Goal: Task Accomplishment & Management: Complete application form

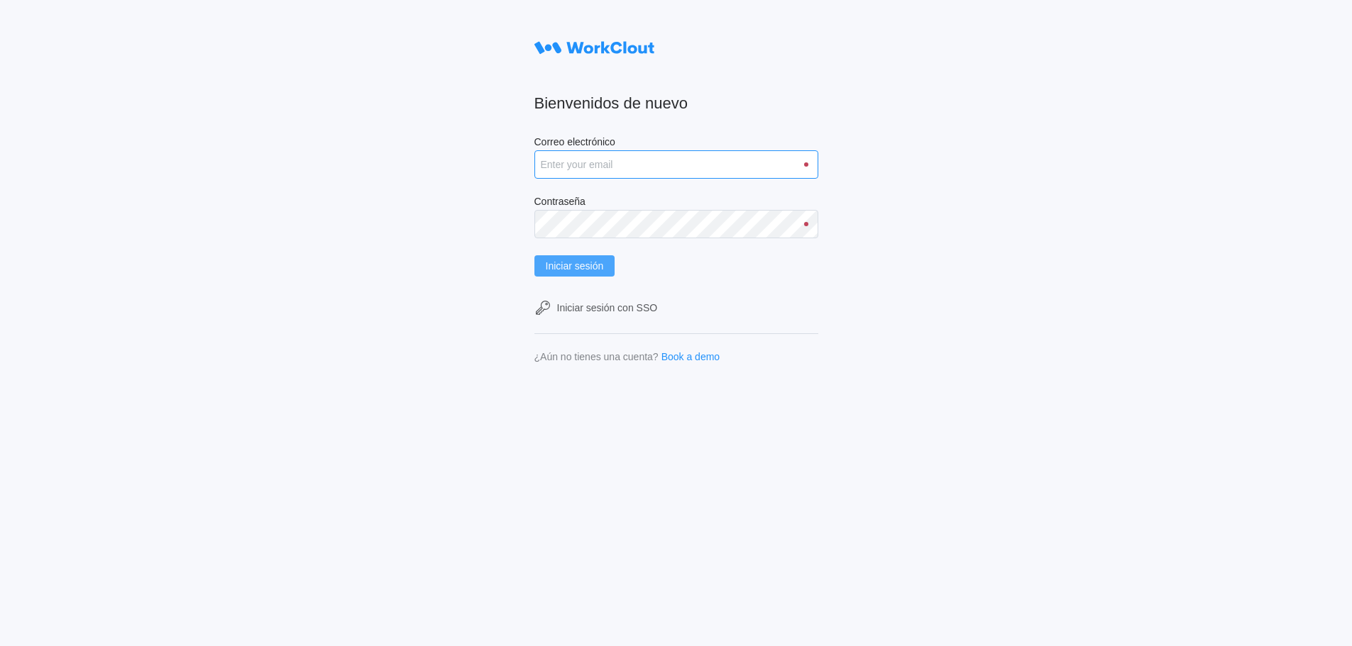
type input "[PERSON_NAME][EMAIL_ADDRESS][DOMAIN_NAME]"
click at [576, 260] on button "Iniciar sesión" at bounding box center [574, 265] width 81 height 21
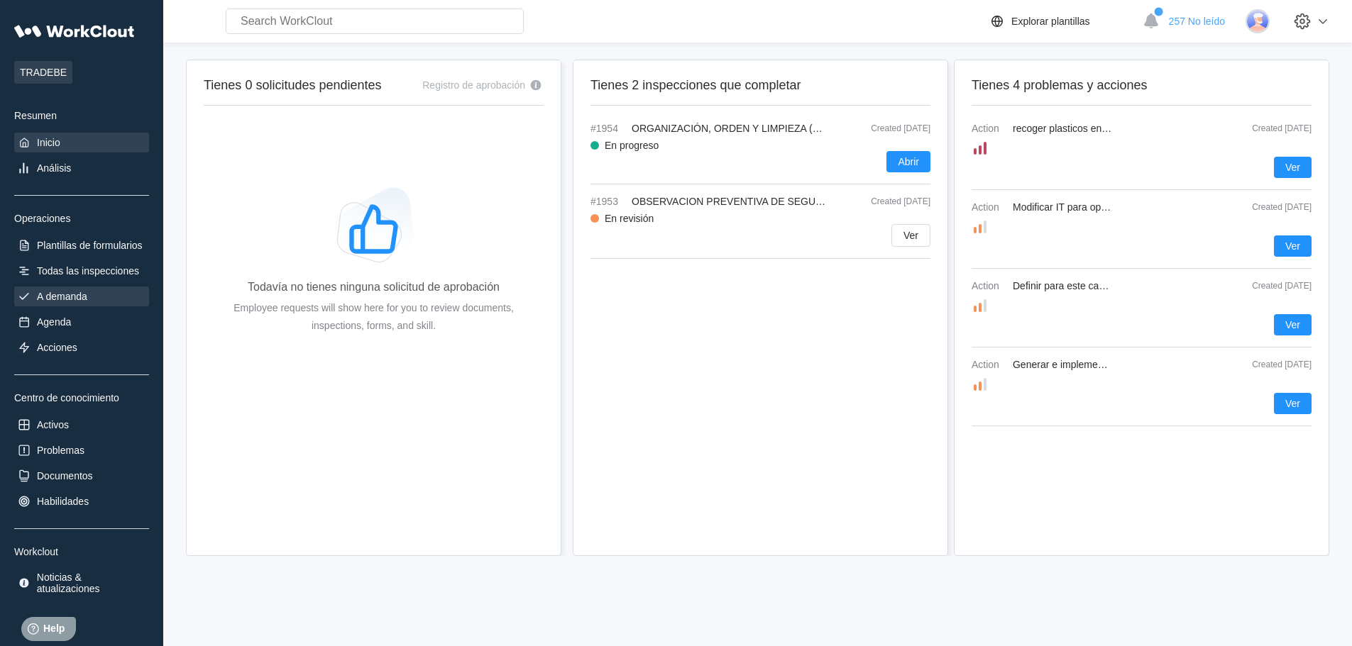
click at [51, 297] on div "A demanda" at bounding box center [62, 296] width 50 height 11
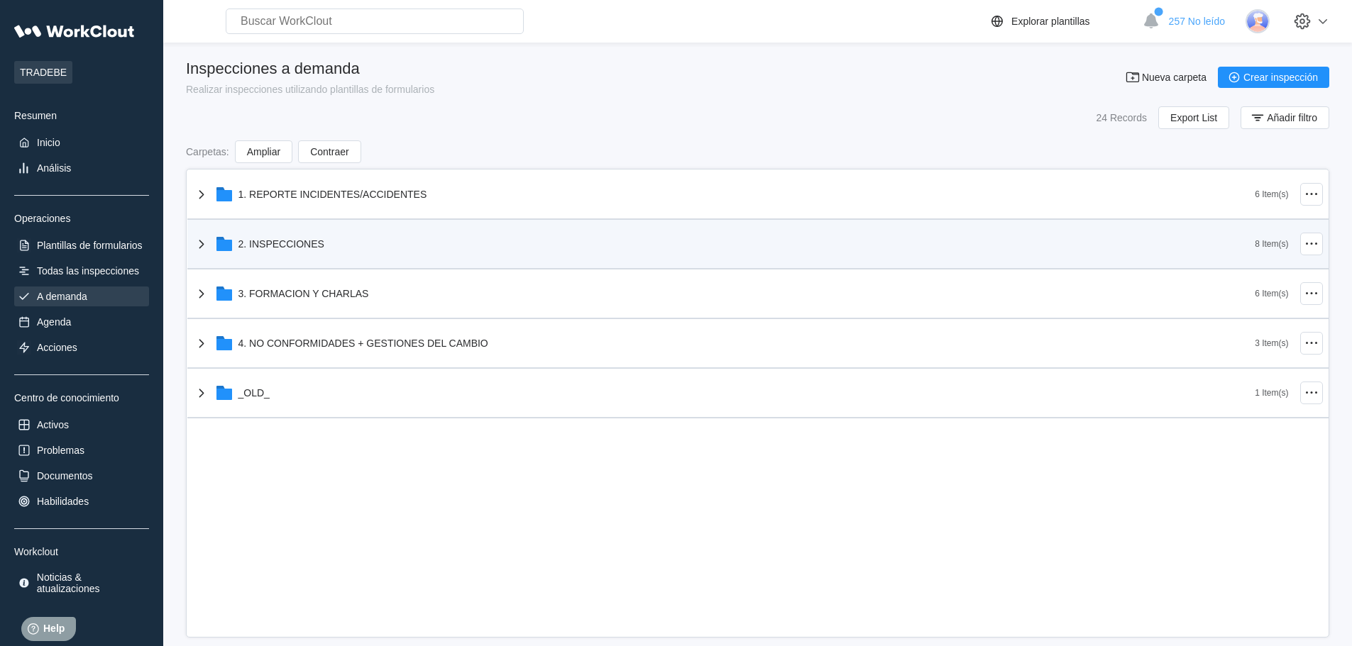
click at [268, 233] on div "2. INSPECCIONES" at bounding box center [724, 244] width 1062 height 37
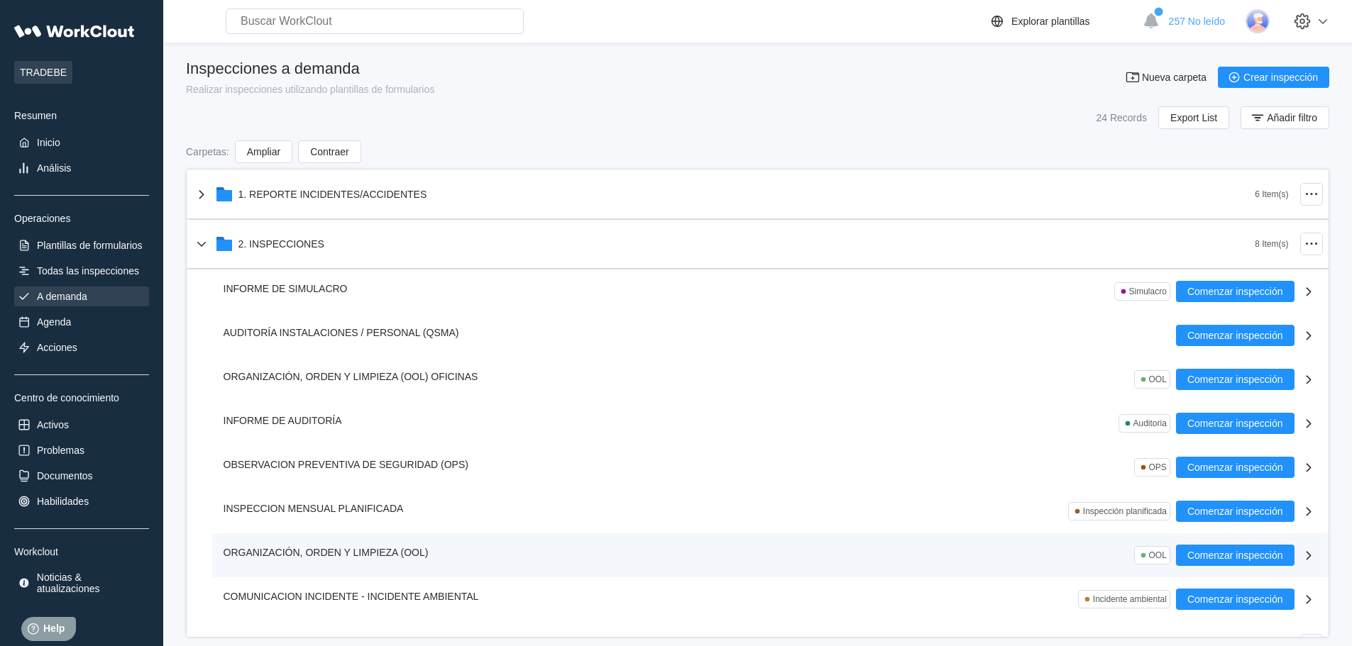
click at [341, 548] on span "ORGANIZACIÓN, ORDEN Y LIMPIEZA (OOL)" at bounding box center [325, 552] width 205 height 11
click at [1219, 562] on button "Comenzar inspección" at bounding box center [1235, 555] width 118 height 21
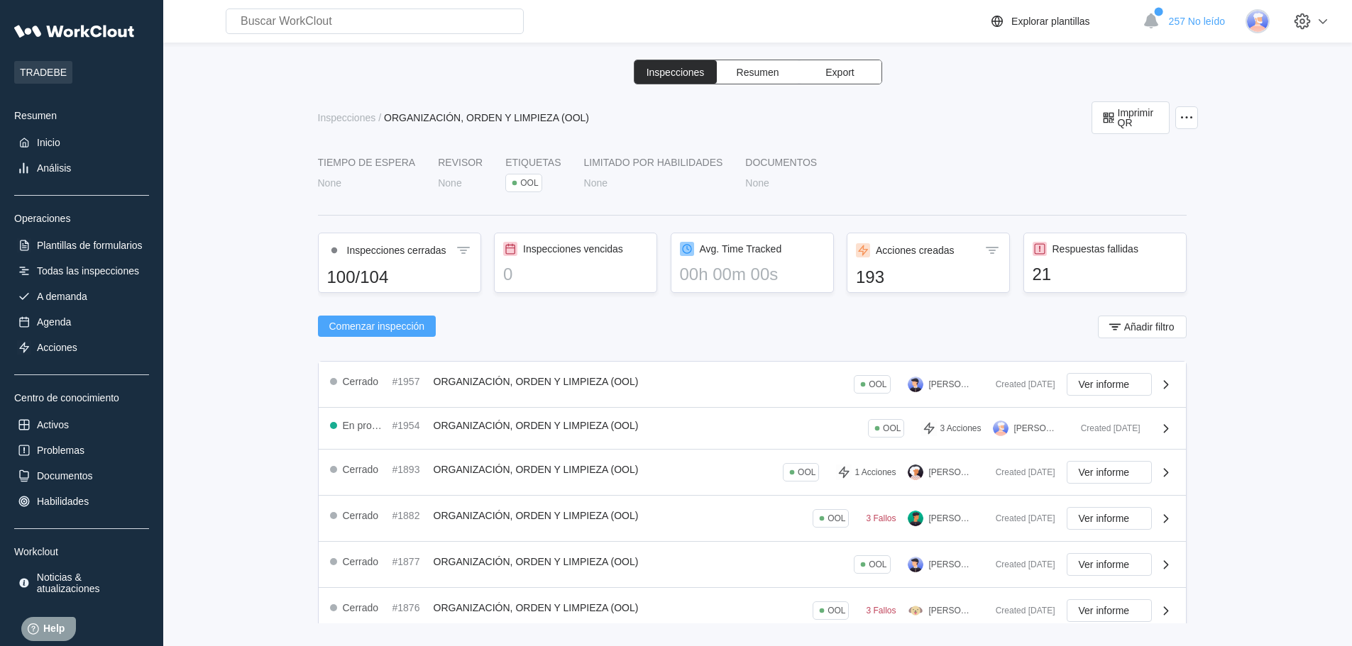
click at [380, 329] on span "Comenzar inspección" at bounding box center [377, 326] width 96 height 10
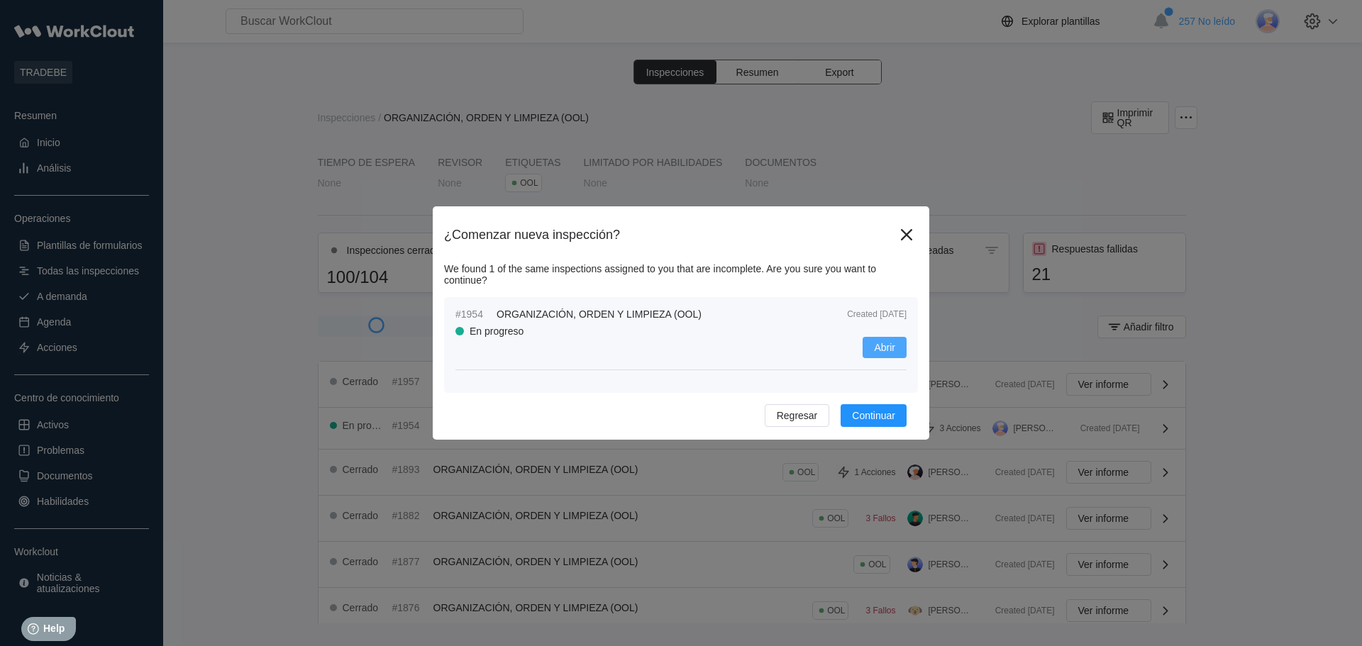
click at [888, 348] on span "Abrir" at bounding box center [884, 348] width 21 height 10
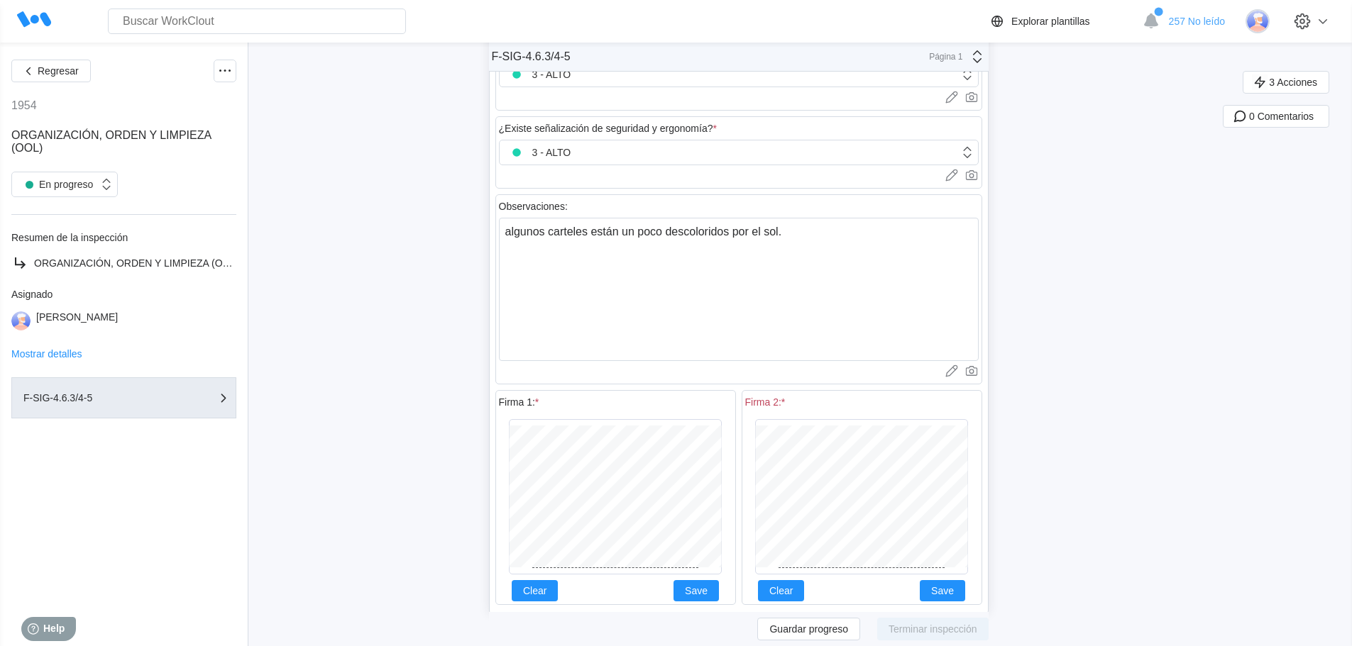
scroll to position [2030, 0]
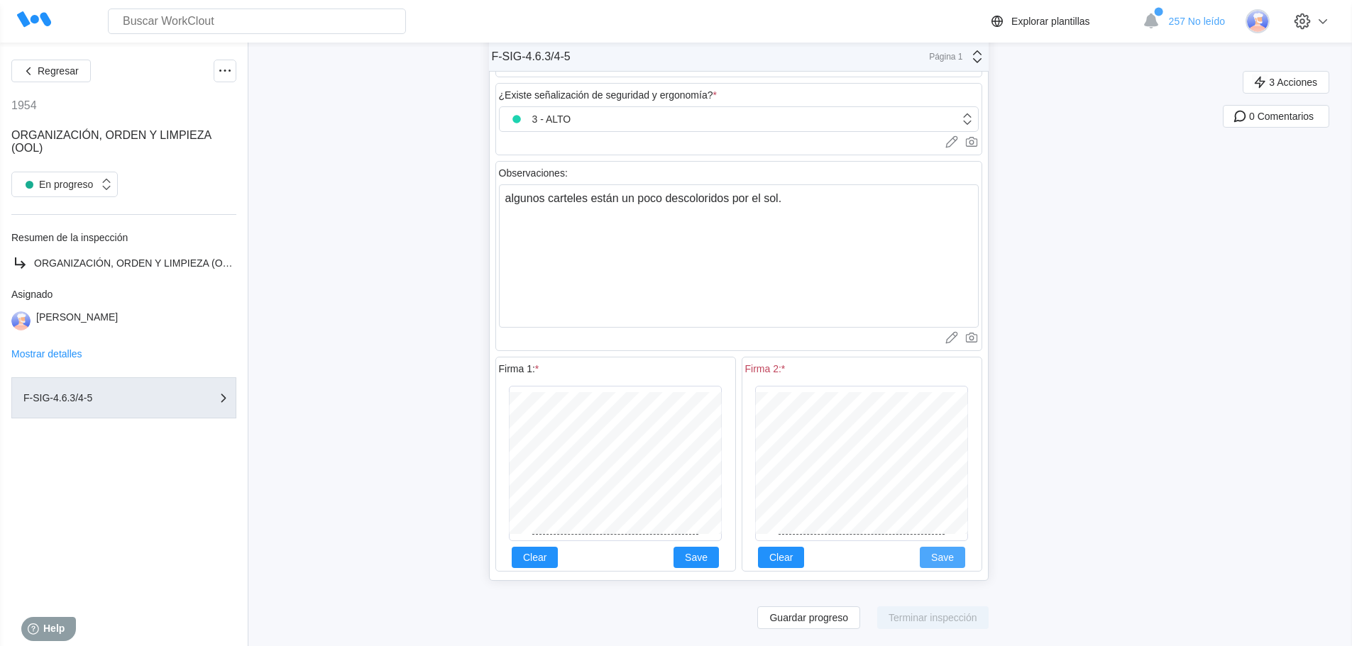
click at [952, 555] on span "Save" at bounding box center [942, 558] width 23 height 10
drag, startPoint x: 928, startPoint y: 619, endPoint x: 912, endPoint y: 622, distance: 15.9
click at [928, 619] on span "Terminar inspección" at bounding box center [932, 618] width 89 height 10
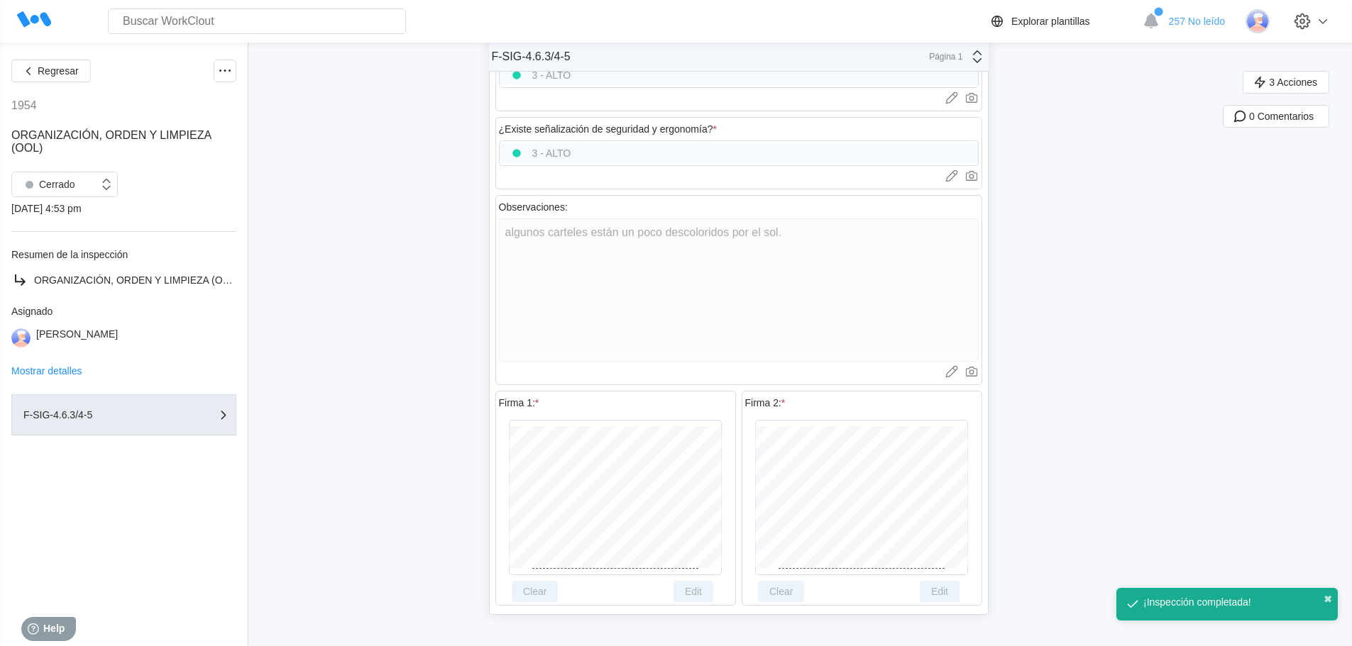
scroll to position [1996, 0]
click at [35, 70] on icon "button" at bounding box center [29, 71] width 16 height 16
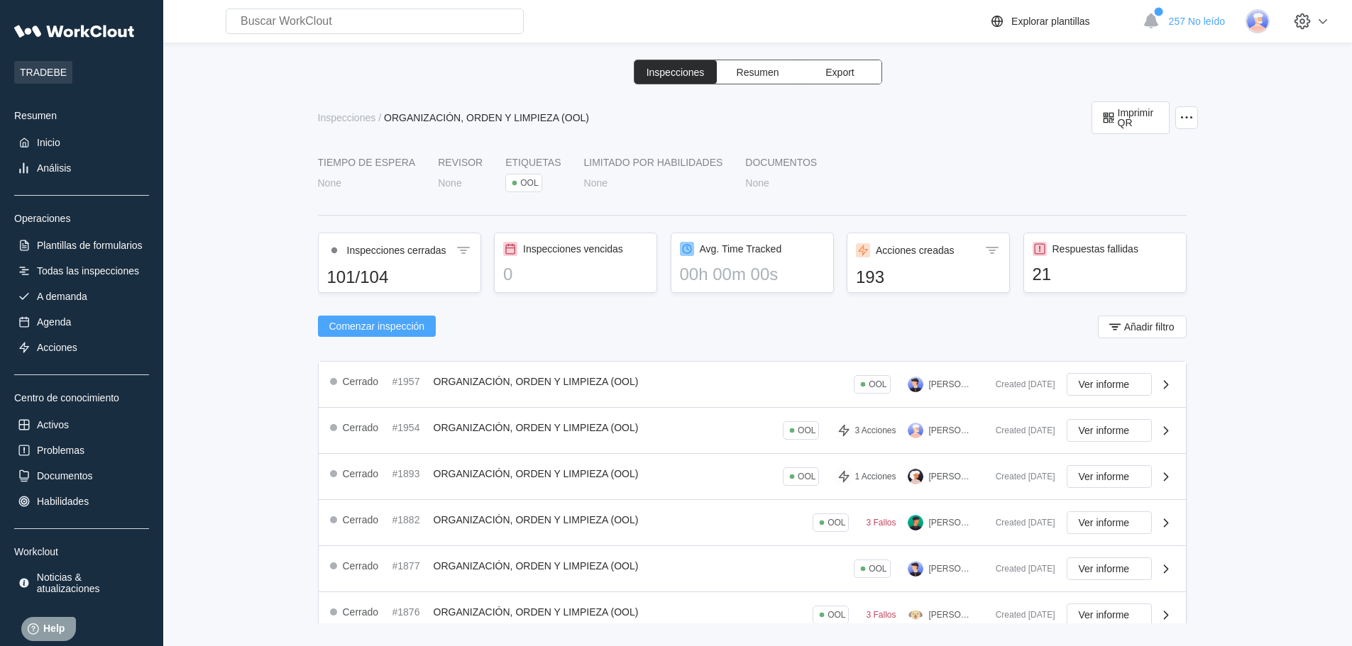
click at [367, 326] on span "Comenzar inspección" at bounding box center [377, 326] width 96 height 10
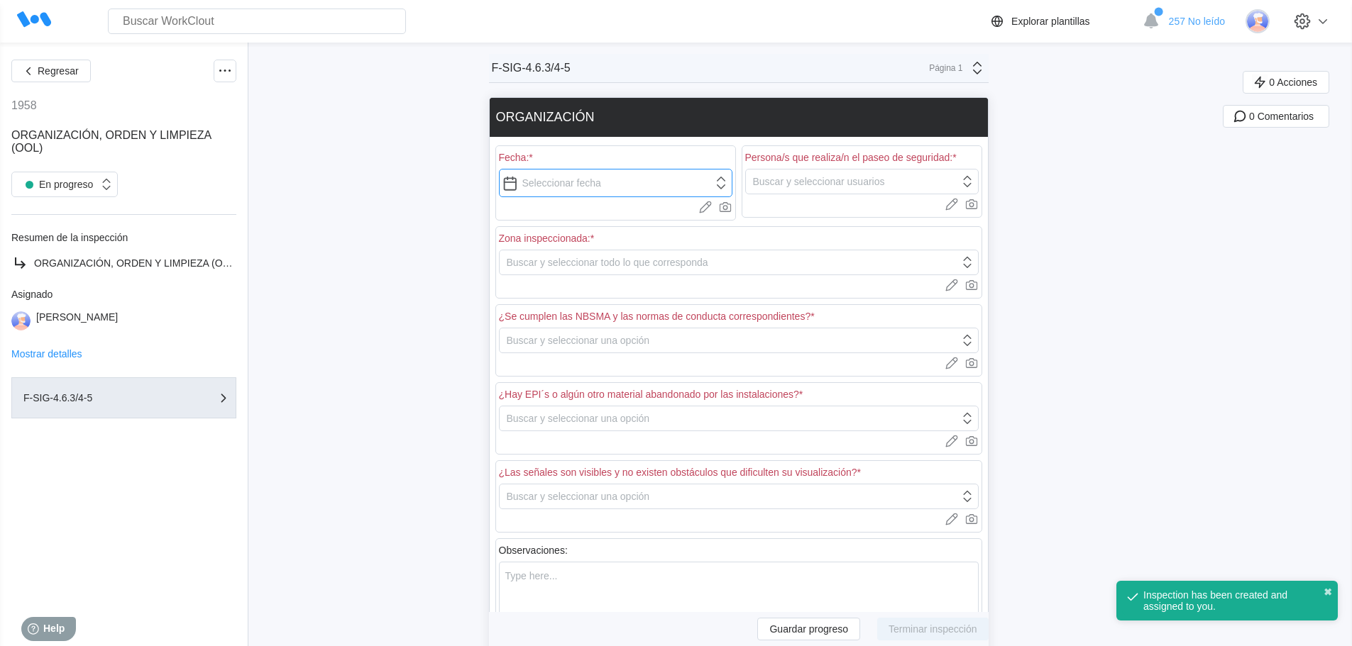
click at [660, 175] on input "text" at bounding box center [615, 183] width 233 height 28
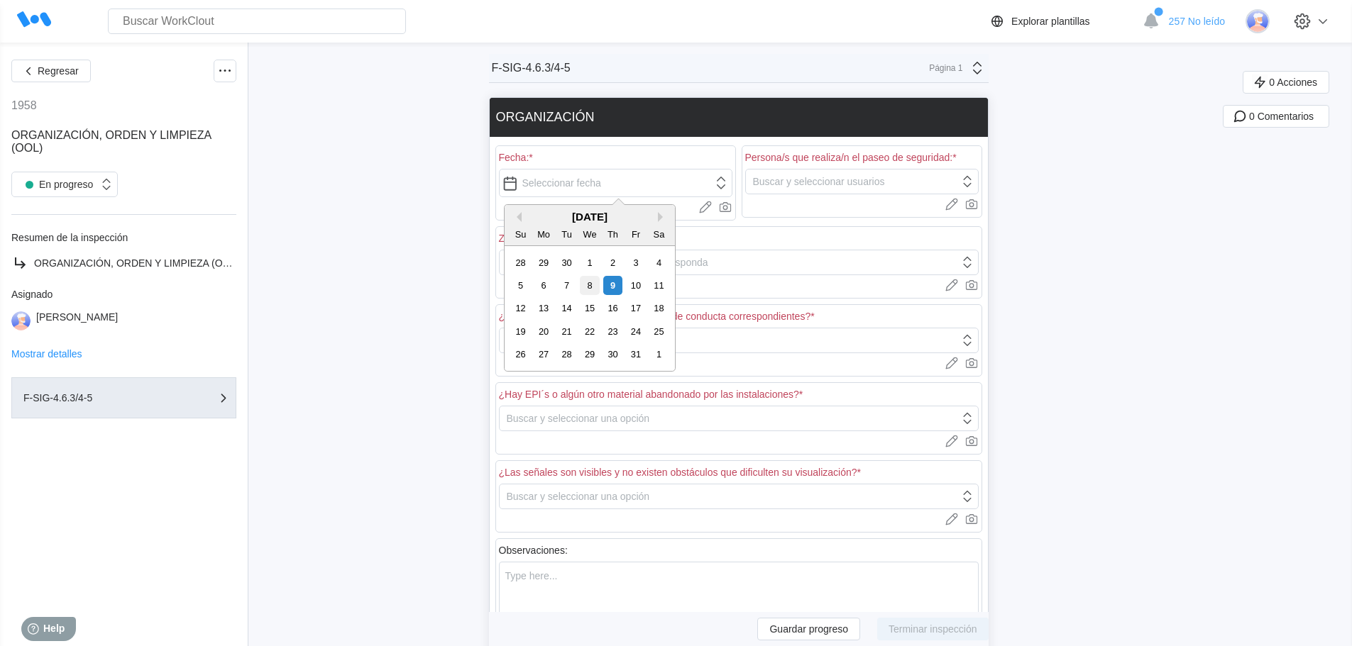
click at [590, 281] on div "8" at bounding box center [589, 285] width 19 height 19
type input "10/08/2025"
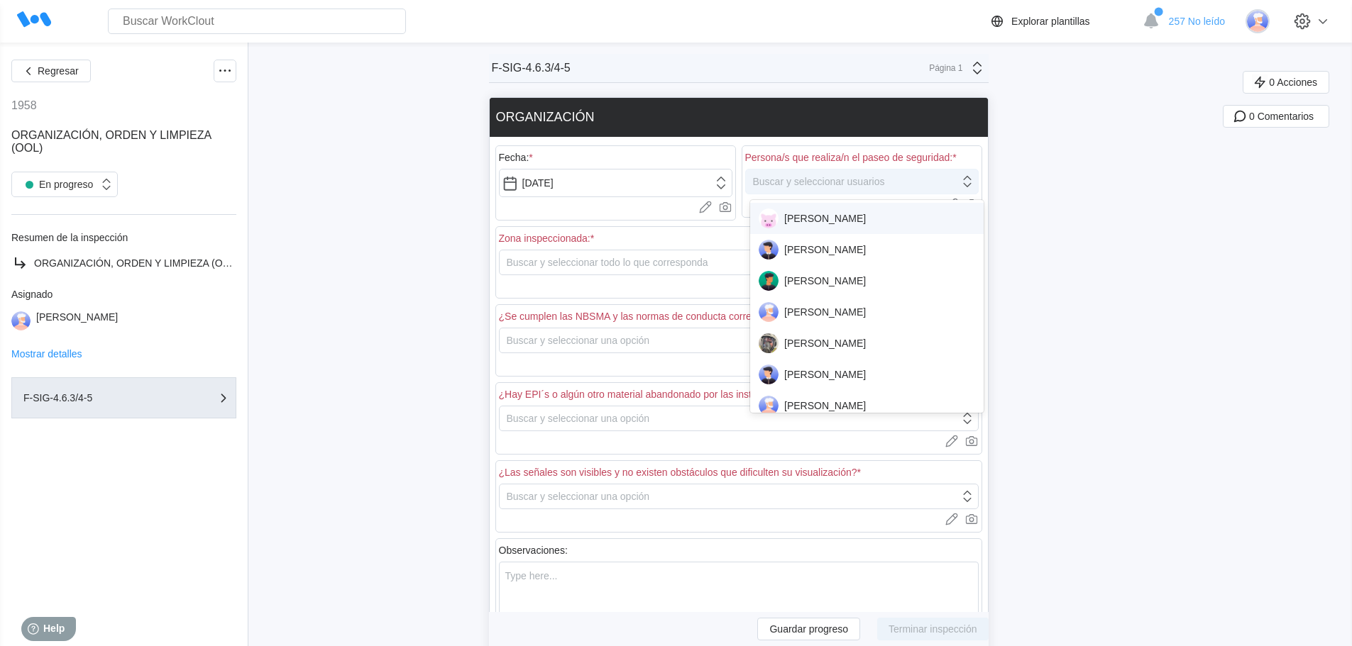
click at [806, 184] on div "Buscar y seleccionar usuarios" at bounding box center [819, 181] width 132 height 11
type input "roj"
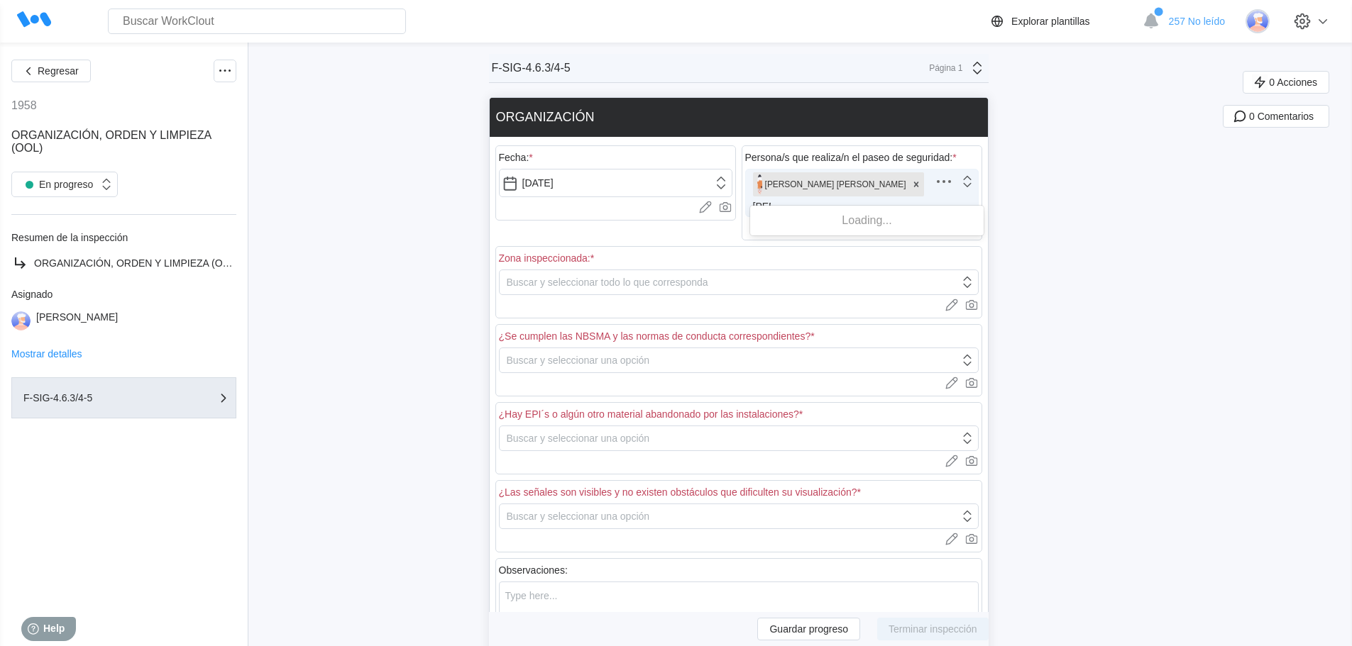
type input "bud"
click at [798, 228] on div "NATALIA BUDIA" at bounding box center [866, 224] width 216 height 20
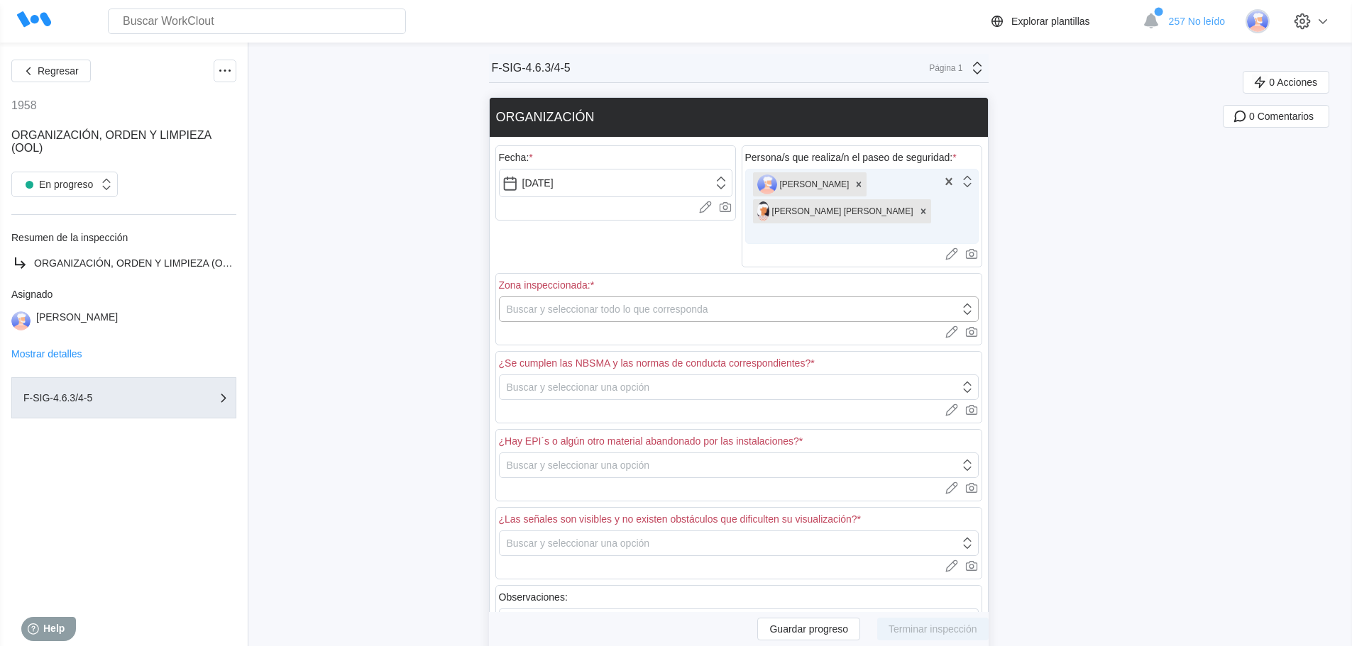
click at [580, 297] on div "Buscar y seleccionar todo lo que corresponda" at bounding box center [739, 310] width 480 height 26
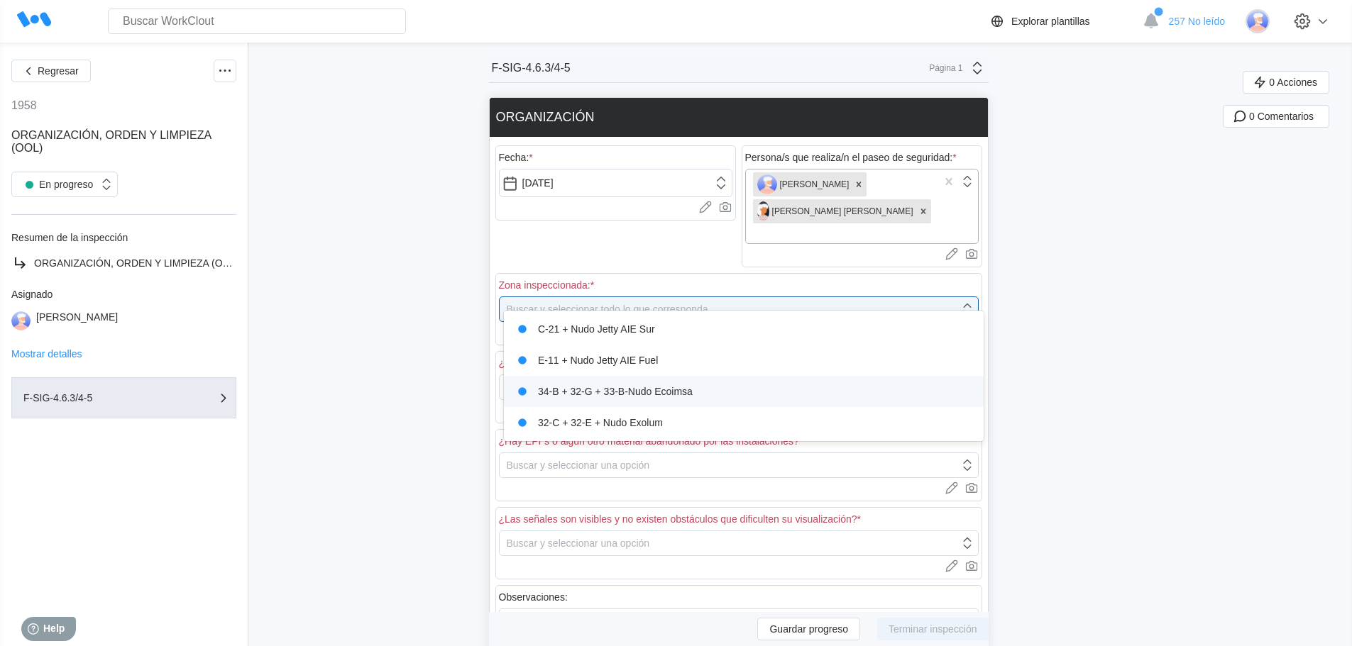
click at [621, 396] on div "34-B + 32-G + 33-B-Nudo Ecoimsa" at bounding box center [743, 392] width 463 height 20
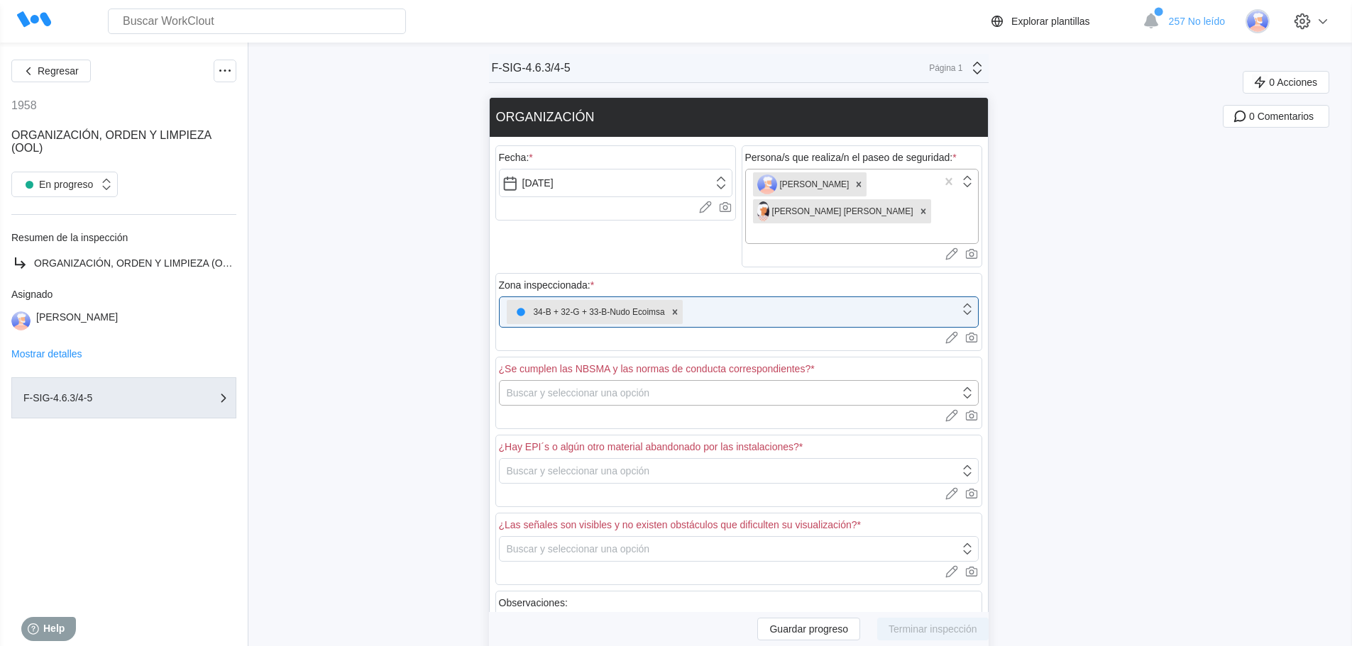
click at [559, 383] on div "Buscar y seleccionar una opción" at bounding box center [729, 393] width 460 height 20
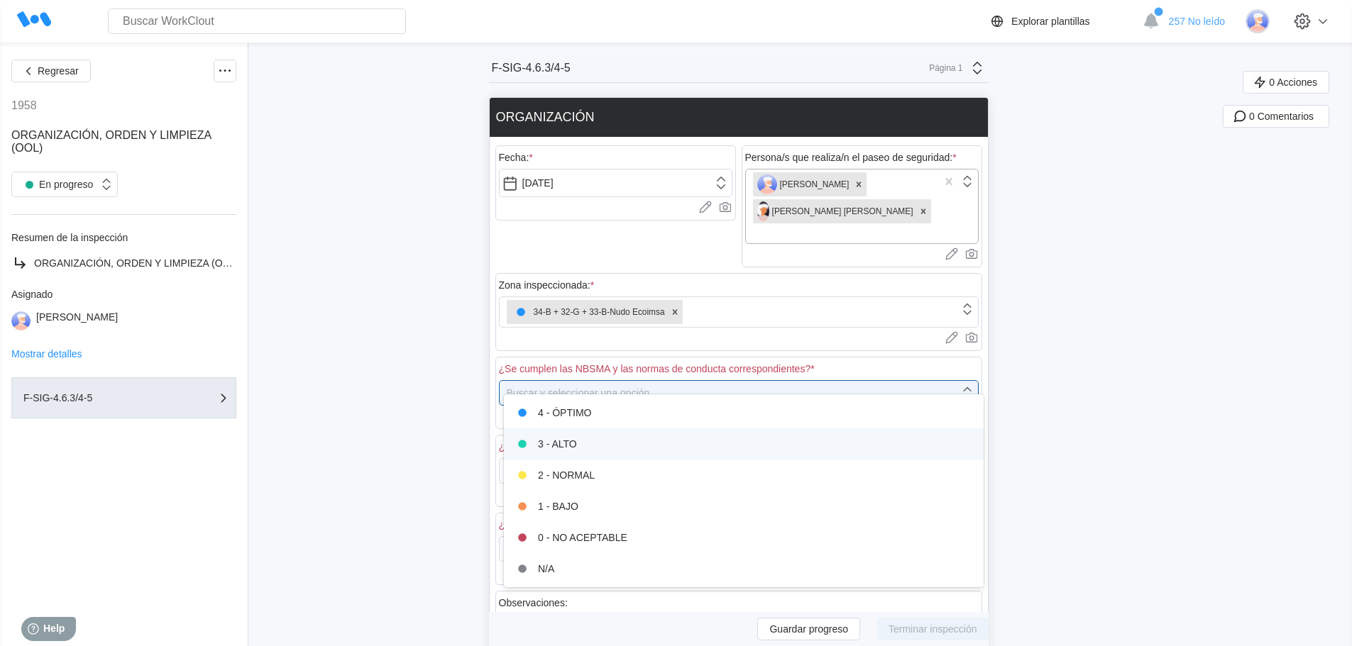
click at [568, 441] on div "3 - ALTO" at bounding box center [743, 444] width 463 height 20
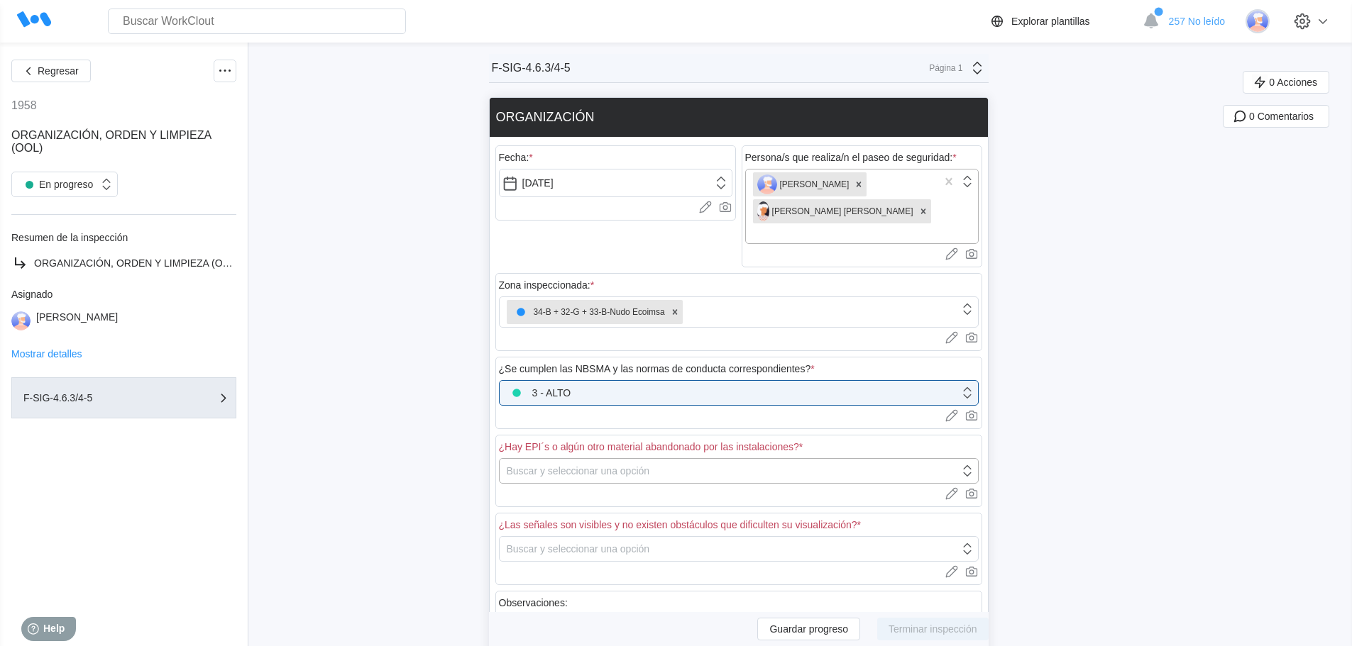
click at [565, 465] on div "Buscar y seleccionar una opción" at bounding box center [578, 470] width 143 height 11
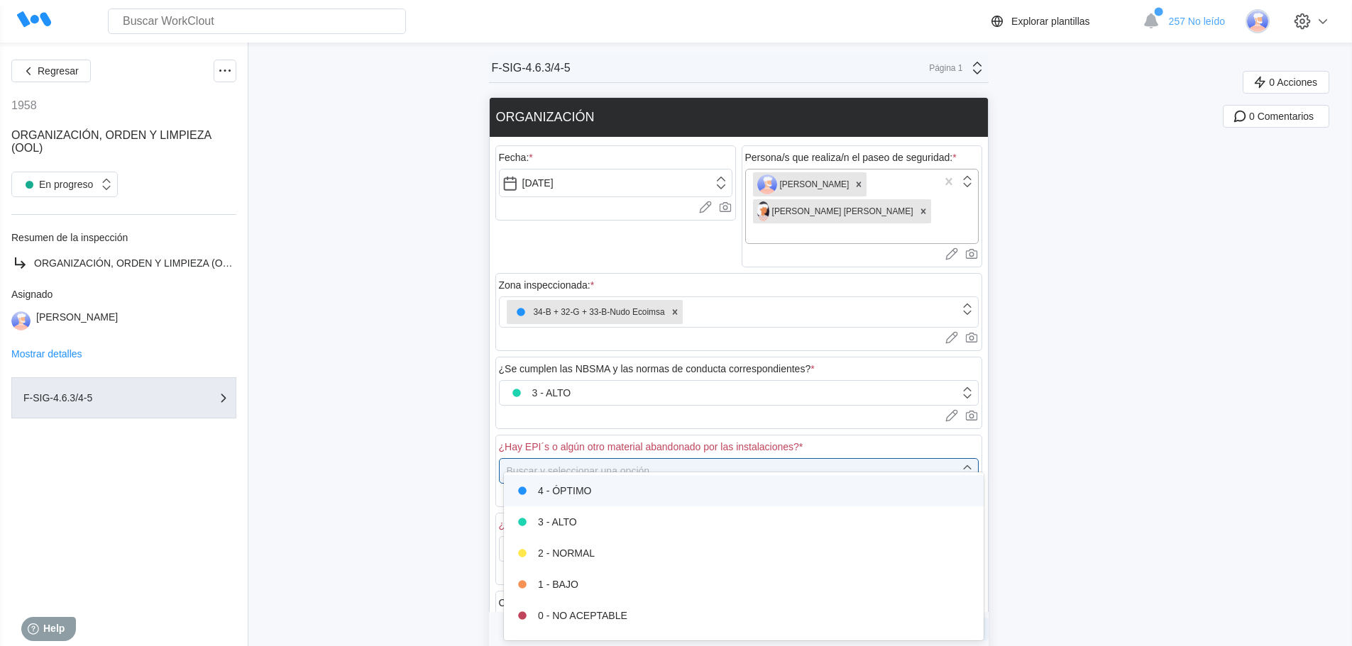
scroll to position [25, 0]
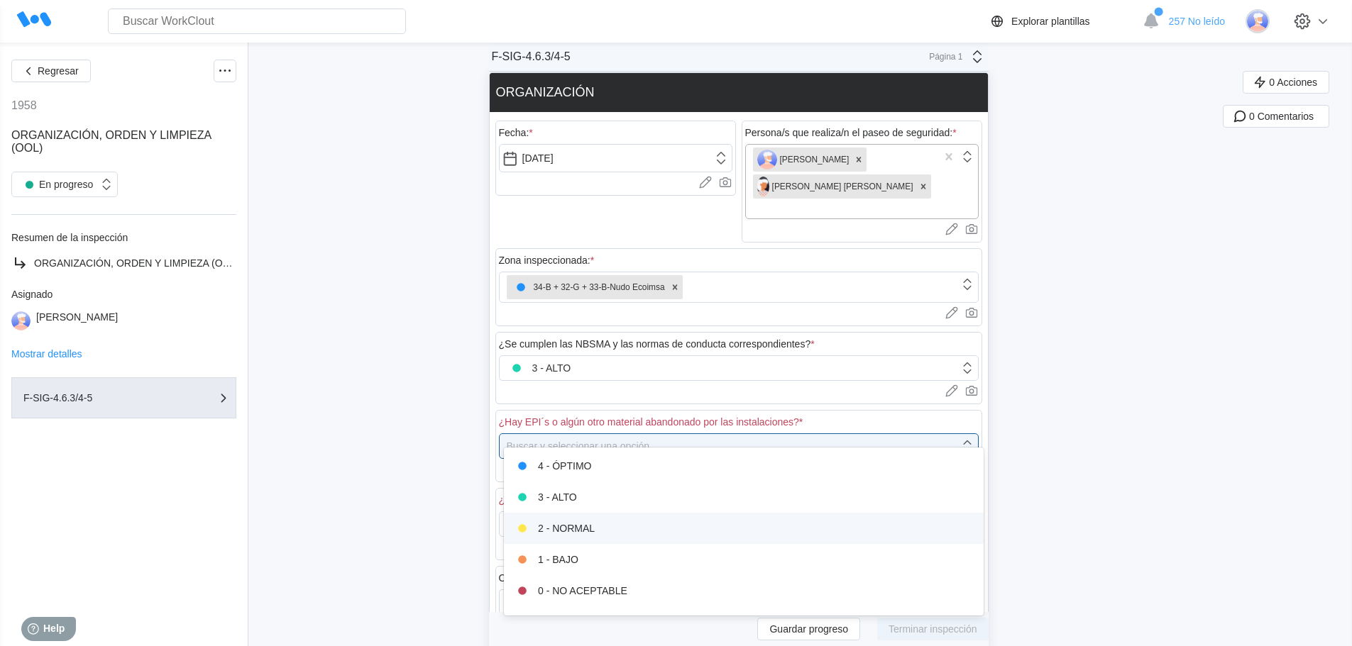
click at [568, 525] on div "2 - NORMAL" at bounding box center [743, 529] width 463 height 20
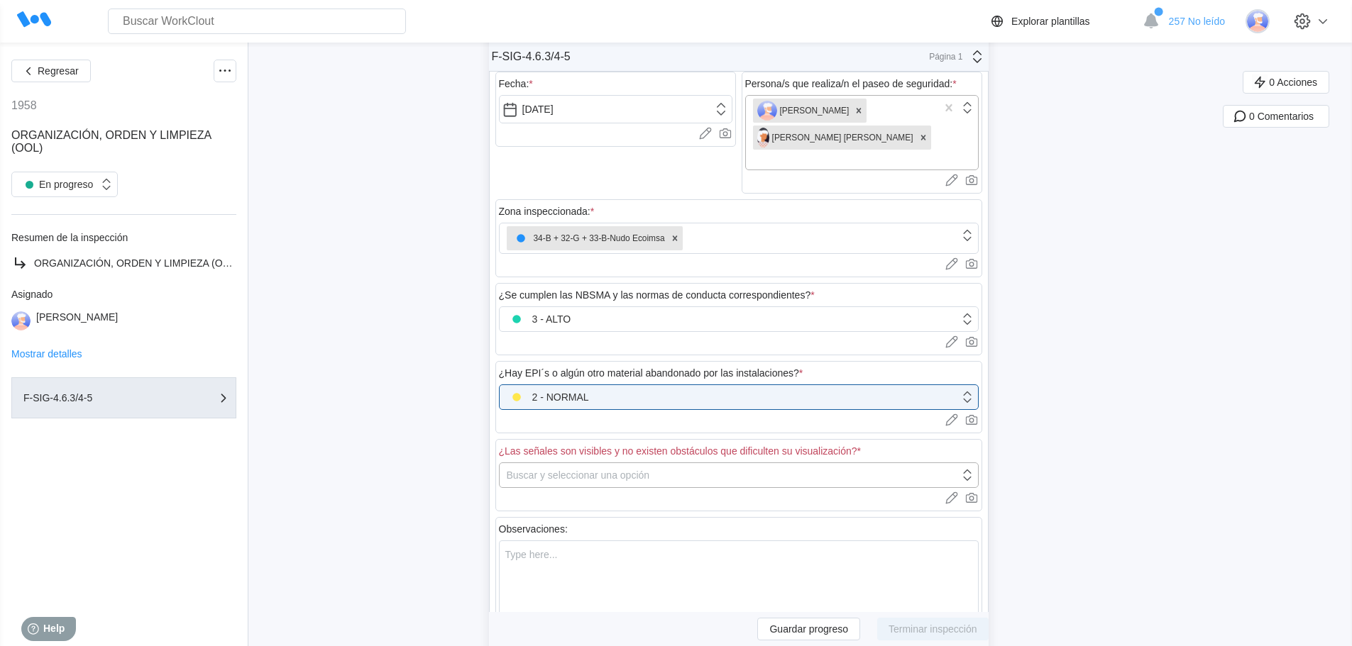
scroll to position [96, 0]
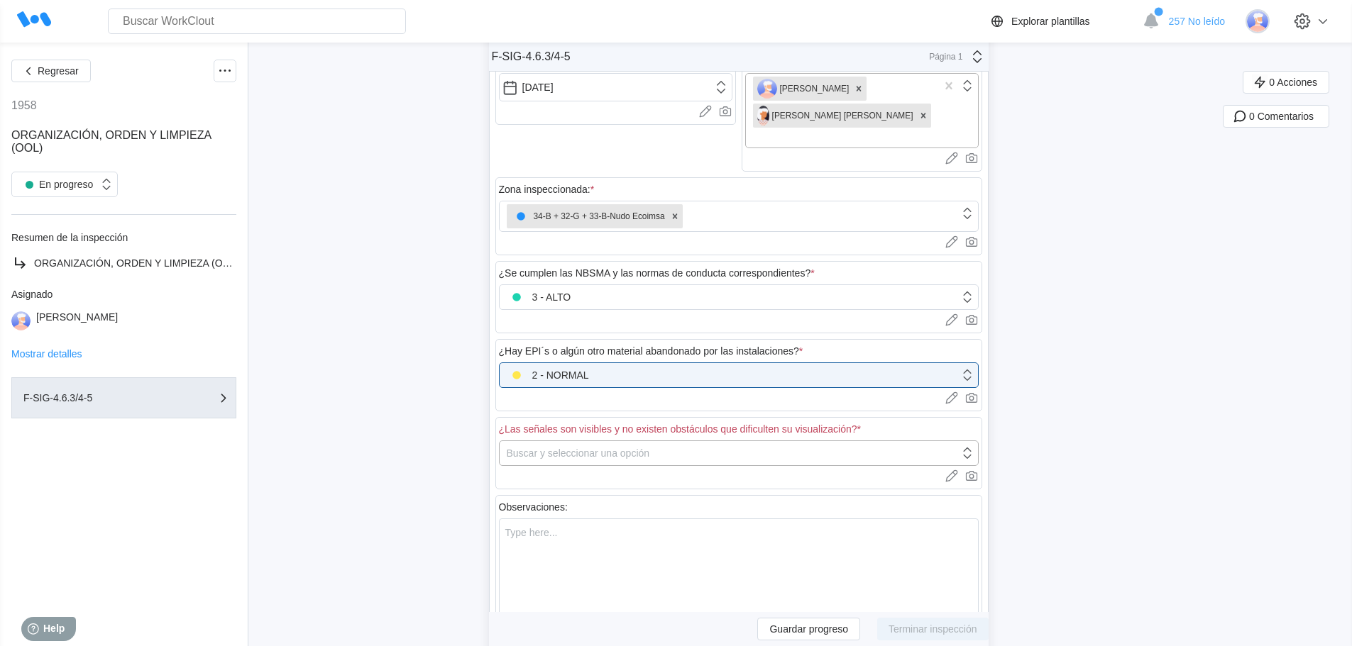
click at [580, 448] on div "Buscar y seleccionar una opción" at bounding box center [578, 453] width 143 height 11
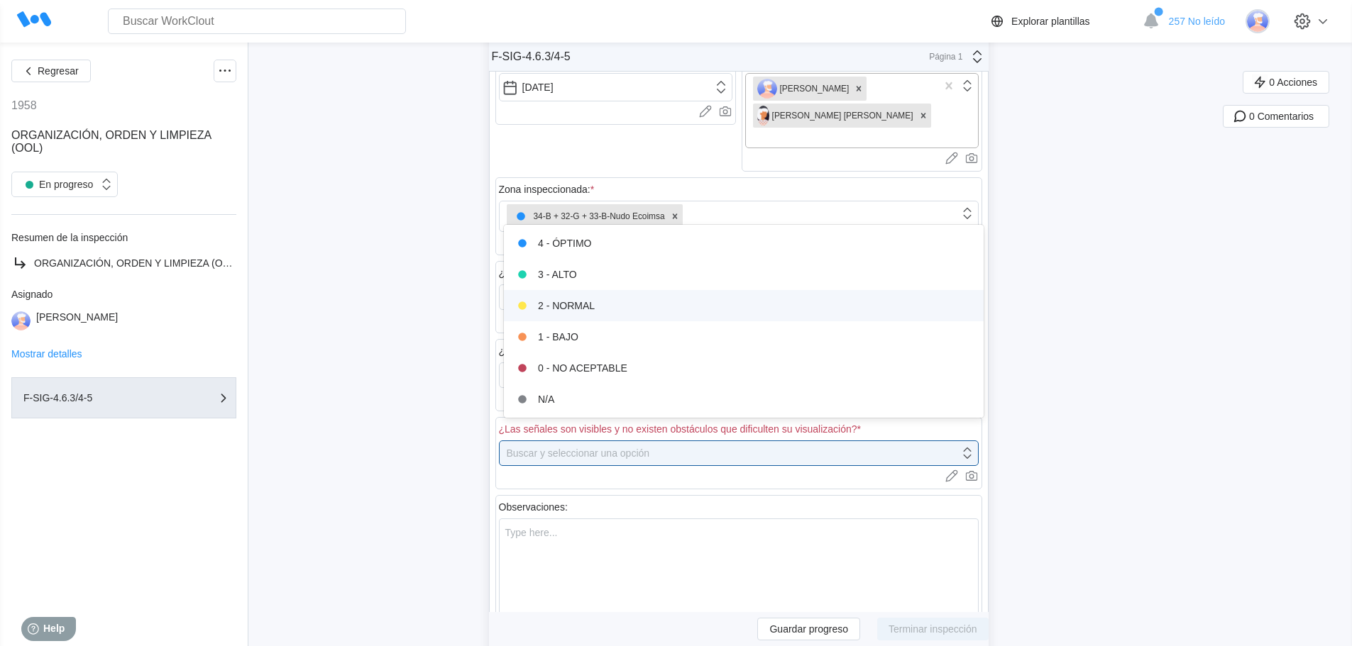
click at [588, 304] on div "2 - NORMAL" at bounding box center [743, 306] width 463 height 20
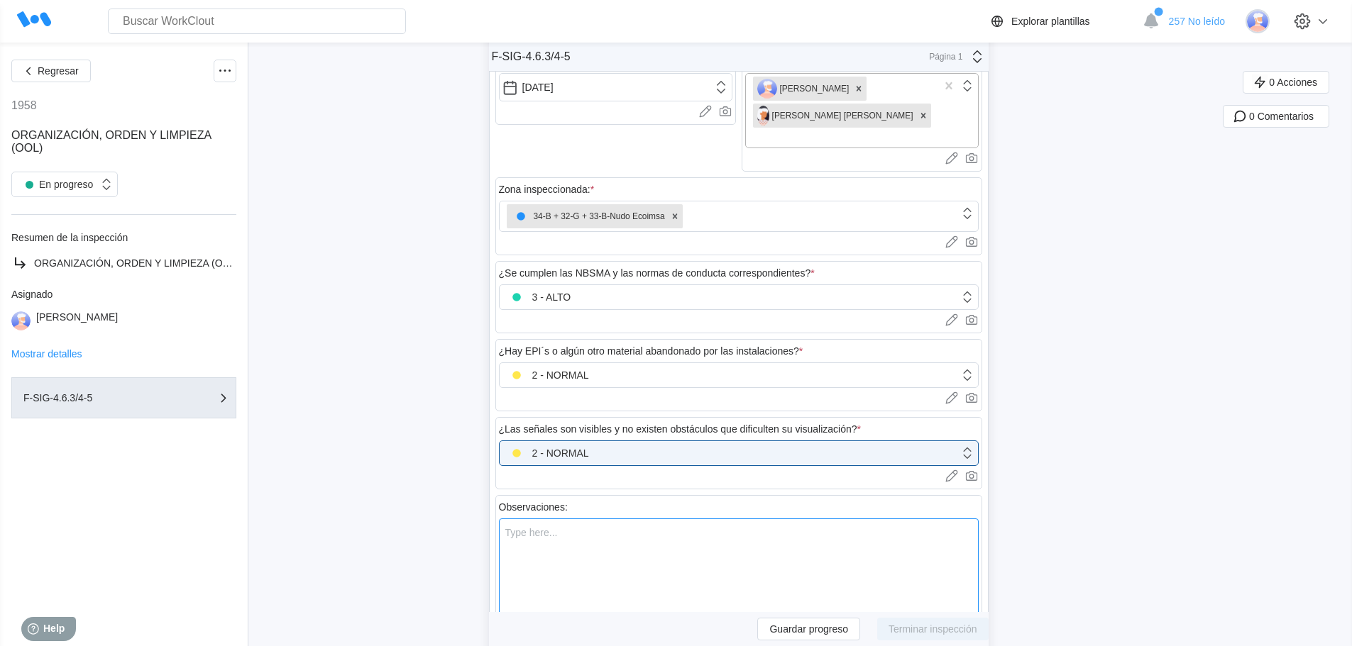
click at [534, 523] on textarea at bounding box center [739, 590] width 480 height 143
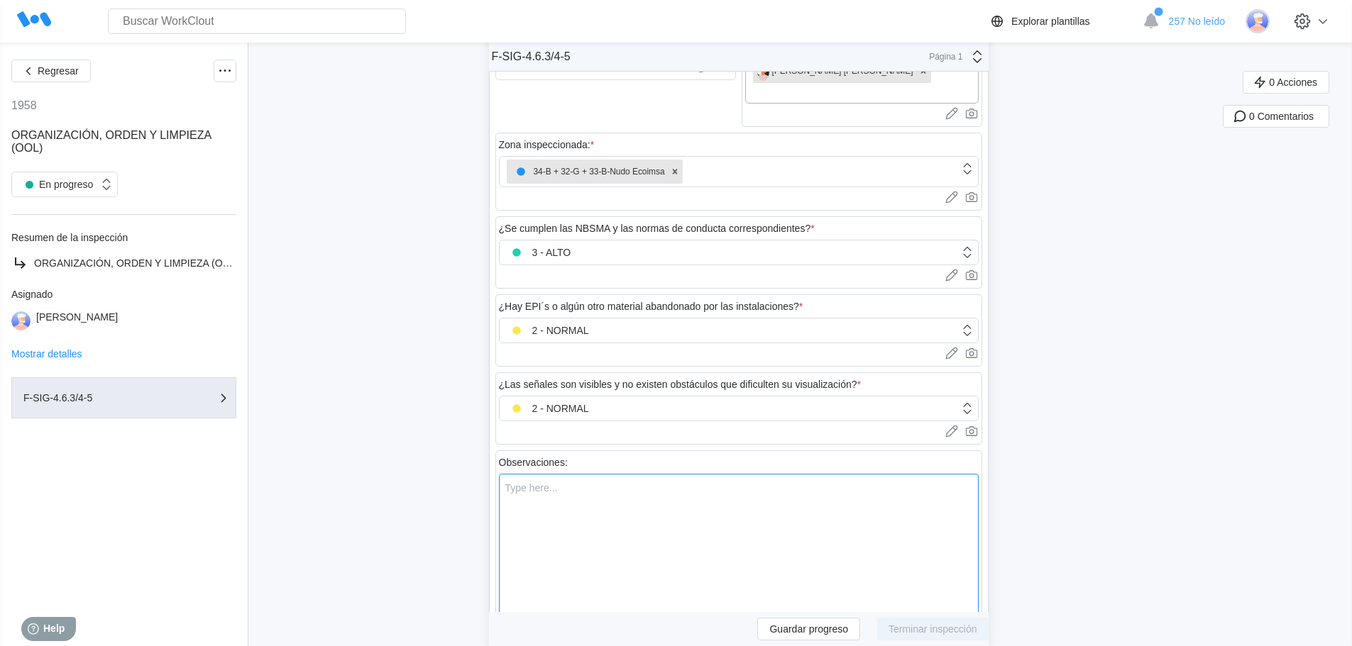
scroll to position [142, 0]
type textarea "H"
type textarea "x"
type textarea "Ha"
type textarea "x"
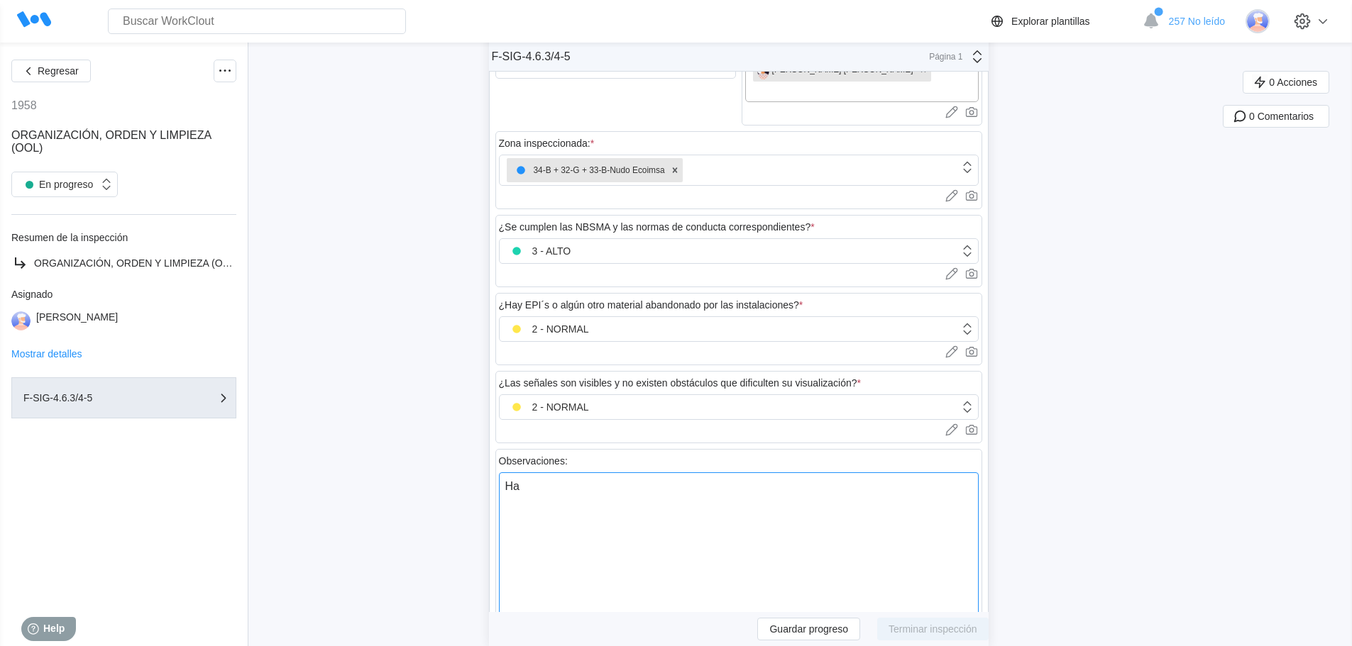
type textarea "Hay"
type textarea "x"
type textarea "Hay"
type textarea "x"
type textarea "Hay u"
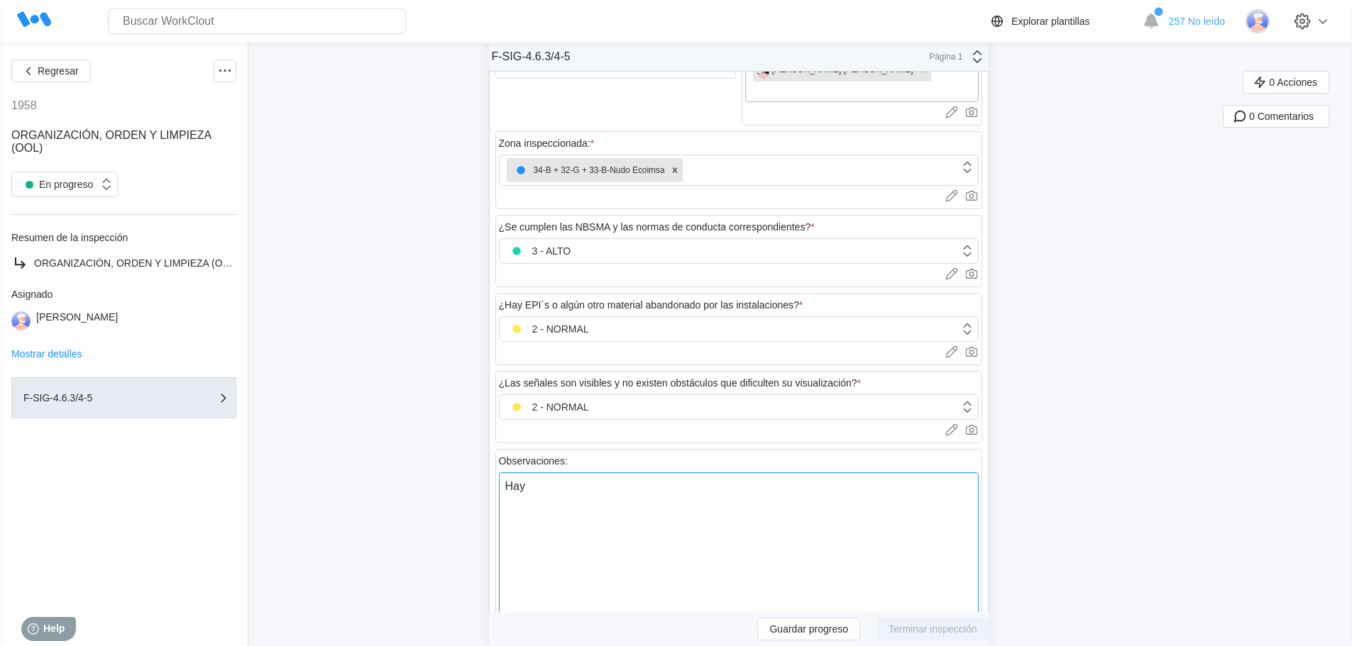
type textarea "x"
type textarea "Hay un"
type textarea "x"
type textarea "Hay uno"
type textarea "x"
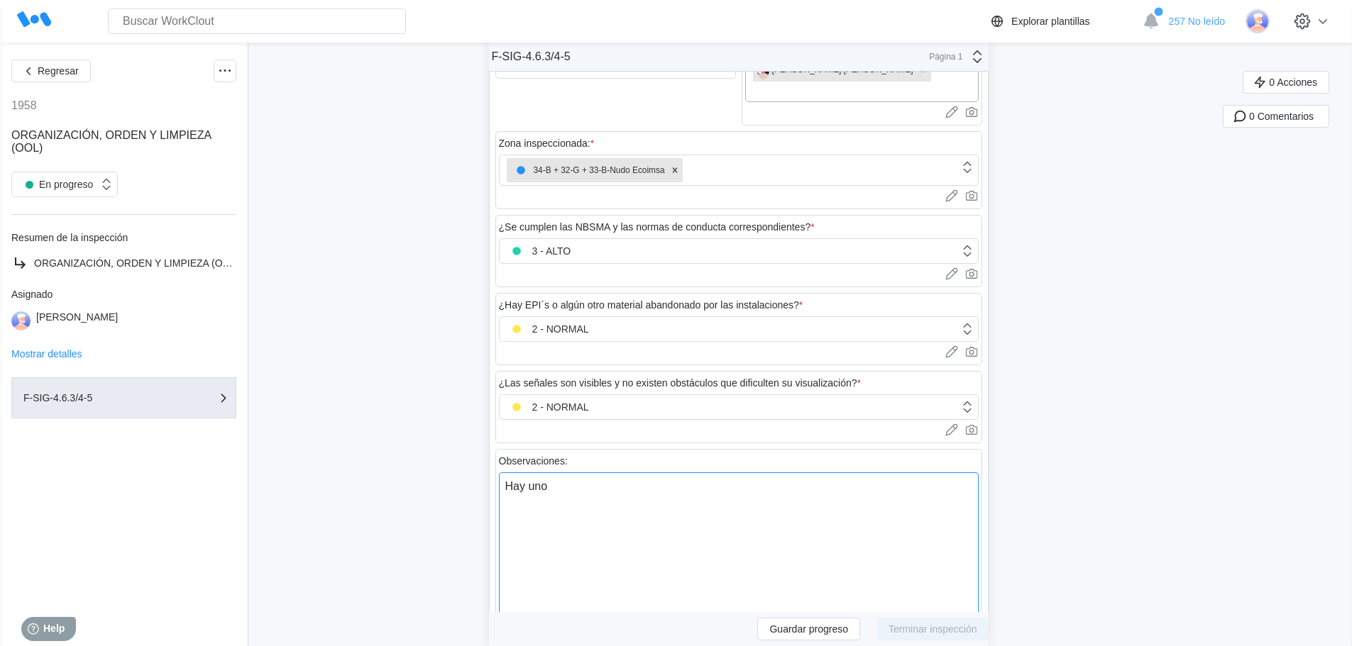
type textarea "Hay un"
type textarea "x"
type textarea "Hay u"
type textarea "x"
type textarea "Hay"
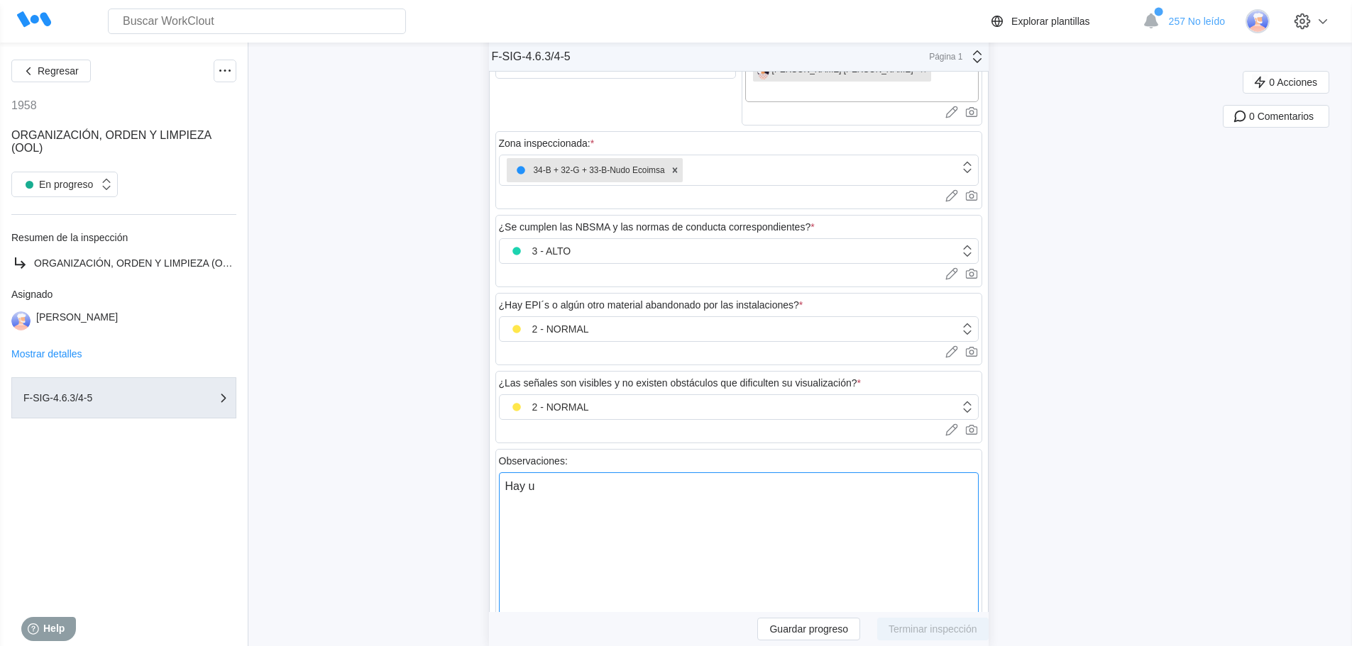
type textarea "x"
type textarea "Hay"
type textarea "x"
type textarea "Hay"
type textarea "x"
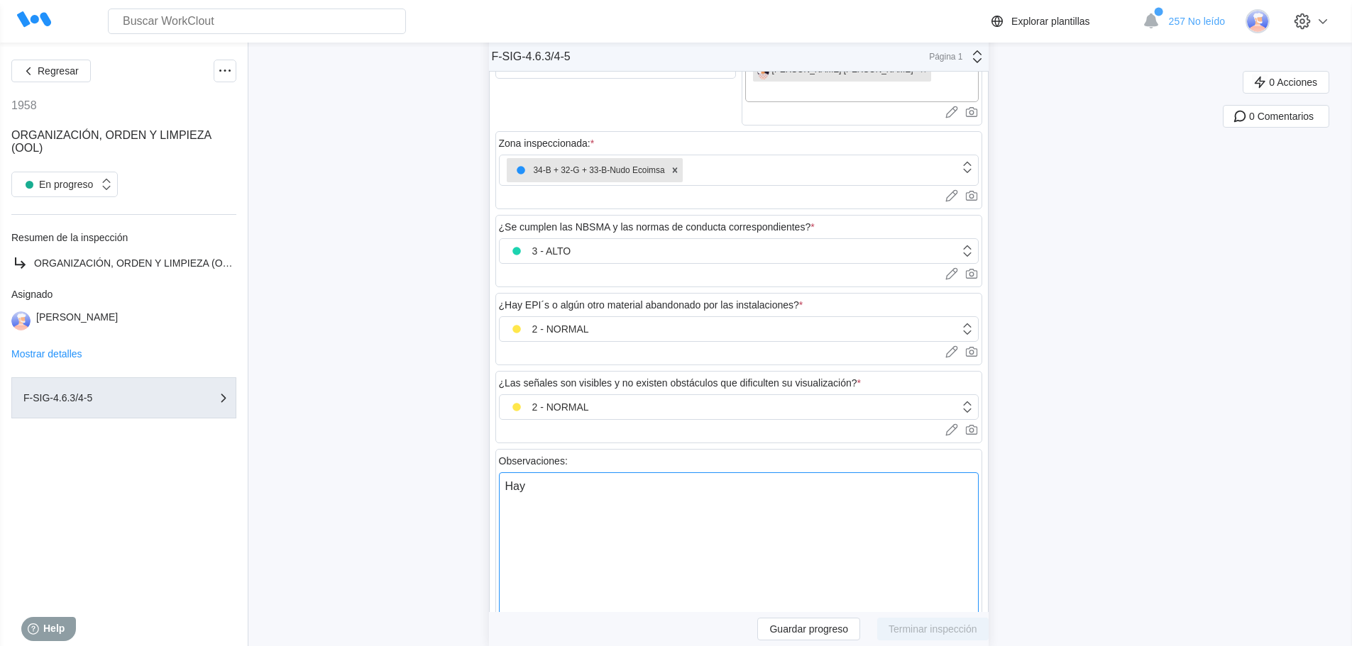
type textarea "Hay m"
type textarea "x"
type textarea "Hay ma"
type textarea "x"
type textarea "Hay mat"
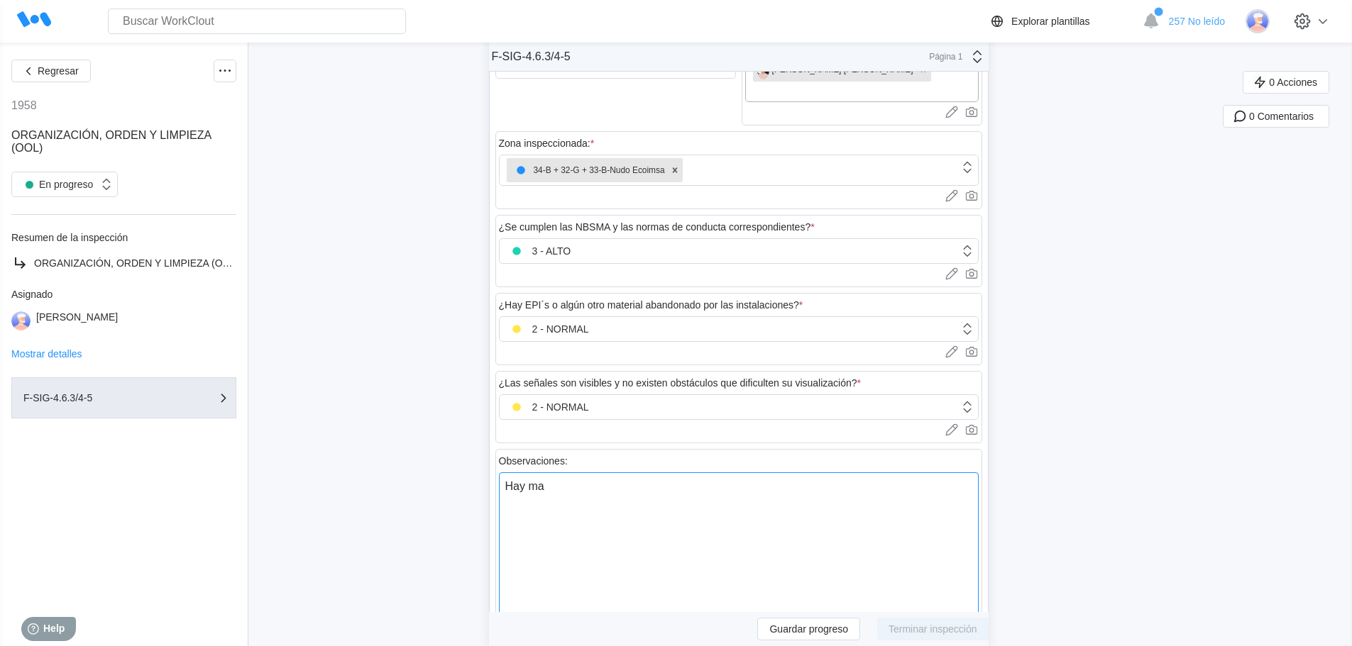
type textarea "x"
type textarea "Hay mate"
type textarea "x"
type textarea "Hay mater"
type textarea "x"
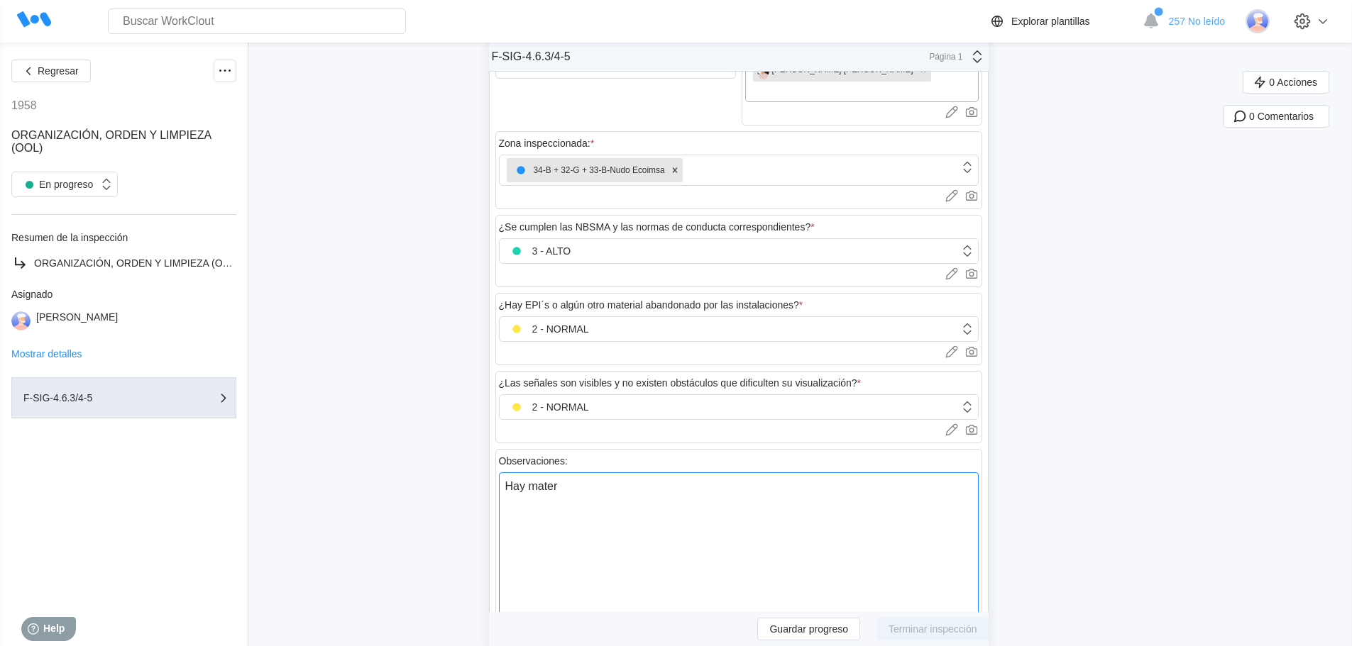
type textarea "Hay materi"
type textarea "x"
type textarea "Hay materia"
type textarea "x"
type textarea "Hay material"
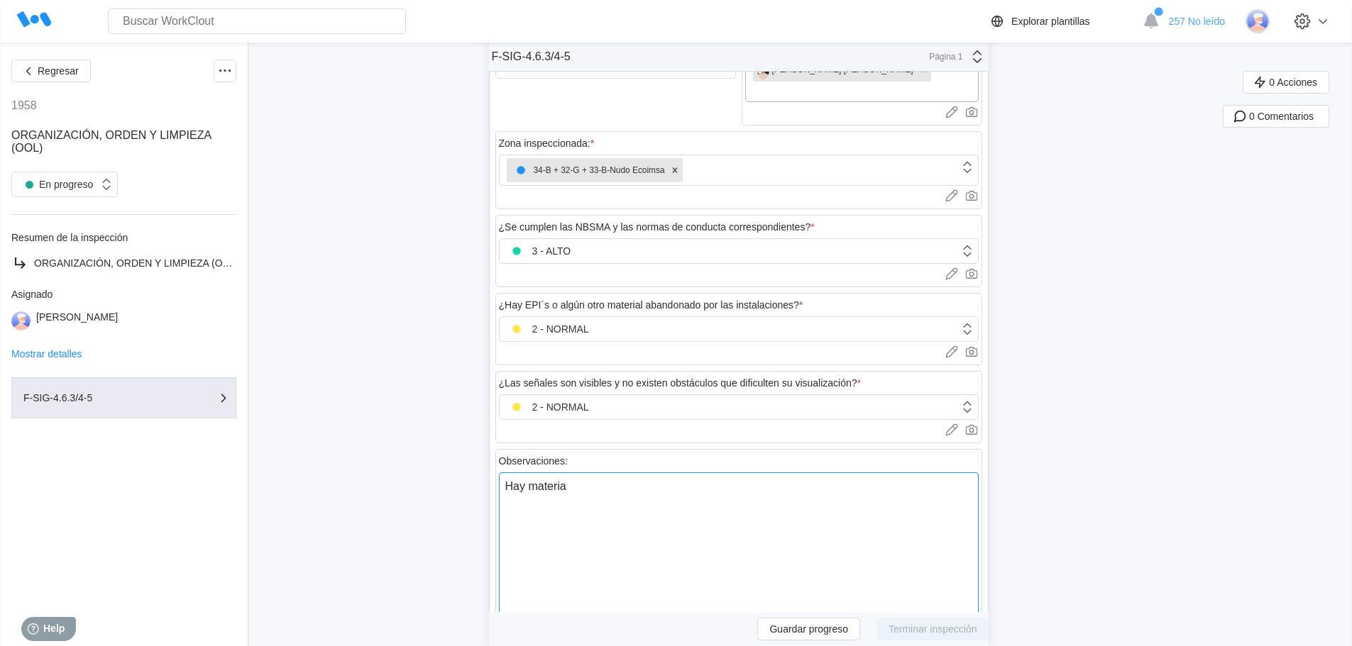
type textarea "x"
type textarea "Hay material"
type textarea "x"
type textarea "Hay material d"
type textarea "x"
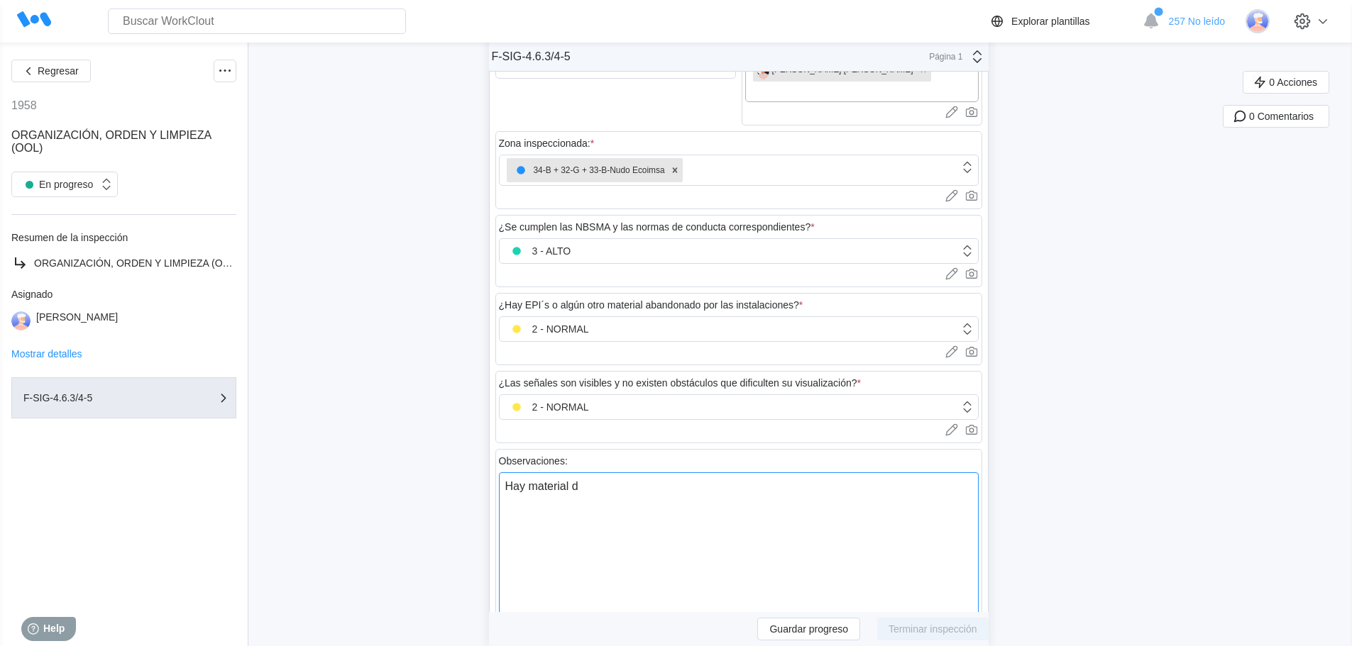
type textarea "Hay material de"
type textarea "x"
type textarea "Hay material des"
type textarea "x"
type textarea "Hay material deso"
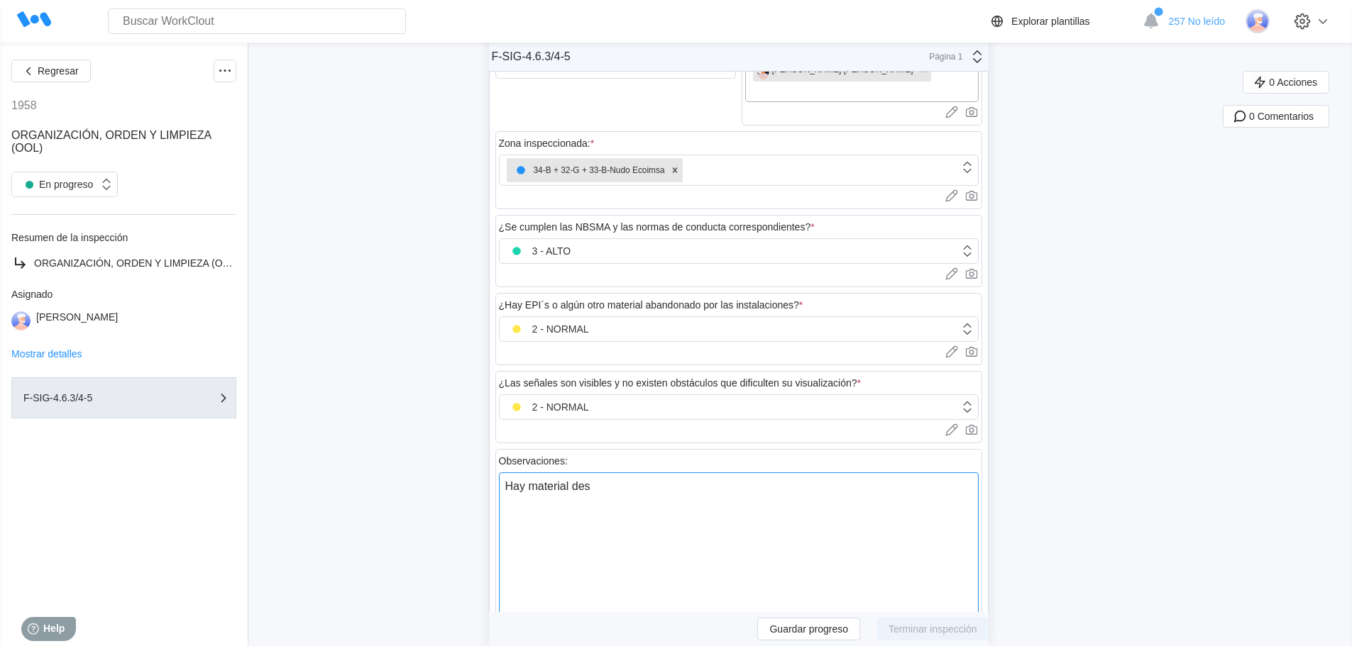
type textarea "x"
type textarea "Hay material desor"
type textarea "x"
type textarea "Hay material desord"
type textarea "x"
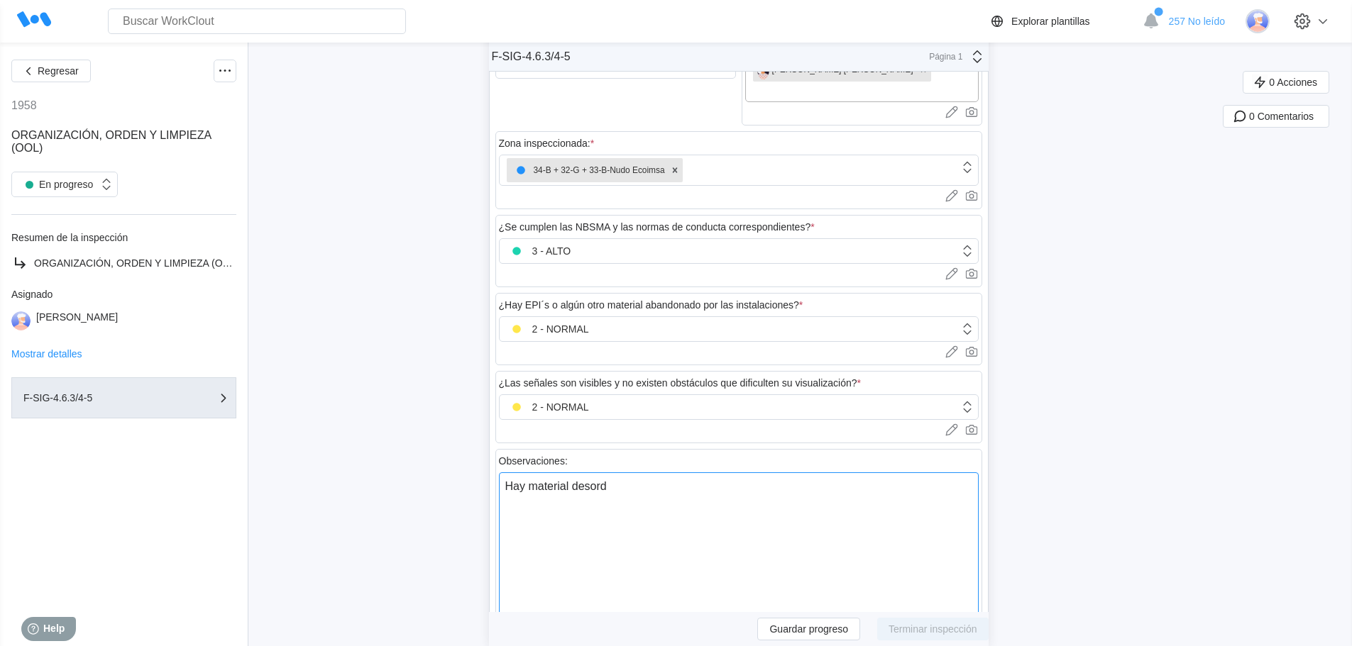
type textarea "Hay material desorde"
type textarea "x"
type textarea "Hay material desorden"
type textarea "x"
type textarea "Hay material desordena"
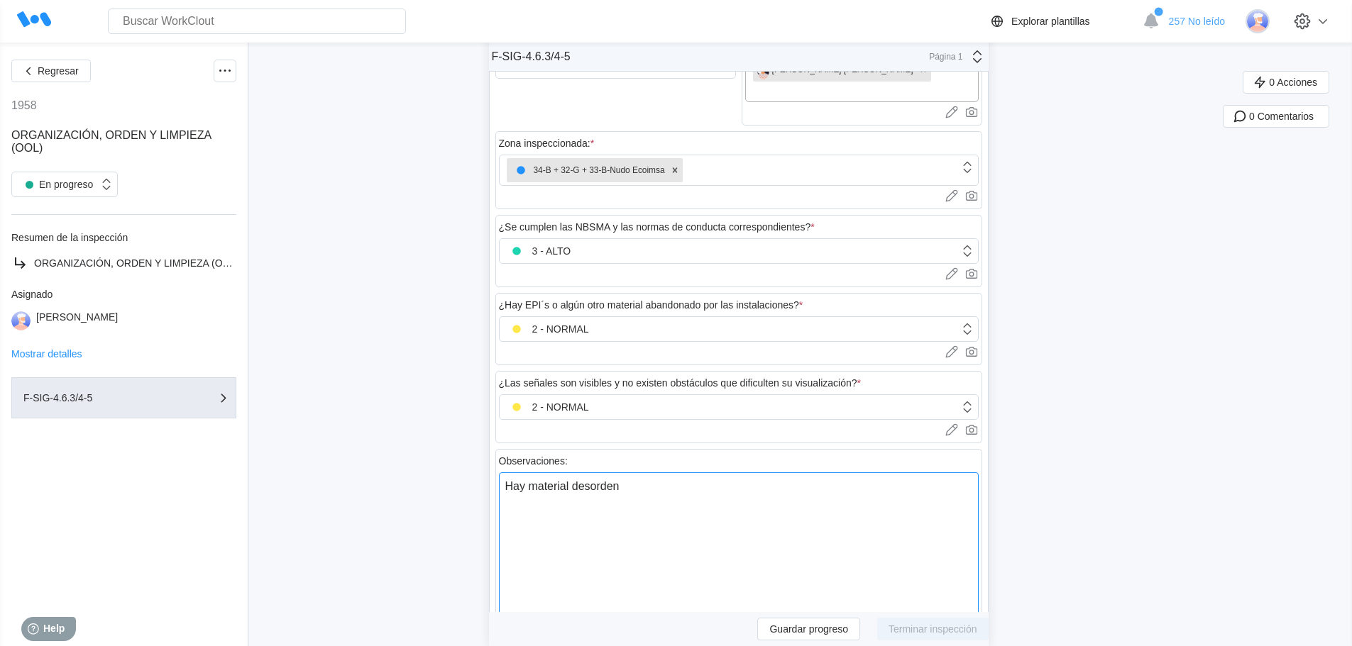
type textarea "x"
type textarea "Hay material desordenad"
type textarea "x"
type textarea "Hay material desordenado"
type textarea "x"
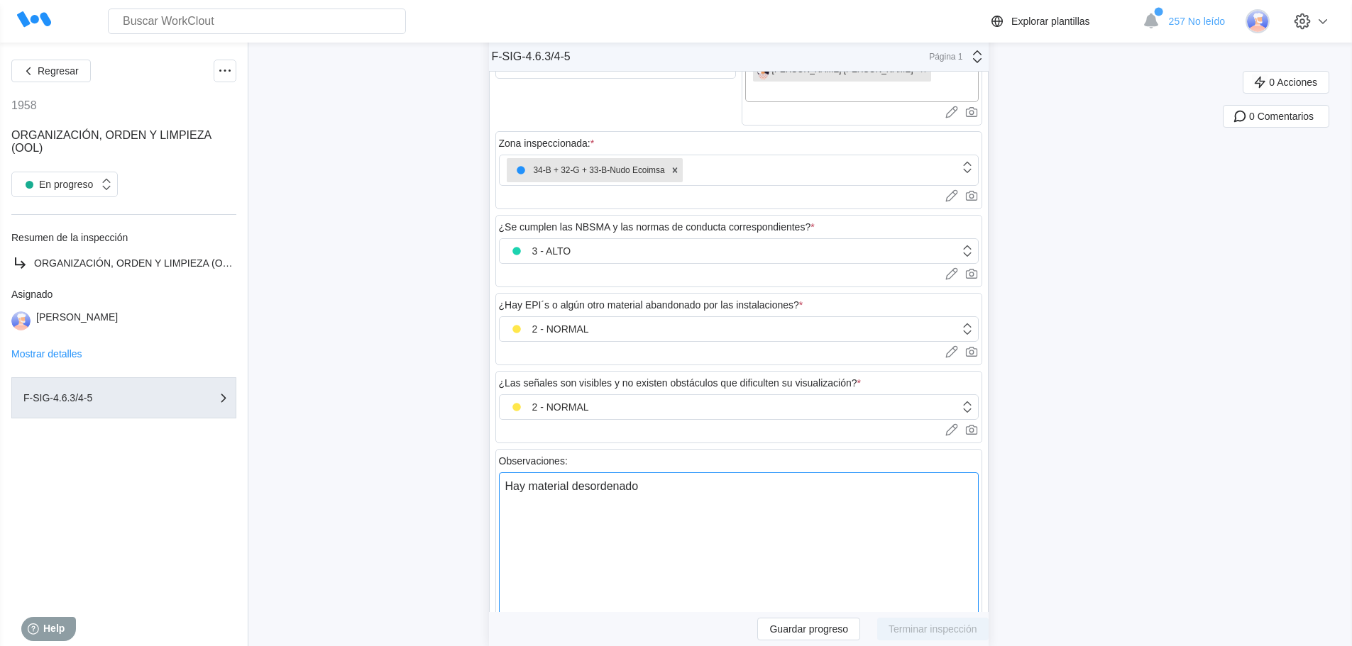
type textarea "Hay material desordenado,"
type textarea "x"
type textarea "Hay material desordenado,"
type textarea "x"
type textarea "Hay material desordenado, g"
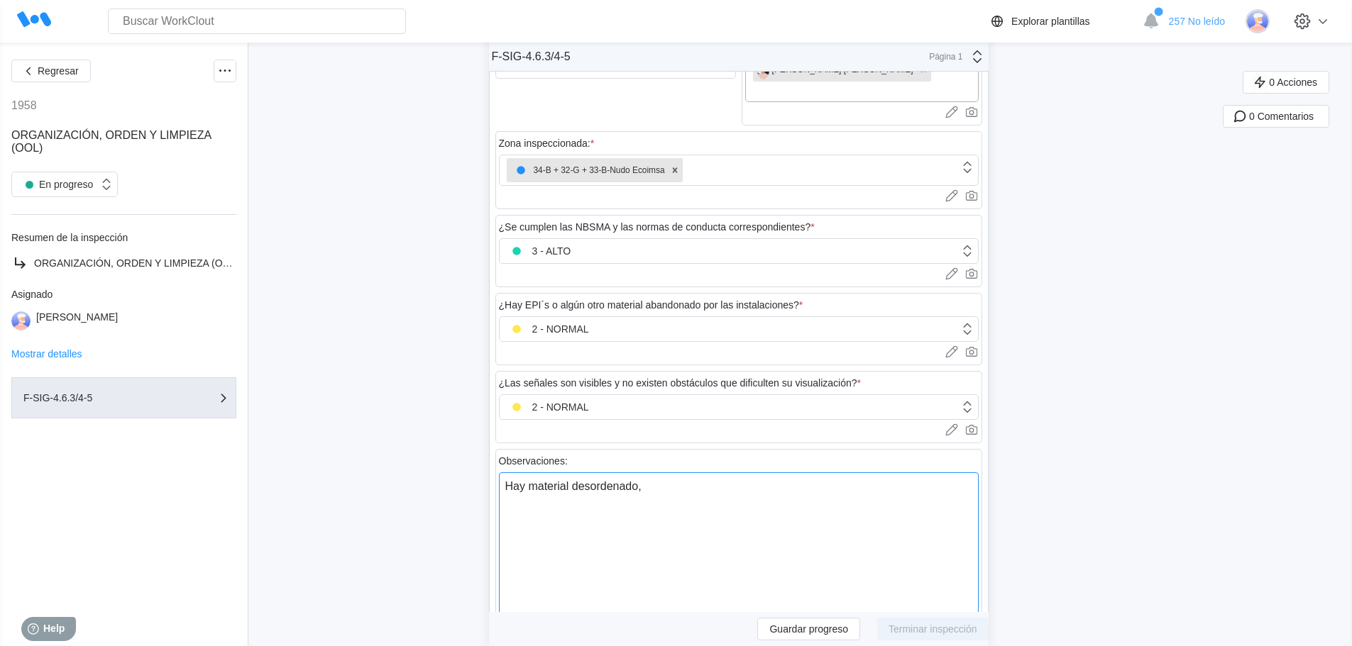
type textarea "x"
type textarea "Hay material desordenado, gu"
type textarea "x"
type textarea "Hay material desordenado, gua"
type textarea "x"
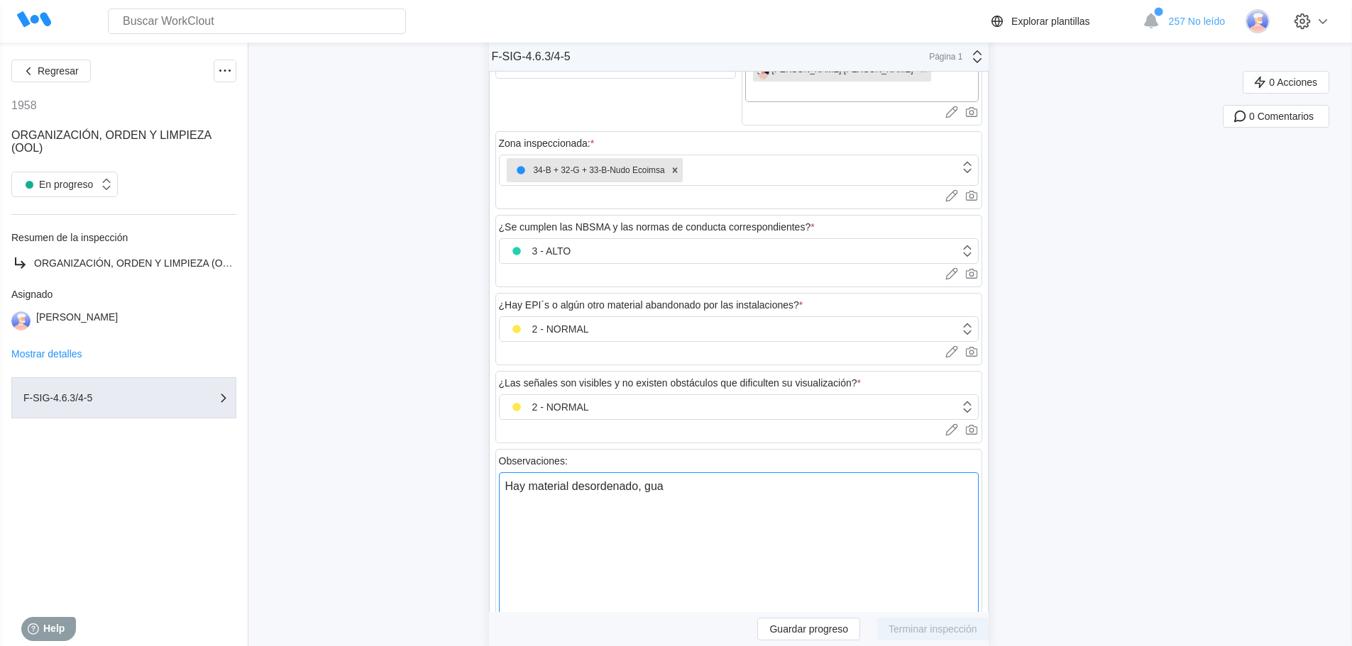
type textarea "Hay material desordenado, guan"
type textarea "x"
type textarea "Hay material desordenado, guant"
type textarea "x"
type textarea "Hay material desordenado, guante"
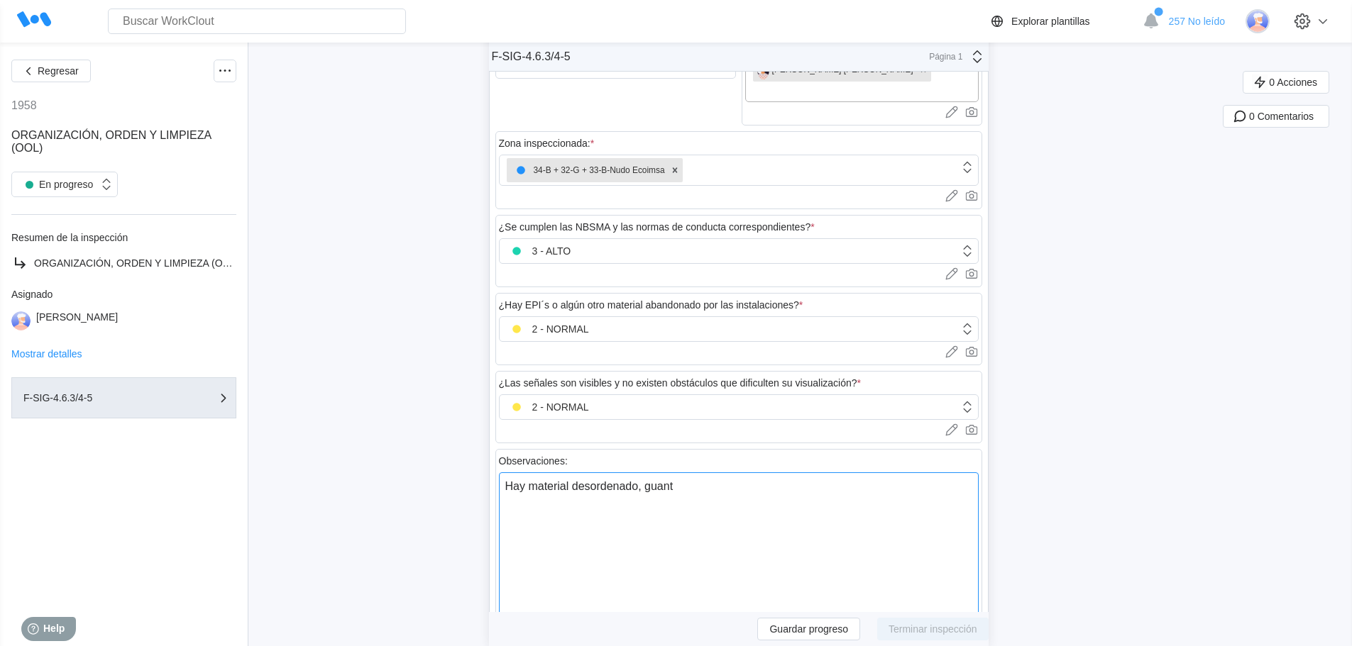
type textarea "x"
type textarea "Hay material desordenado, guantes"
type textarea "x"
type textarea "Hay material desordenado, guantes"
type textarea "x"
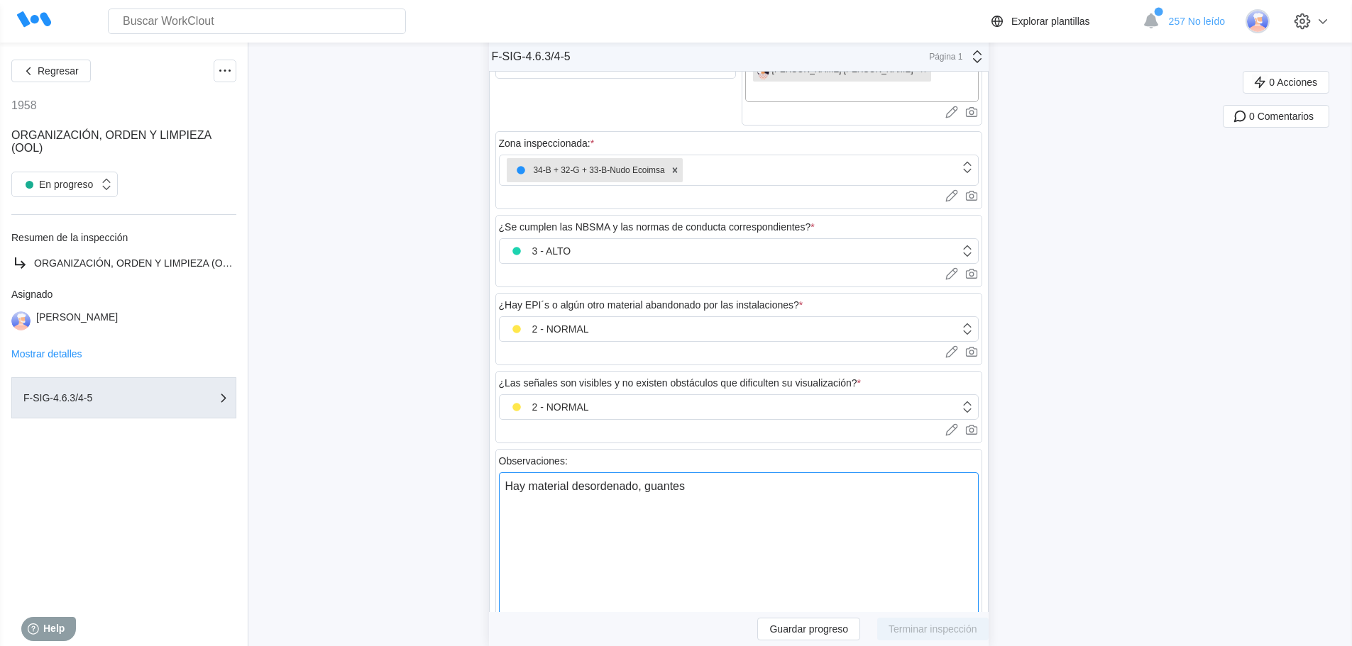
type textarea "Hay material desordenado, guantes"
type textarea "x"
type textarea "Hay material desordenado, guante"
type textarea "x"
type textarea "Hay material desordenado, guant"
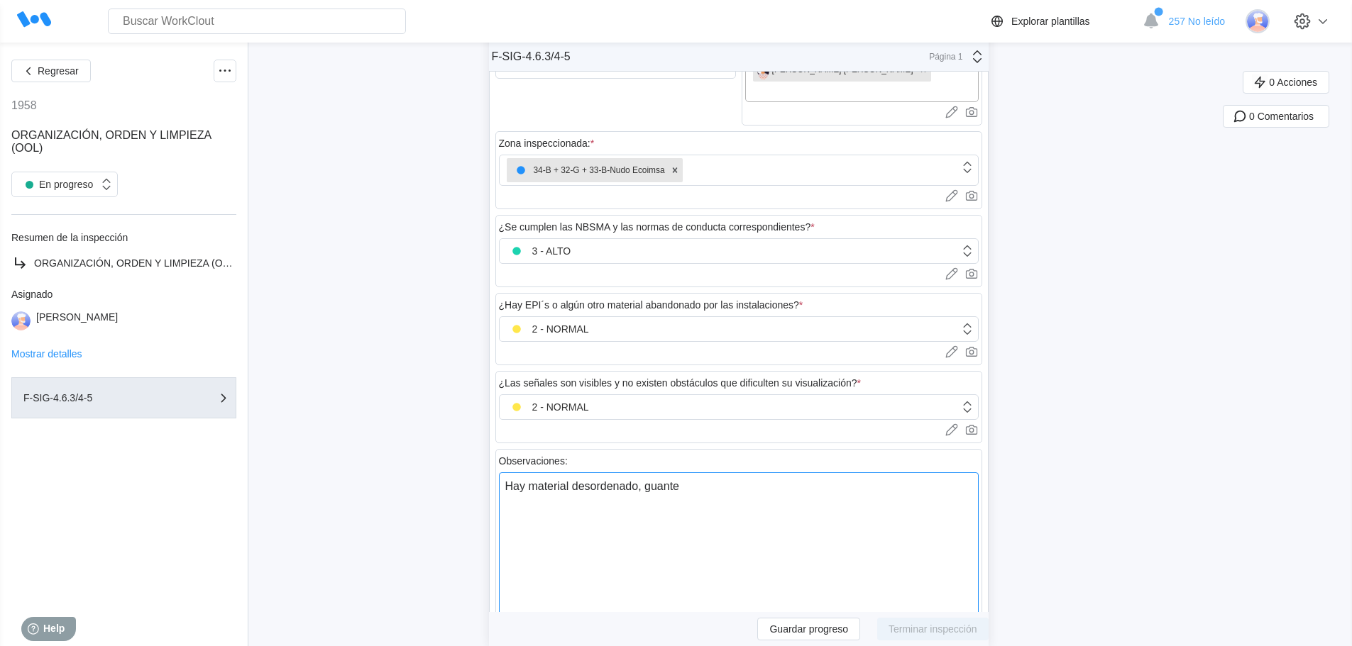
type textarea "x"
type textarea "Hay material desordenado, guan"
type textarea "x"
type textarea "Hay material desordenado, gua"
type textarea "x"
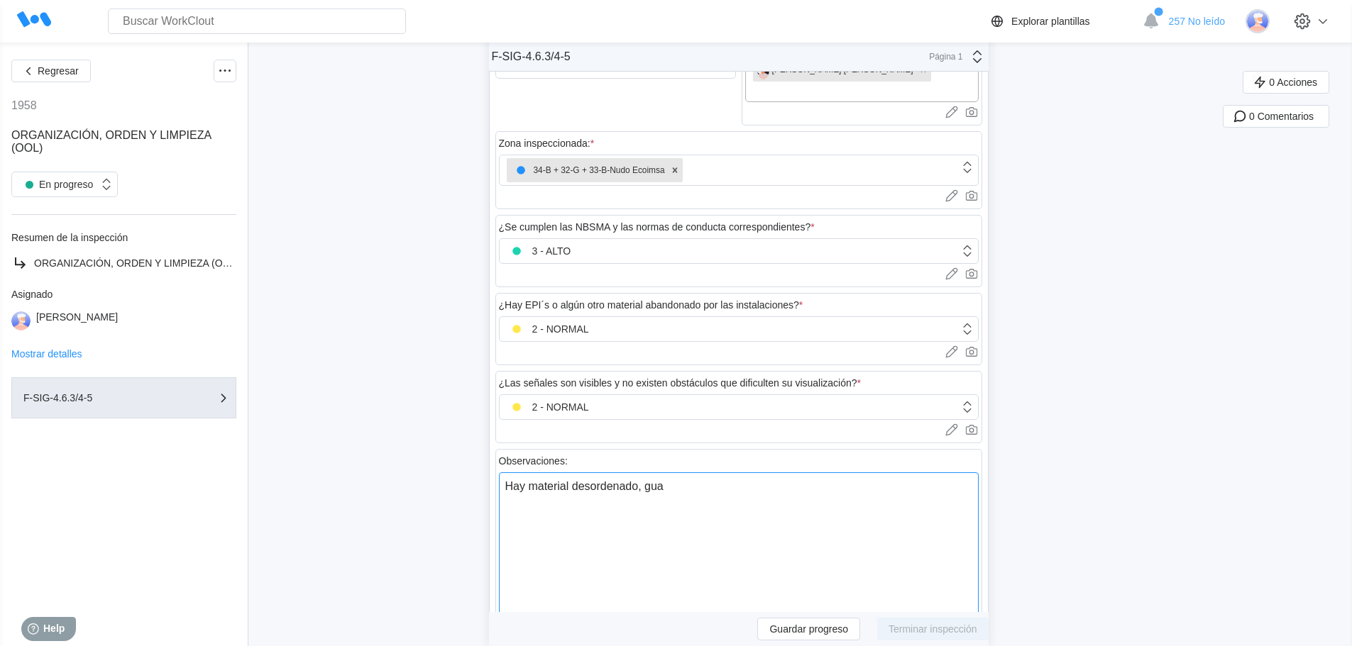
type textarea "Hay material desordenado, gu"
type textarea "x"
type textarea "Hay material desordenado, g"
type textarea "x"
type textarea "Hay material desordenado,"
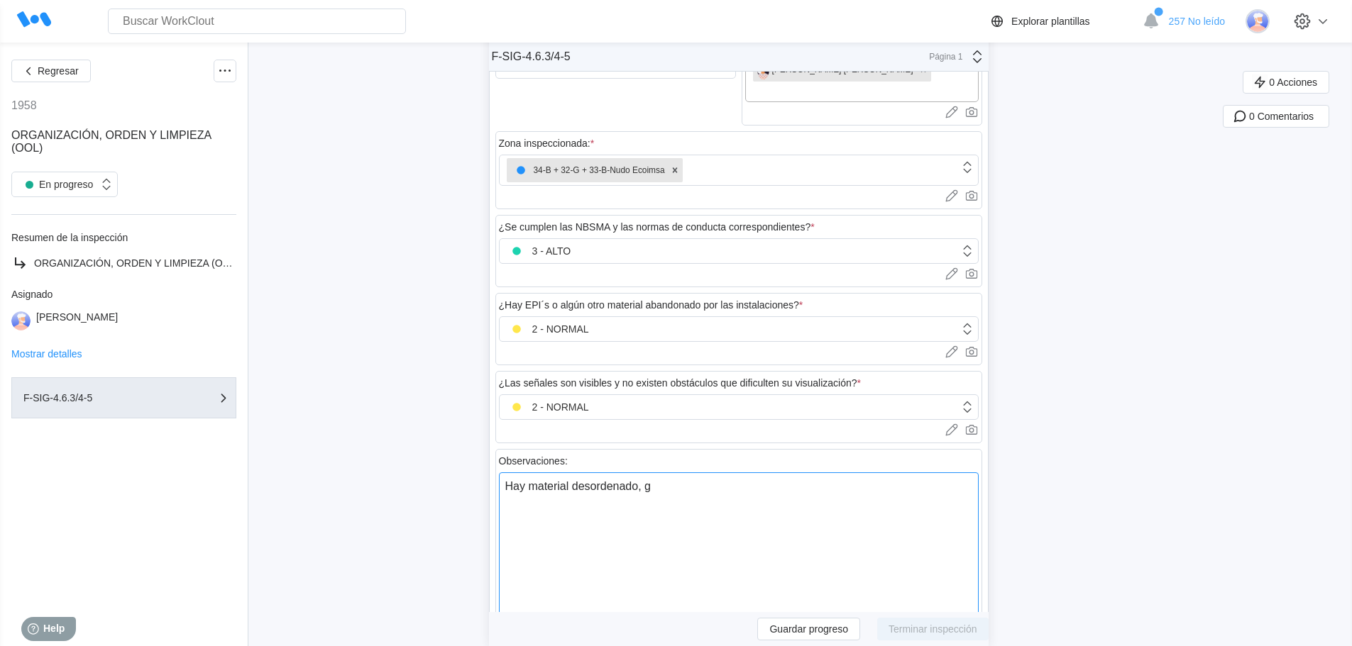
type textarea "x"
type textarea "Hay material desordenado,"
type textarea "x"
type textarea "Hay material desordenado"
type textarea "x"
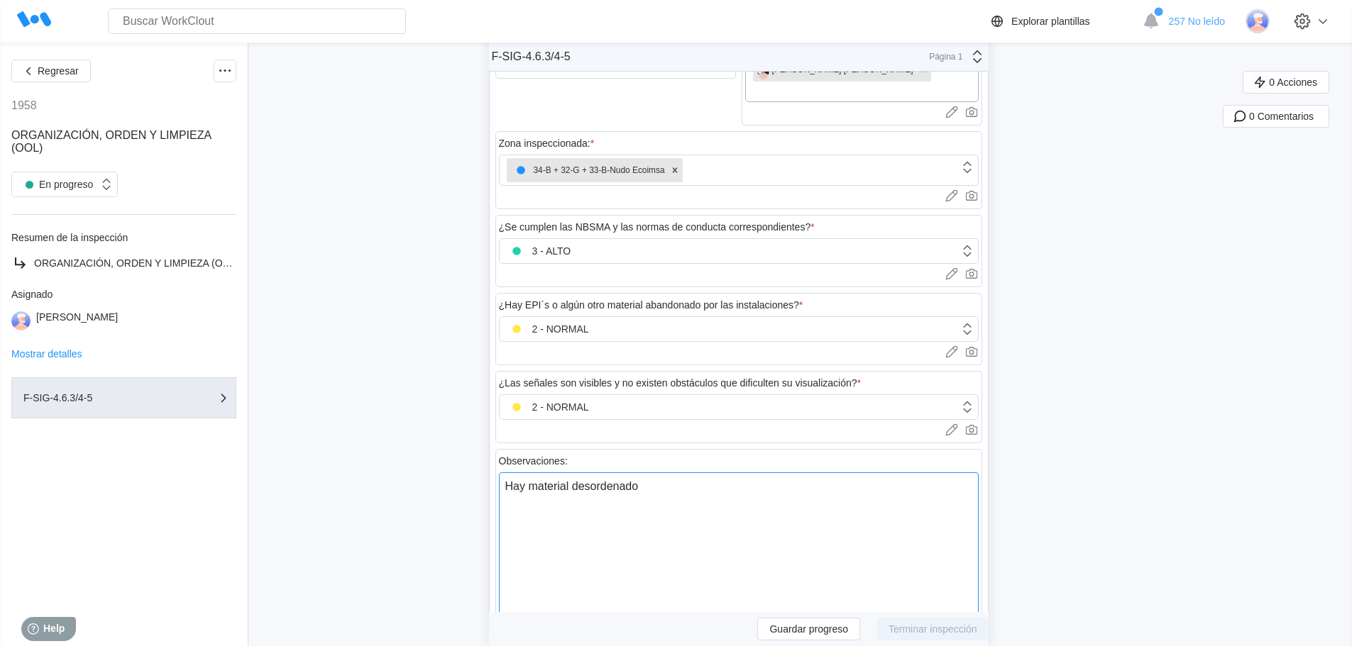
type textarea "Hay material desordenado:"
type textarea "x"
type textarea "Hay material desordenado:"
type textarea "x"
type textarea "Hay material desordenado: g"
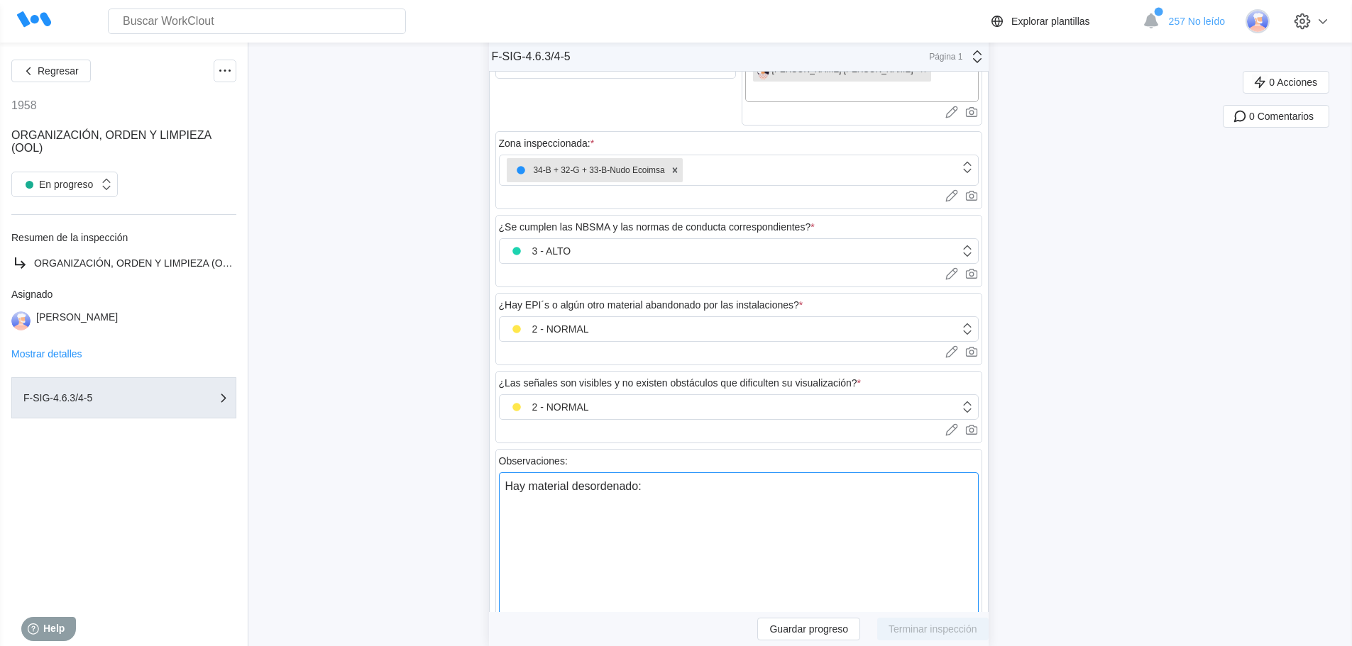
type textarea "x"
type textarea "Hay material desordenado: gu"
type textarea "x"
type textarea "Hay material desordenado: gua"
type textarea "x"
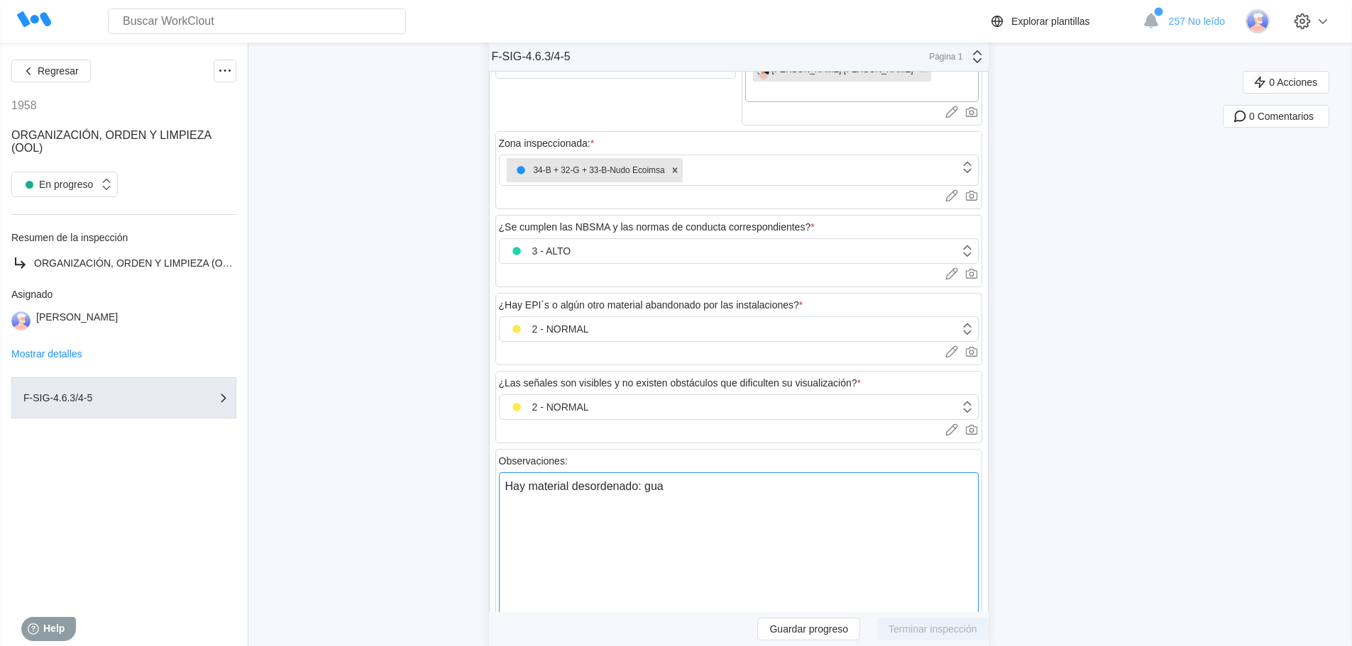
type textarea "Hay material desordenado: guan"
type textarea "x"
type textarea "Hay material desordenado: guant"
type textarea "x"
type textarea "Hay material desordenado: guante"
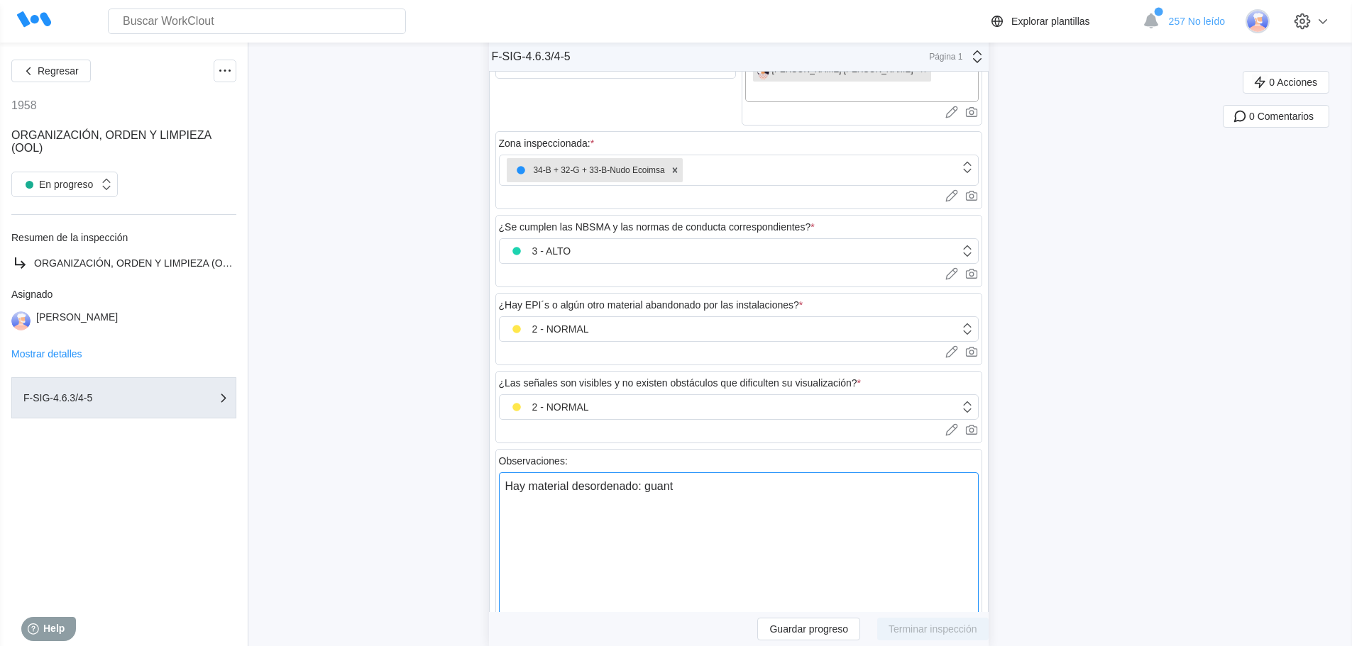
type textarea "x"
type textarea "Hay material desordenado: guantes"
type textarea "x"
type textarea "Hay material desordenado: guantes,"
type textarea "x"
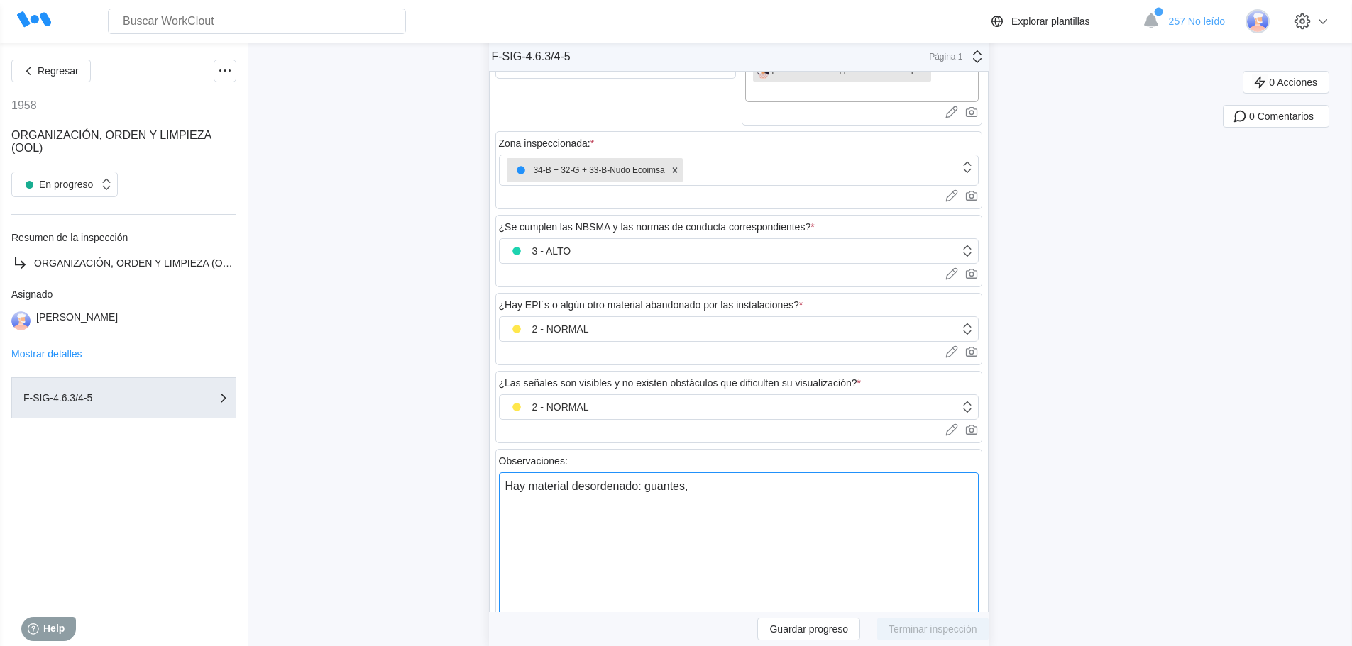
type textarea "Hay material desordenado: guantes,"
type textarea "x"
type textarea "Hay material desordenado: guantes, t"
type textarea "x"
type textarea "Hay material desordenado: guantes, tr"
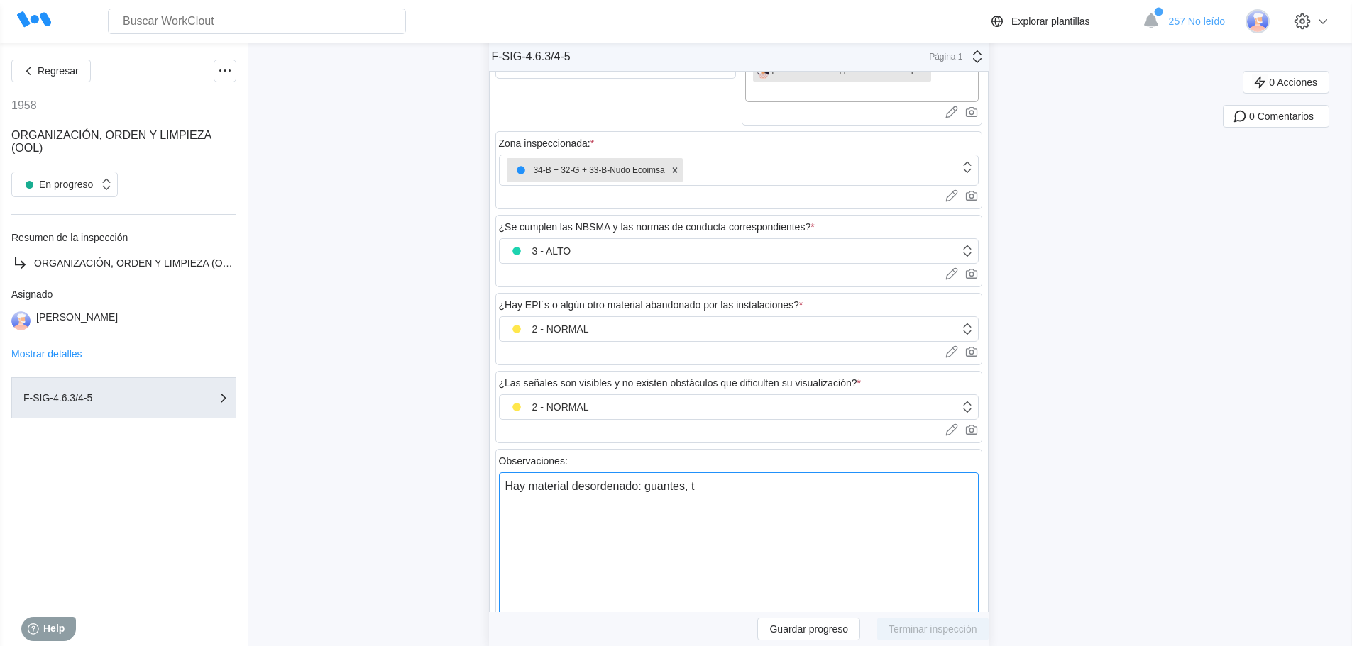
type textarea "x"
type textarea "Hay material desordenado: guantes, tra"
type textarea "x"
type textarea "Hay material desordenado: guantes, trap"
type textarea "x"
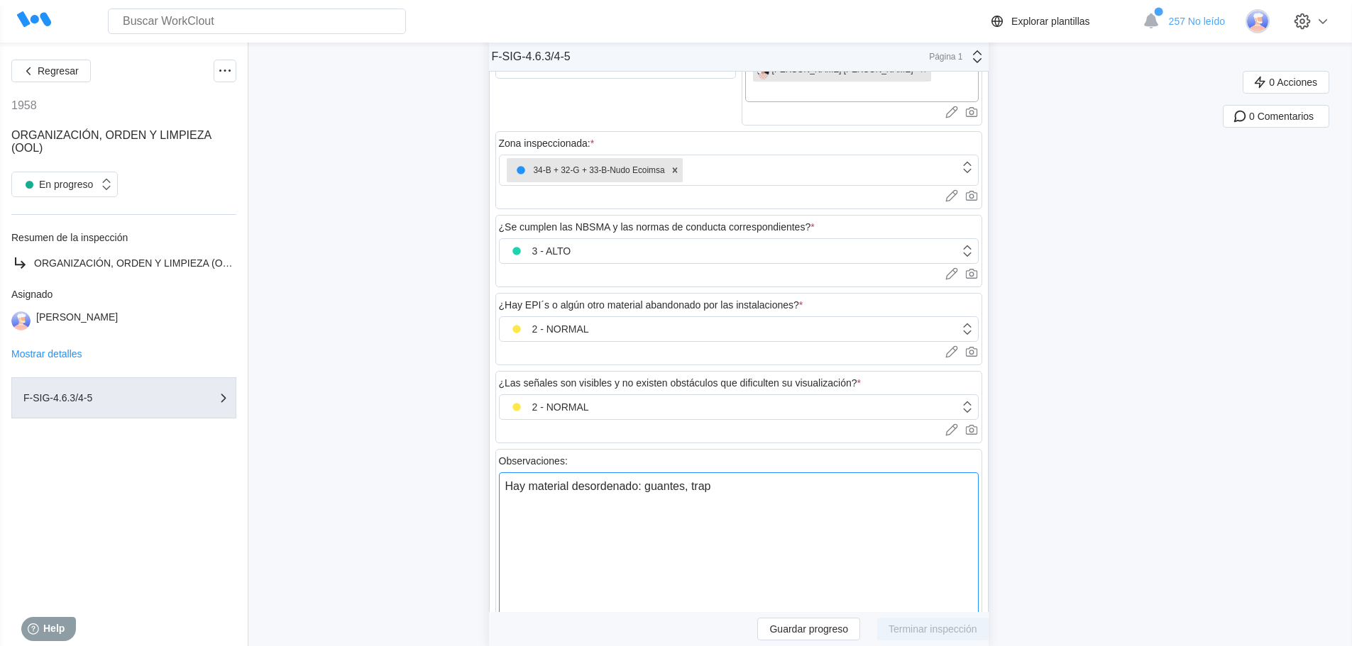
type textarea "Hay material desordenado: guantes, trapo"
type textarea "x"
type textarea "Hay material desordenado: guantes, trapos"
type textarea "x"
type textarea "Hay material desordenado: guantes, trapos,"
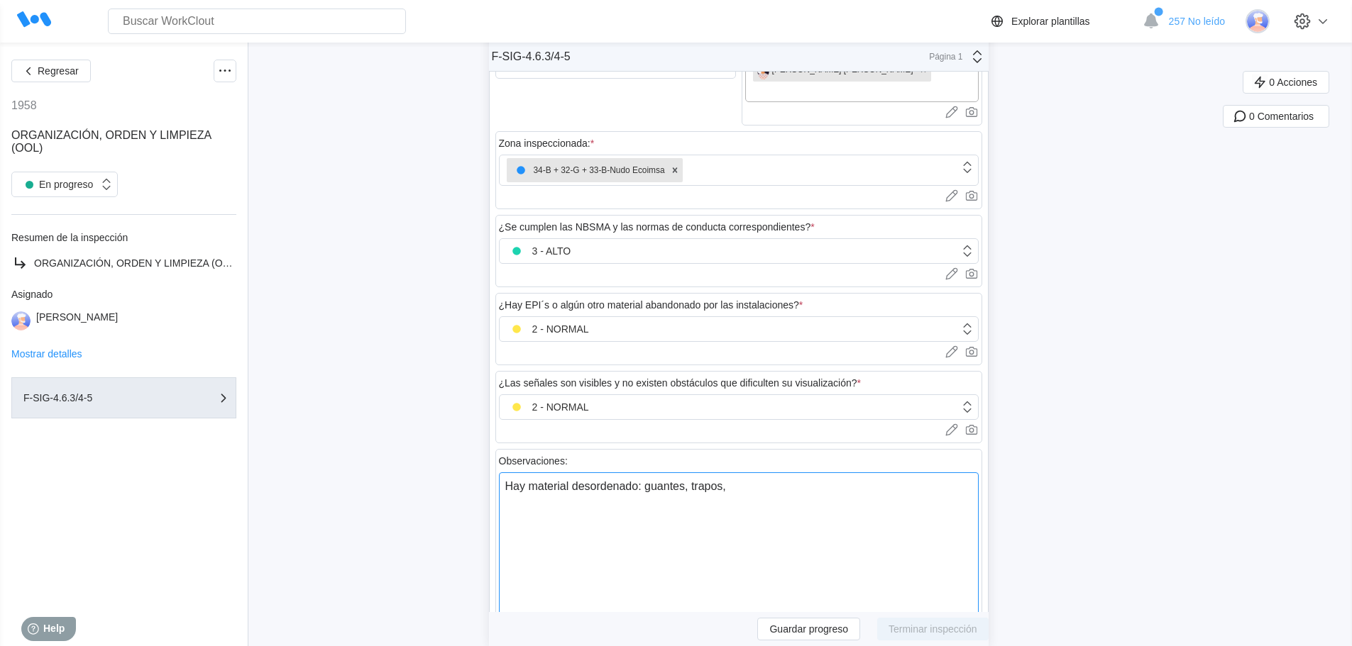
type textarea "x"
type textarea "Hay material desordenado: guantes, trapos,"
type textarea "x"
type textarea "Hay material desordenado: guantes, trapos, g"
type textarea "x"
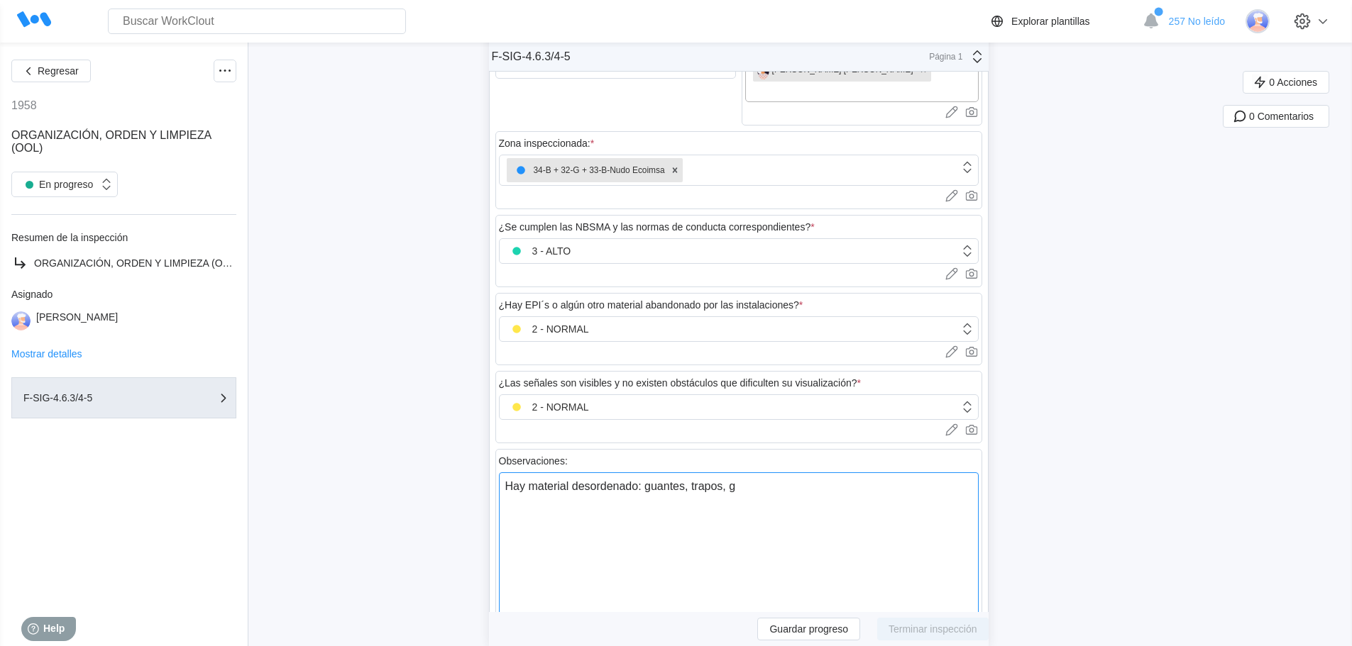
type textarea "Hay material desordenado: guantes, trapos, ga"
type textarea "x"
type textarea "Hay material desordenado: guantes, trapos, gar"
type textarea "x"
type textarea "Hay material desordenado: guantes, trapos, garr"
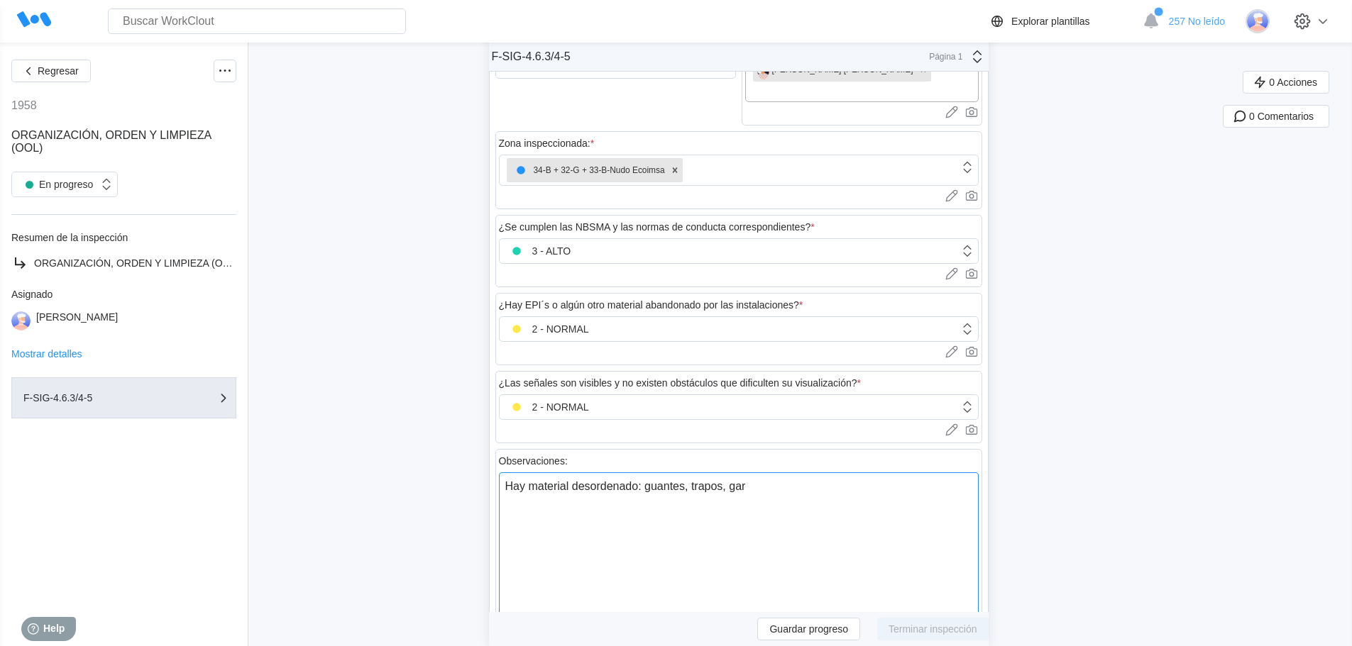
type textarea "x"
type textarea "Hay material desordenado: guantes, trapos, garra"
type textarea "x"
type textarea "Hay material desordenado: guantes, trapos, garraf"
type textarea "x"
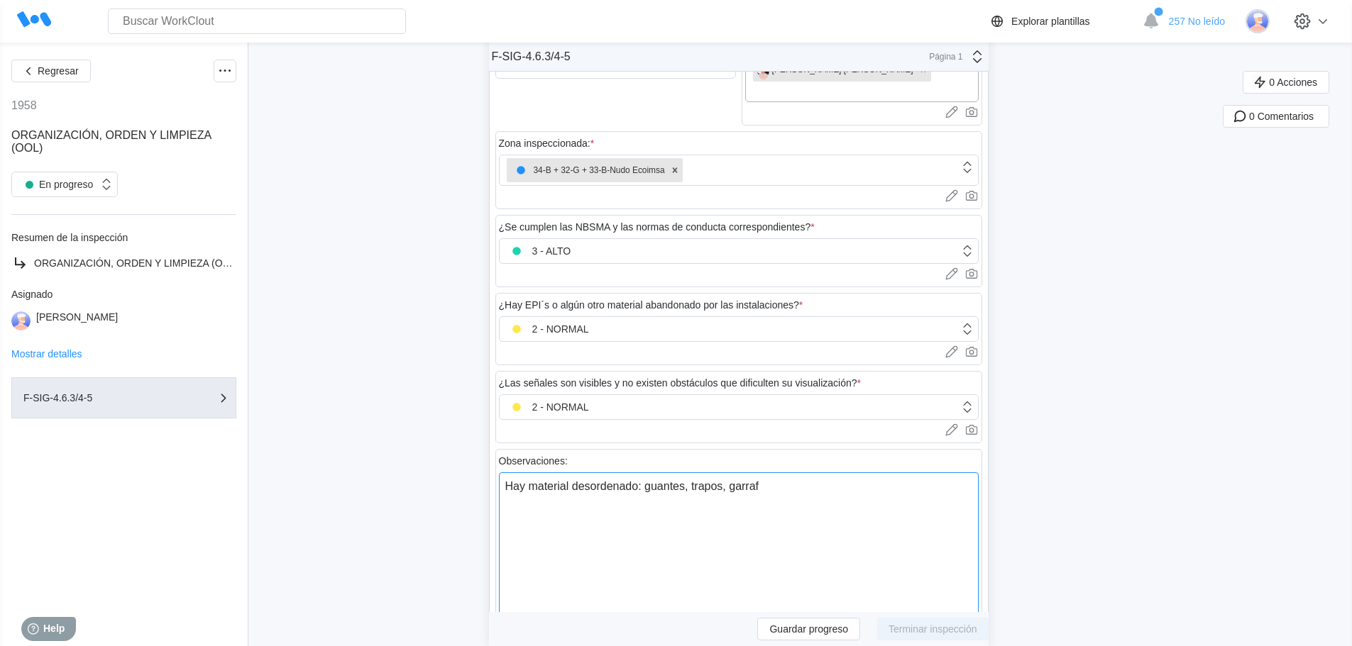
type textarea "Hay material desordenado: guantes, trapos, garrafa"
type textarea "x"
type textarea "Hay material desordenado: guantes, trapos, garrafas"
type textarea "x"
type textarea "Hay material desordenado: guantes, trapos, garrafas,"
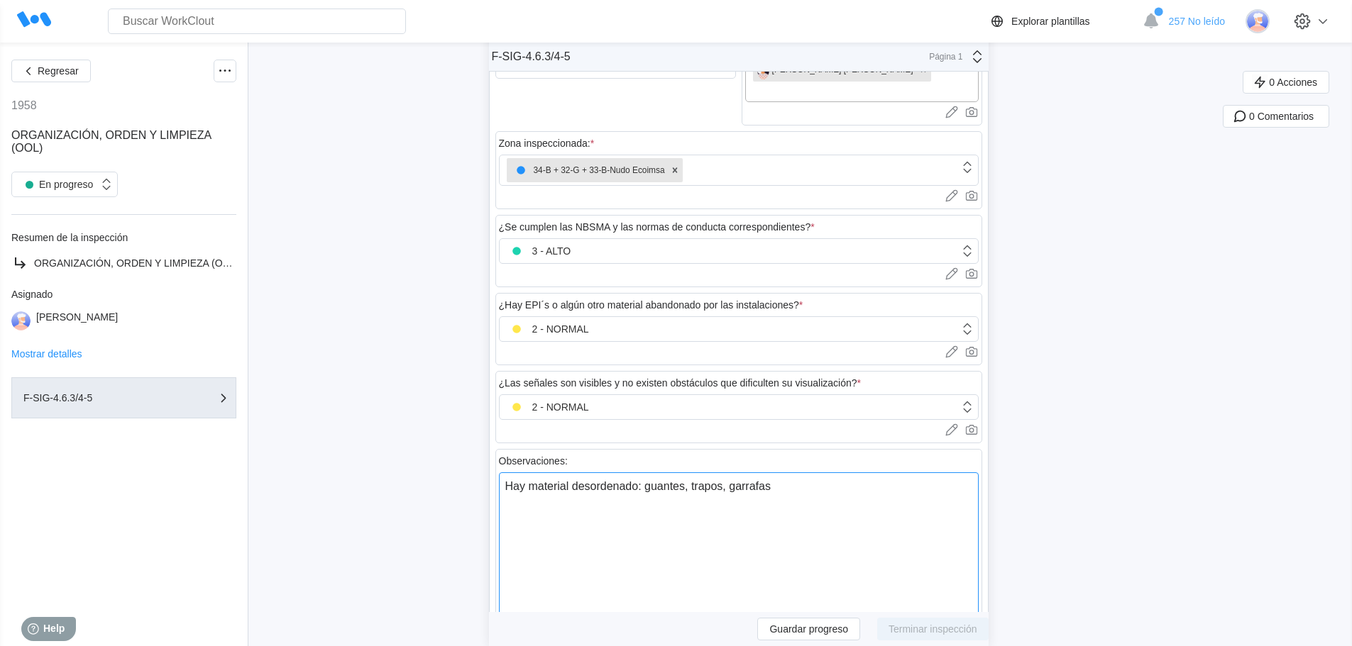
type textarea "x"
type textarea "Hay material desordenado: guantes, trapos, garrafas,"
type textarea "x"
type textarea "Hay material desordenado: guantes, trapos, garrafas, e"
type textarea "x"
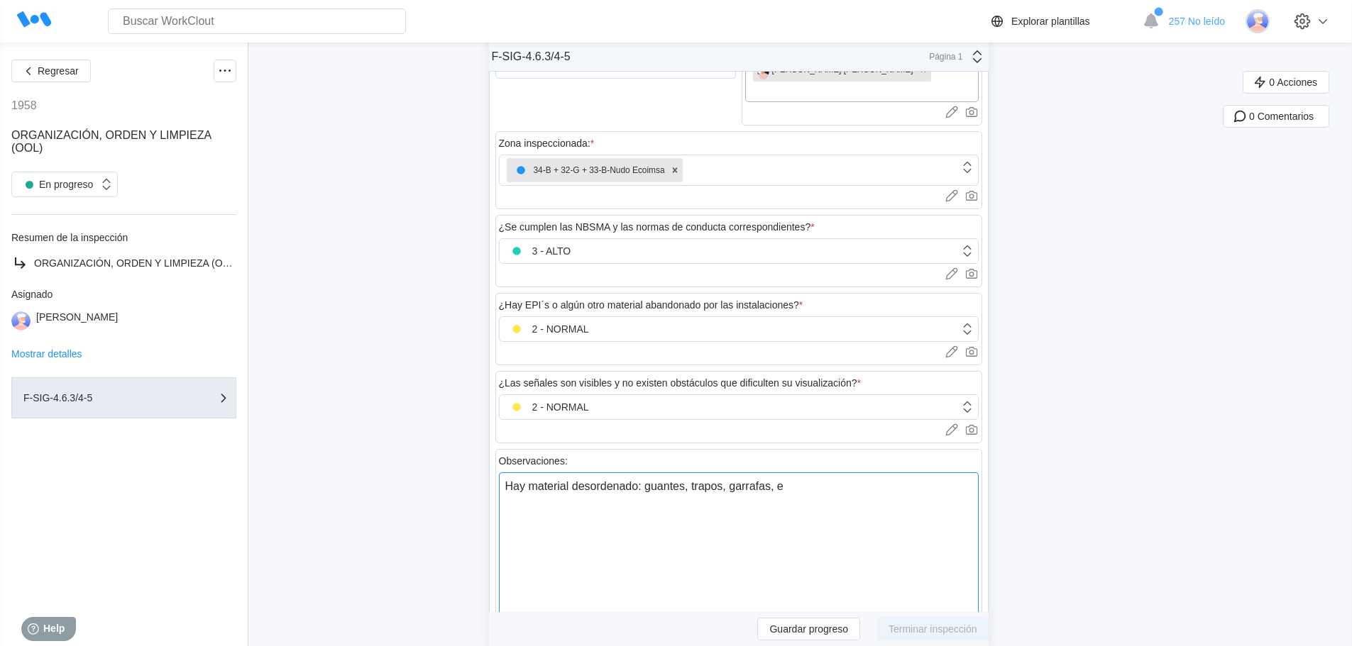
type textarea "Hay material desordenado: guantes, trapos, garrafas, el"
type textarea "x"
type textarea "Hay material desordenado: guantes, trapos, garrafas, el"
type textarea "x"
type textarea "Hay material desordenado: guantes, trapos, garrafas, el p"
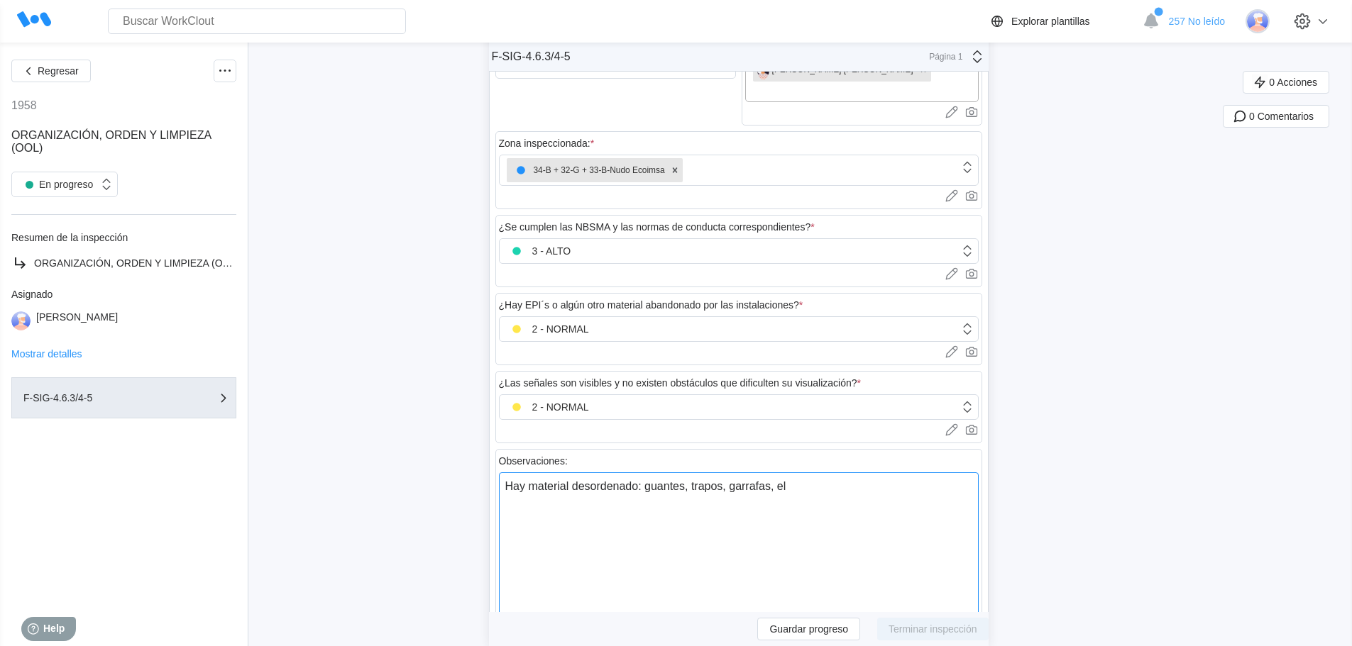
type textarea "x"
type textarea "Hay material desordenado: guantes, trapos, garrafas, el pi"
type textarea "x"
type textarea "Hay material desordenado: guantes, trapos, garrafas, el pie"
type textarea "x"
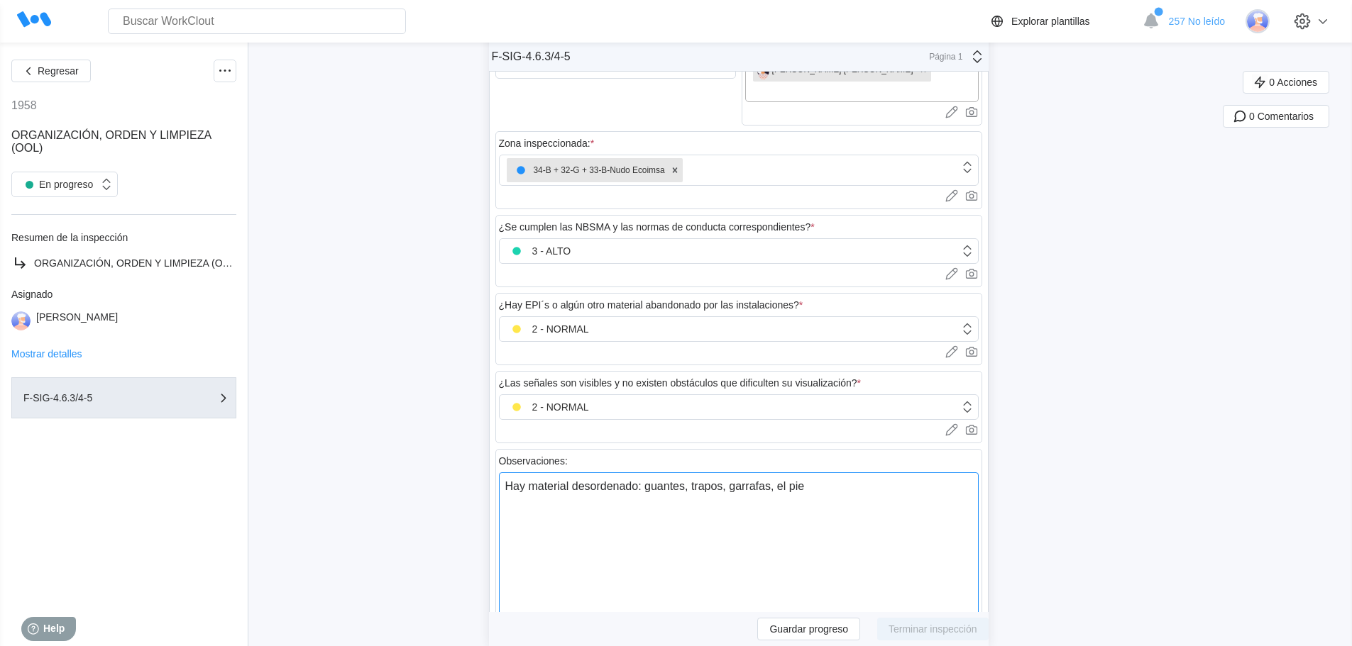
type textarea "Hay material desordenado: guantes, trapos, garrafas, el pies"
type textarea "x"
type textarea "Hay material desordenado: guantes, trapos, garrafas, el pies"
type textarea "x"
type textarea "Hay material desordenado: guantes, trapos, garrafas, el pies d"
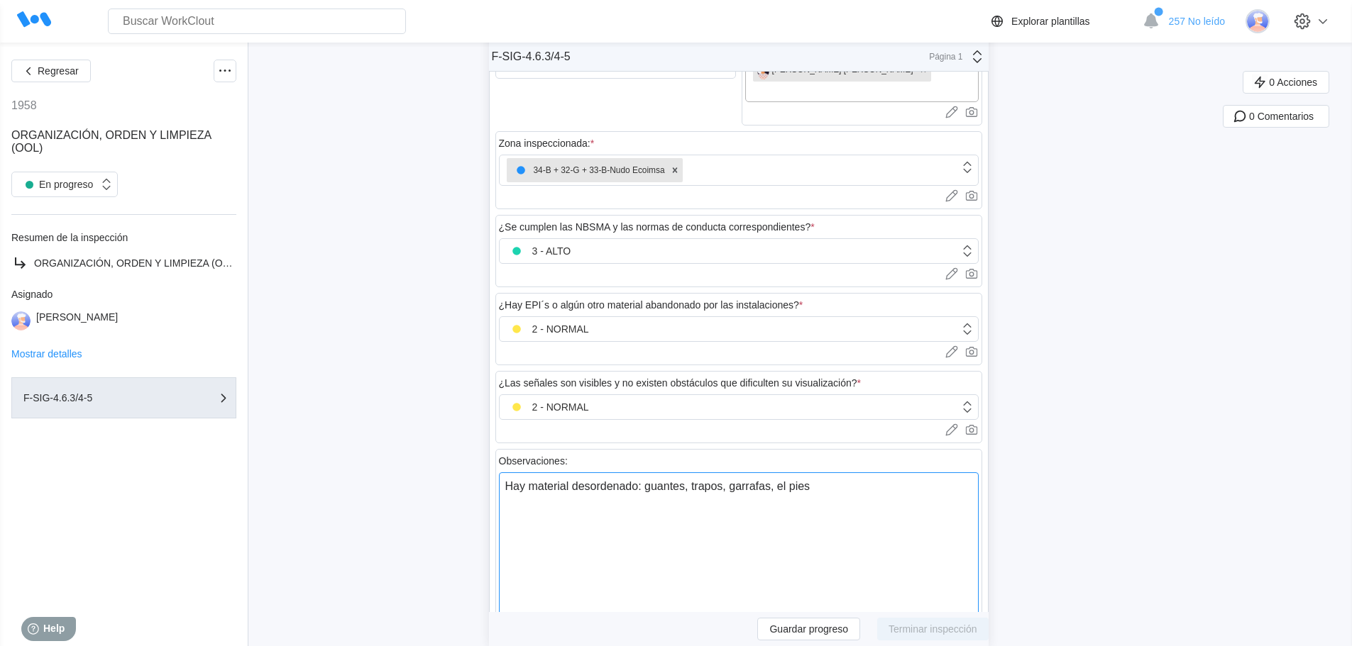
type textarea "x"
type textarea "Hay material desordenado: guantes, trapos, garrafas, el pies de"
type textarea "x"
type textarea "Hay material desordenado: guantes, trapos, garrafas, el pies de"
type textarea "x"
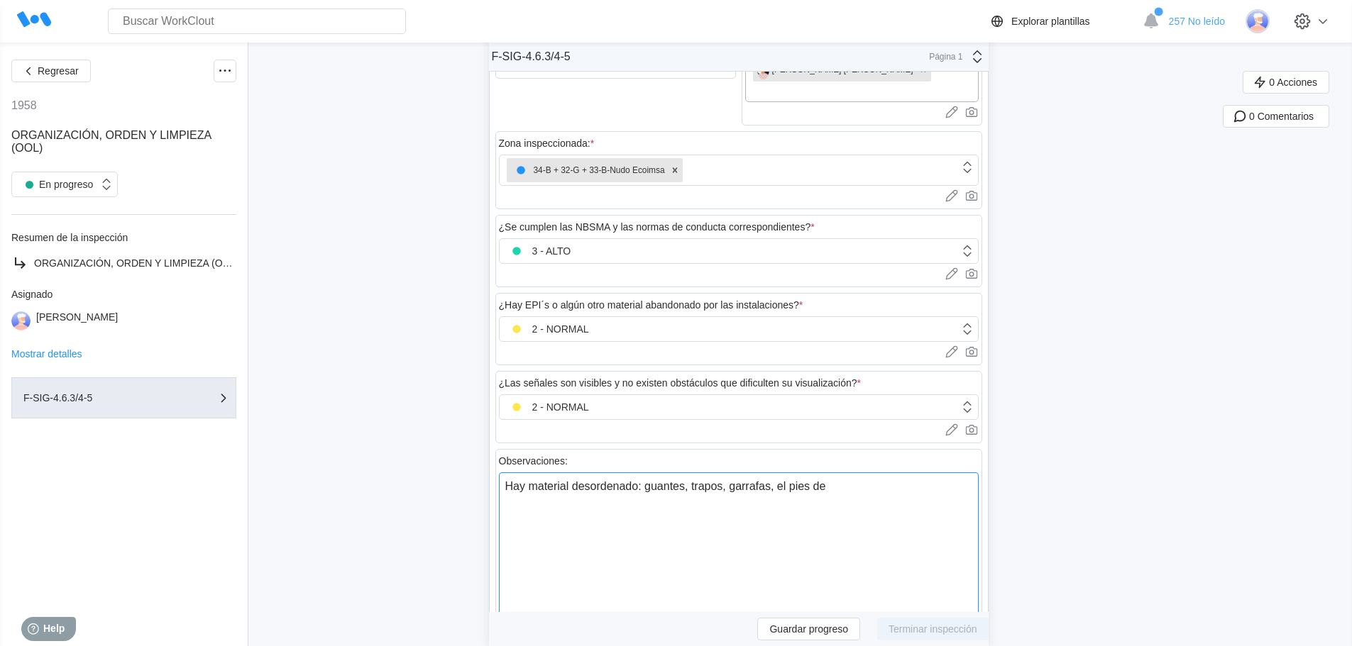
type textarea "Hay material desordenado: guantes, trapos, garrafas, el pies de u"
type textarea "x"
type textarea "Hay material desordenado: guantes, trapos, garrafas, el pies de un"
type textarea "x"
type textarea "Hay material desordenado: guantes, trapos, garrafas, el pies de una"
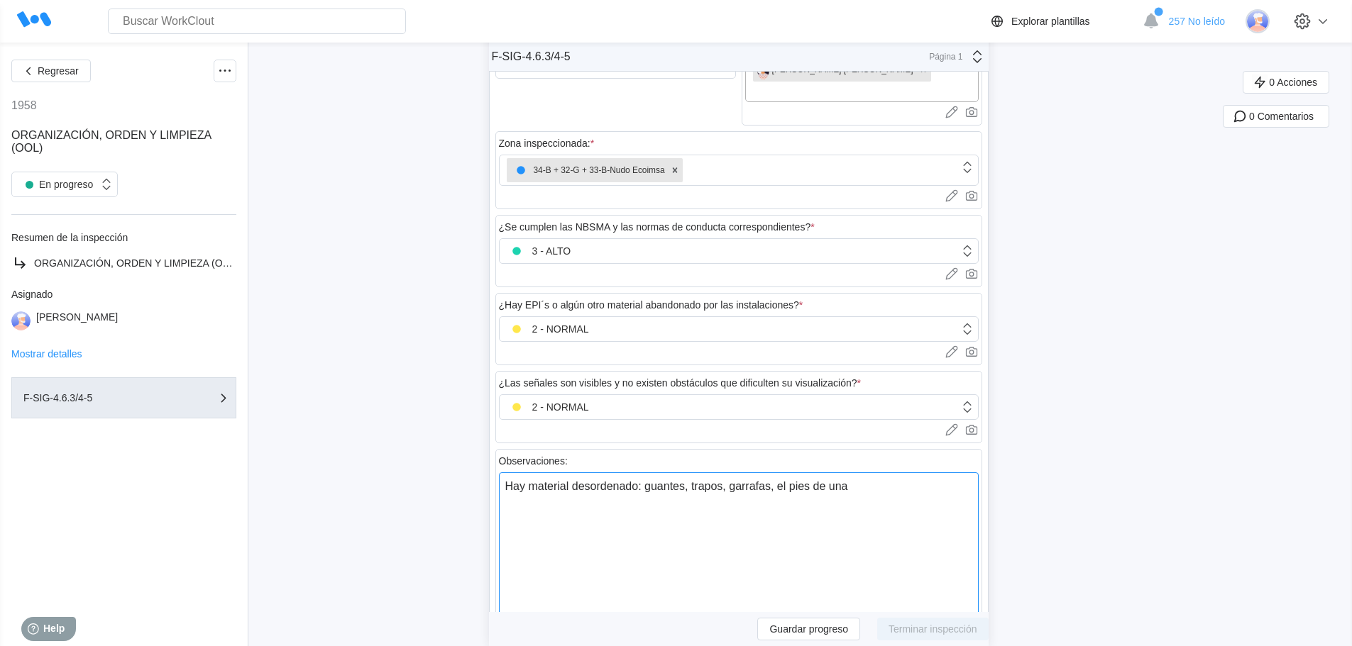
type textarea "x"
type textarea "Hay material desordenado: guantes, trapos, garrafas, el pies de una s"
type textarea "x"
type textarea "Hay material desordenado: guantes, trapos, garrafas, el pies de una so"
type textarea "x"
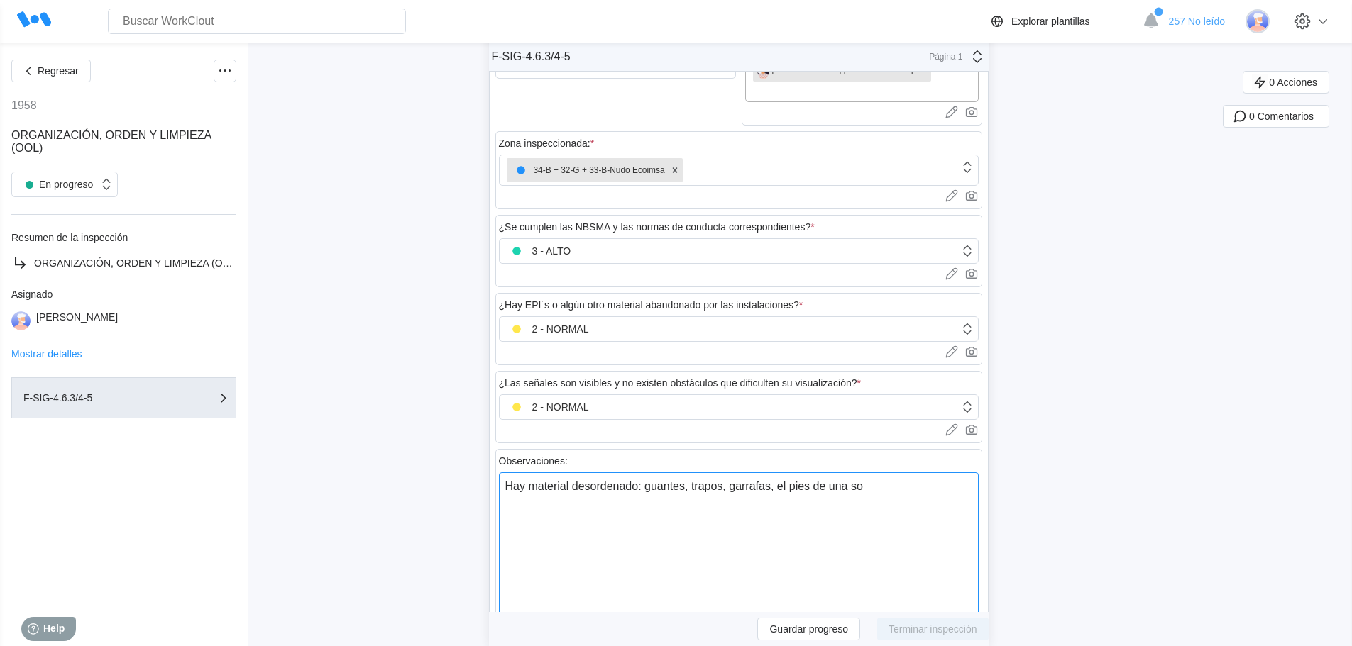
type textarea "Hay material desordenado: guantes, trapos, garrafas, el pies de una som"
type textarea "x"
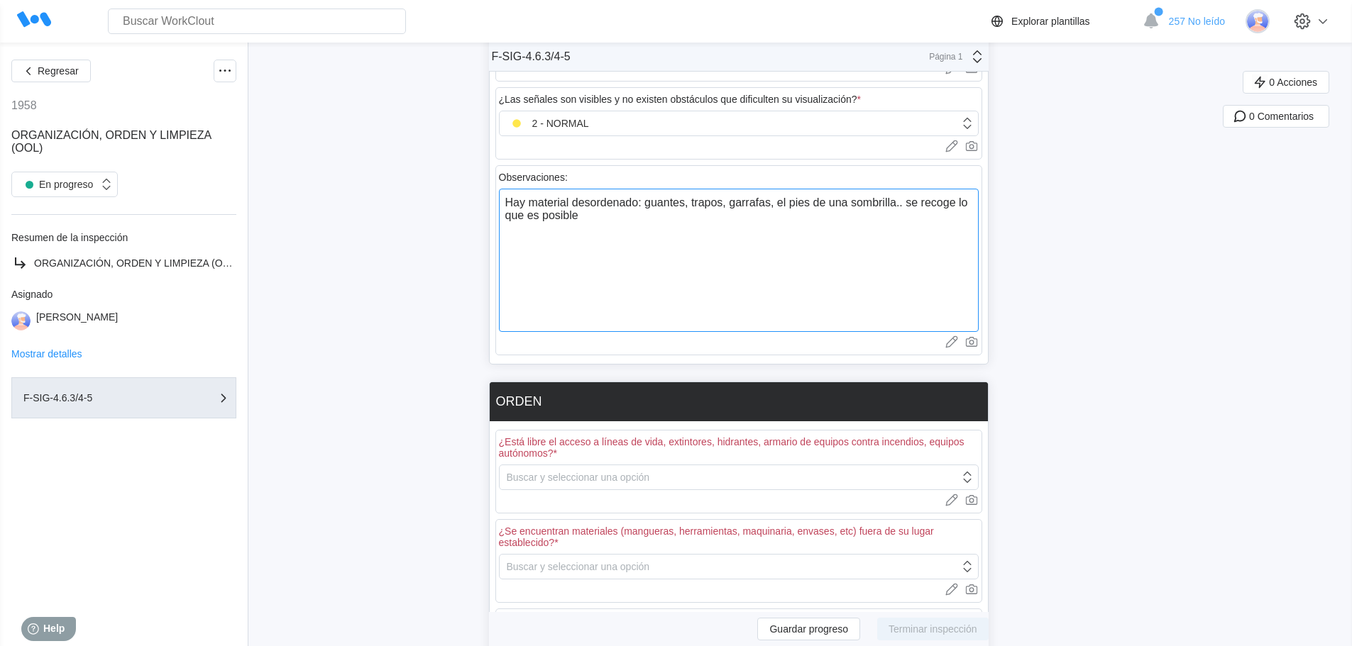
scroll to position [639, 0]
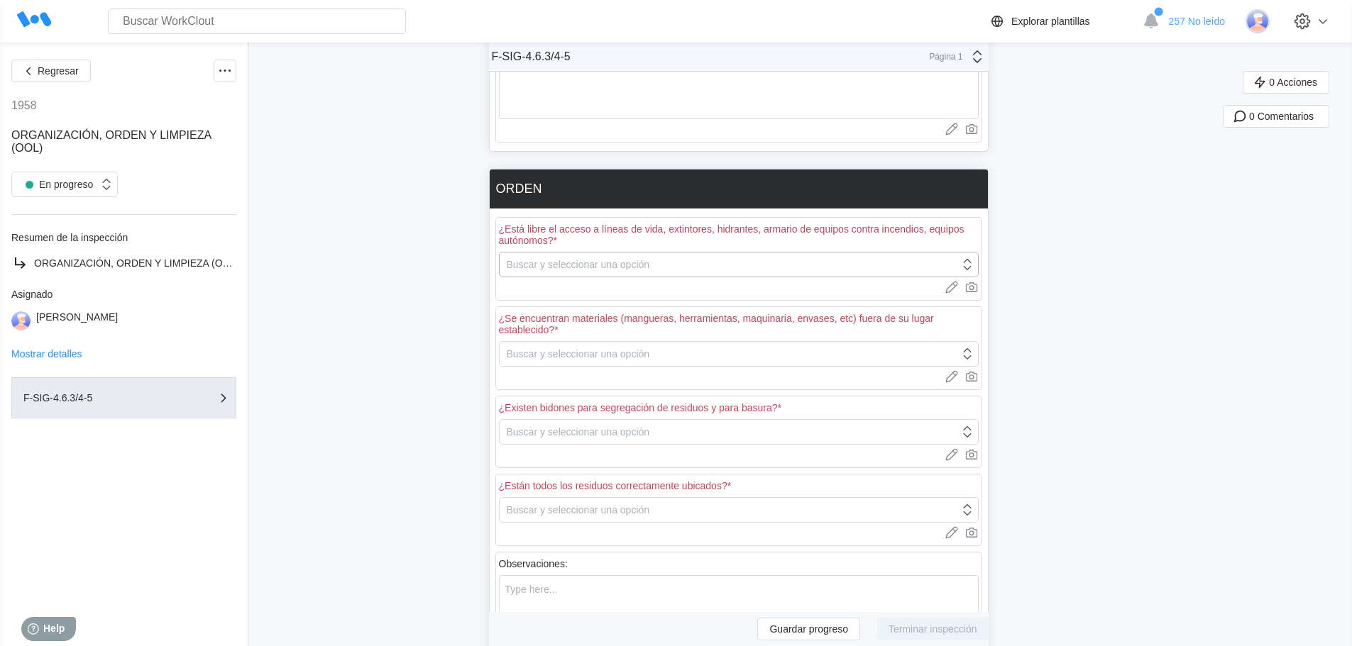
click at [604, 259] on div "Buscar y seleccionar una opción" at bounding box center [578, 264] width 143 height 11
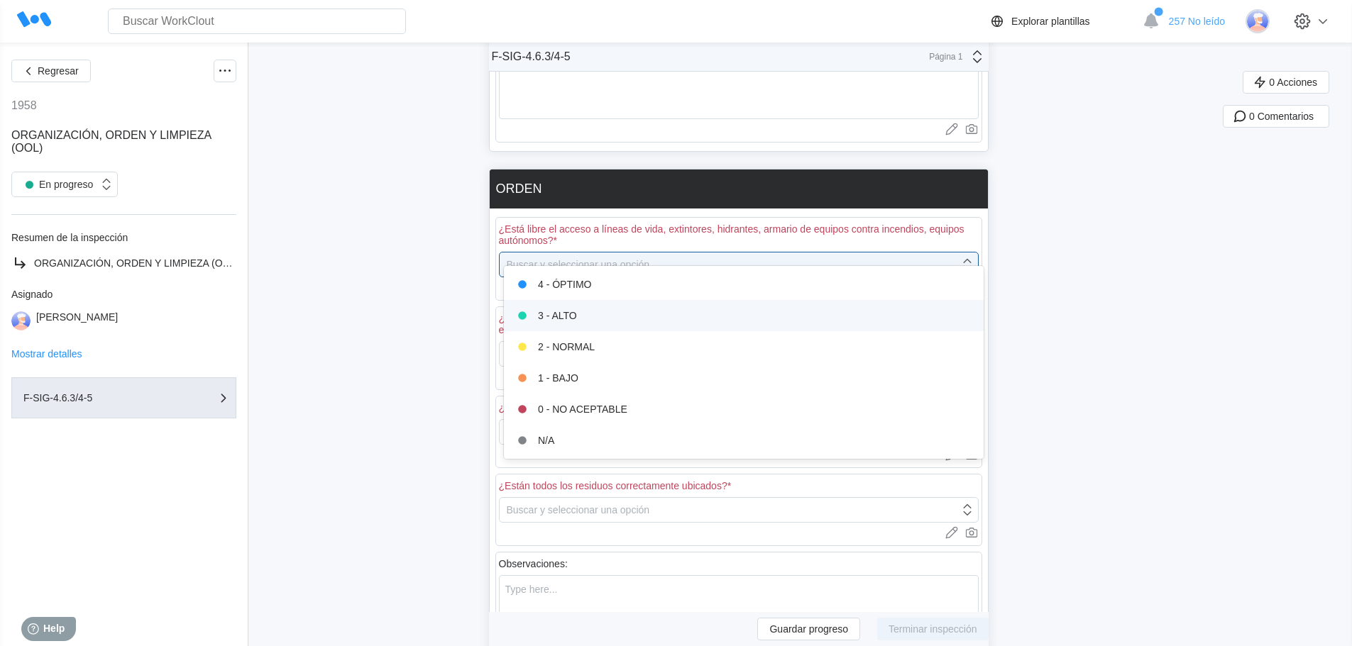
click at [581, 316] on div "3 - ALTO" at bounding box center [743, 316] width 463 height 20
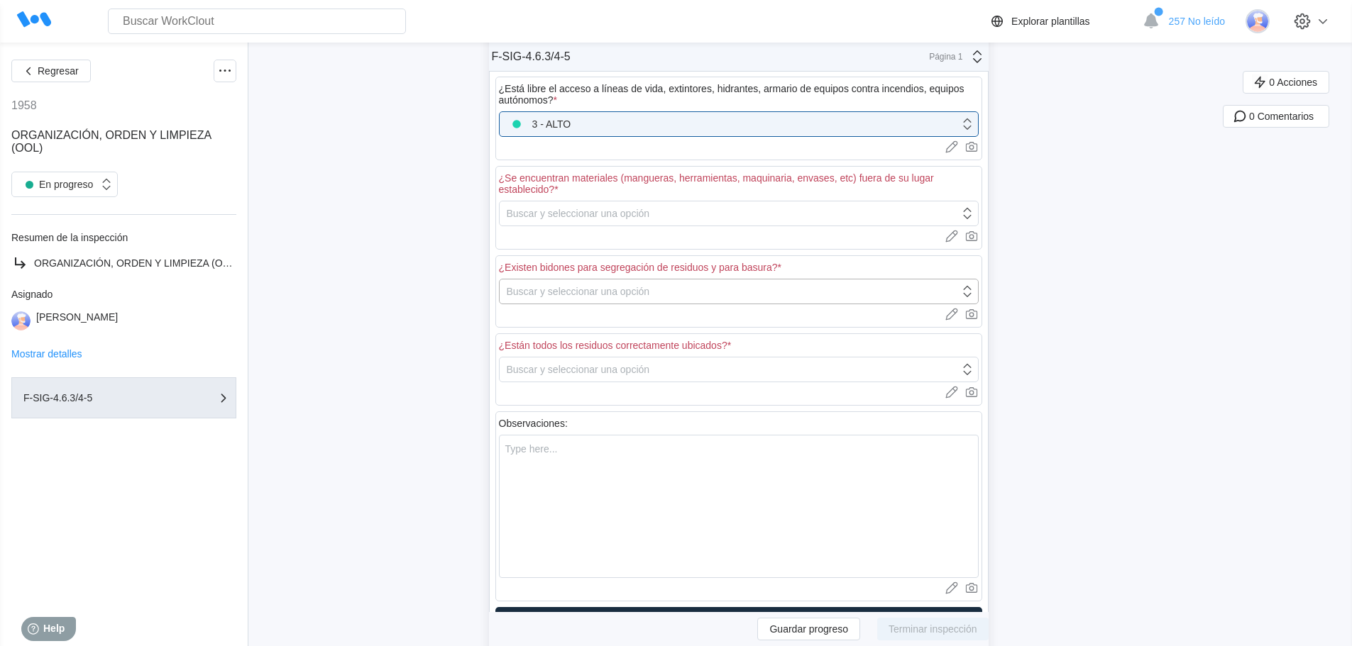
scroll to position [780, 0]
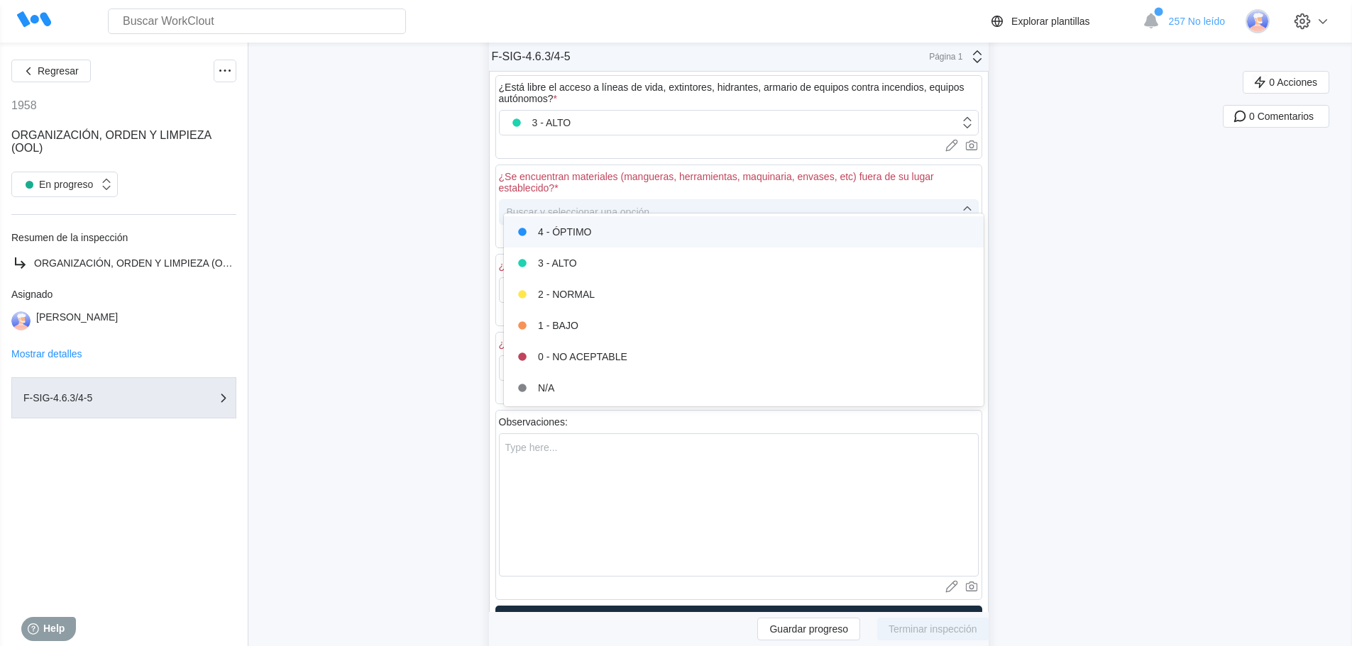
click at [582, 206] on div "Buscar y seleccionar una opción" at bounding box center [578, 211] width 143 height 11
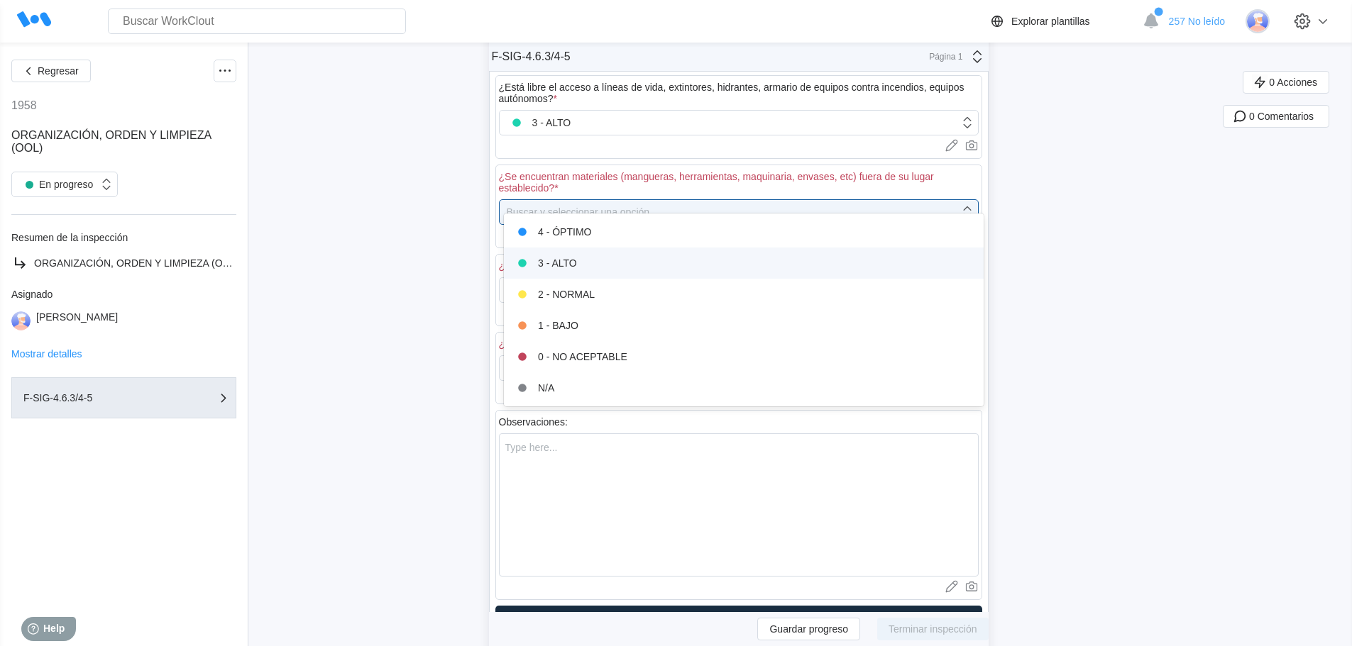
click at [582, 260] on div "3 - ALTO" at bounding box center [743, 263] width 463 height 20
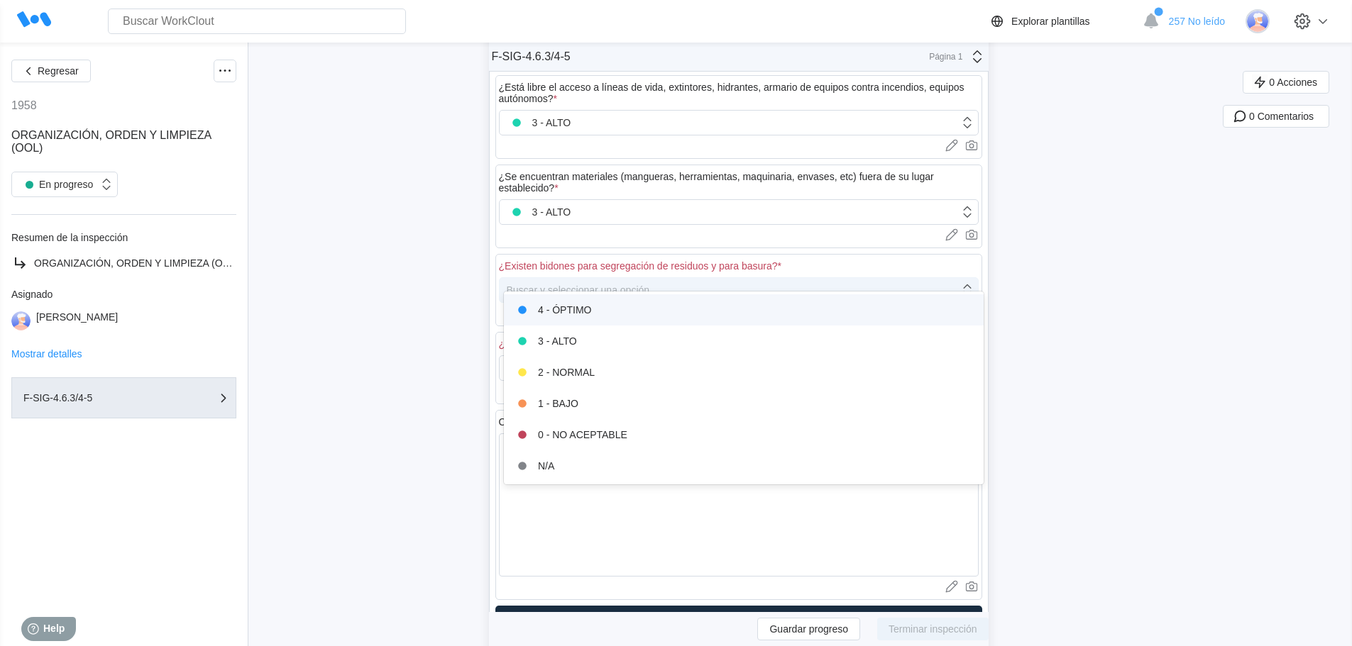
click at [578, 284] on div "Buscar y seleccionar una opción" at bounding box center [578, 289] width 143 height 11
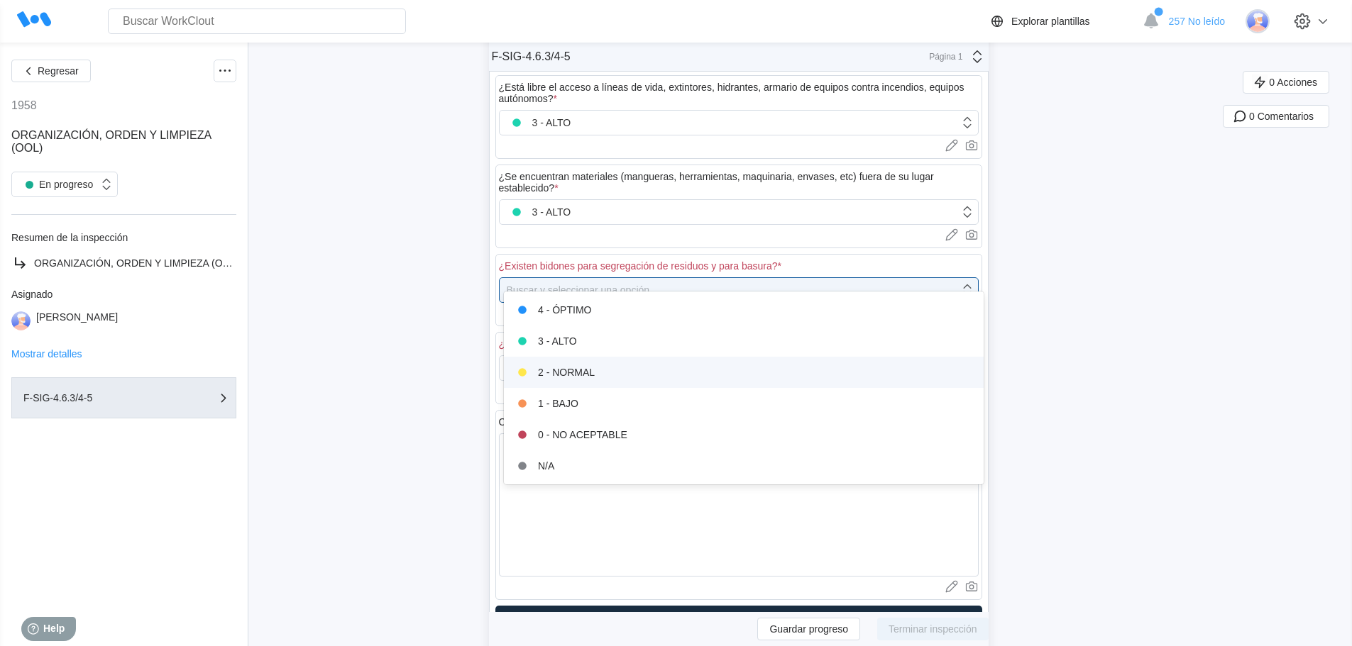
click at [579, 377] on div "2 - NORMAL" at bounding box center [743, 373] width 463 height 20
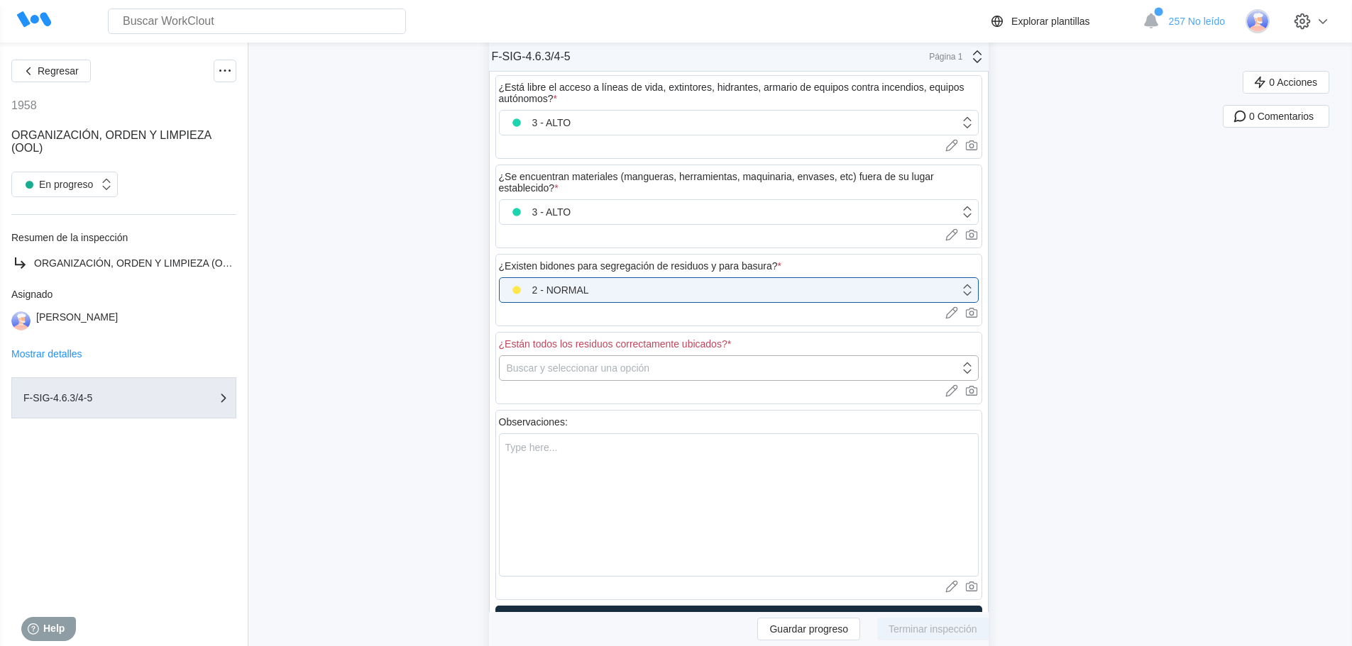
click at [576, 363] on div "Buscar y seleccionar una opción" at bounding box center [578, 368] width 143 height 11
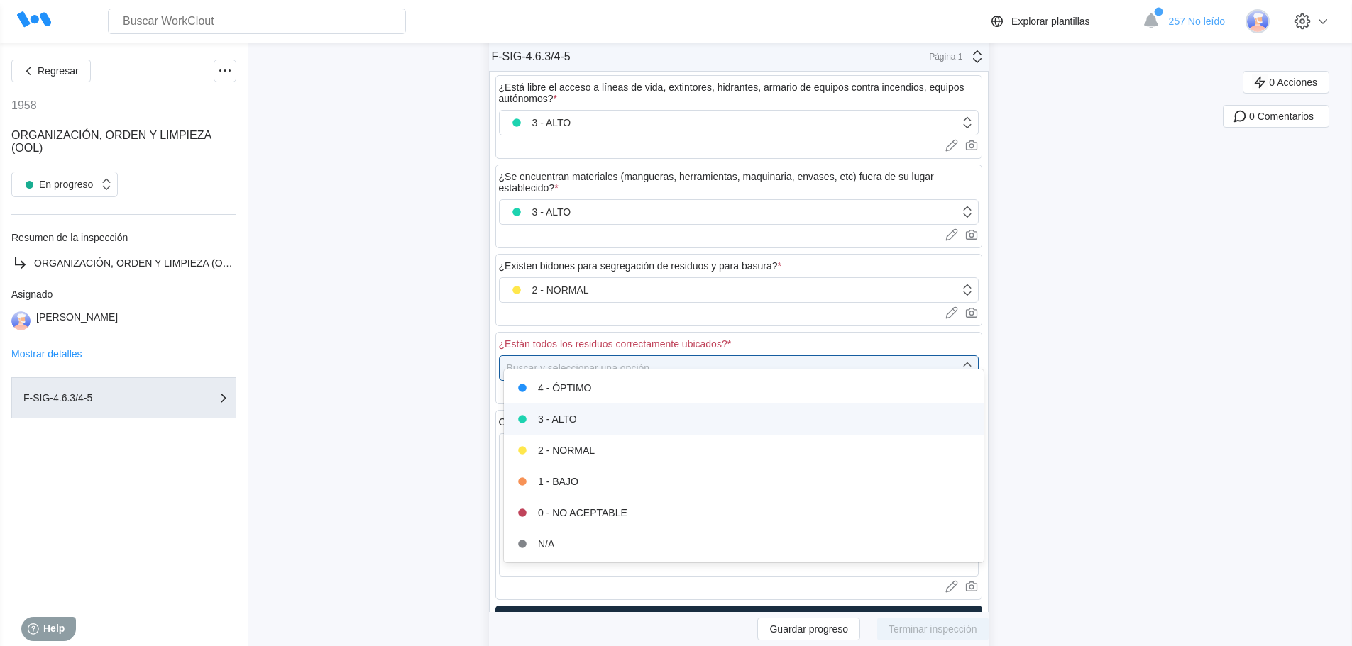
click at [571, 419] on div "3 - ALTO" at bounding box center [743, 419] width 463 height 20
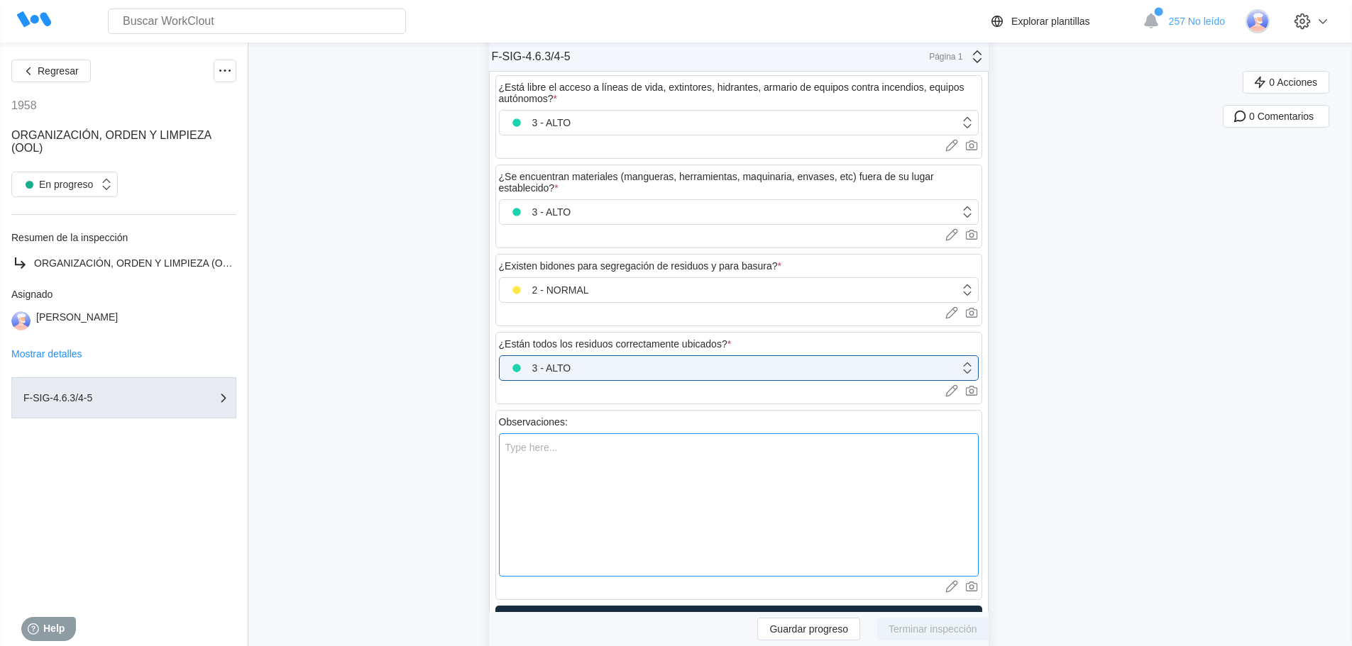
click at [559, 434] on textarea at bounding box center [739, 504] width 480 height 143
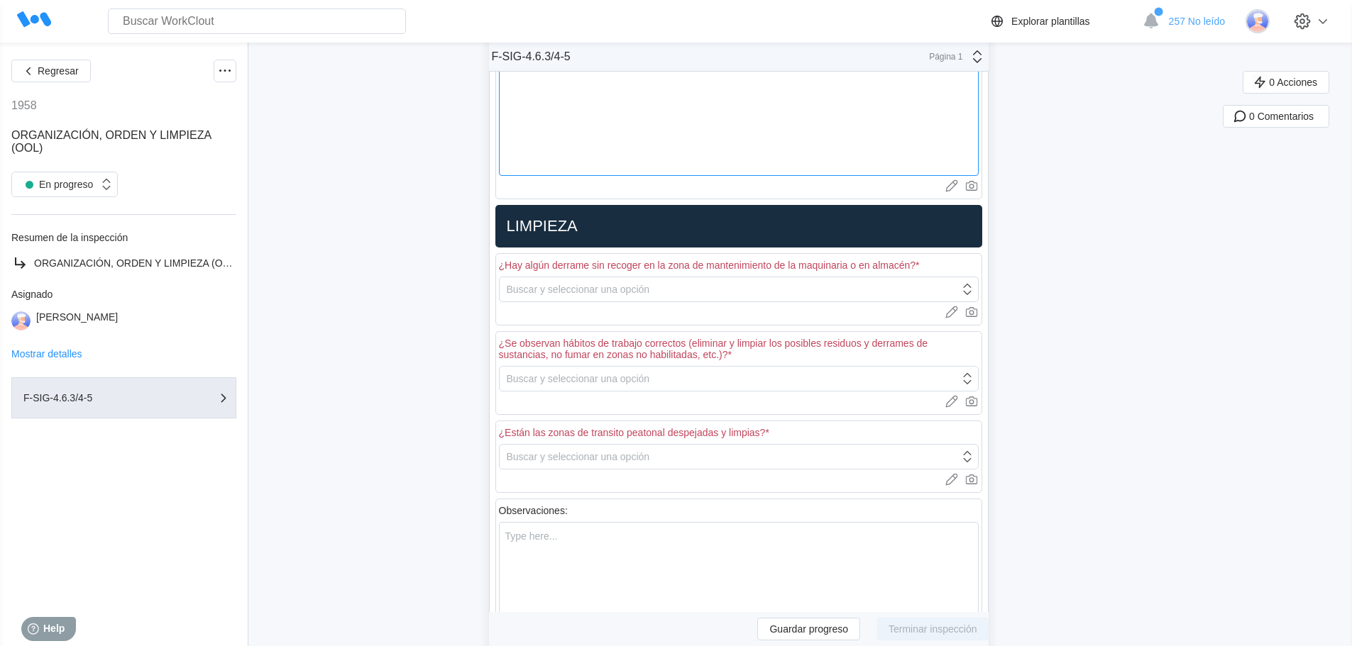
scroll to position [1206, 0]
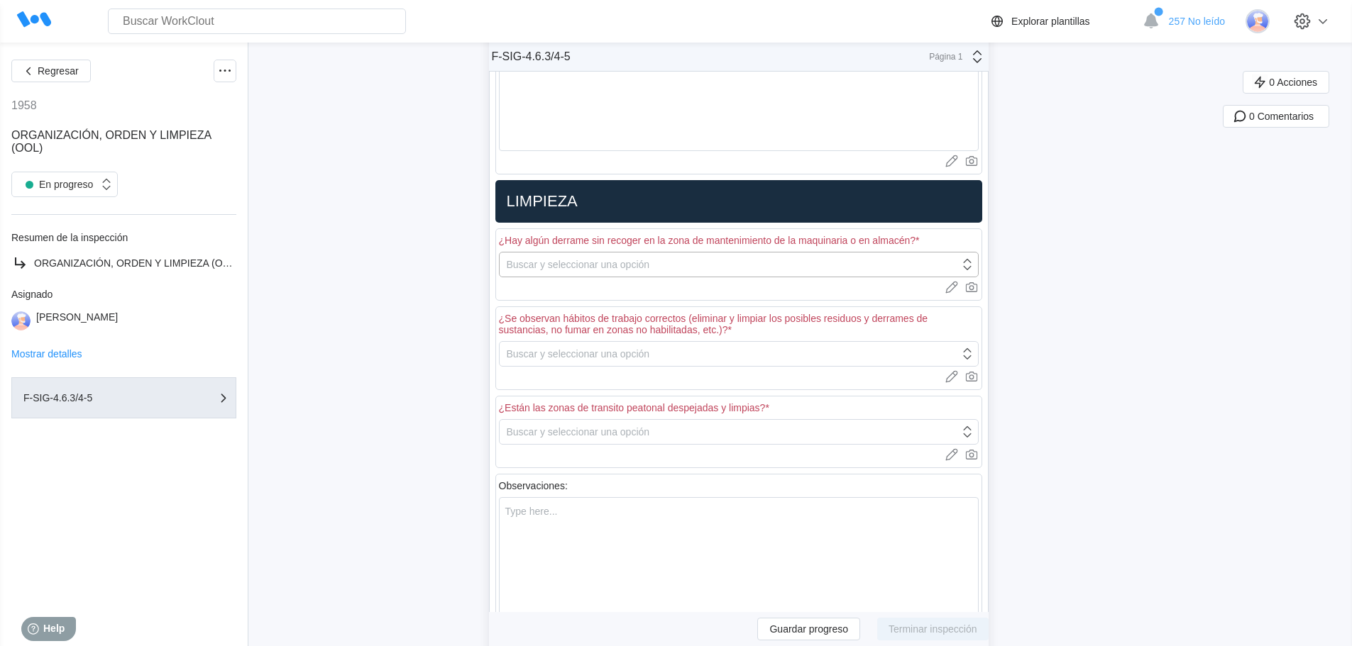
click at [584, 259] on div "Buscar y seleccionar una opción" at bounding box center [578, 264] width 143 height 11
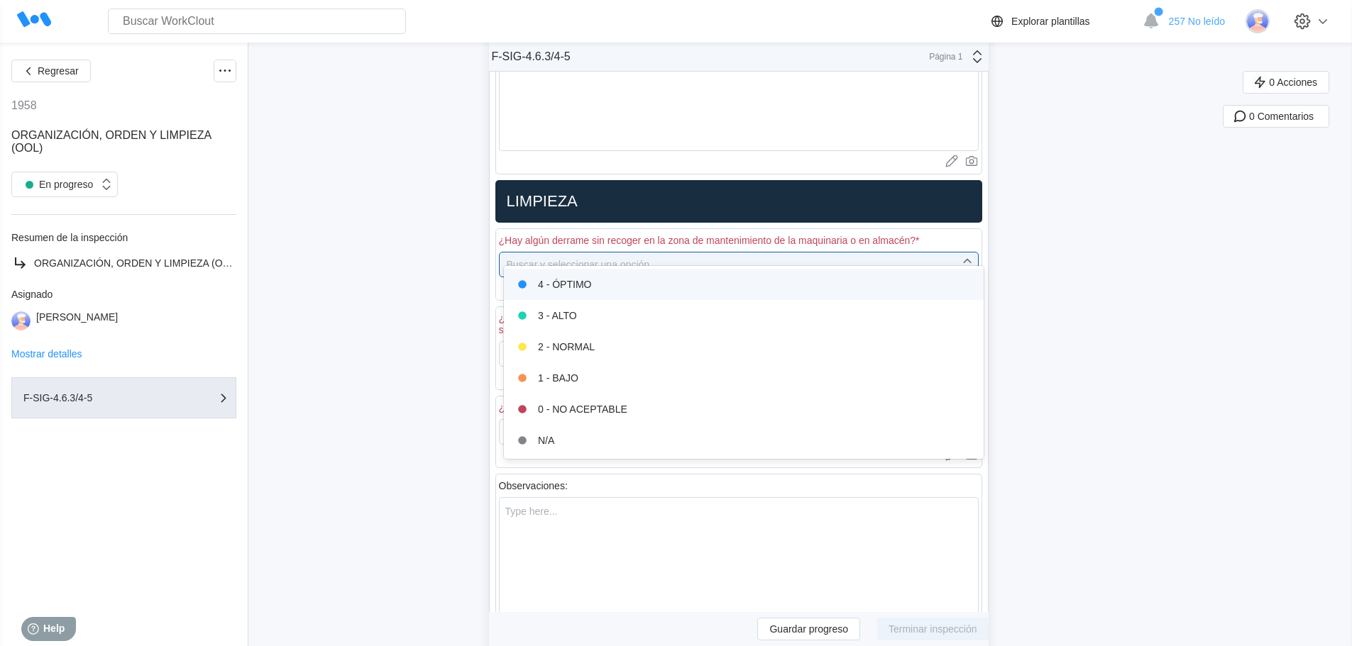
click at [591, 293] on div "4 - ÓPTIMO" at bounding box center [743, 285] width 463 height 20
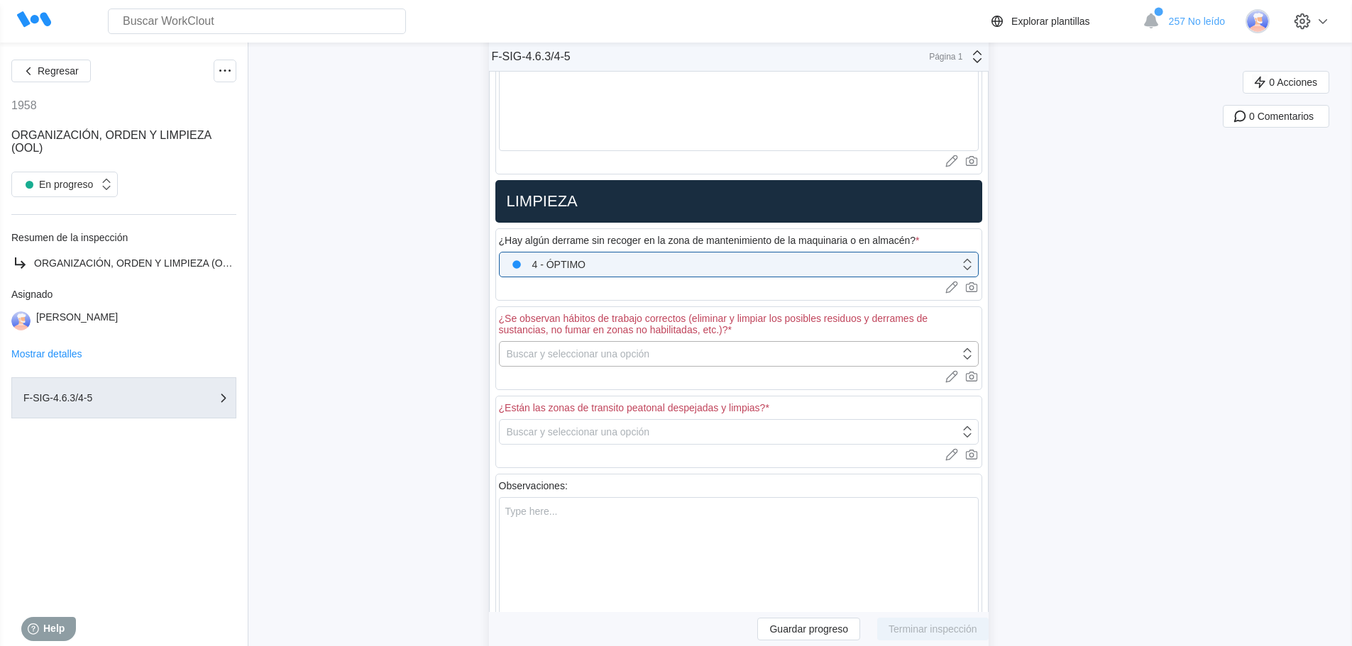
click at [566, 348] on div "Buscar y seleccionar una opción" at bounding box center [578, 353] width 143 height 11
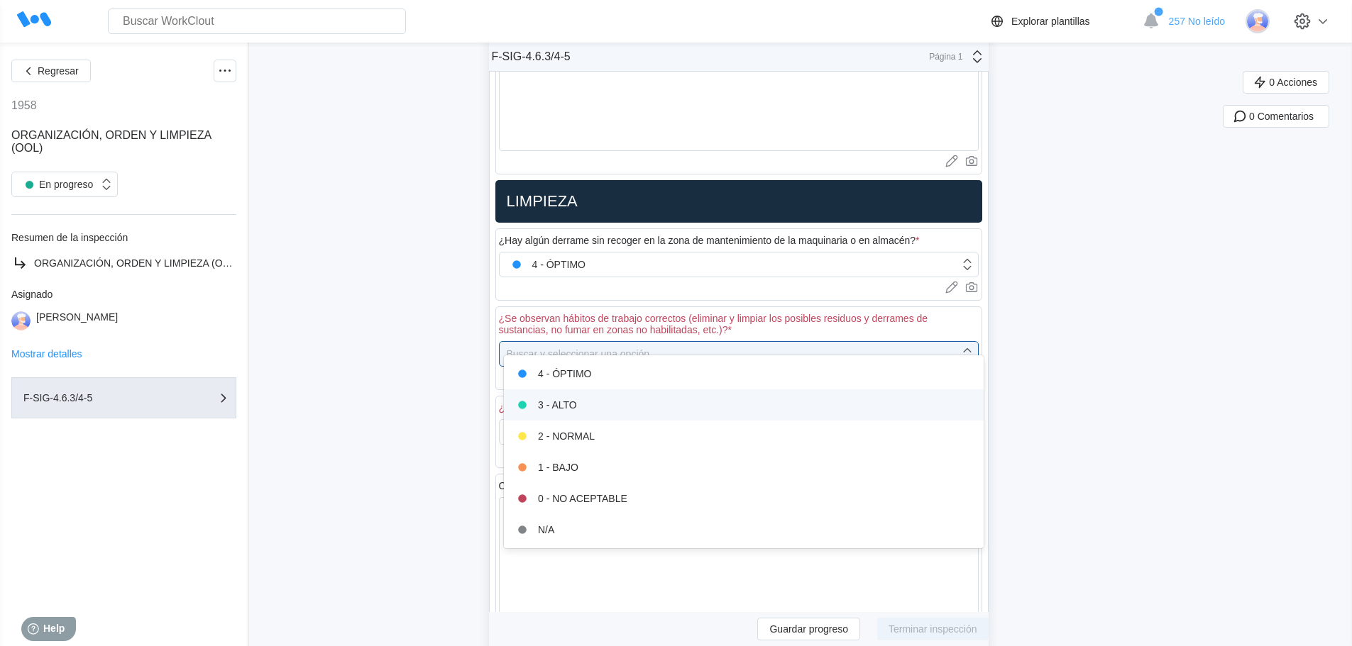
click at [563, 391] on div "3 - ALTO" at bounding box center [744, 404] width 480 height 31
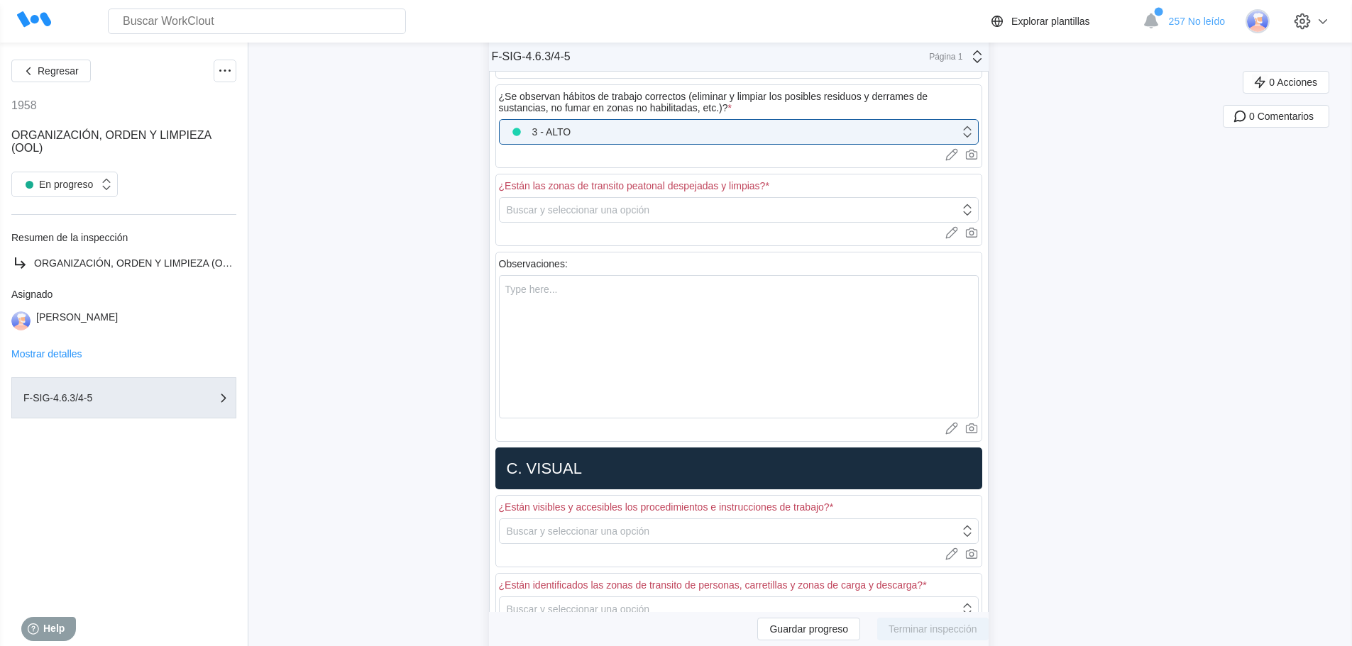
scroll to position [1419, 0]
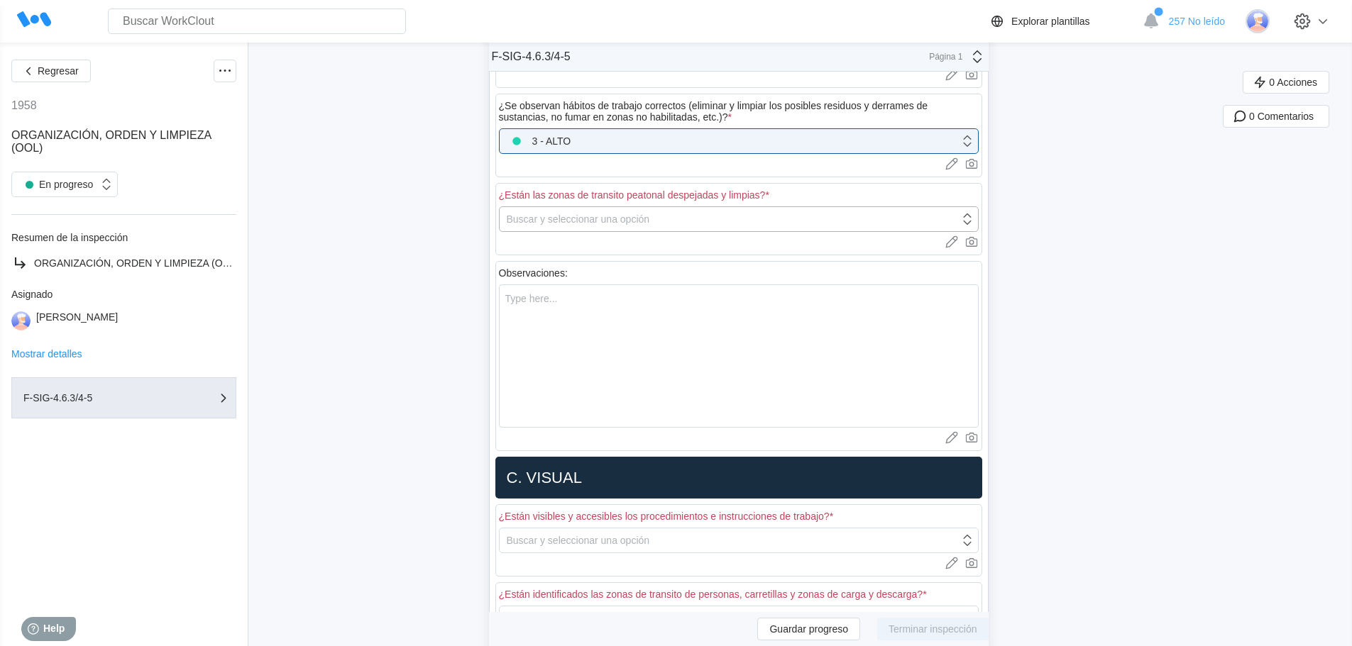
click at [604, 214] on div "Buscar y seleccionar una opción" at bounding box center [578, 219] width 143 height 11
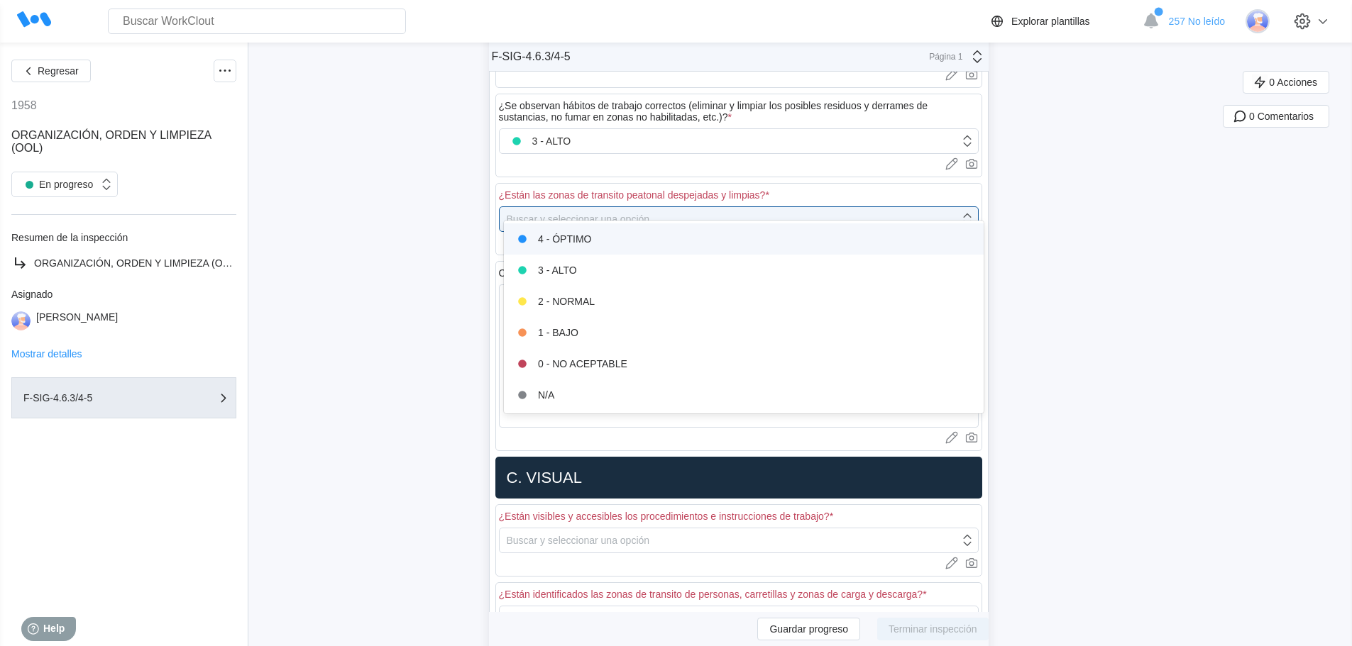
click at [597, 249] on div "4 - ÓPTIMO" at bounding box center [744, 238] width 480 height 31
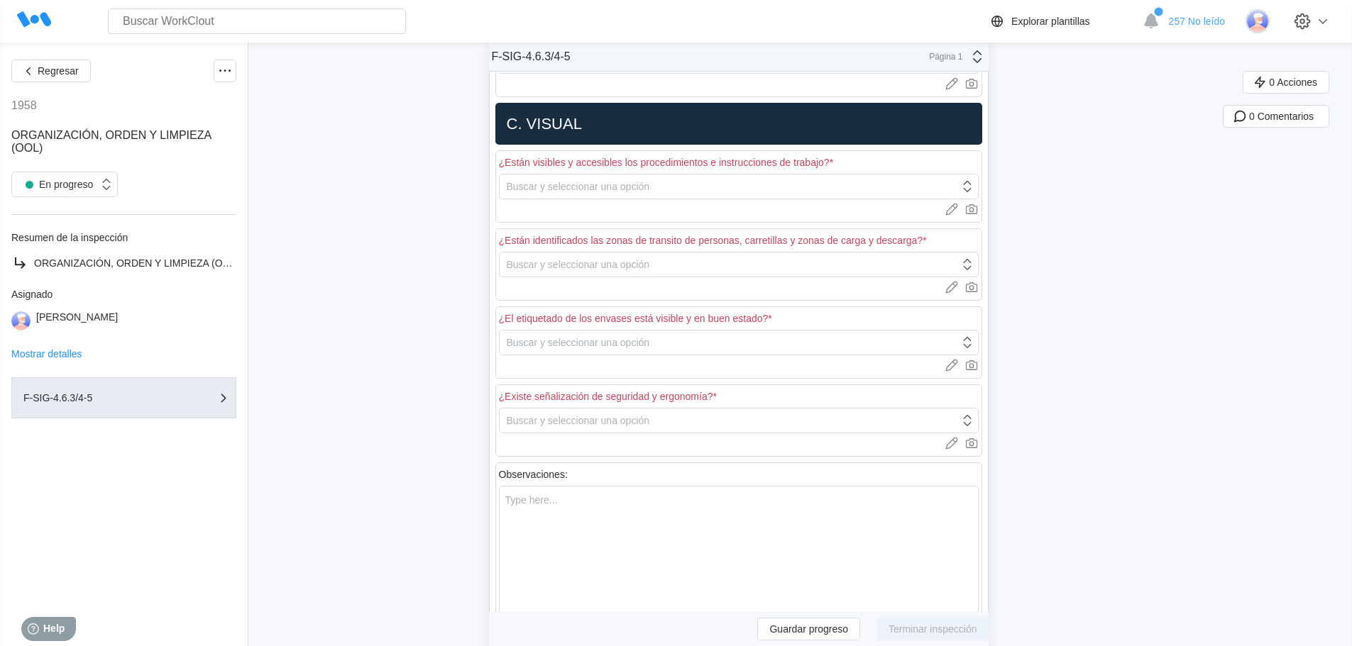
scroll to position [1774, 0]
click at [599, 180] on div "Buscar y seleccionar una opción" at bounding box center [578, 185] width 143 height 11
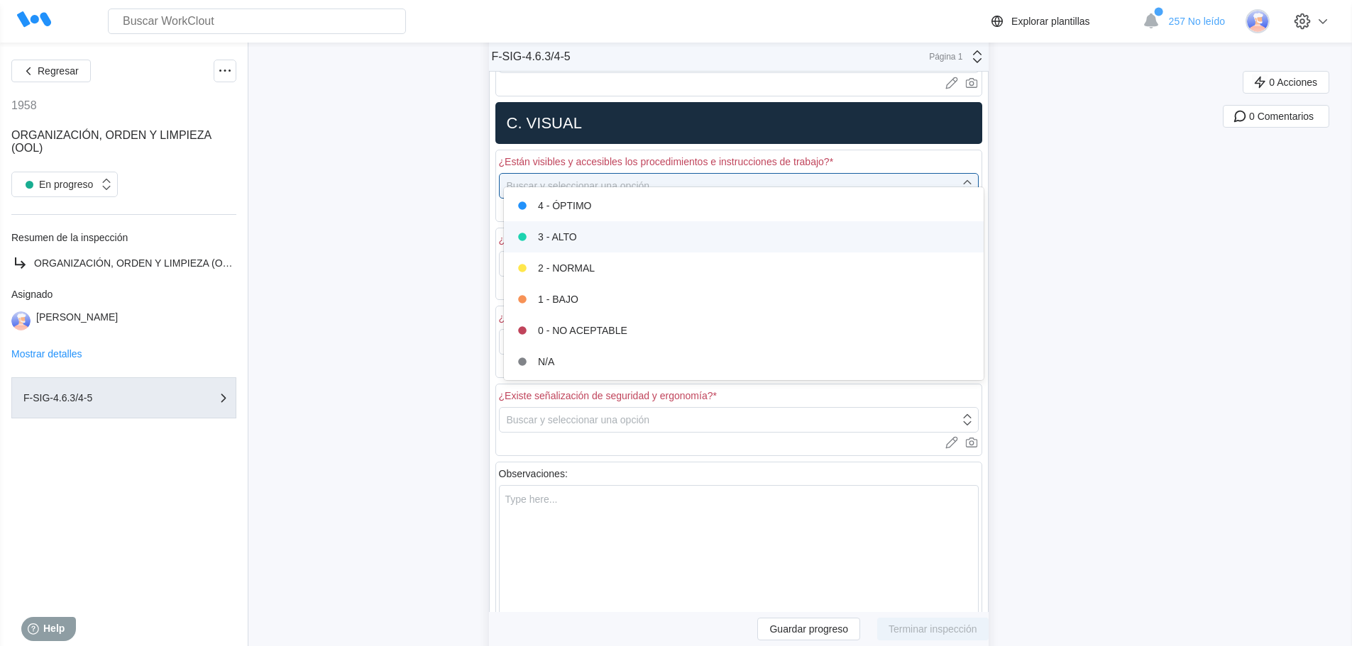
click at [579, 233] on div "3 - ALTO" at bounding box center [743, 237] width 463 height 20
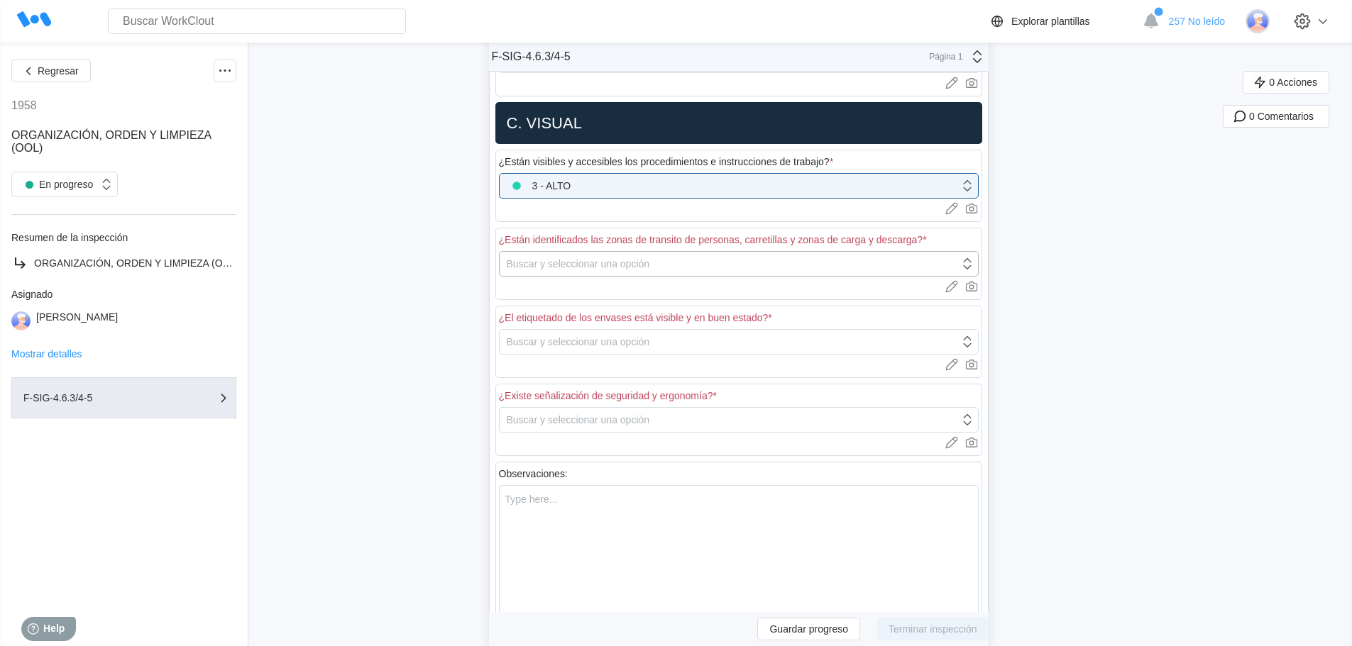
click at [596, 254] on div "Buscar y seleccionar una opción" at bounding box center [729, 264] width 460 height 20
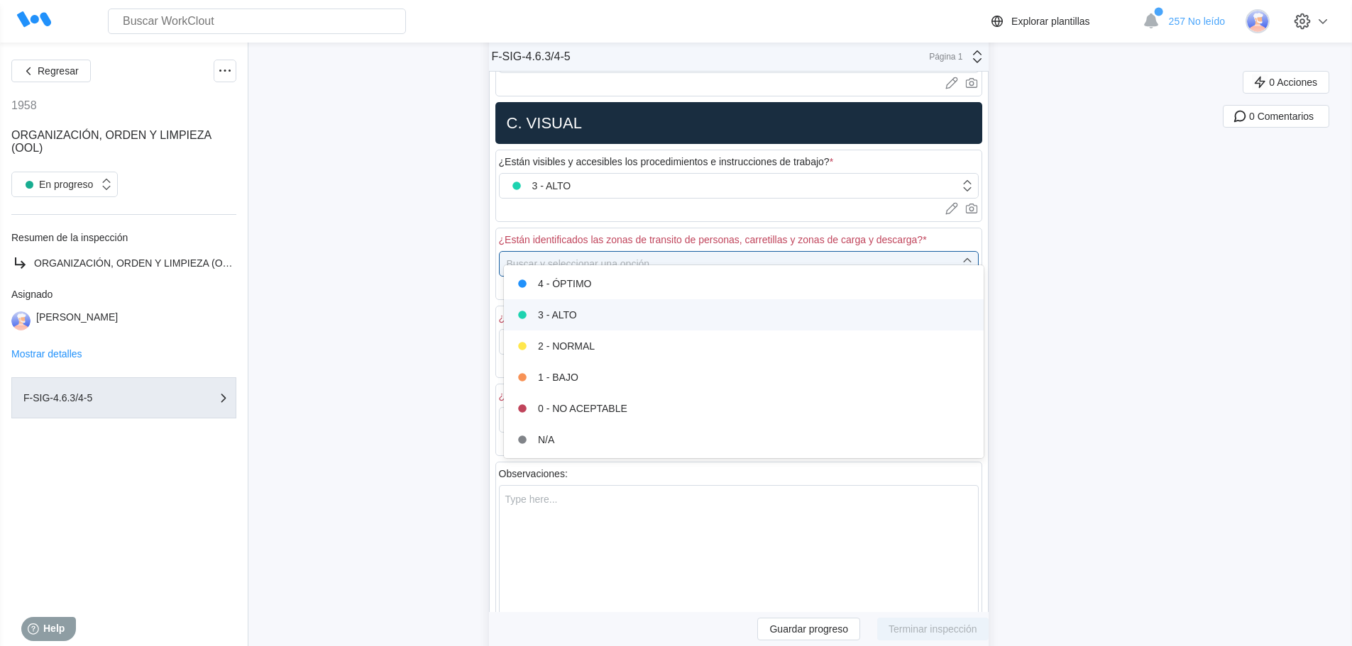
click at [588, 310] on div "3 - ALTO" at bounding box center [743, 315] width 463 height 20
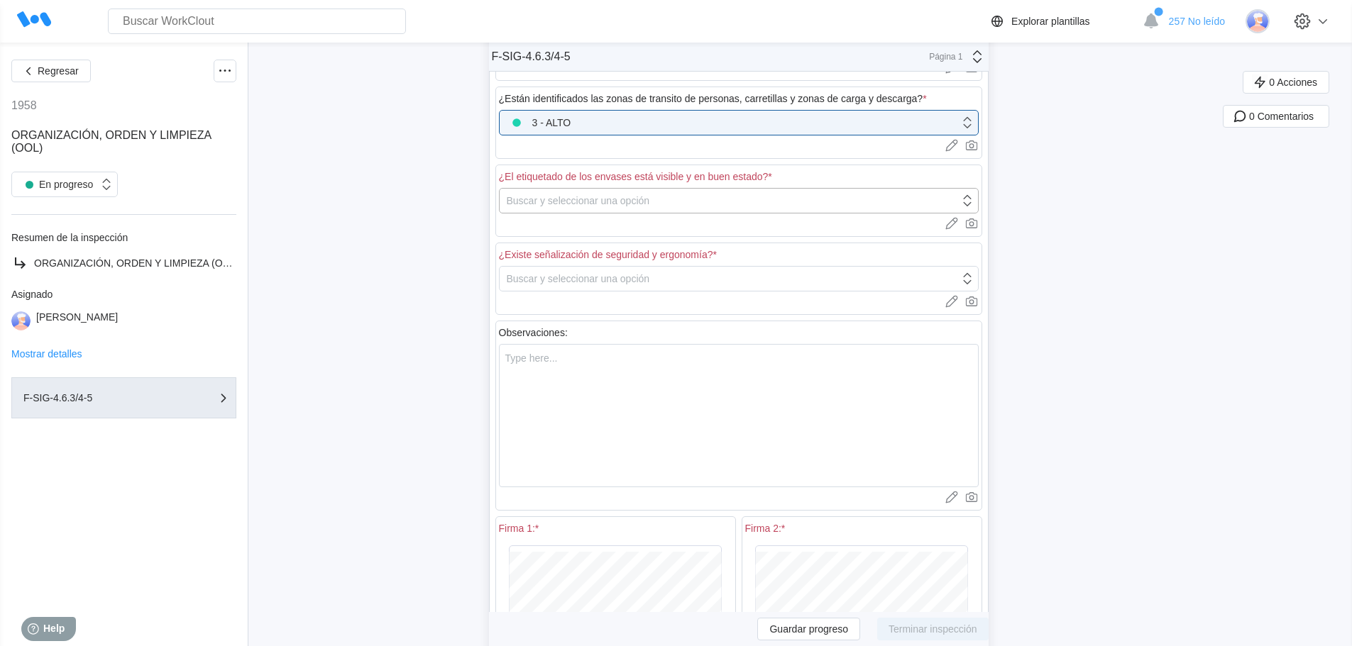
scroll to position [1916, 0]
click at [589, 194] on div "Buscar y seleccionar una opción" at bounding box center [578, 199] width 143 height 11
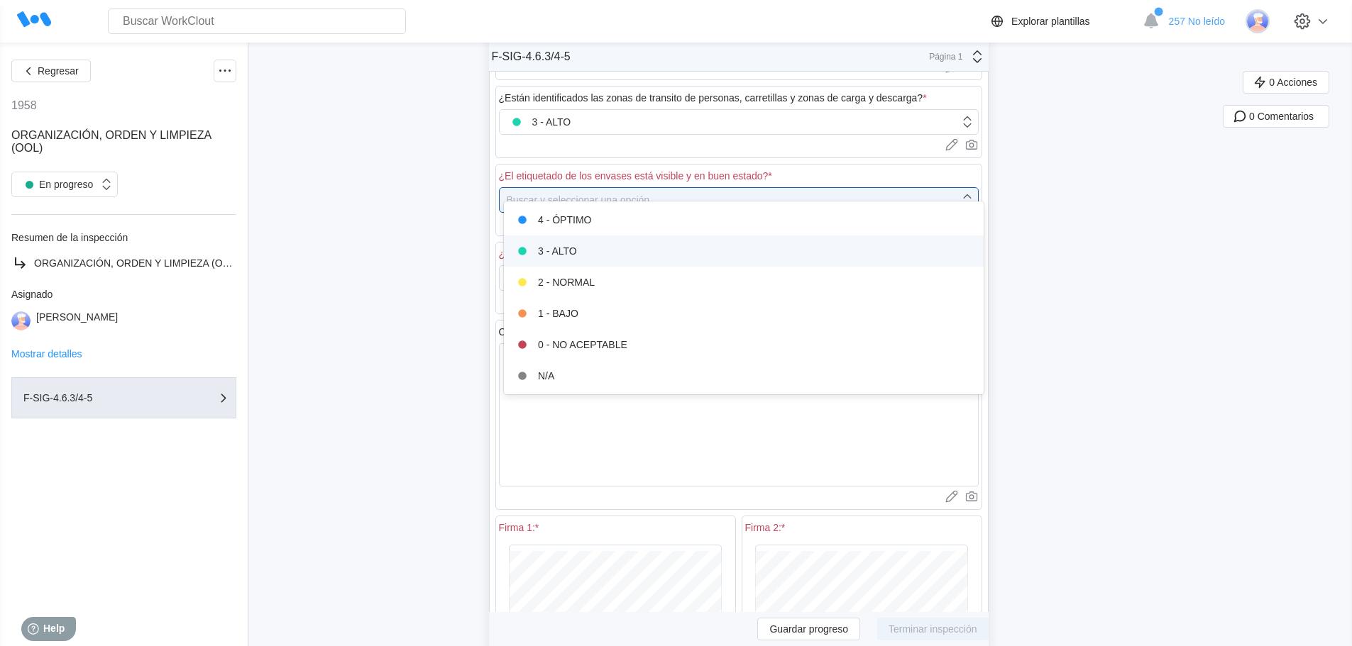
click at [591, 255] on div "3 - ALTO" at bounding box center [743, 251] width 463 height 20
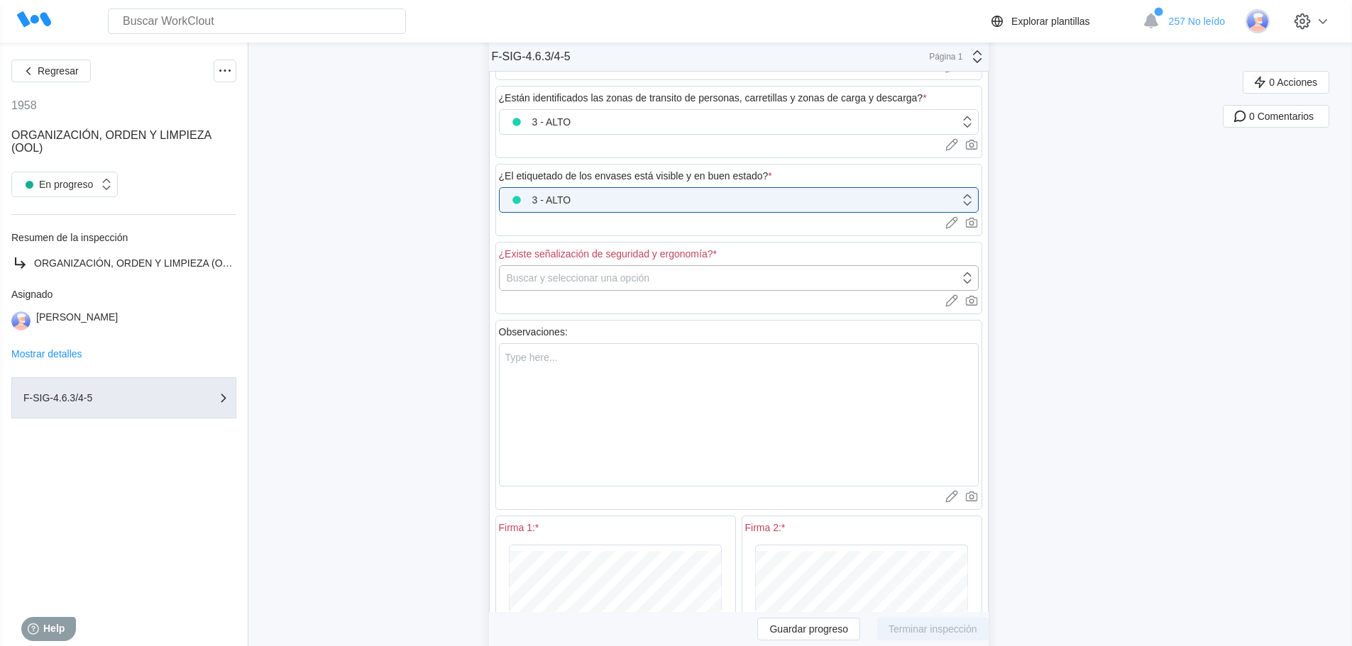
click at [590, 272] on div "Buscar y seleccionar una opción" at bounding box center [578, 277] width 143 height 11
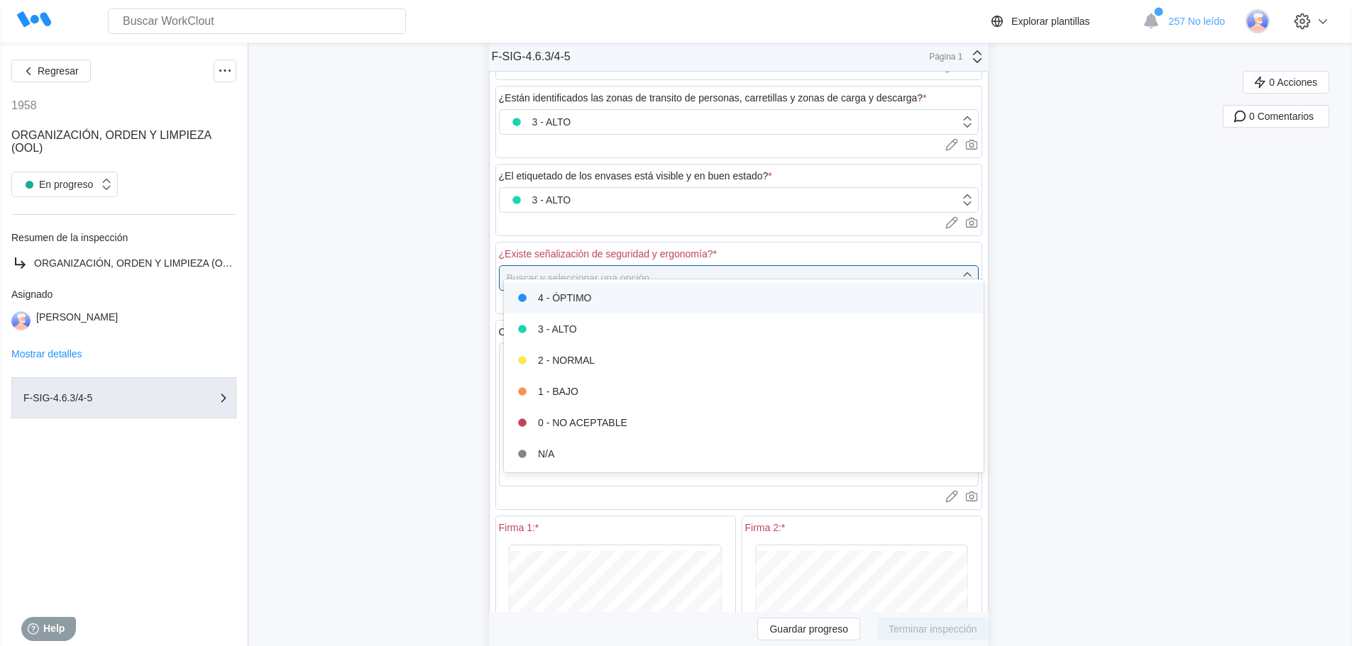
click at [572, 295] on div "4 - ÓPTIMO" at bounding box center [743, 298] width 463 height 20
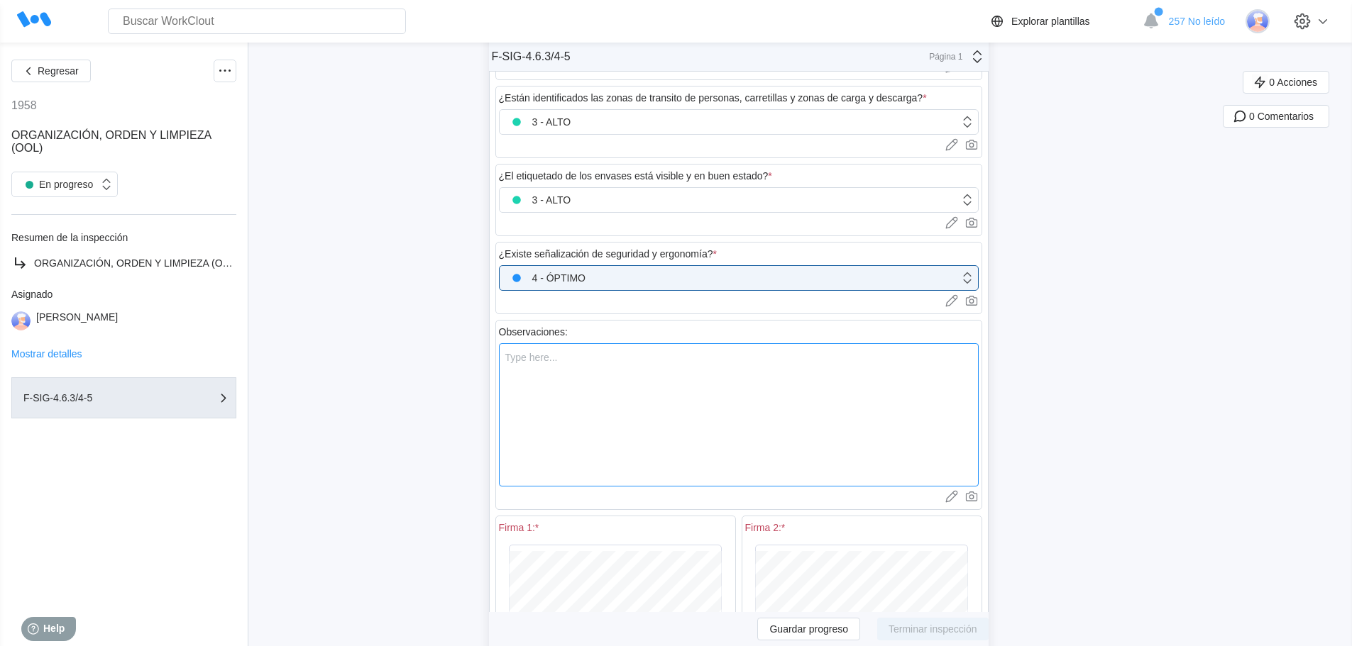
click at [560, 343] on textarea at bounding box center [739, 414] width 480 height 143
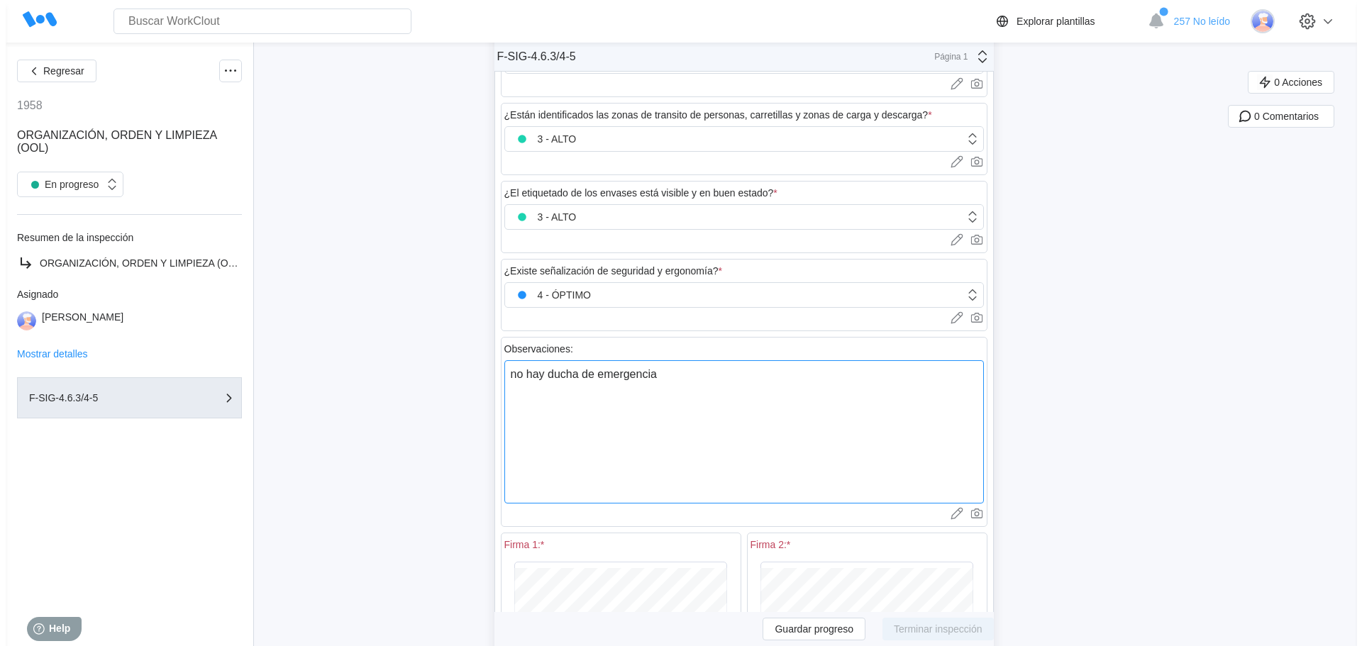
scroll to position [1774, 0]
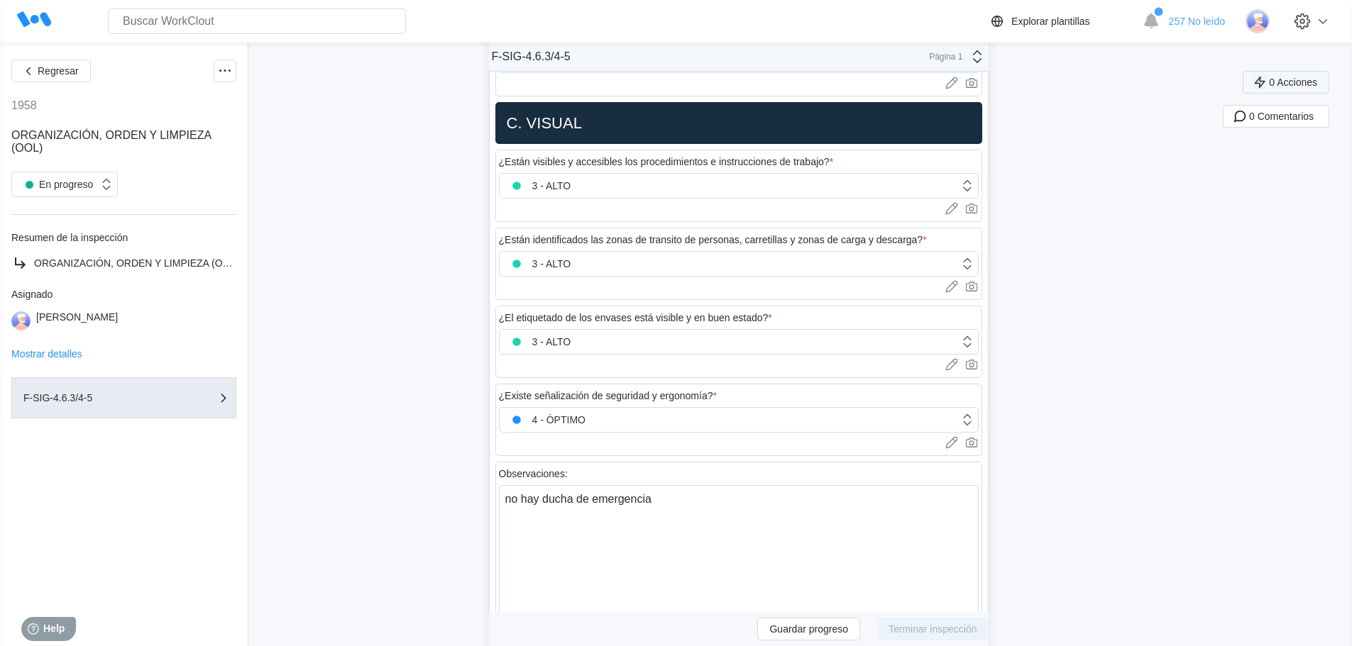
click at [1299, 84] on span "0 Acciones" at bounding box center [1293, 82] width 48 height 10
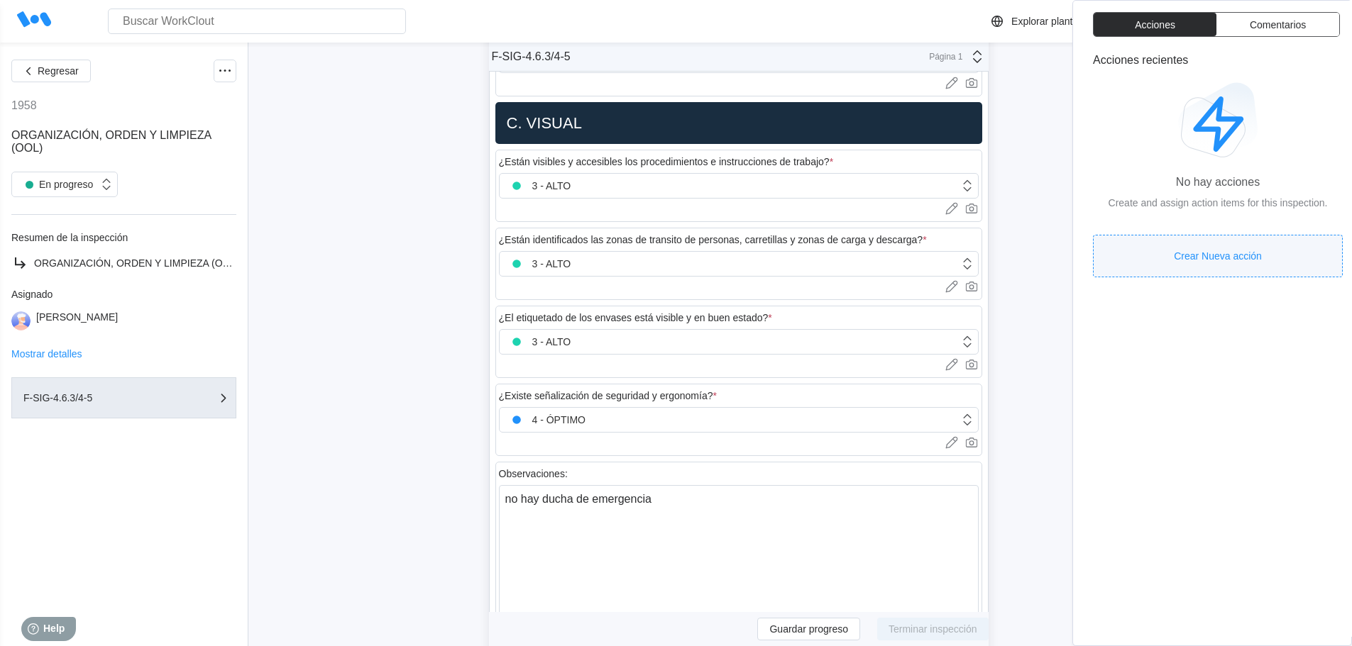
click at [1220, 254] on span "Crear Nueva acción" at bounding box center [1217, 256] width 88 height 10
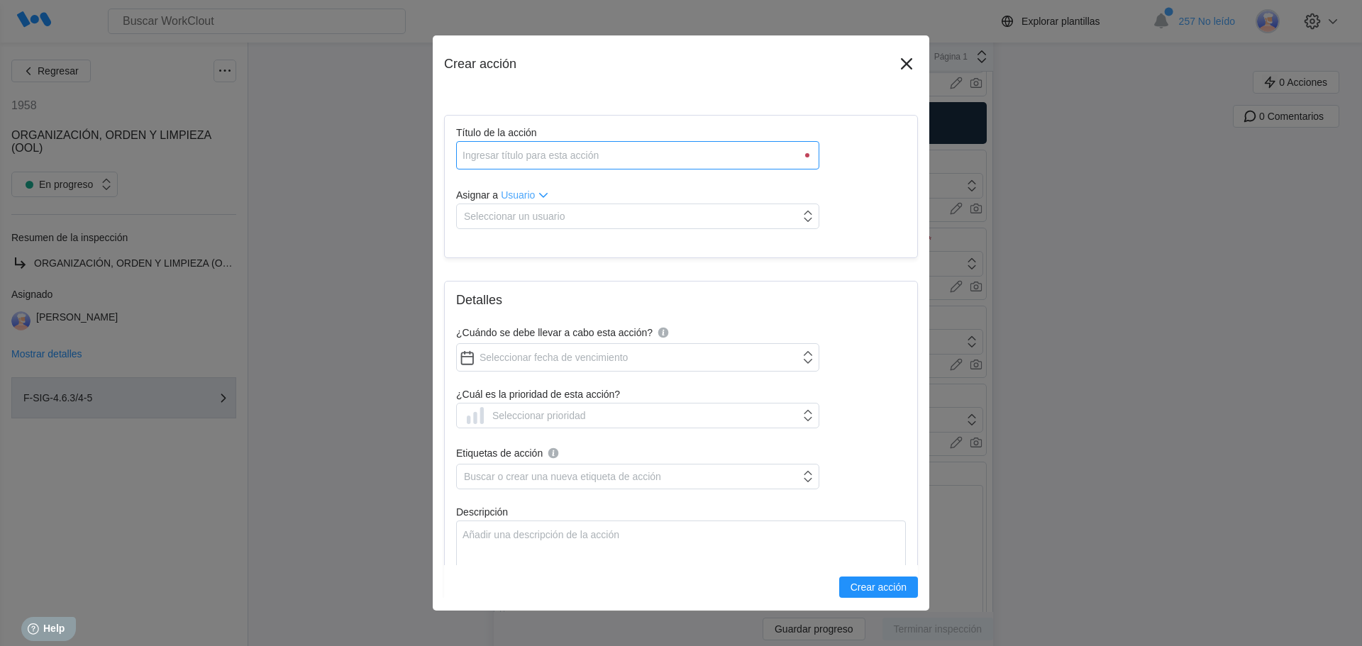
click at [607, 160] on input "Título de la acción" at bounding box center [637, 155] width 363 height 28
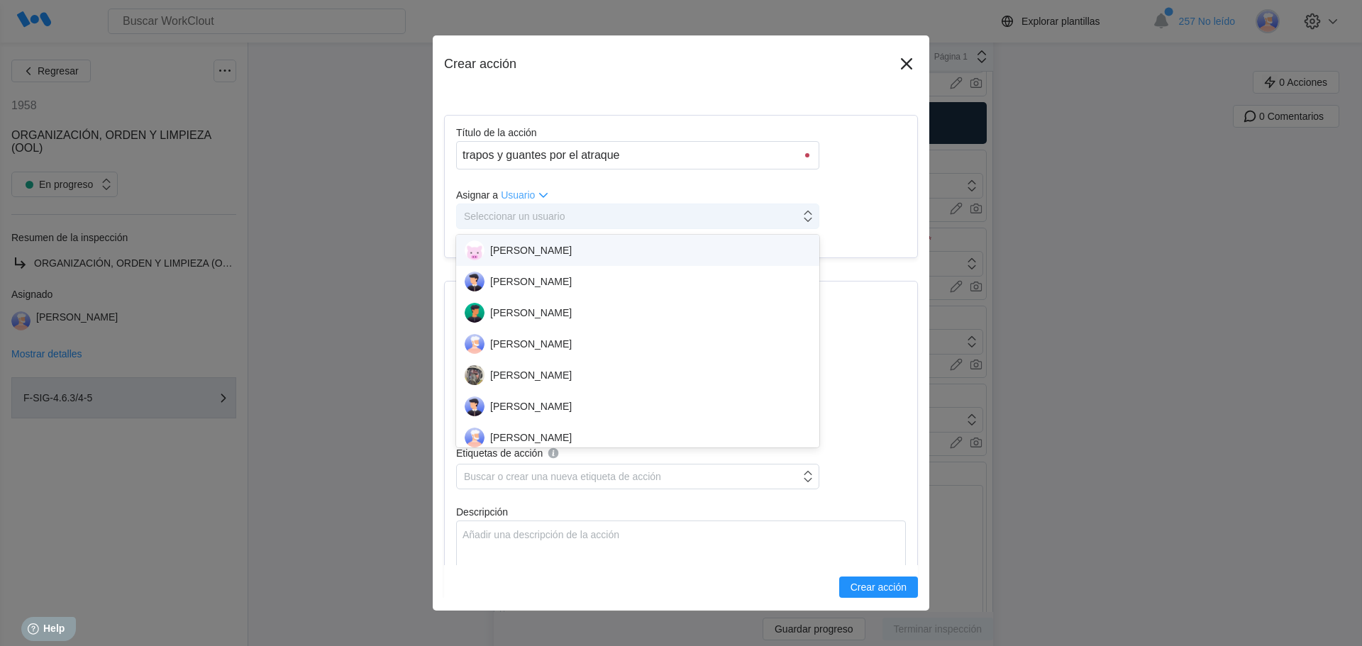
click at [553, 209] on div "Seleccionar un usuario" at bounding box center [628, 216] width 343 height 20
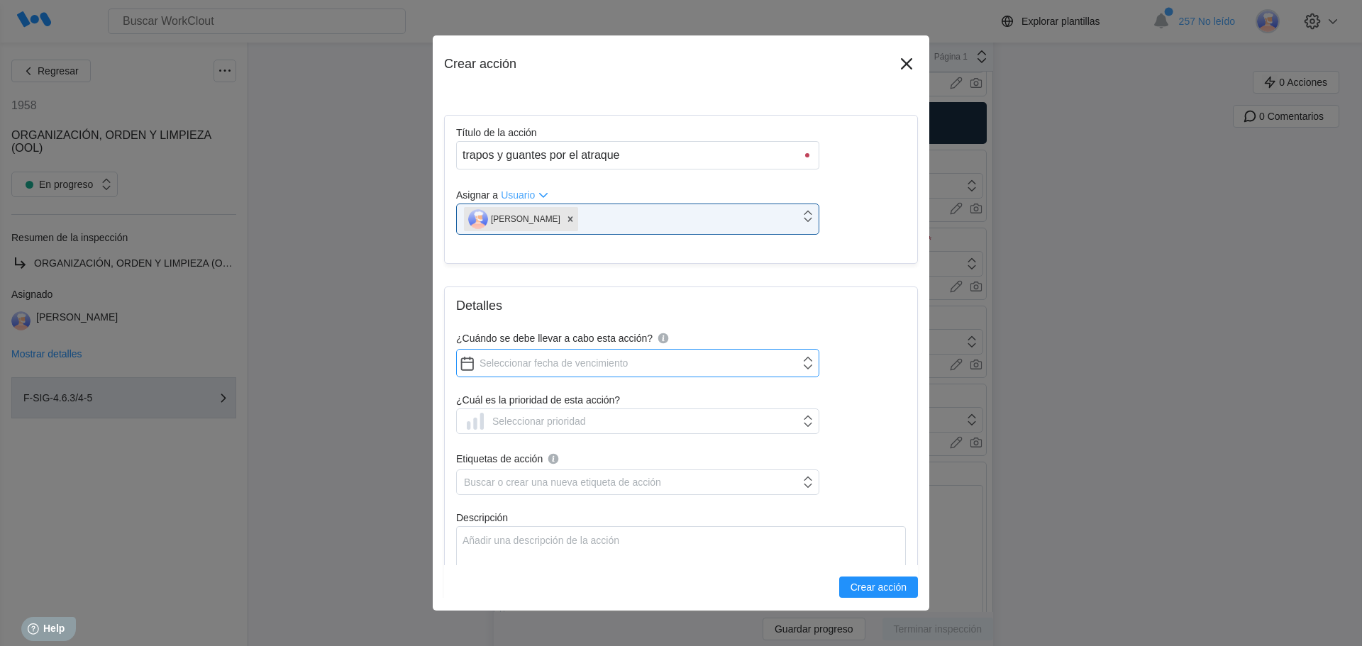
click at [553, 359] on input "¿Cuándo se debe llevar a cabo esta acción?" at bounding box center [637, 363] width 363 height 28
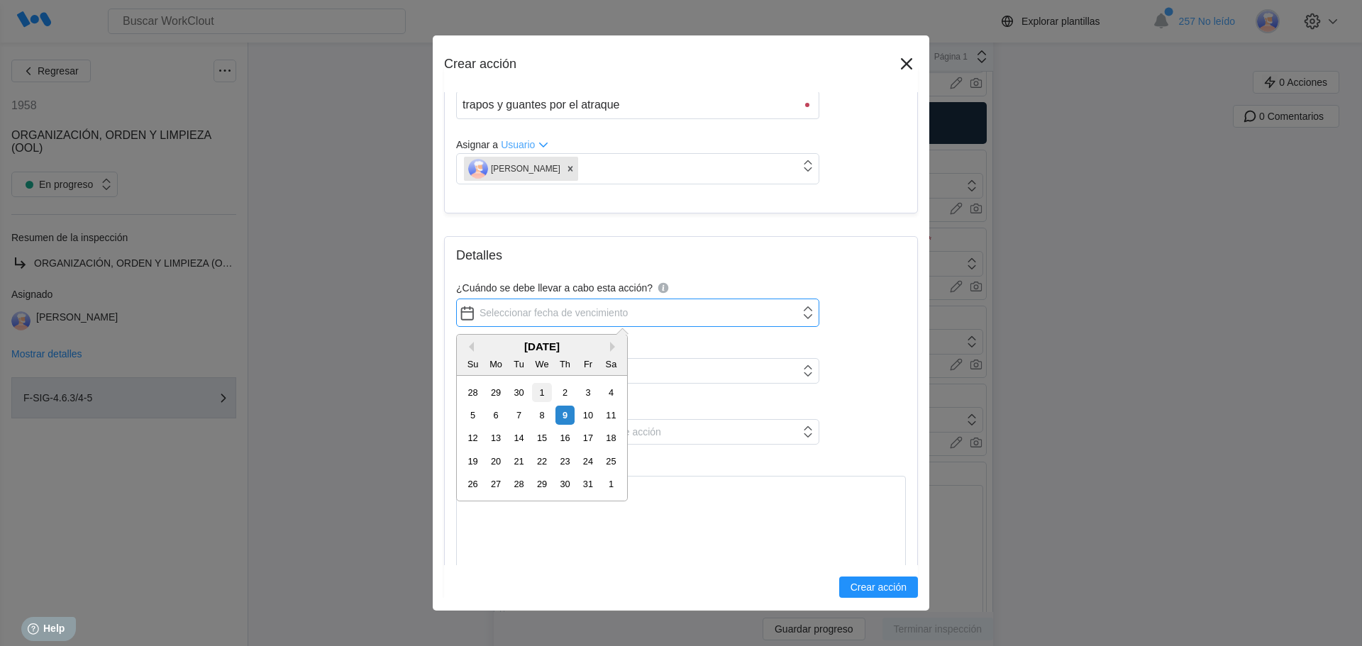
scroll to position [71, 0]
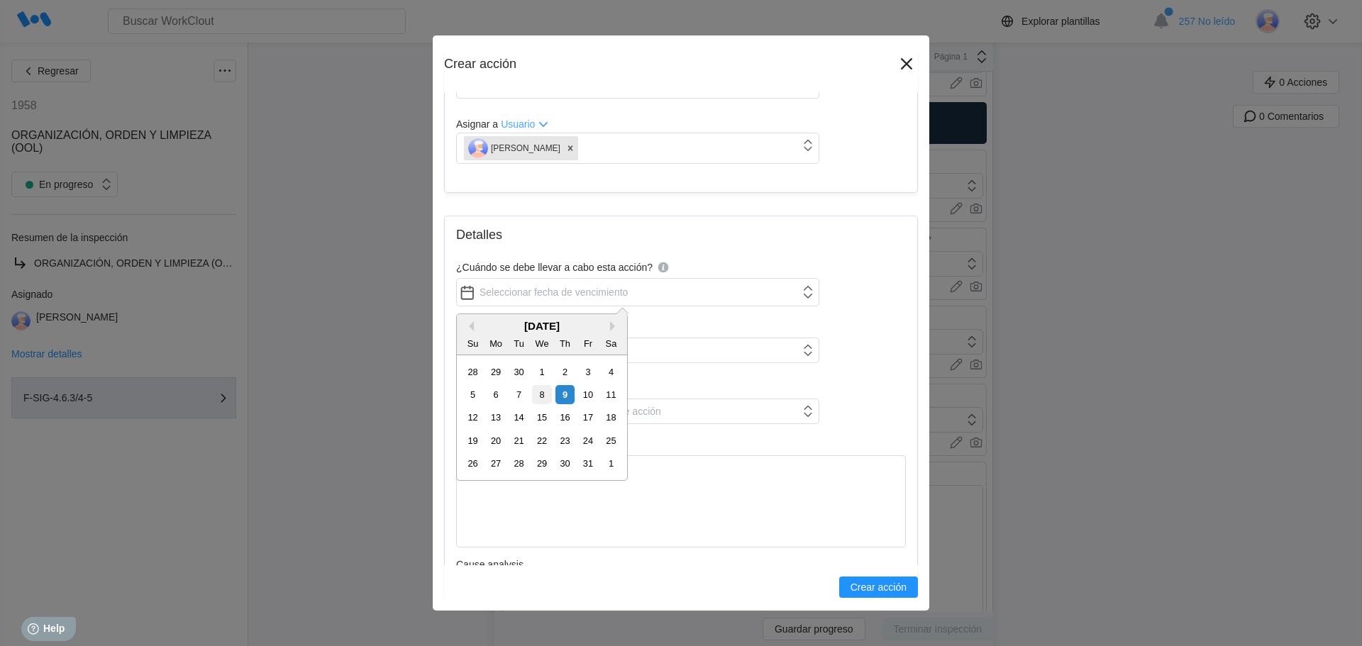
click at [546, 390] on div "8" at bounding box center [541, 394] width 19 height 19
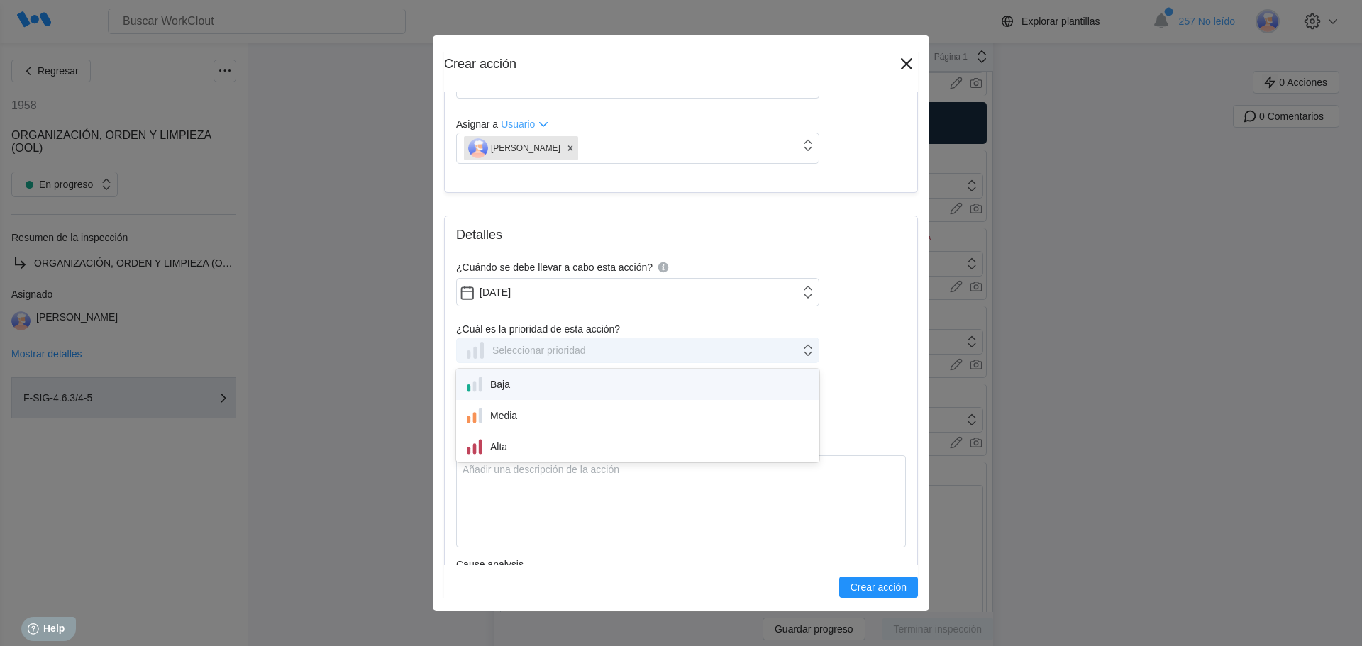
click at [488, 342] on div "Seleccionar prioridad" at bounding box center [525, 350] width 122 height 23
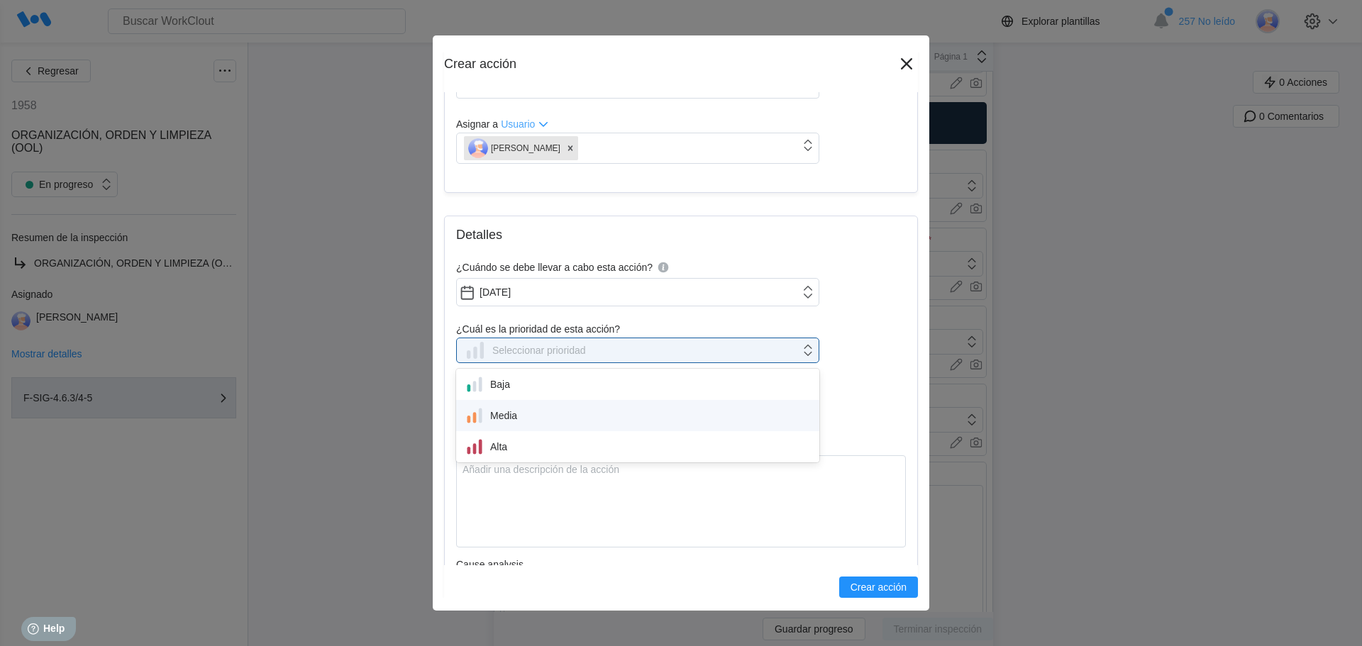
click at [492, 411] on div "Media" at bounding box center [638, 416] width 346 height 20
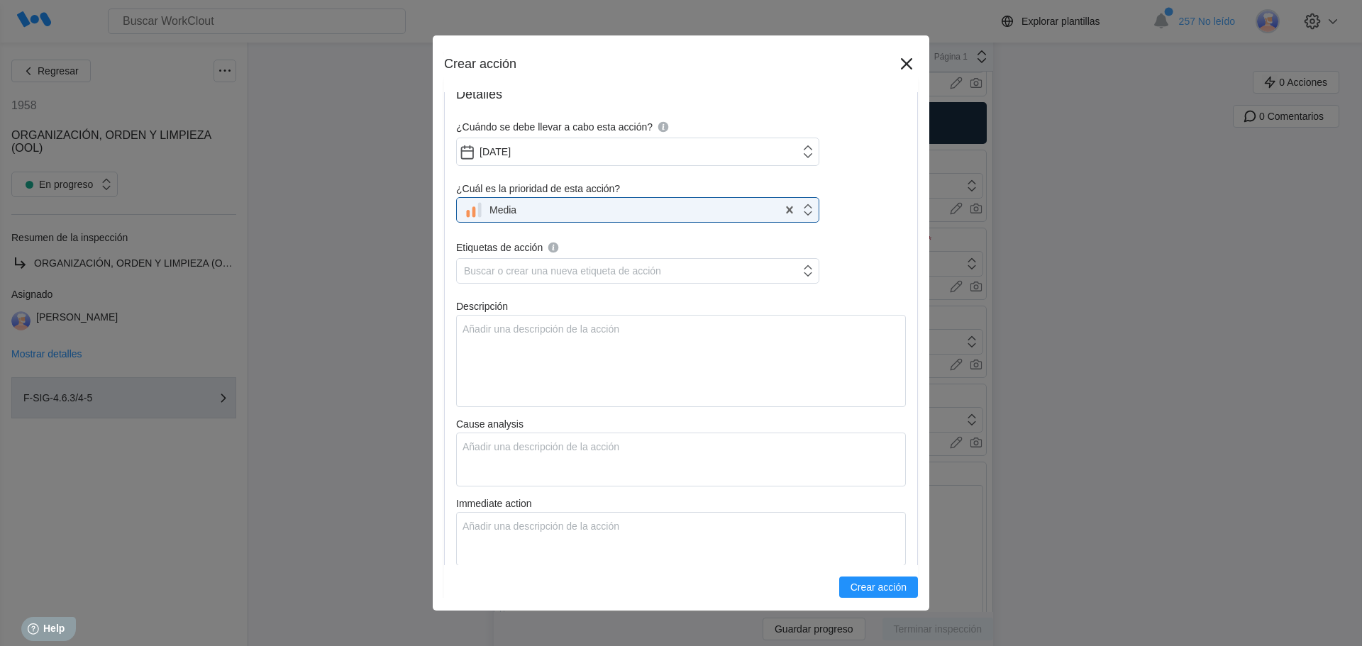
scroll to position [213, 0]
click at [514, 267] on div "Buscar o crear una nueva etiqueta de acción" at bounding box center [562, 269] width 197 height 11
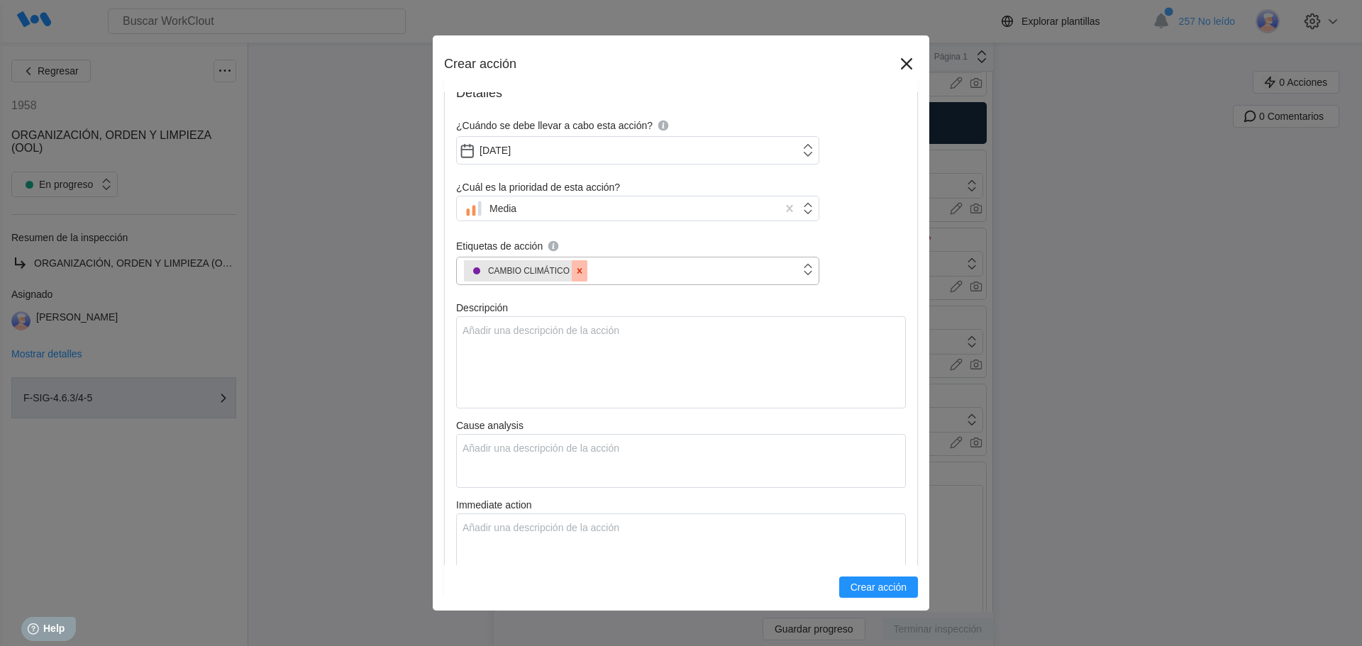
click at [578, 274] on icon at bounding box center [580, 271] width 10 height 10
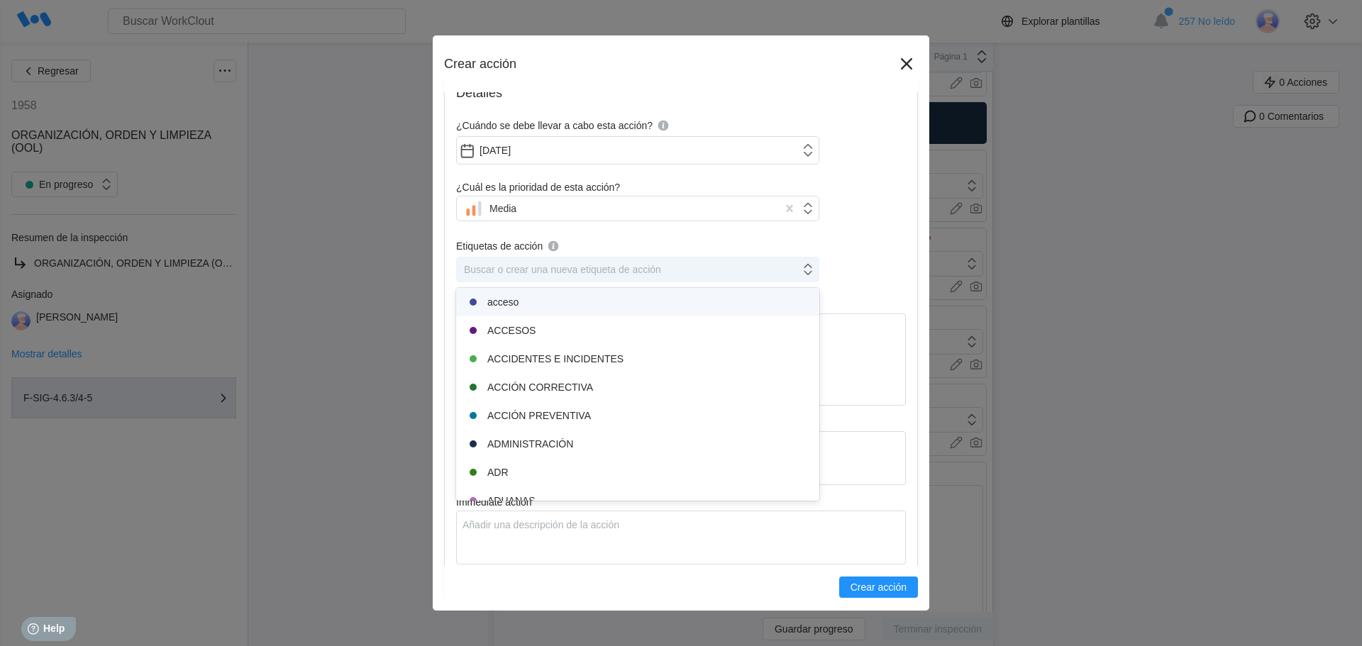
click at [581, 270] on div "Buscar o crear una nueva etiqueta de acción" at bounding box center [562, 269] width 197 height 11
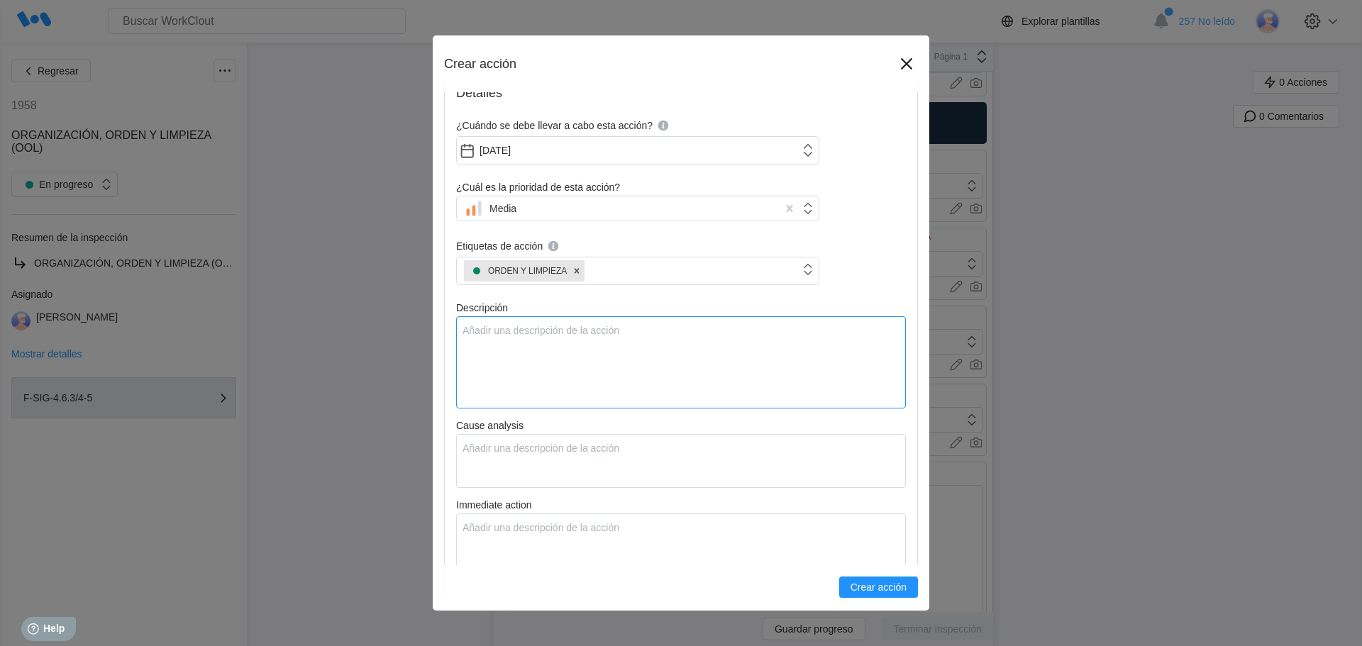
click at [572, 351] on textarea "Descripción" at bounding box center [681, 362] width 450 height 92
click at [457, 447] on textarea "Cause analysis" at bounding box center [681, 461] width 450 height 54
click at [484, 539] on textarea "Immediate action" at bounding box center [681, 541] width 450 height 54
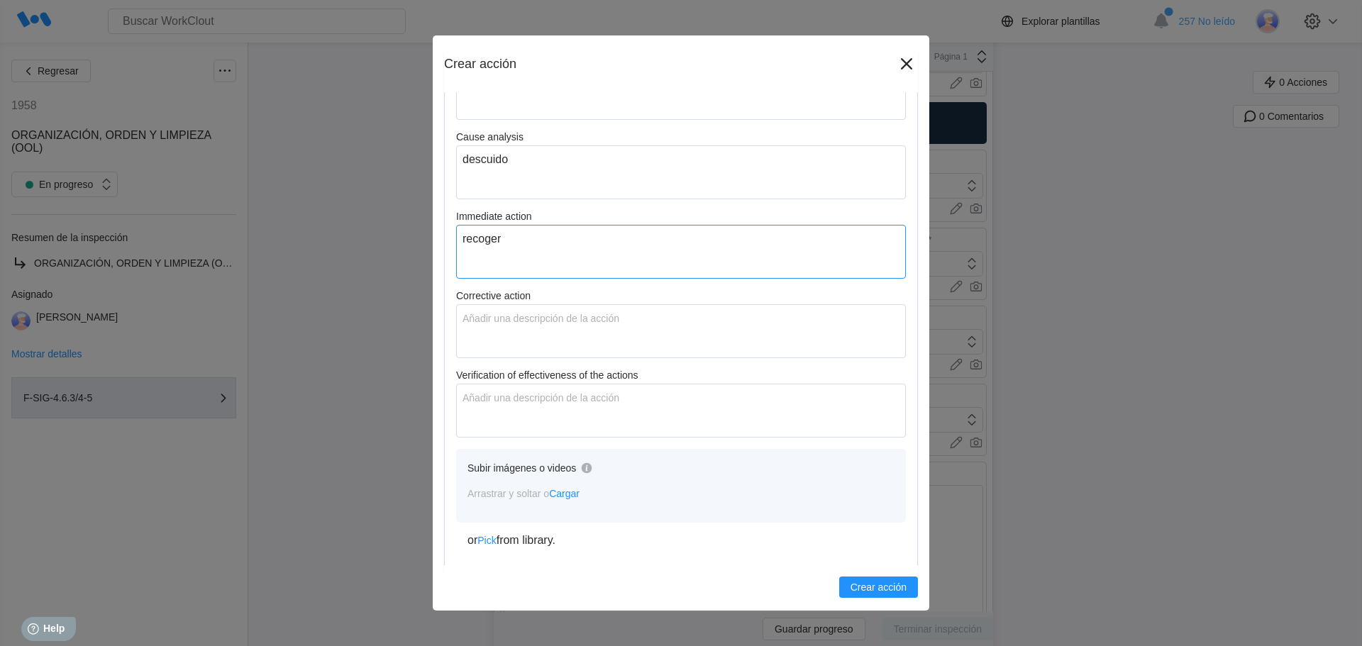
scroll to position [507, 0]
click at [479, 319] on textarea "Corrective action" at bounding box center [681, 326] width 450 height 54
click at [483, 385] on textarea "Verification of effectiveness of the actions" at bounding box center [681, 406] width 450 height 54
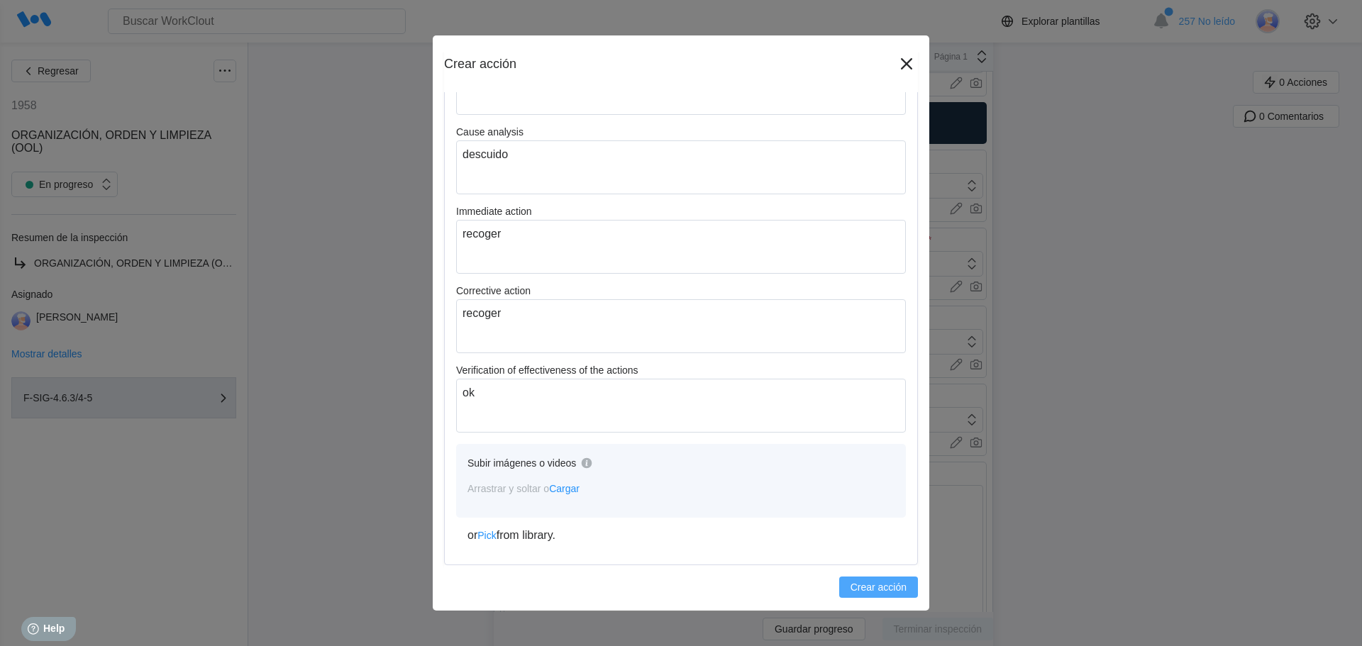
click at [851, 587] on span "Crear acción" at bounding box center [879, 587] width 56 height 10
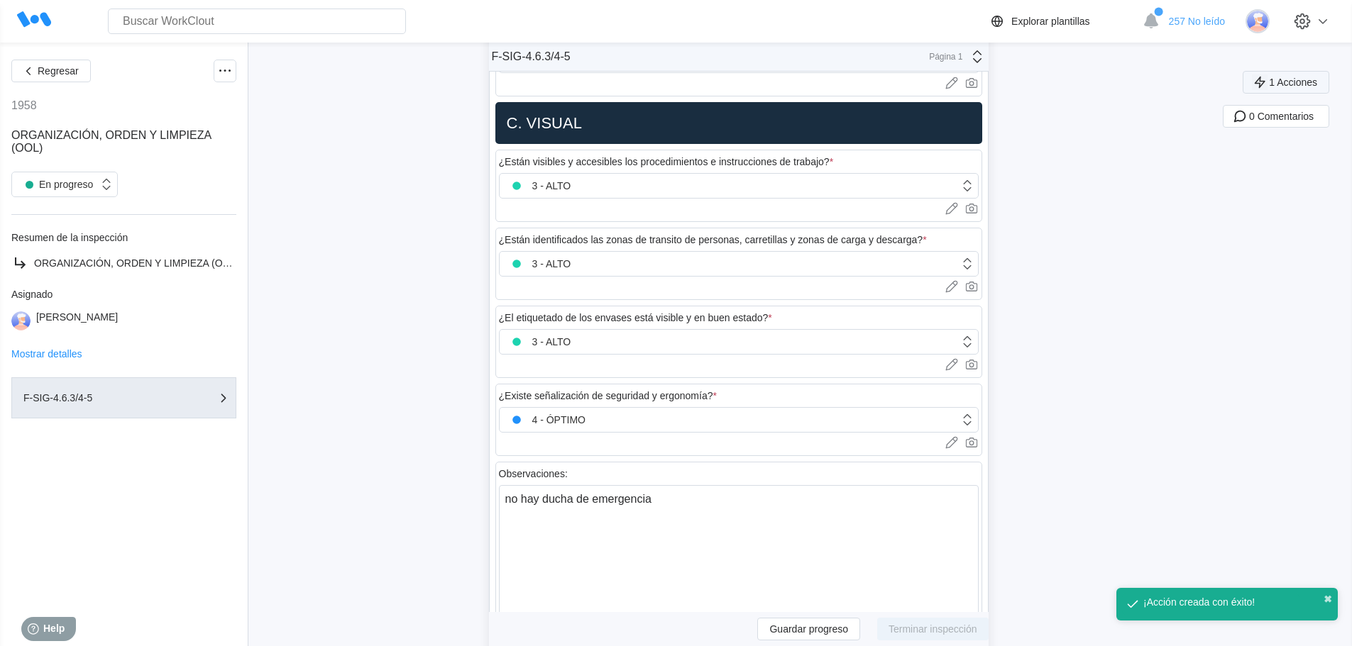
click at [1293, 79] on span "1 Acciones" at bounding box center [1293, 82] width 48 height 10
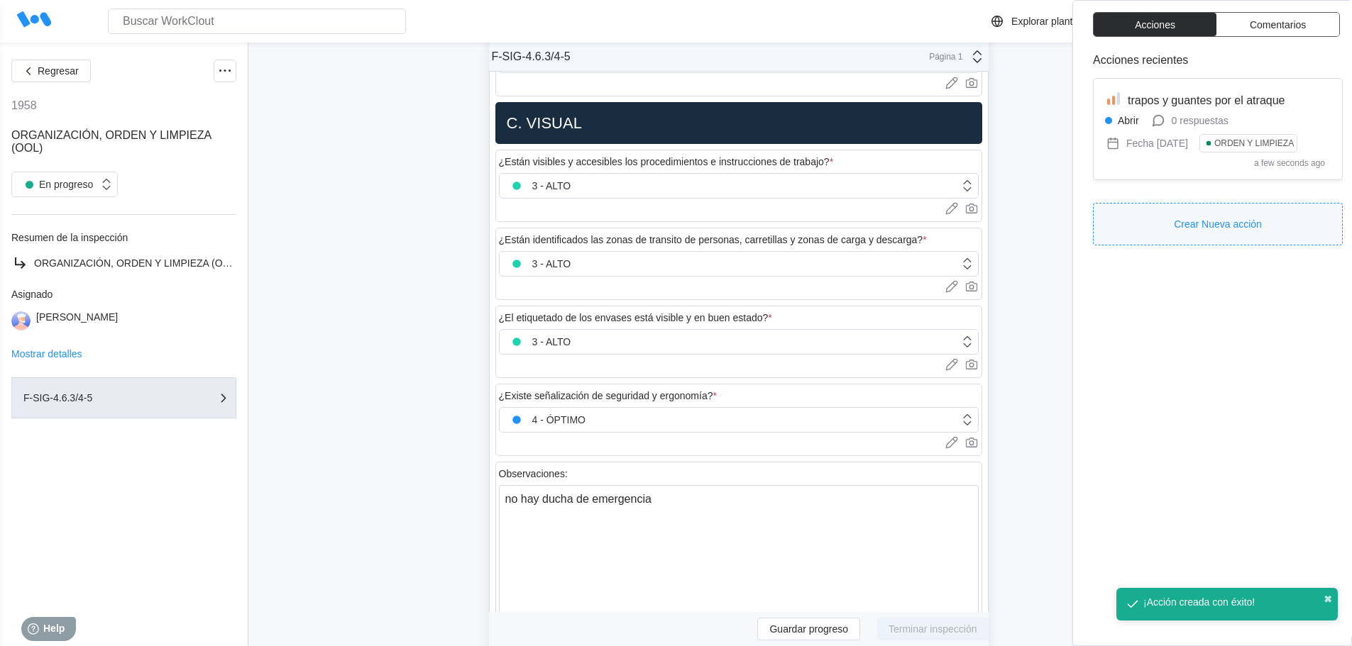
click at [1153, 220] on button "Crear Nueva acción" at bounding box center [1218, 224] width 250 height 43
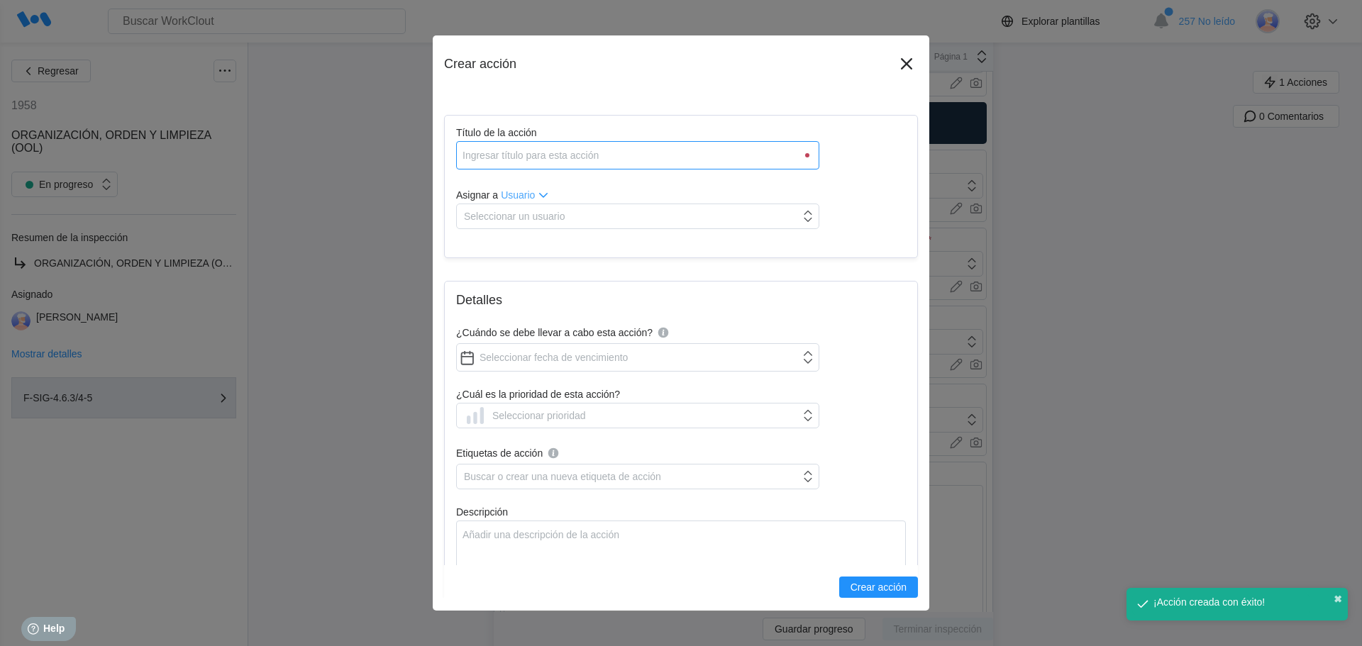
click at [656, 164] on input "Título de la acción" at bounding box center [637, 155] width 363 height 28
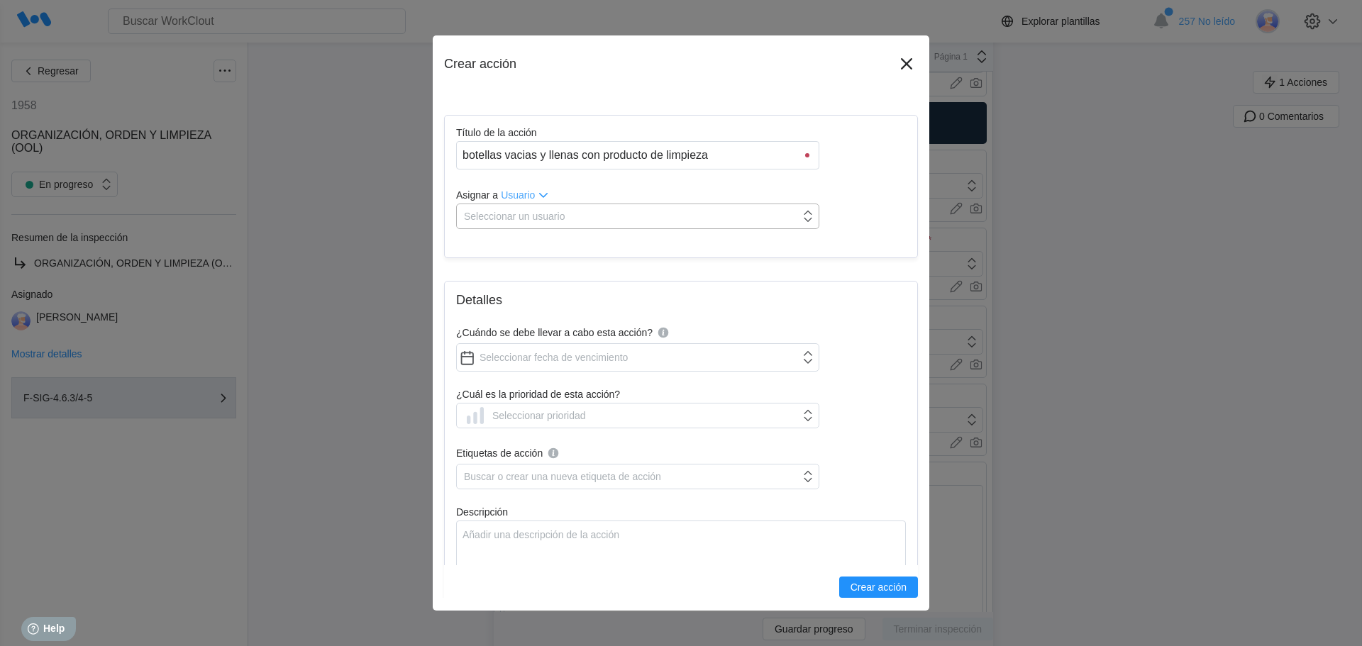
click at [602, 209] on div "Seleccionar un usuario" at bounding box center [628, 216] width 343 height 20
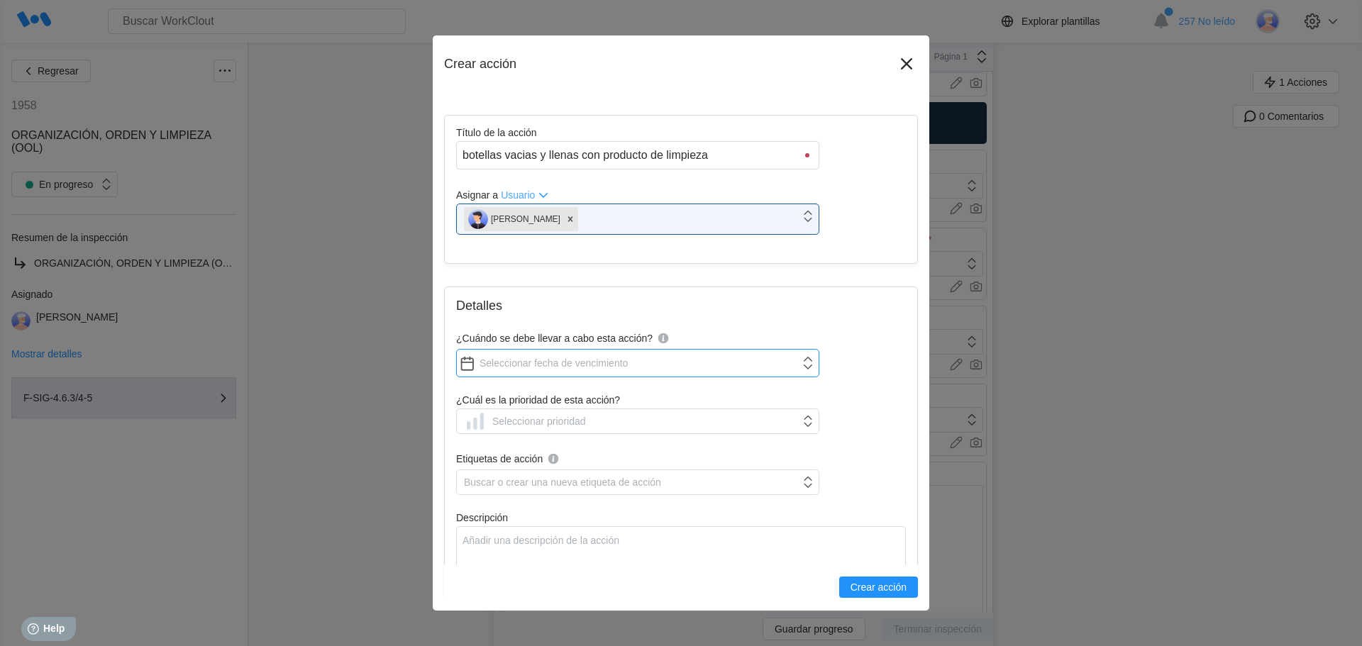
click at [524, 370] on input "¿Cuándo se debe llevar a cabo esta acción?" at bounding box center [637, 363] width 363 height 28
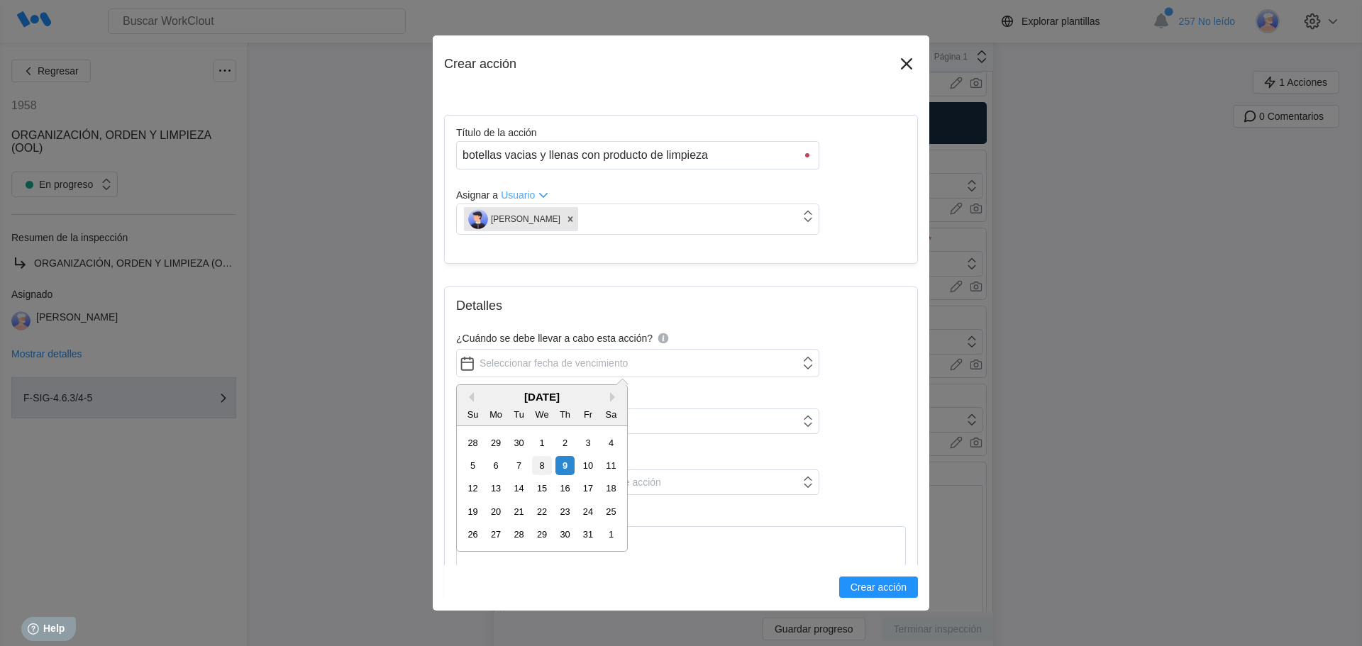
click at [551, 465] on div "8" at bounding box center [541, 465] width 19 height 19
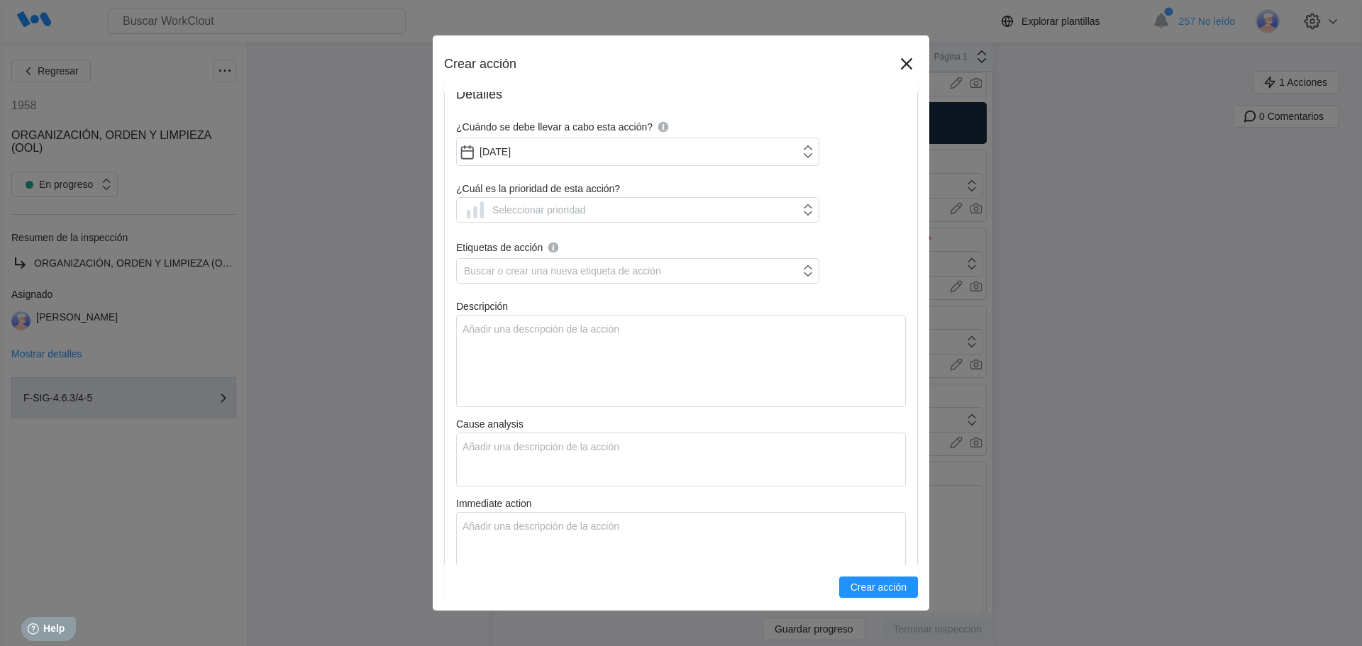
scroll to position [213, 0]
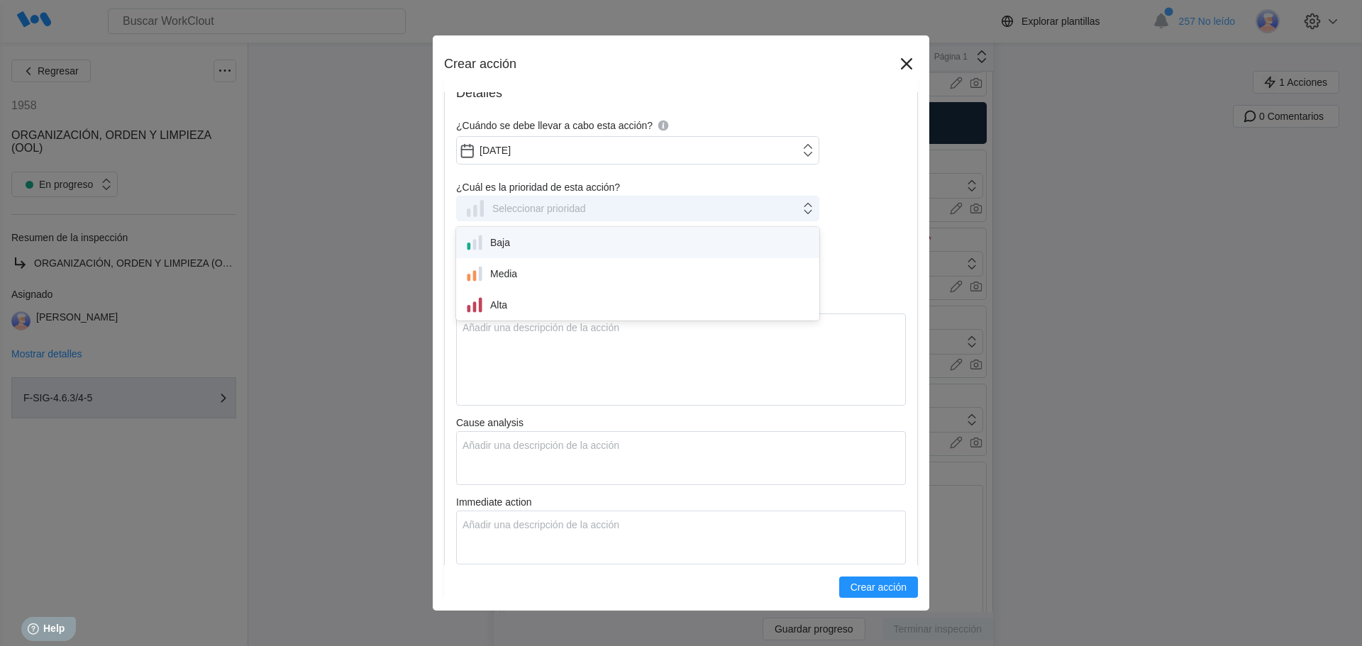
click at [516, 212] on div "Seleccionar prioridad" at bounding box center [539, 208] width 94 height 11
click at [511, 289] on div "Media" at bounding box center [637, 273] width 363 height 31
click at [546, 151] on input "10/08/2025" at bounding box center [637, 150] width 363 height 28
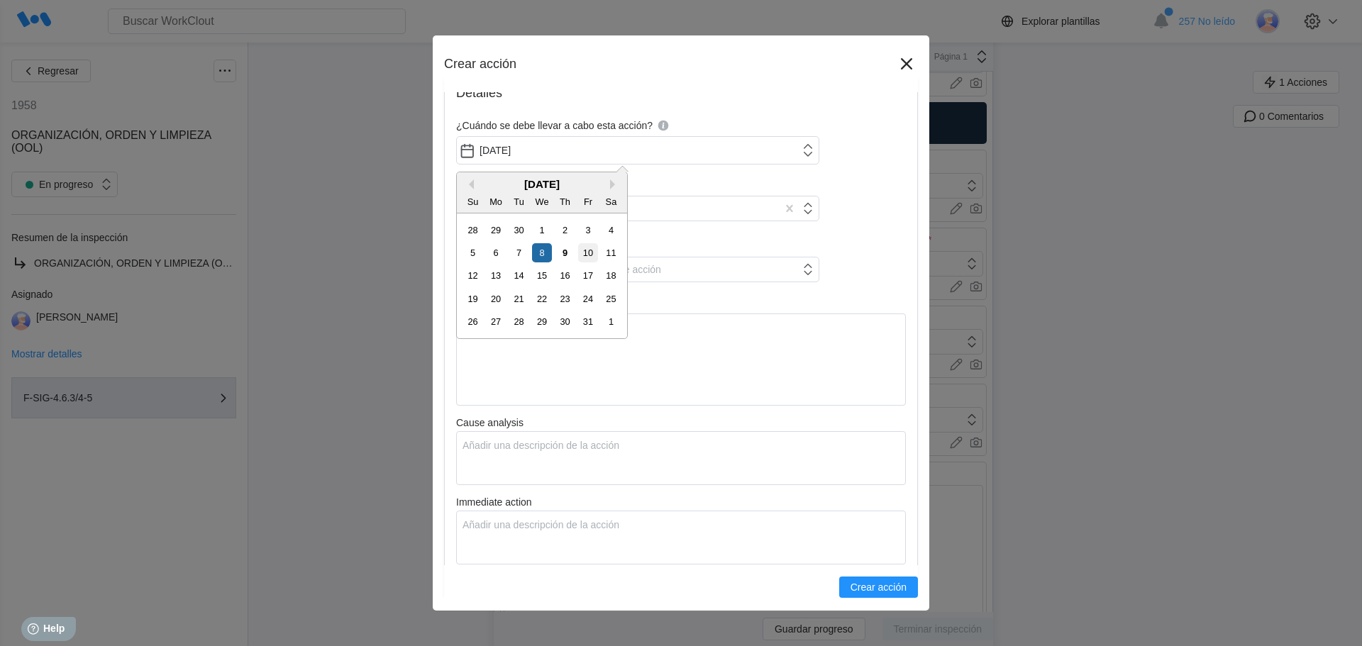
click at [595, 258] on div "10" at bounding box center [587, 252] width 19 height 19
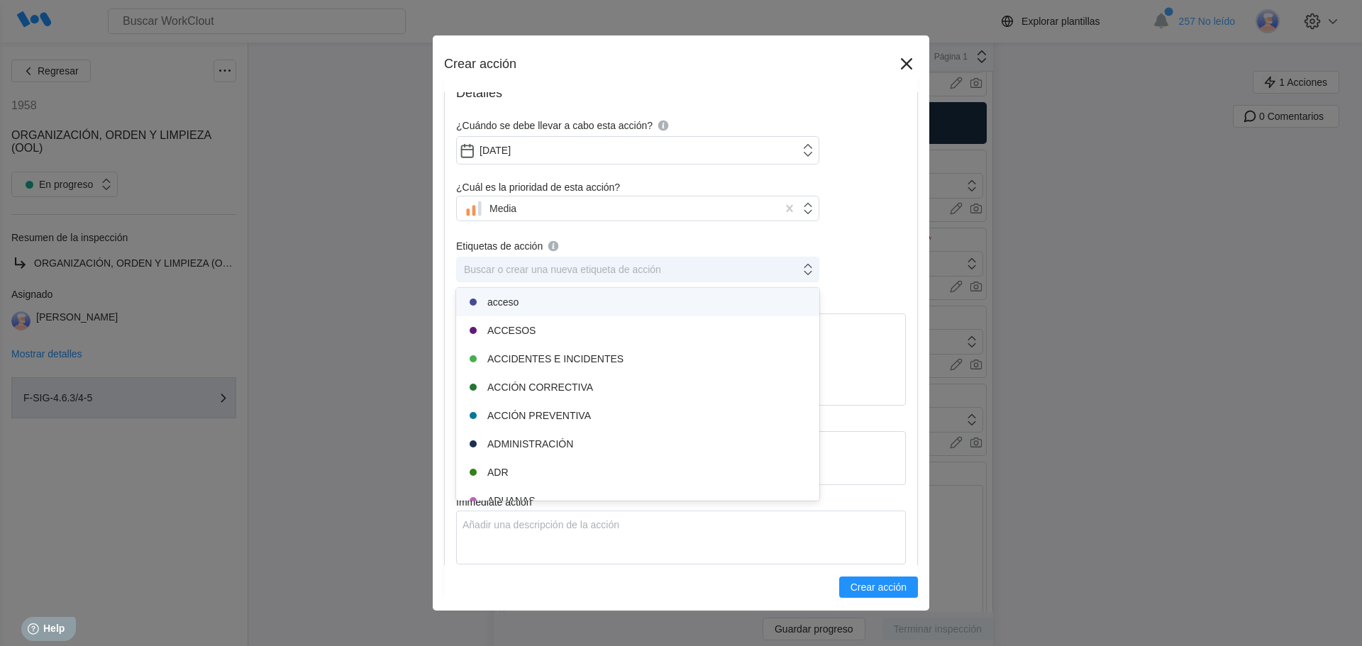
click at [473, 262] on div "Buscar o crear una nueva etiqueta de acción" at bounding box center [628, 270] width 343 height 20
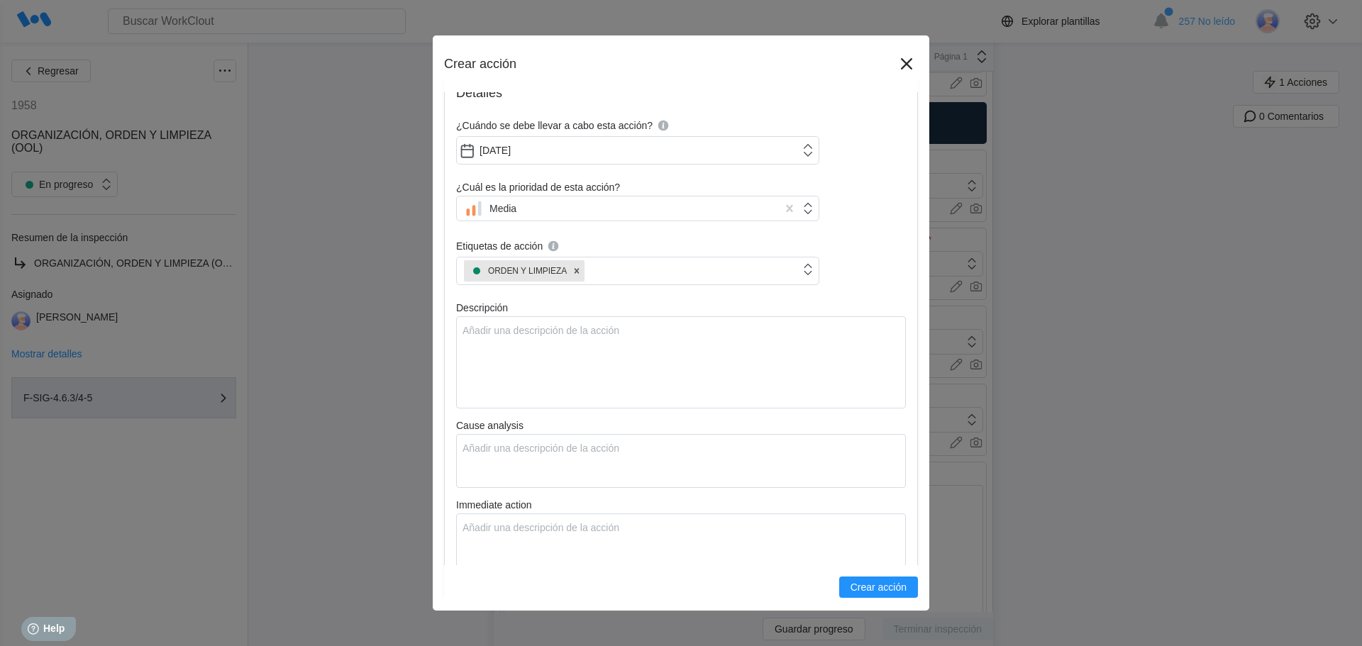
scroll to position [142, 0]
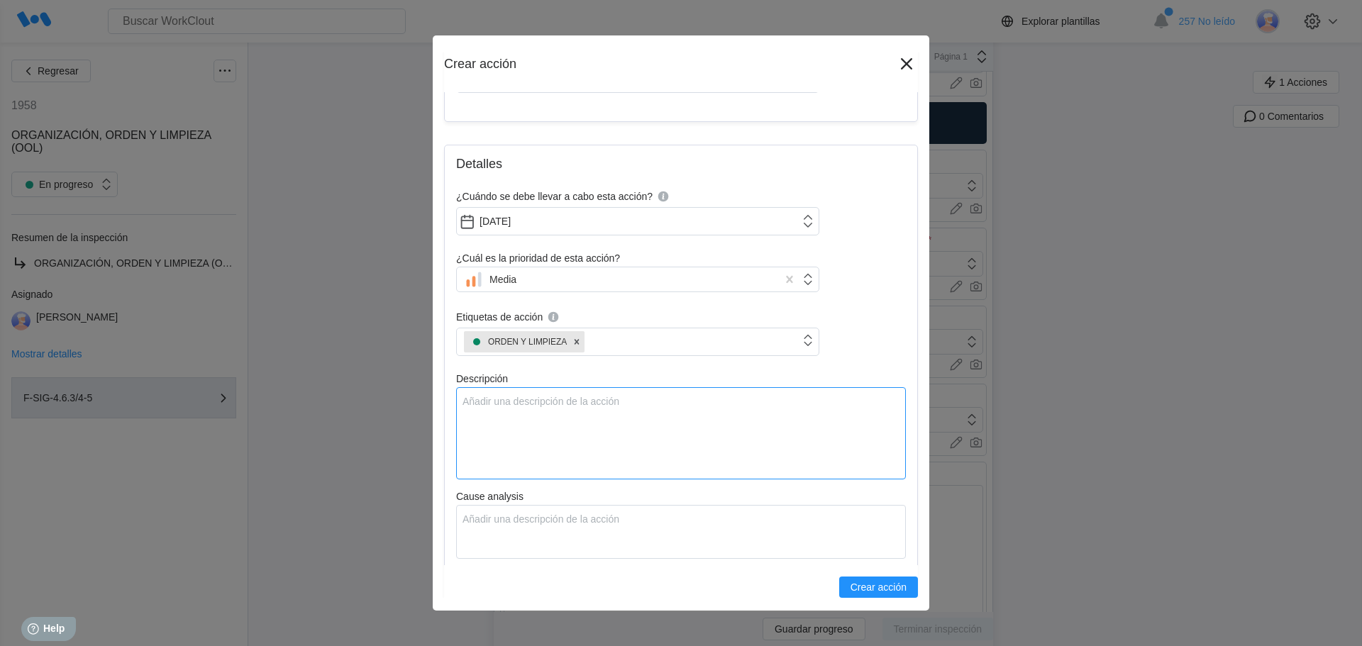
click at [486, 416] on textarea "Descripción" at bounding box center [681, 433] width 450 height 92
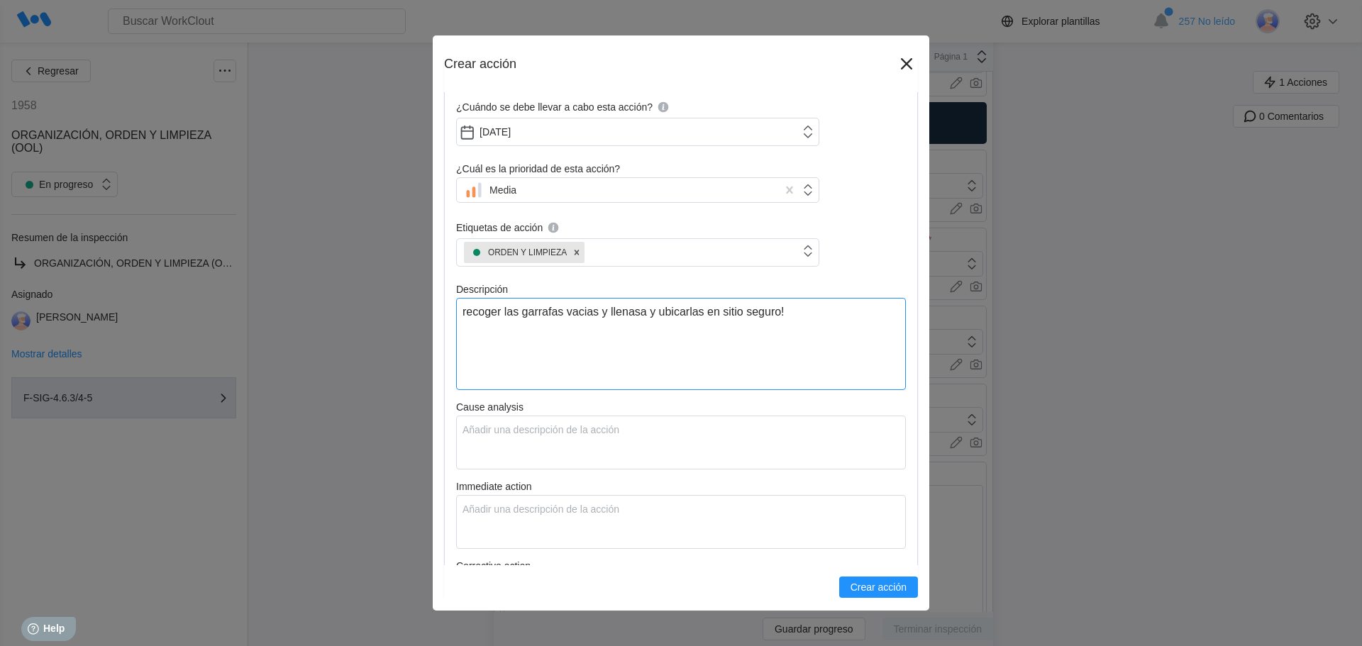
scroll to position [355, 0]
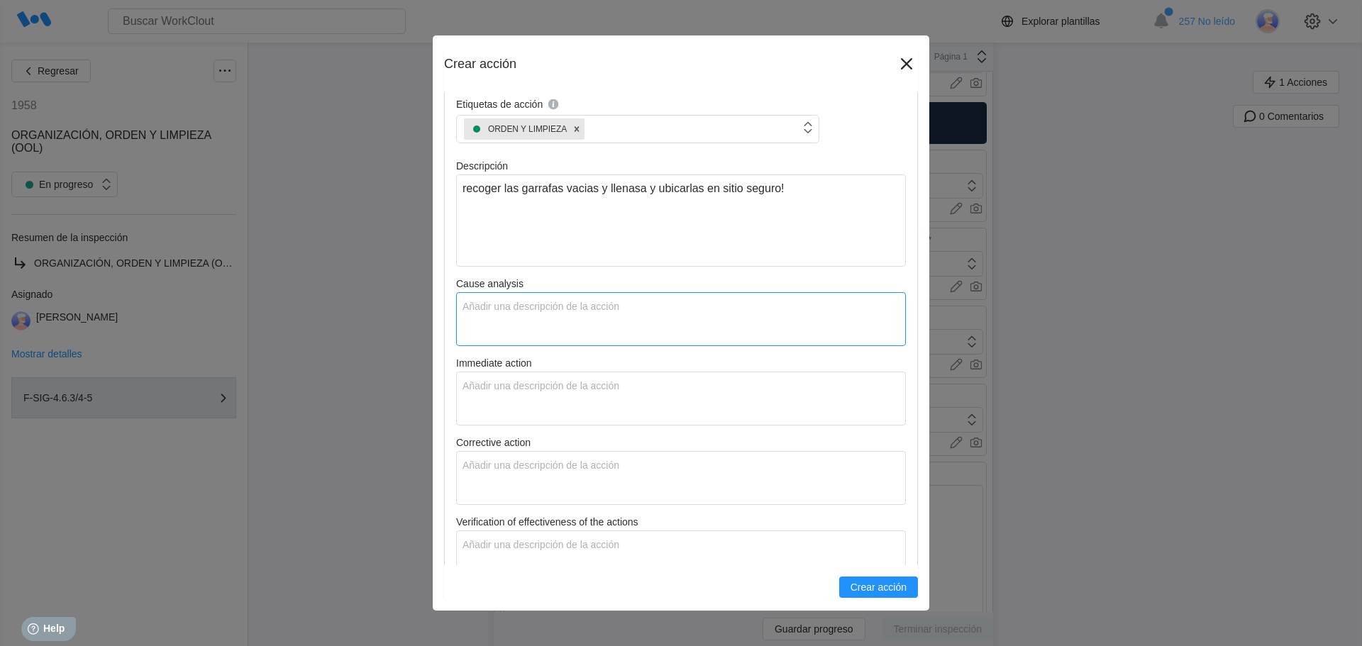
click at [521, 310] on textarea "Cause analysis" at bounding box center [681, 319] width 450 height 54
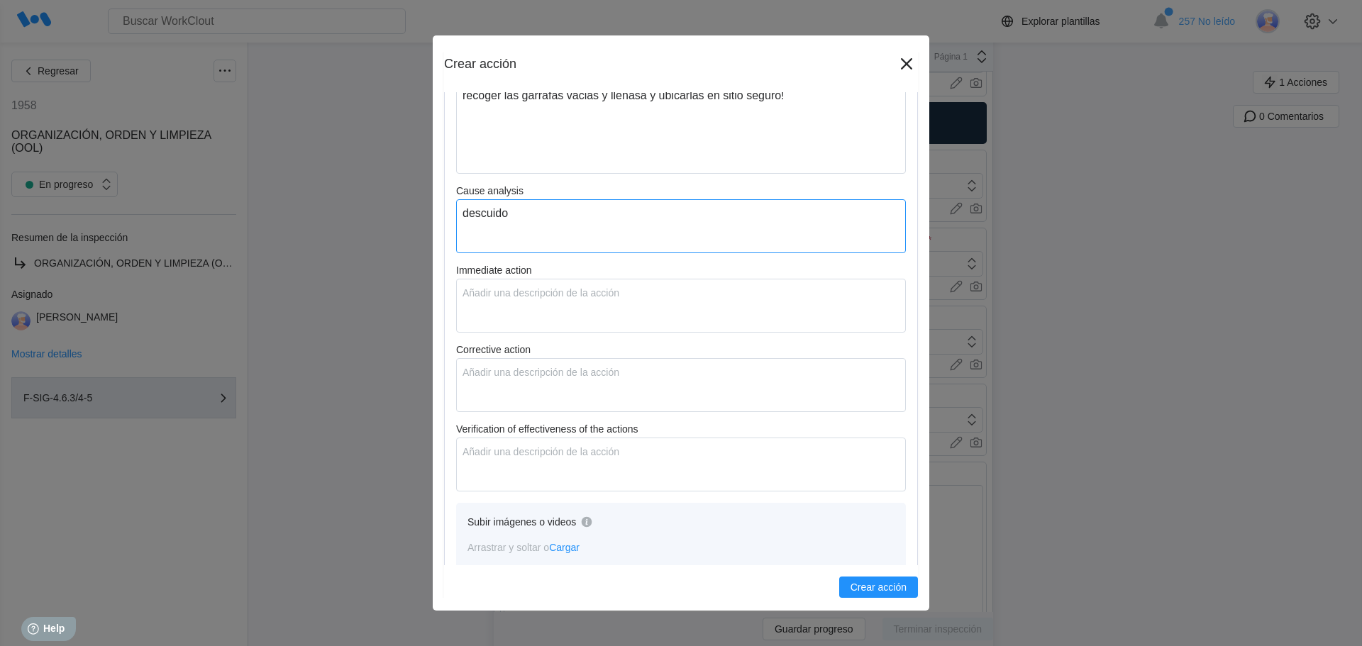
scroll to position [507, 0]
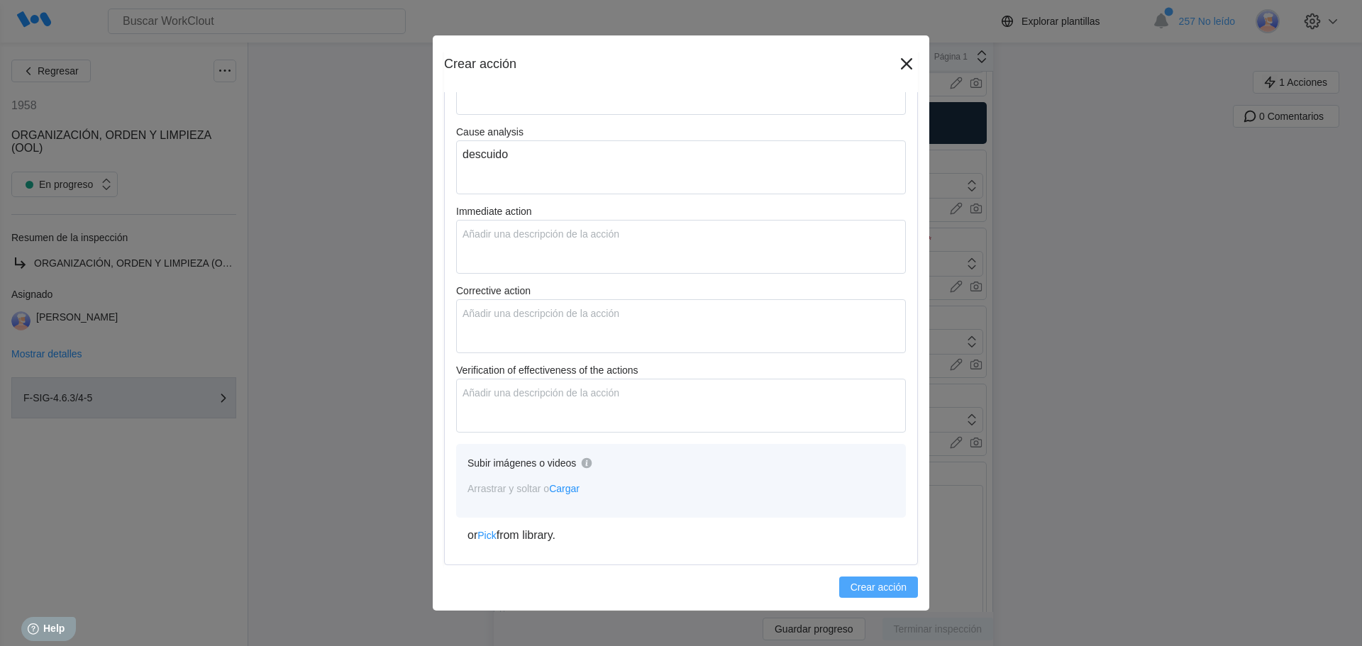
click at [855, 587] on span "Crear acción" at bounding box center [879, 587] width 56 height 10
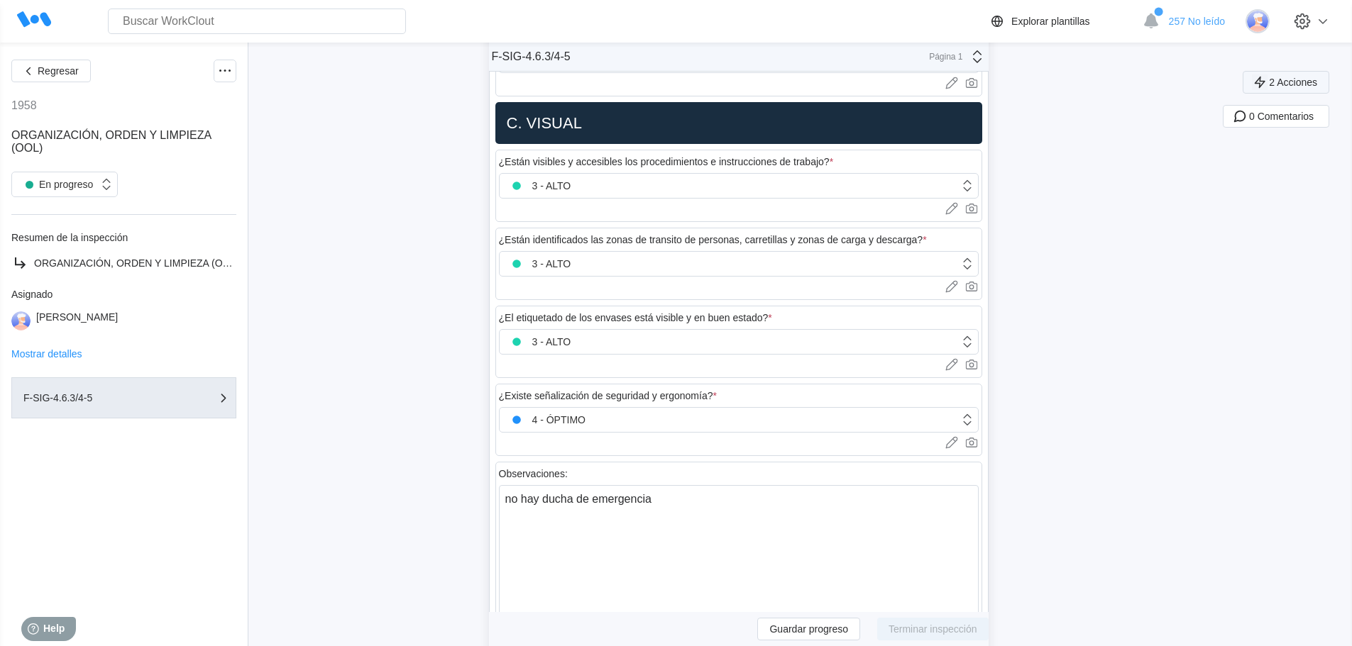
click at [1288, 73] on button "2 Acciones" at bounding box center [1285, 82] width 87 height 23
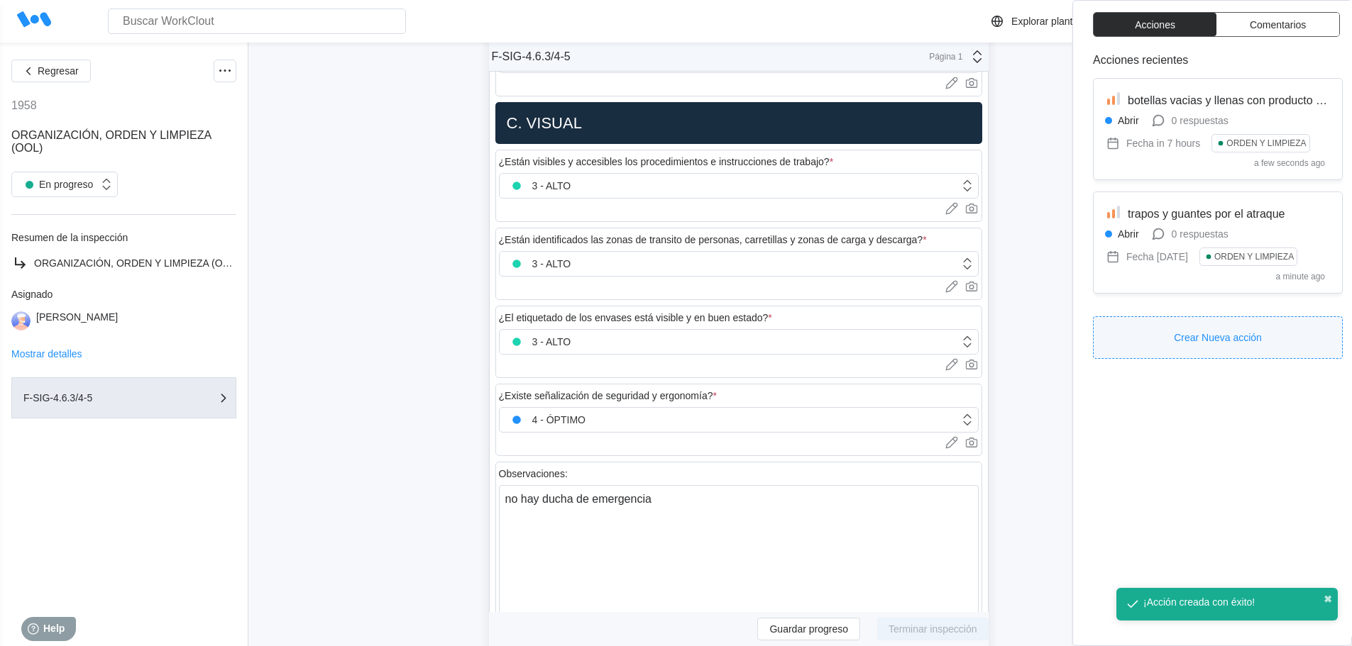
click at [1168, 333] on button "Crear Nueva acción" at bounding box center [1218, 337] width 250 height 43
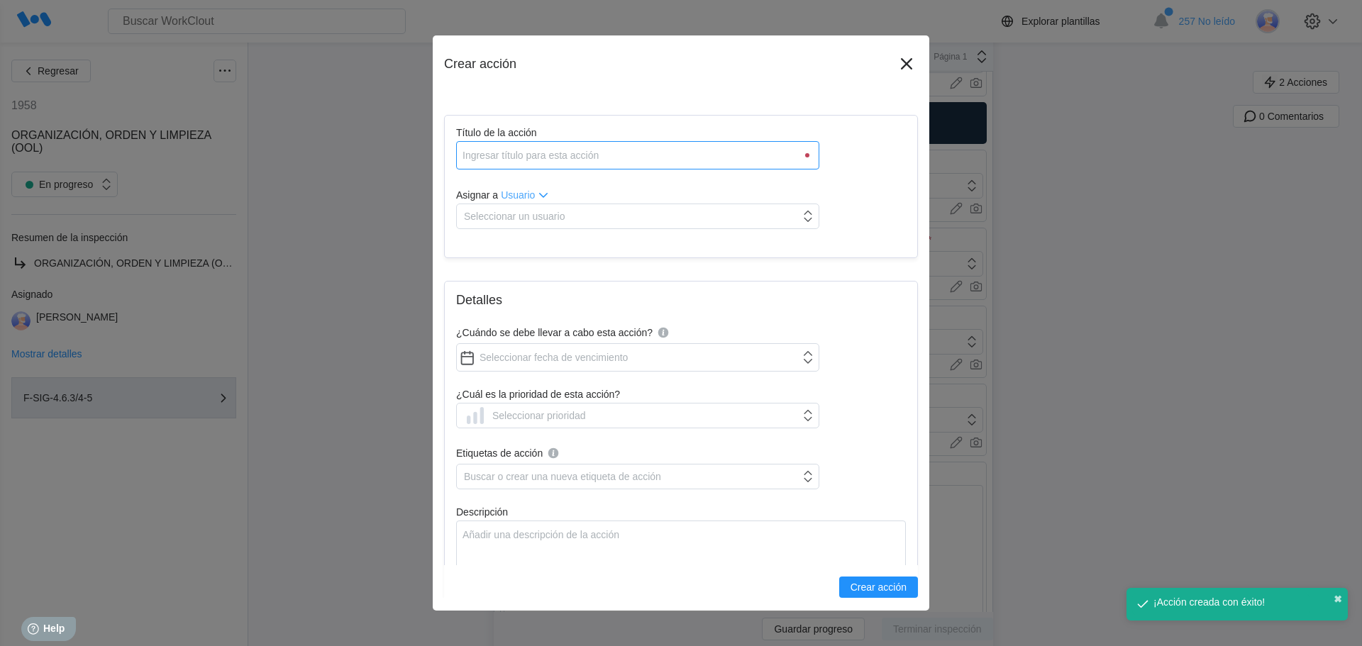
click at [621, 162] on input "Título de la acción" at bounding box center [637, 155] width 363 height 28
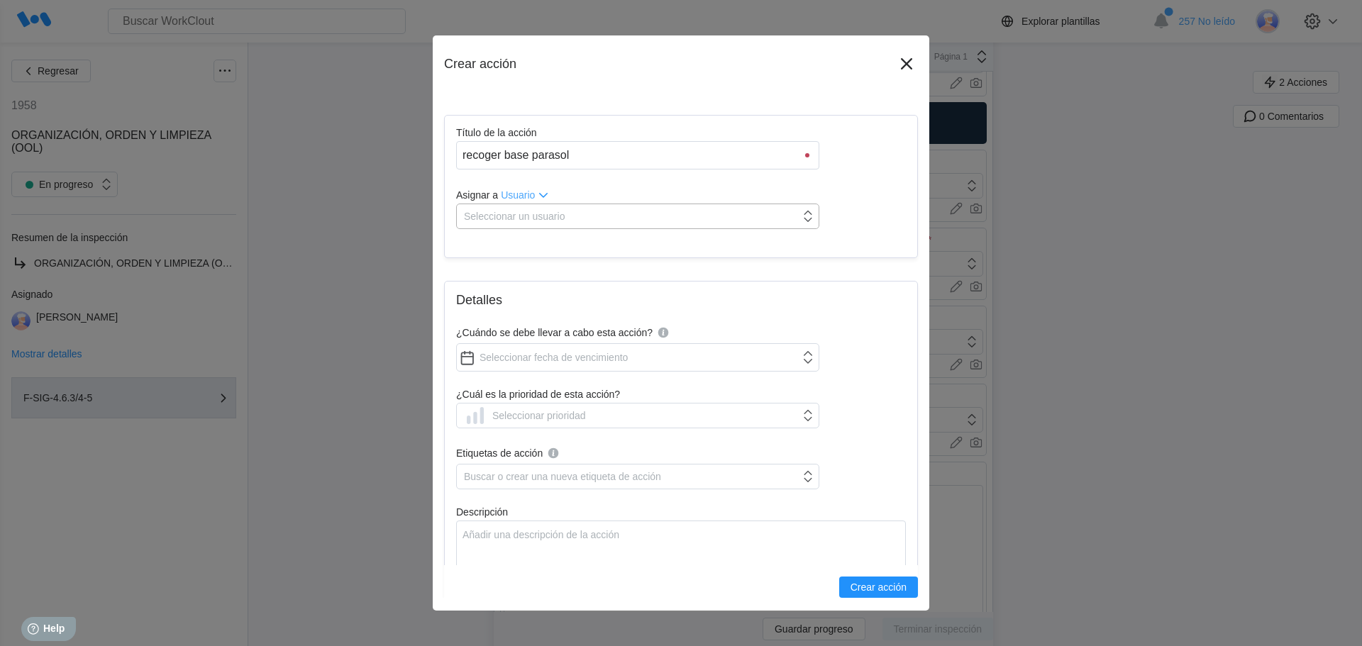
click at [602, 228] on div "Seleccionar un usuario" at bounding box center [637, 217] width 363 height 26
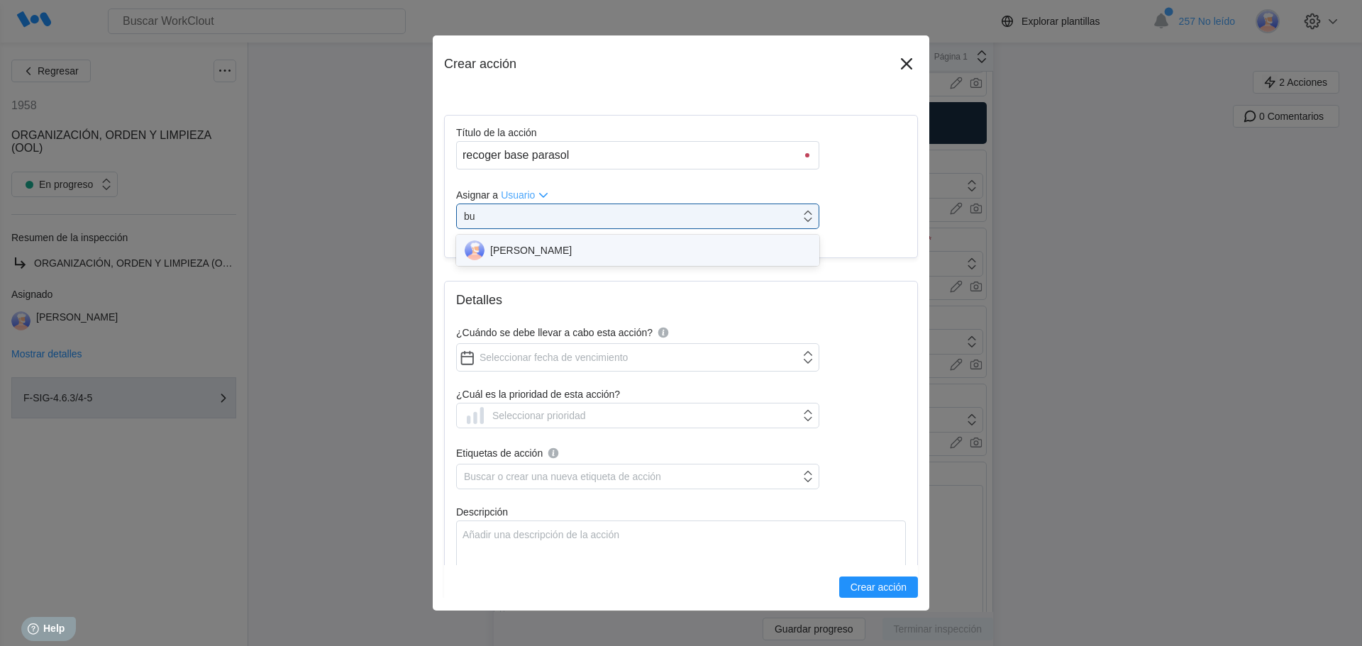
click at [608, 240] on div "NATALIA BUDIA" at bounding box center [637, 250] width 363 height 31
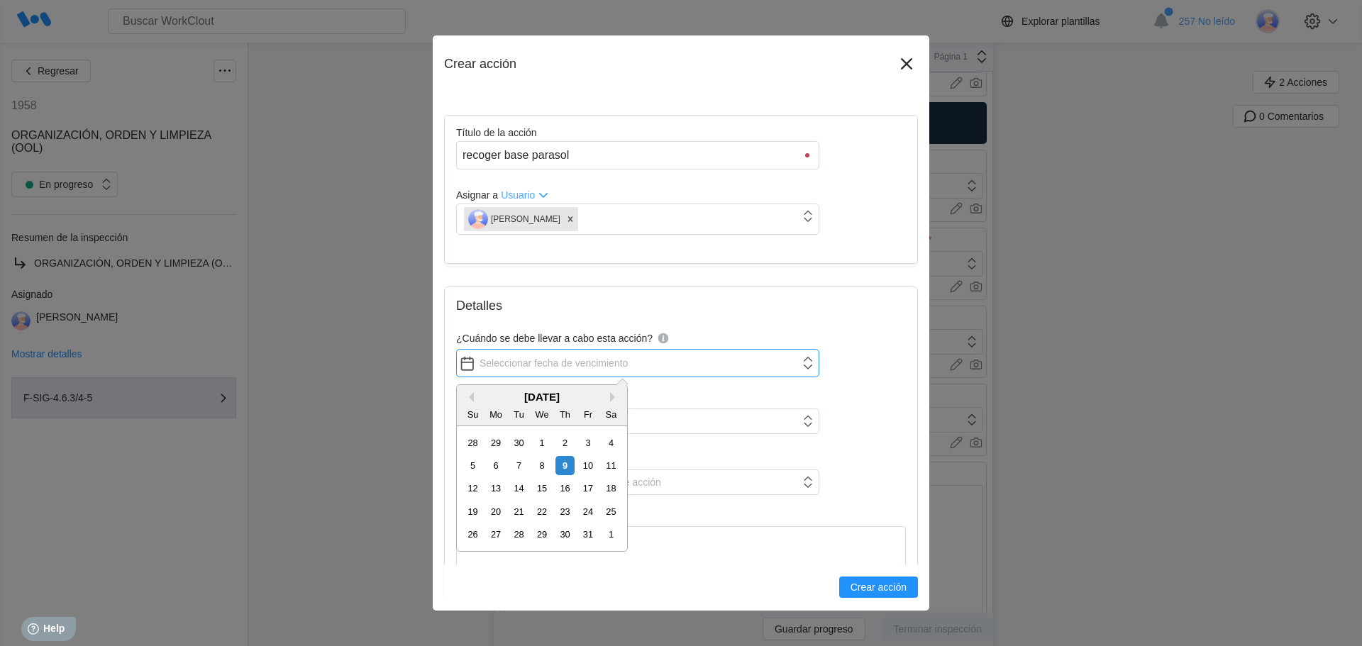
click at [504, 360] on input "¿Cuándo se debe llevar a cabo esta acción?" at bounding box center [637, 363] width 363 height 28
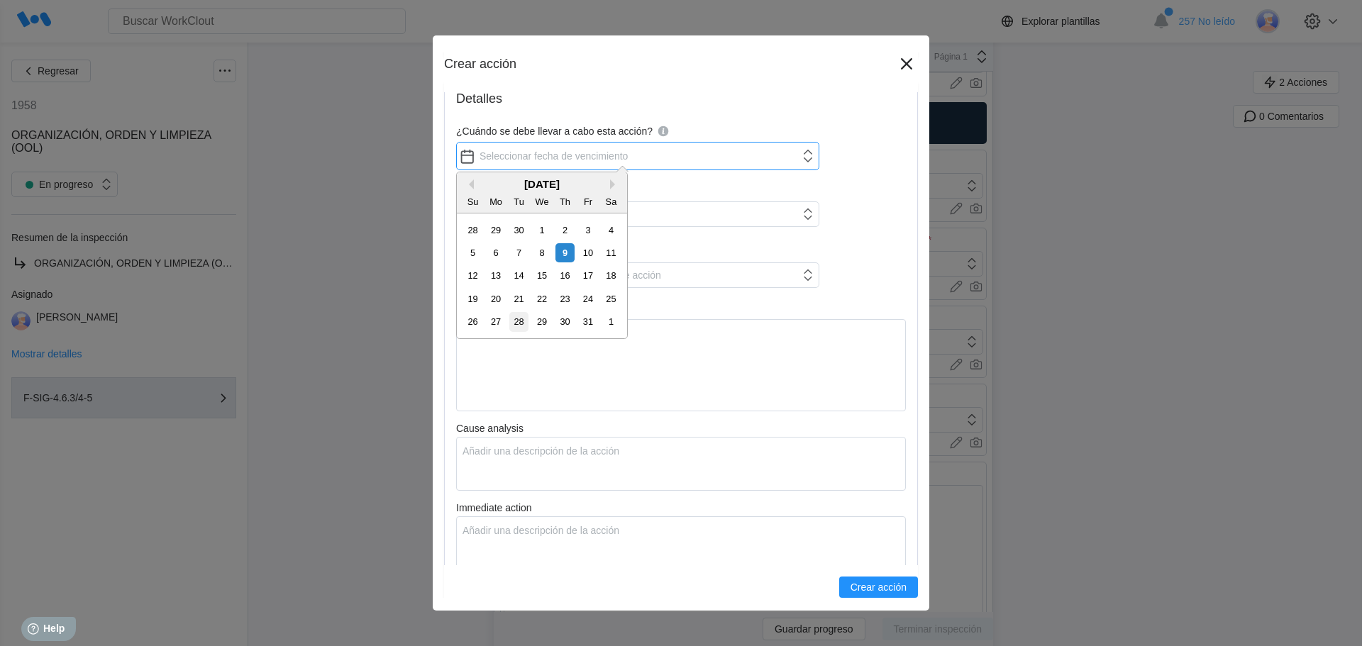
scroll to position [213, 0]
click at [536, 260] on div "8" at bounding box center [541, 252] width 19 height 19
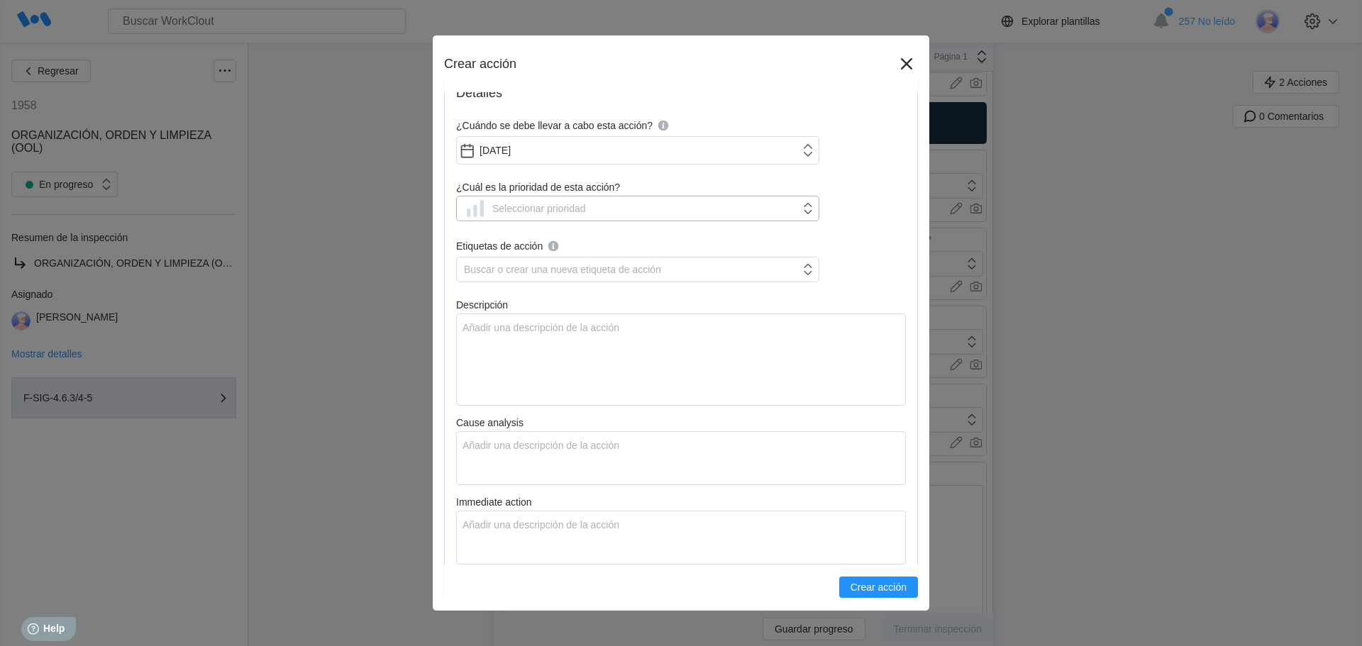
click at [524, 219] on div "Seleccionar prioridad" at bounding box center [637, 209] width 363 height 26
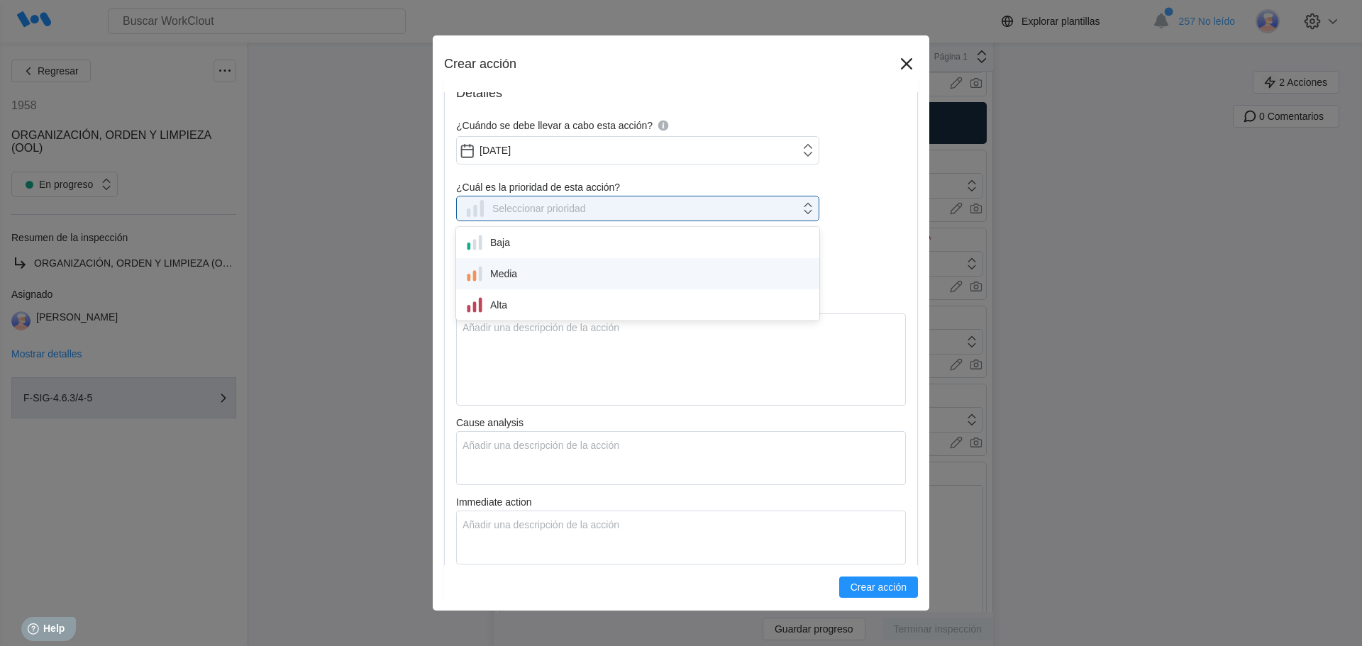
click at [510, 274] on div "Media" at bounding box center [638, 274] width 346 height 20
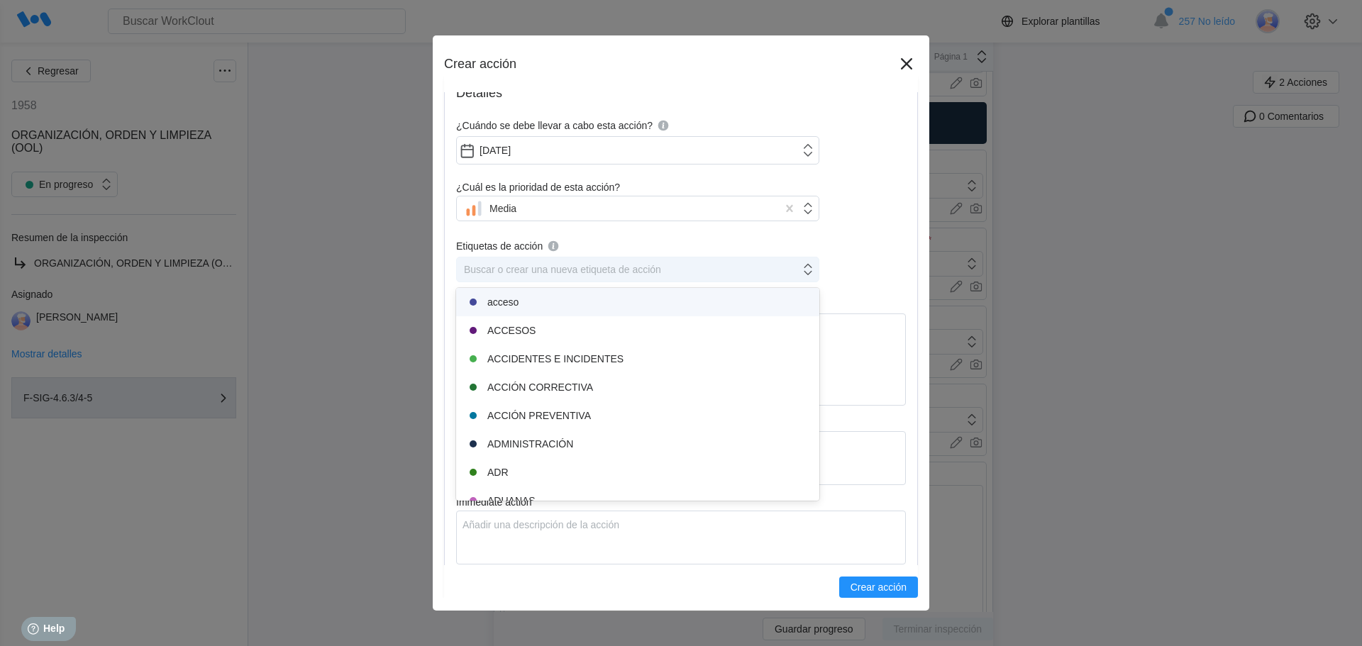
click at [504, 278] on div "Buscar o crear una nueva etiqueta de acción" at bounding box center [628, 270] width 343 height 20
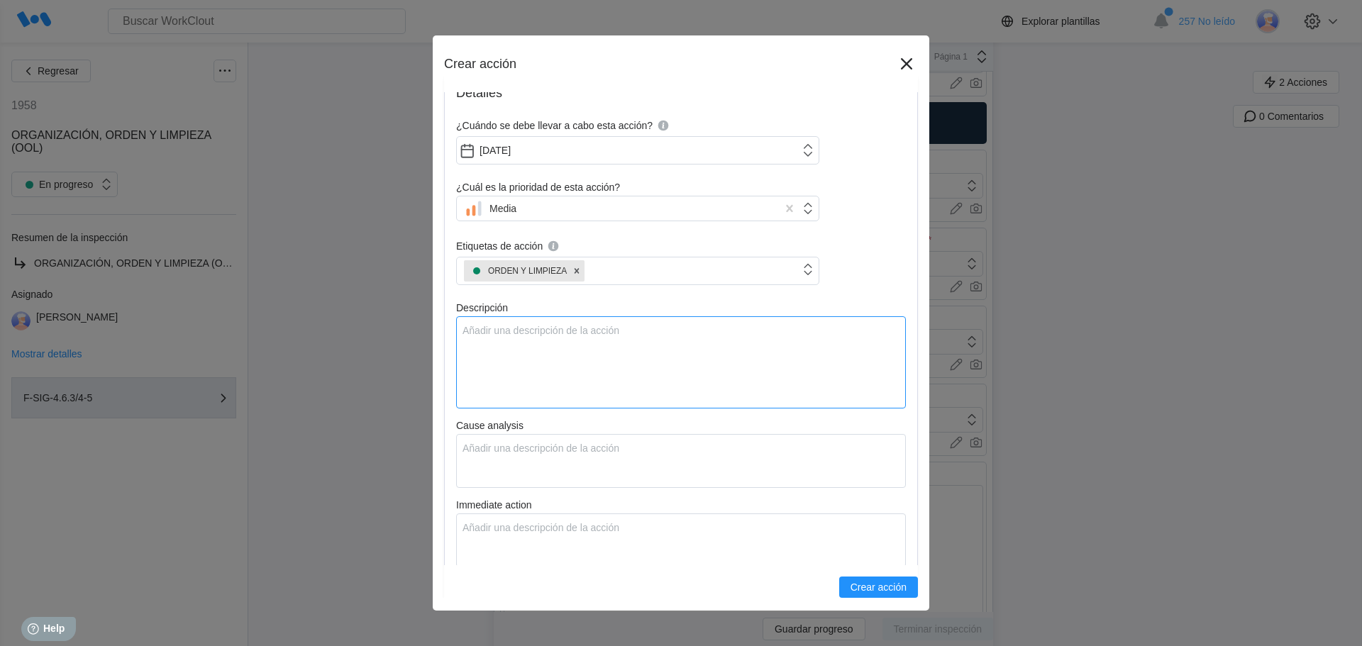
click at [494, 328] on textarea "Descripción" at bounding box center [681, 362] width 450 height 92
click at [488, 457] on textarea "Cause analysis" at bounding box center [681, 461] width 450 height 54
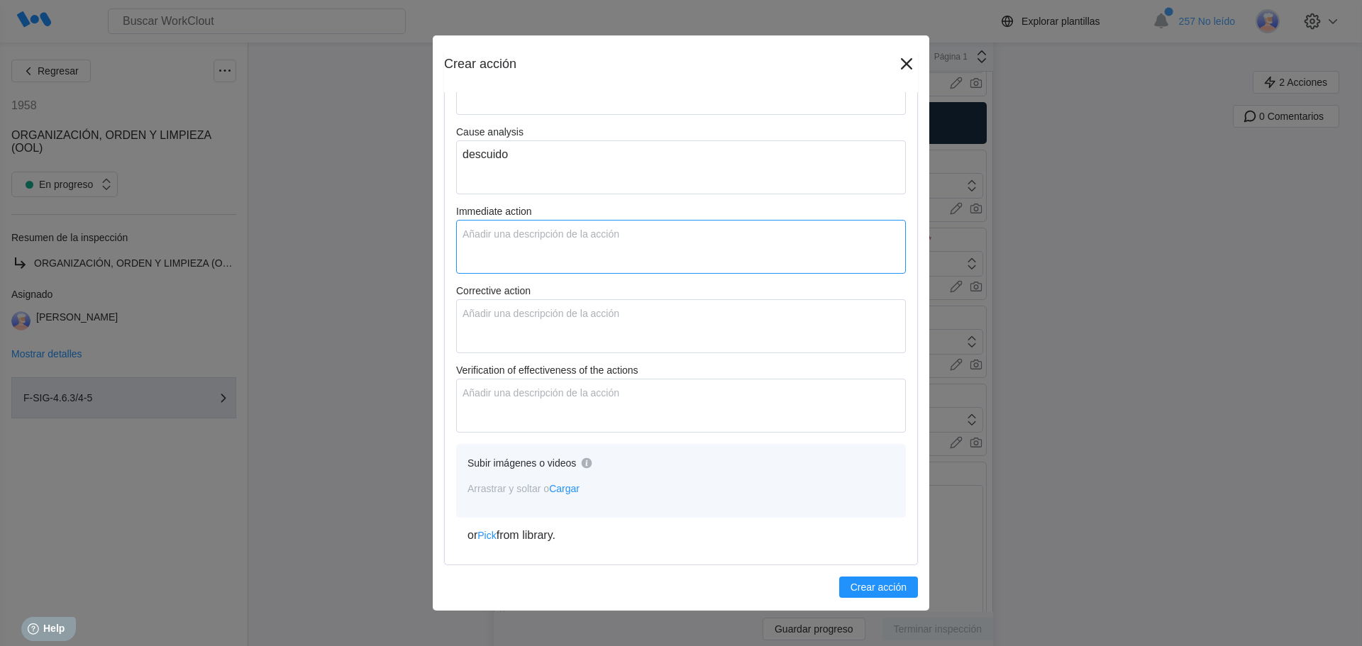
click at [499, 226] on textarea "Immediate action" at bounding box center [681, 247] width 450 height 54
click at [481, 321] on textarea "Corrective action" at bounding box center [681, 326] width 450 height 54
click at [485, 399] on textarea "Verification of effectiveness of the actions" at bounding box center [681, 406] width 450 height 54
click at [901, 583] on button "Crear acción" at bounding box center [878, 587] width 79 height 21
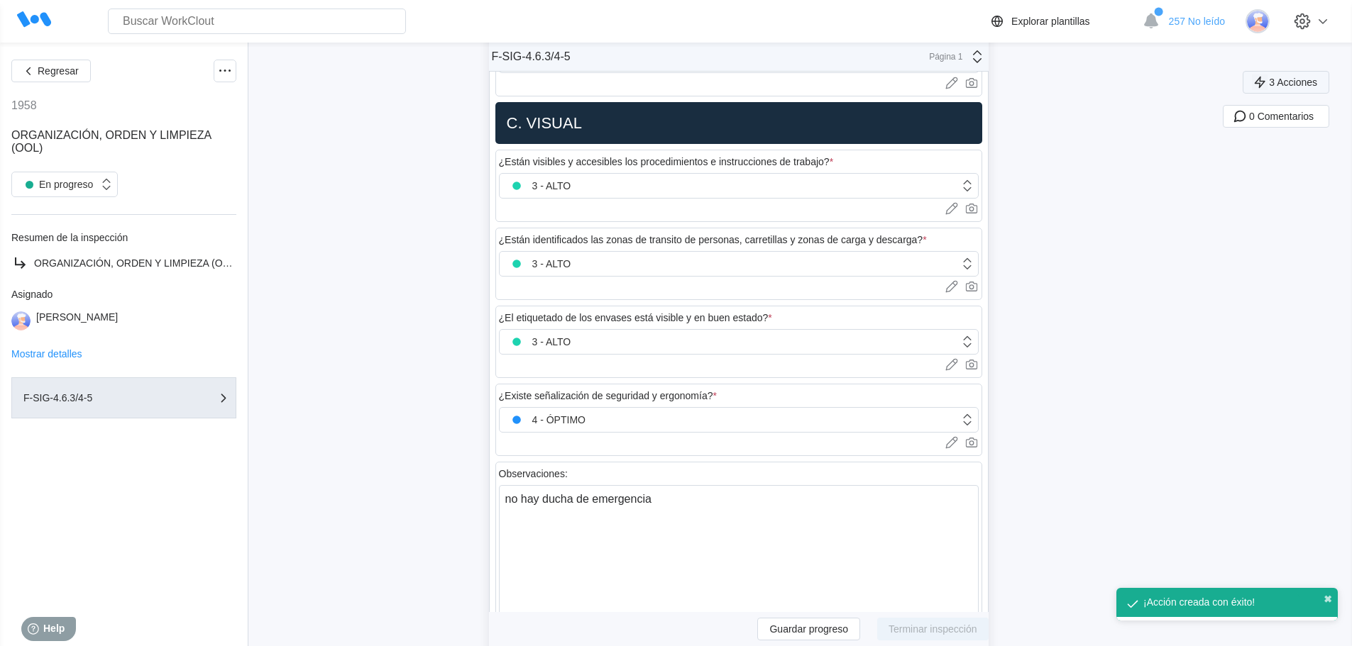
click at [1300, 87] on span "3 Acciones" at bounding box center [1293, 82] width 48 height 10
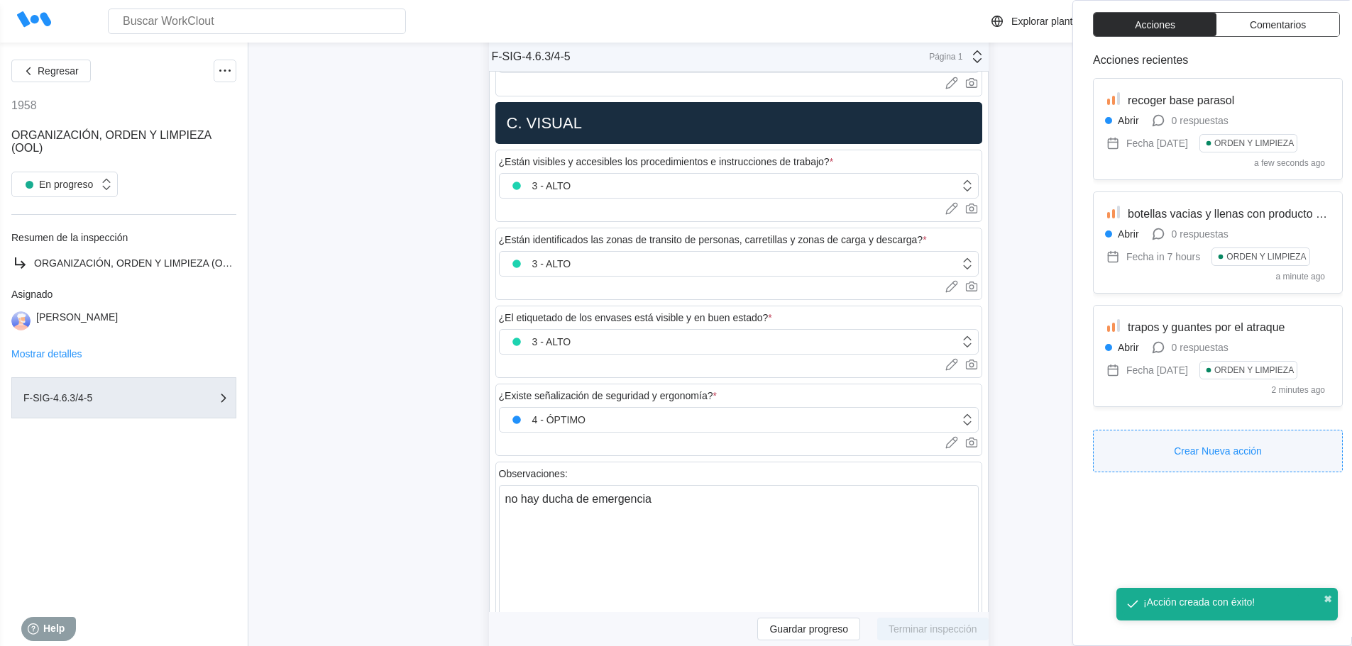
click at [1168, 454] on button "Crear Nueva acción" at bounding box center [1218, 451] width 250 height 43
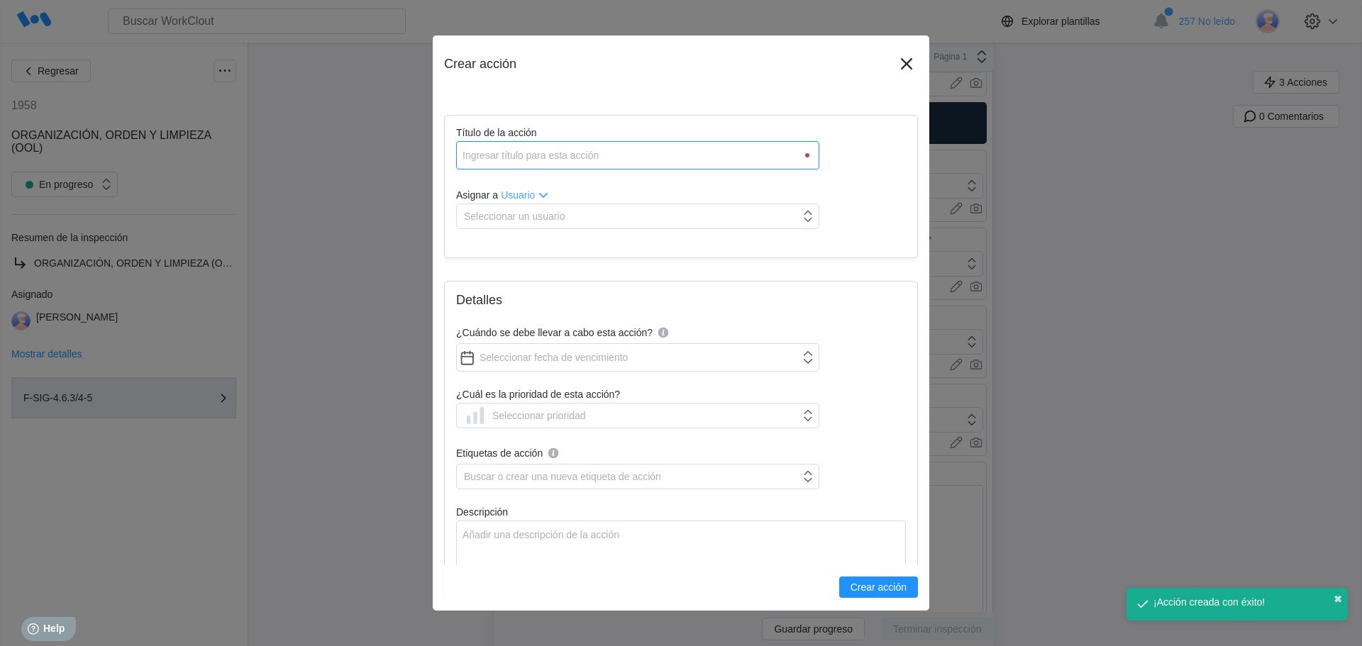
click at [512, 149] on input "Título de la acción" at bounding box center [637, 155] width 363 height 28
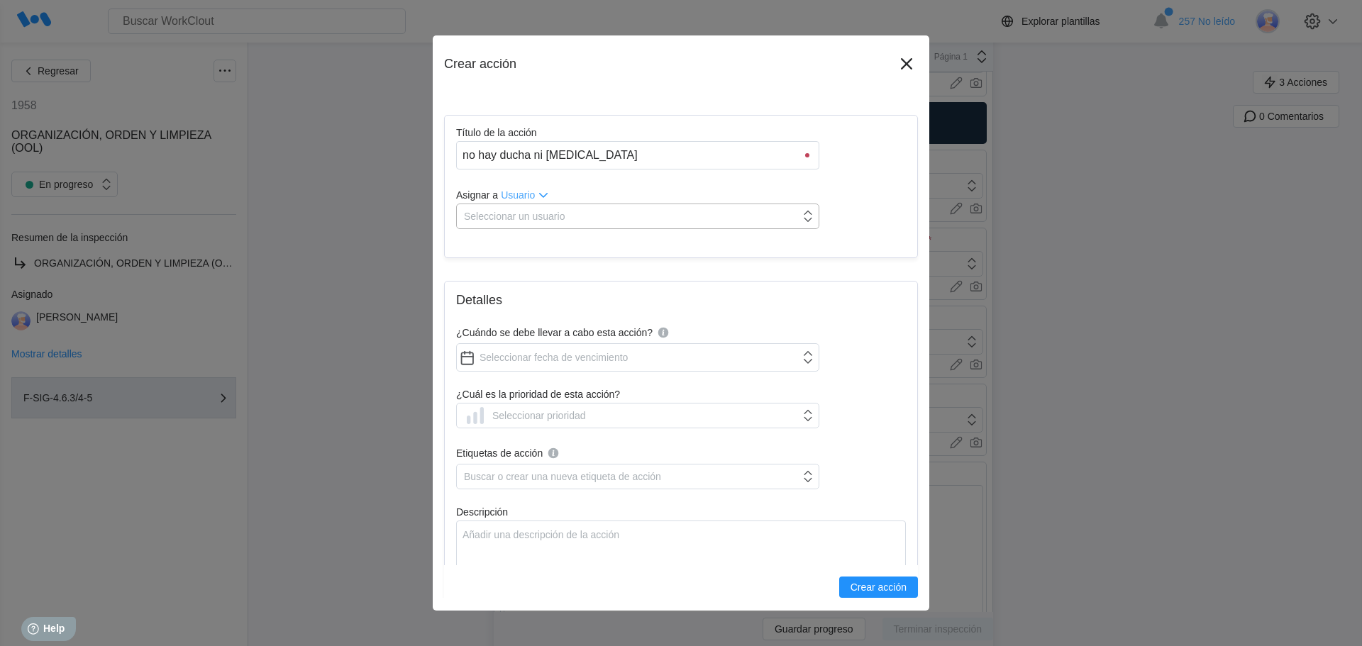
click at [502, 211] on div "Seleccionar un usuario" at bounding box center [514, 216] width 101 height 11
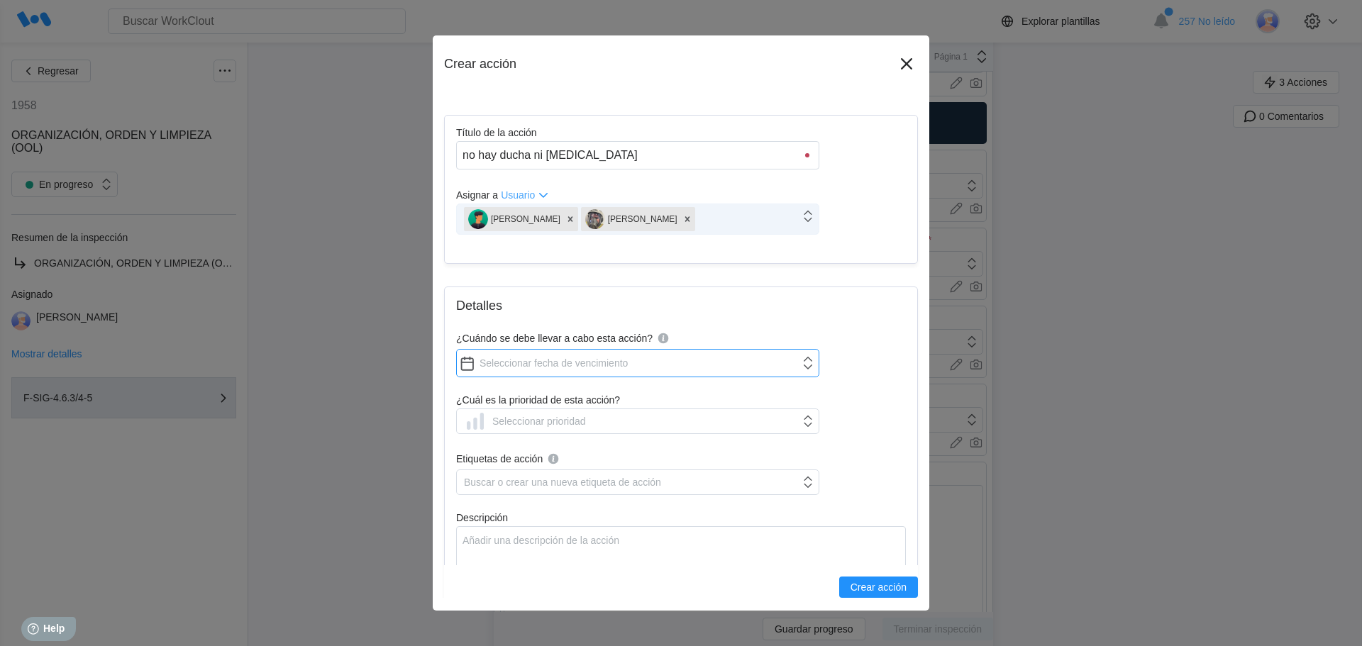
click at [503, 358] on input "¿Cuándo se debe llevar a cabo esta acción?" at bounding box center [637, 363] width 363 height 28
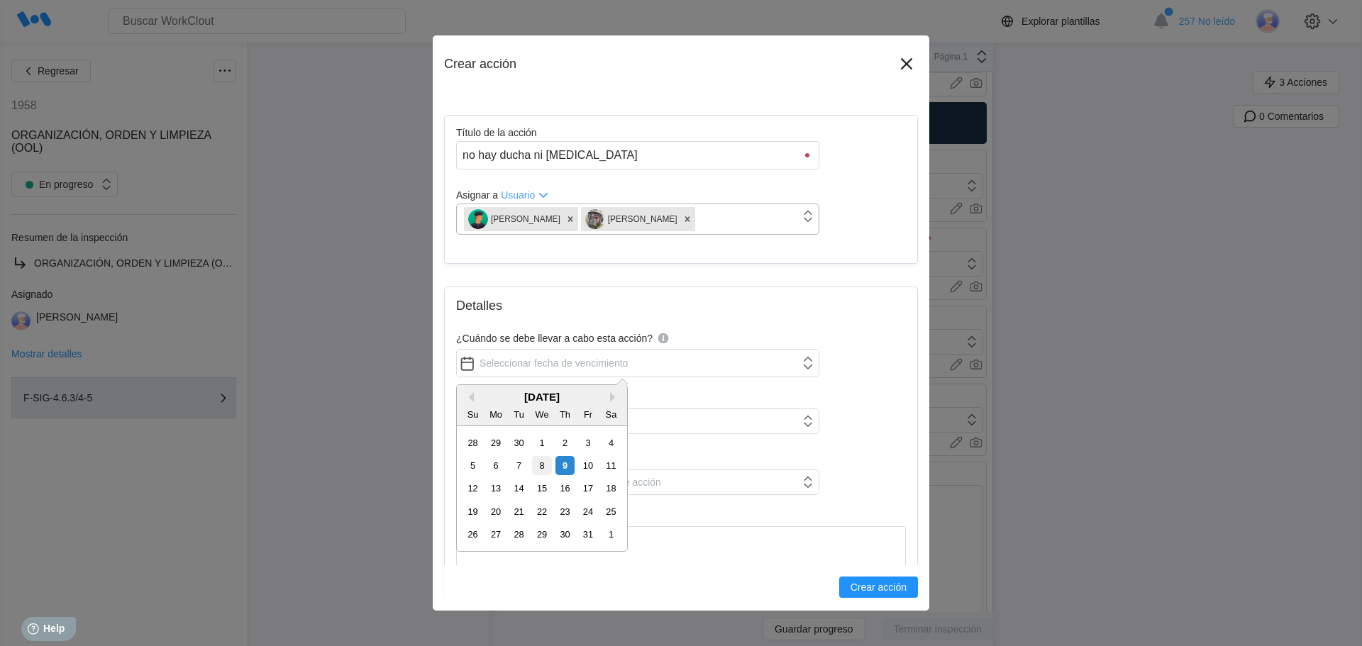
click at [545, 469] on div "8" at bounding box center [541, 465] width 19 height 19
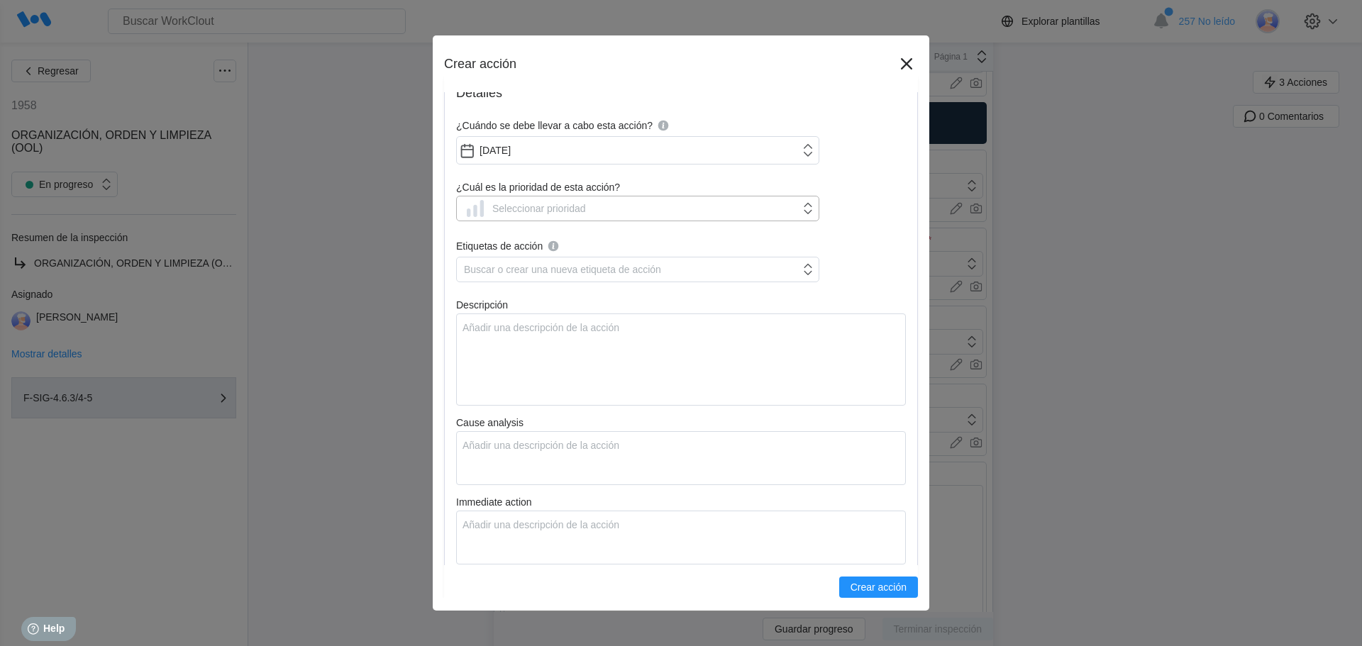
click at [511, 211] on div "Seleccionar prioridad" at bounding box center [539, 208] width 94 height 11
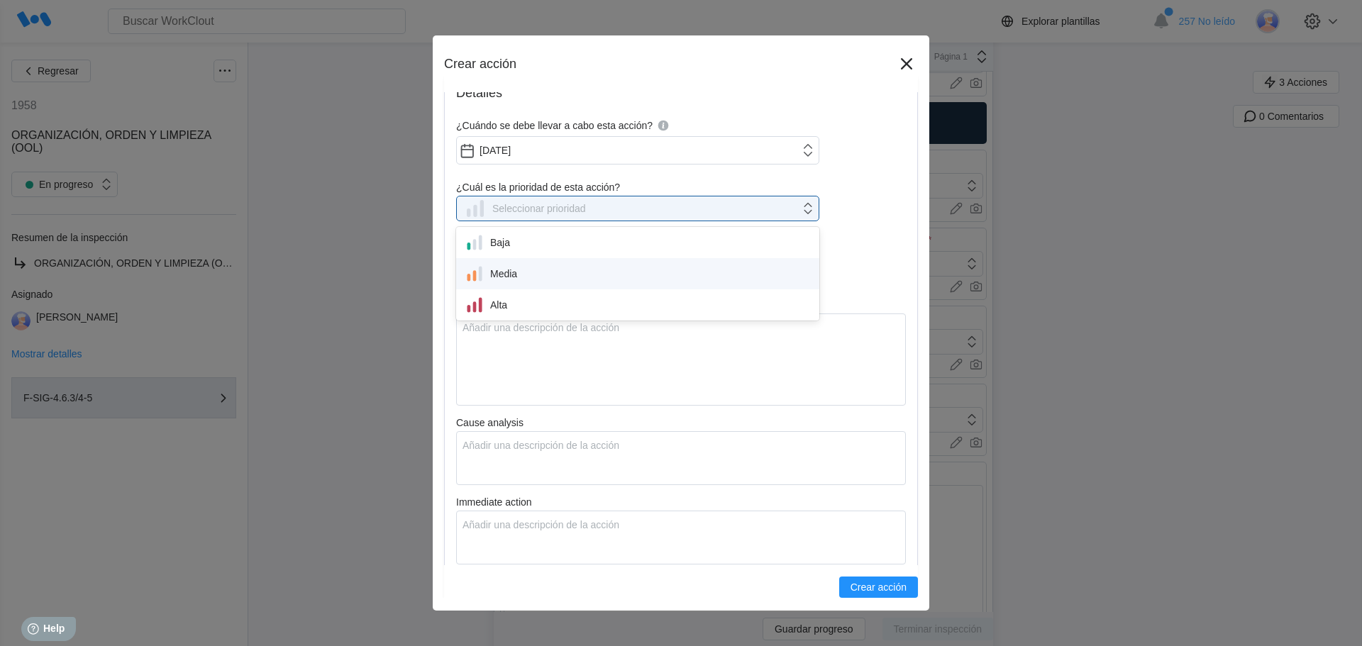
click at [519, 272] on div "Media" at bounding box center [638, 274] width 346 height 20
click at [586, 261] on div "Buscar o crear una nueva etiqueta de acción" at bounding box center [628, 270] width 343 height 20
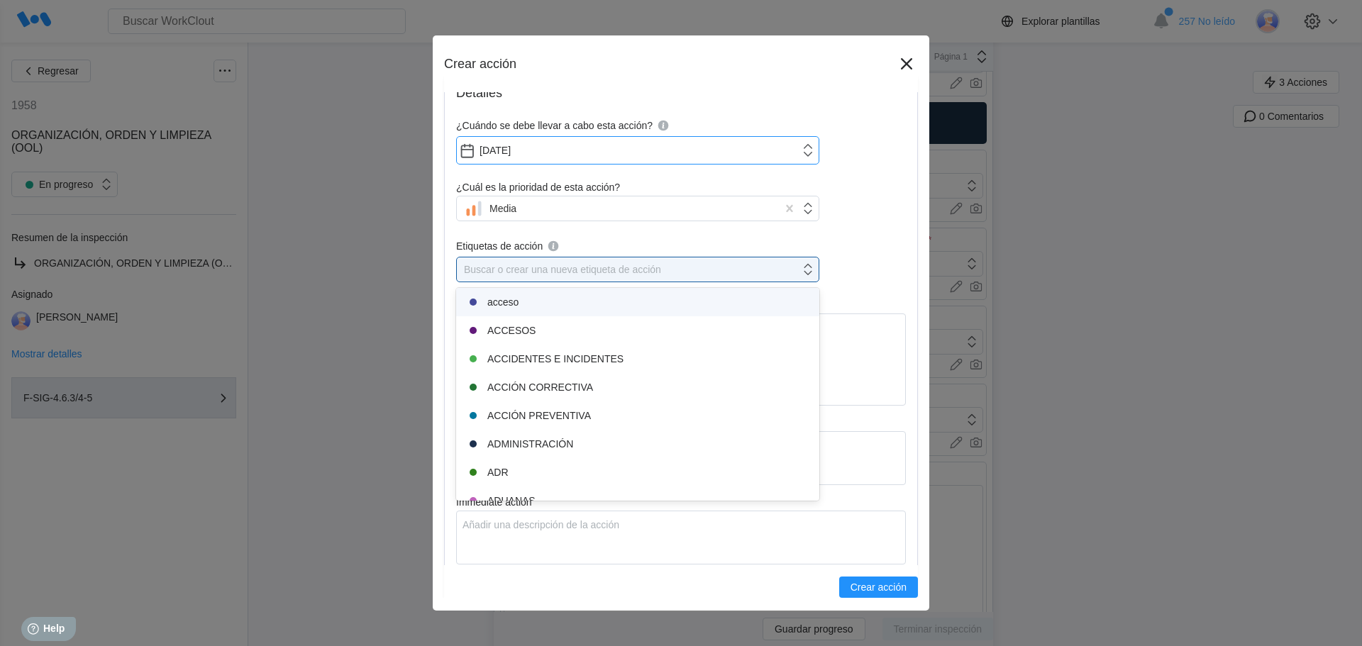
click at [576, 136] on input "10/08/2025" at bounding box center [637, 150] width 363 height 28
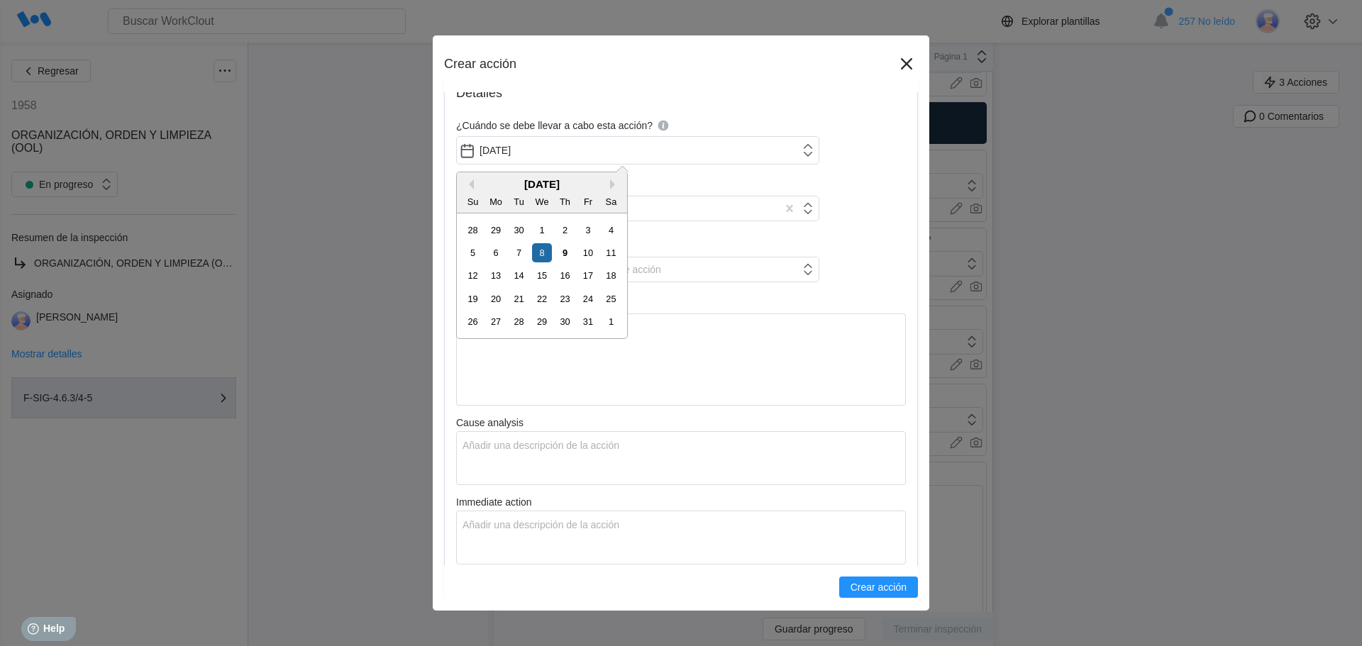
click at [607, 182] on div "October 2025" at bounding box center [542, 184] width 170 height 12
click at [614, 184] on button "Next Month" at bounding box center [615, 184] width 10 height 10
click at [478, 272] on div "9" at bounding box center [472, 275] width 19 height 19
click at [516, 270] on div "Buscar o crear una nueva etiqueta de acción" at bounding box center [562, 269] width 197 height 11
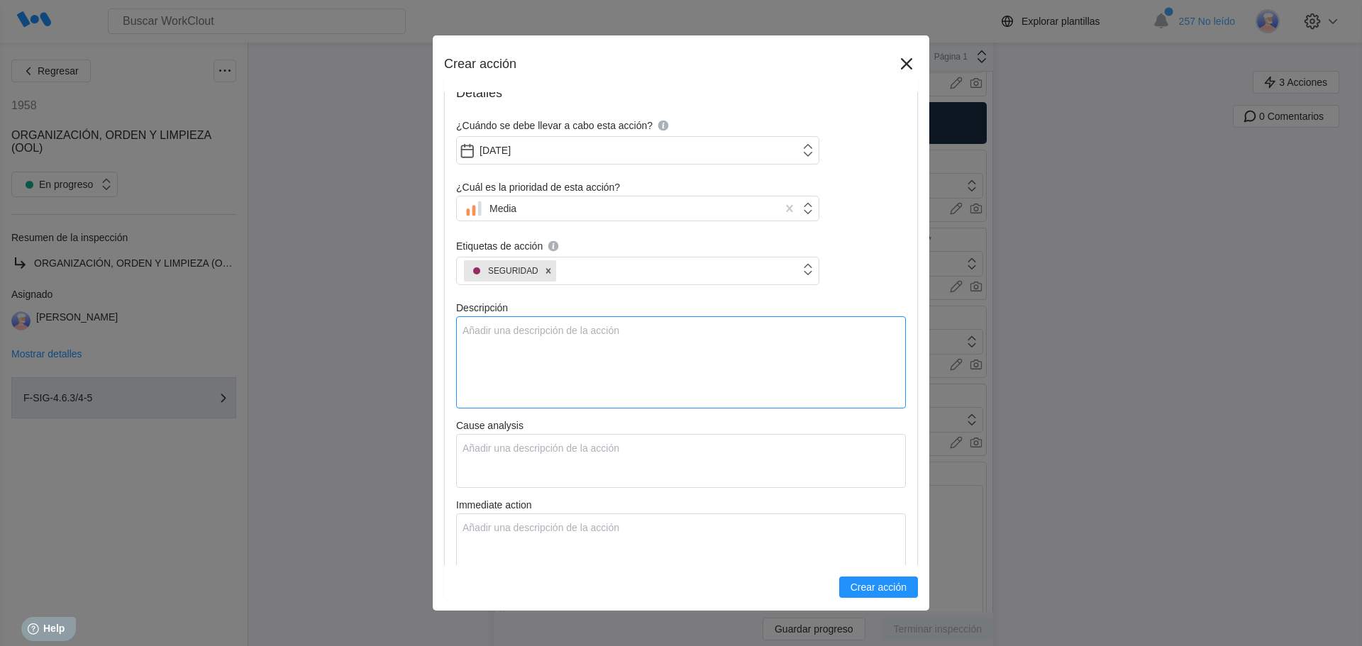
click at [478, 322] on textarea "Descripción" at bounding box center [681, 362] width 450 height 92
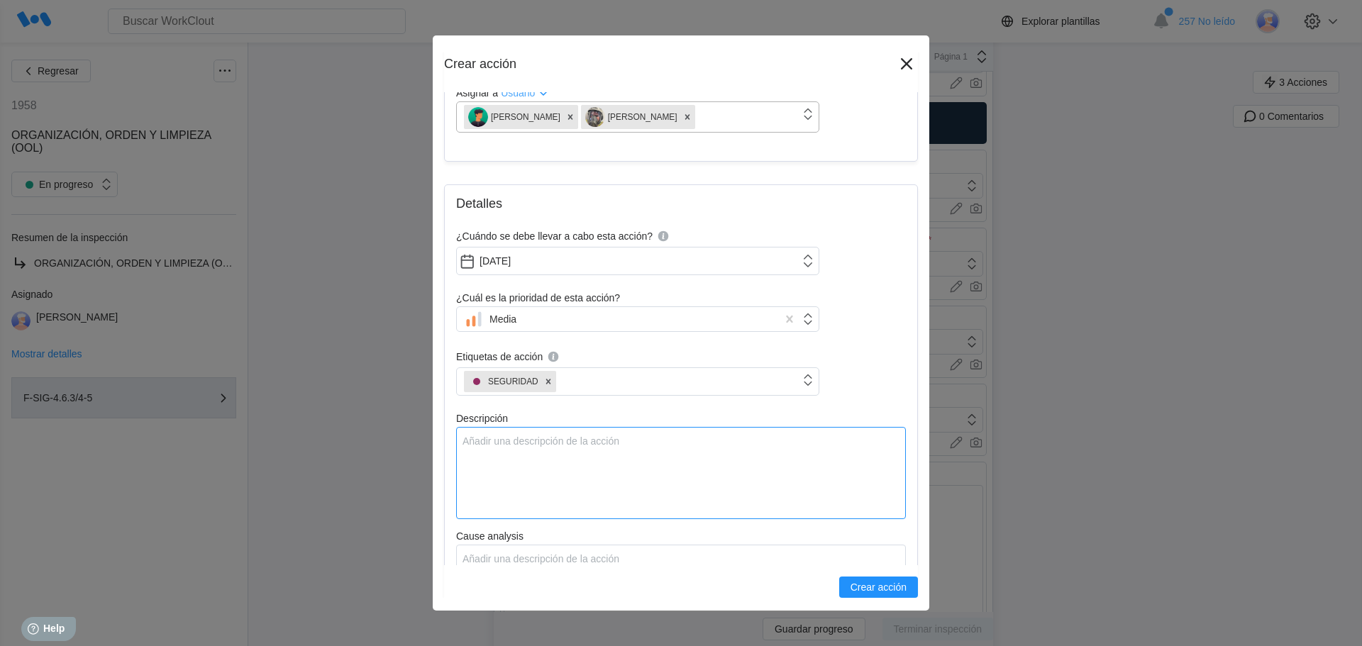
scroll to position [0, 0]
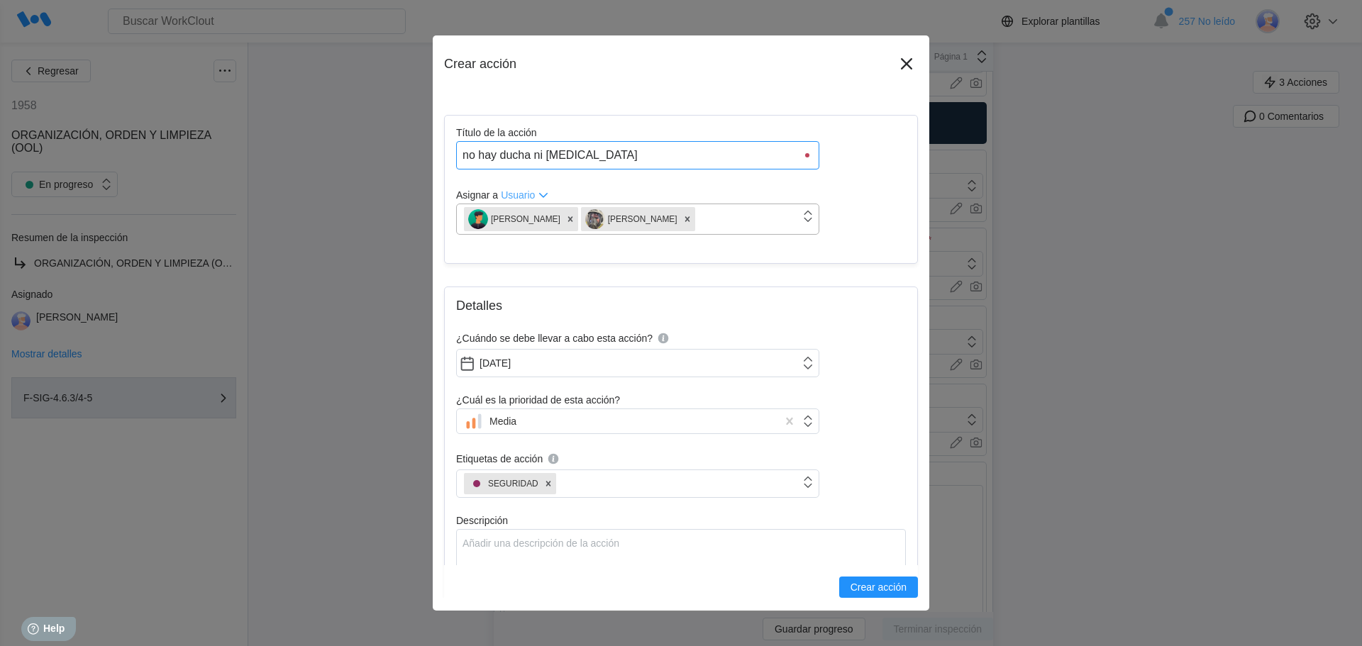
click at [592, 151] on input "no hay ducha ni lavaojos" at bounding box center [637, 155] width 363 height 28
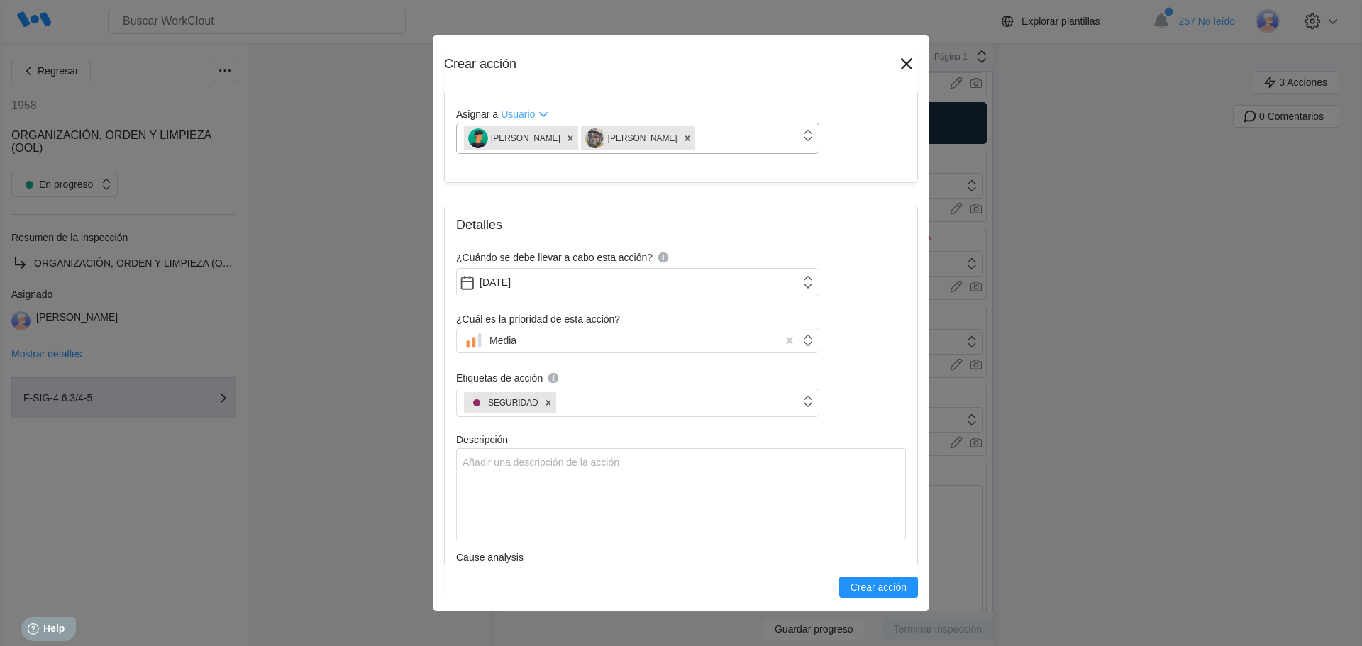
scroll to position [213, 0]
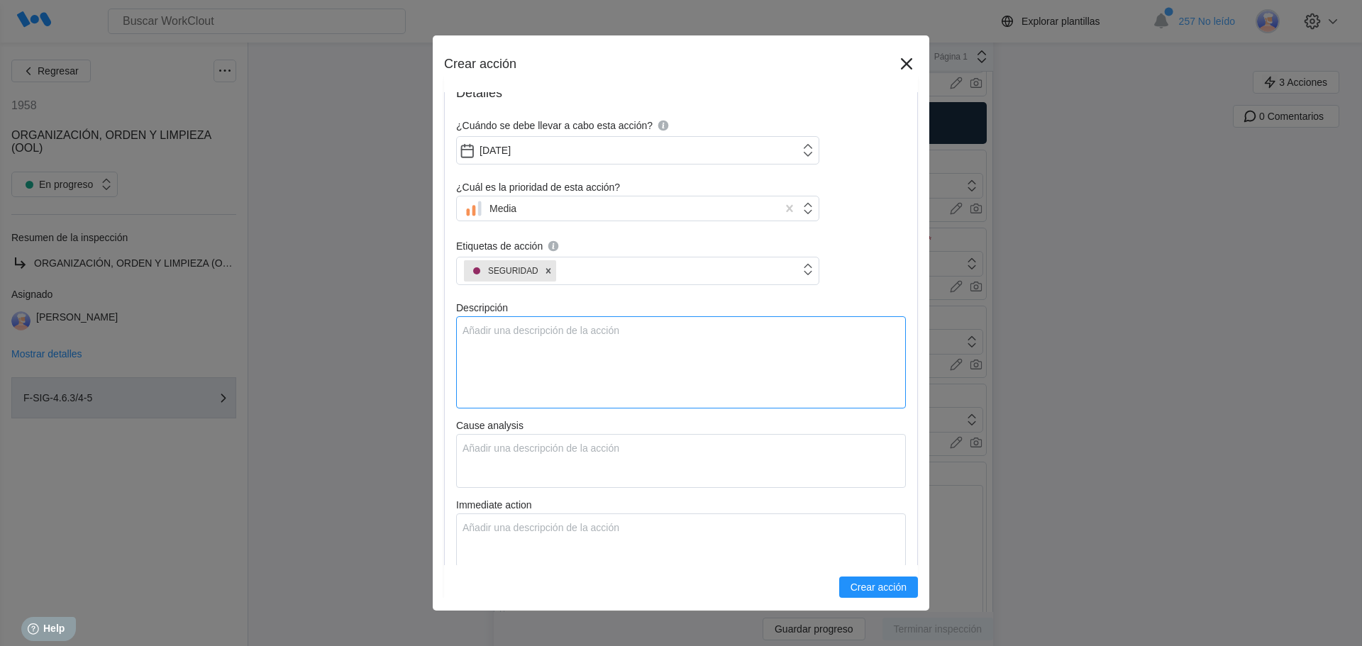
click at [617, 364] on textarea "Descripción" at bounding box center [681, 362] width 450 height 92
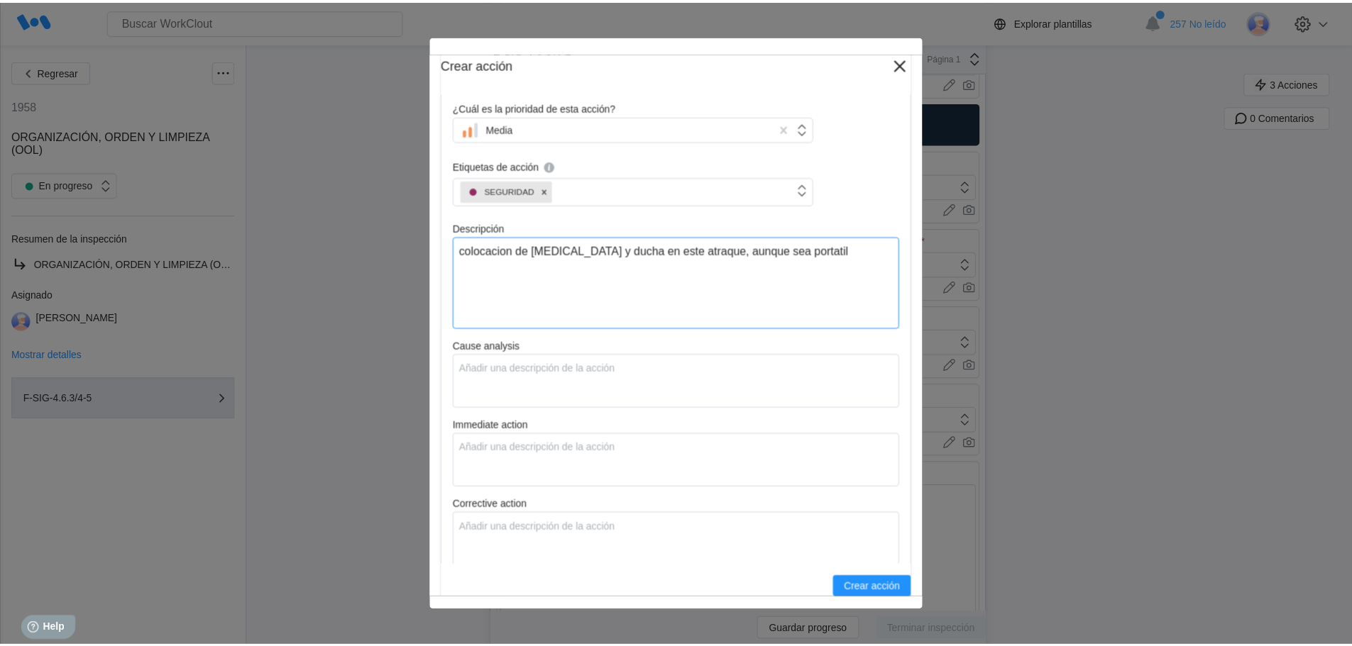
scroll to position [426, 0]
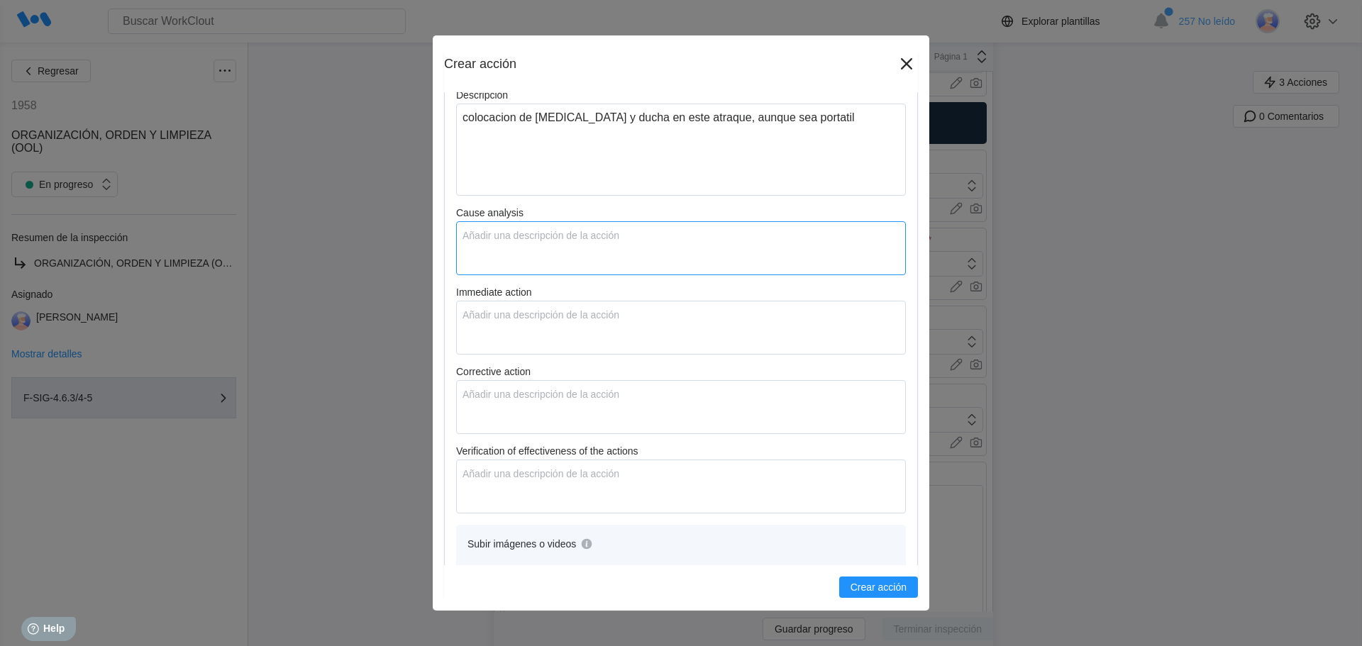
click at [491, 252] on textarea "Cause analysis" at bounding box center [681, 248] width 450 height 54
click at [494, 324] on textarea "Immediate action" at bounding box center [681, 328] width 450 height 54
click at [875, 583] on span "Crear acción" at bounding box center [879, 587] width 56 height 10
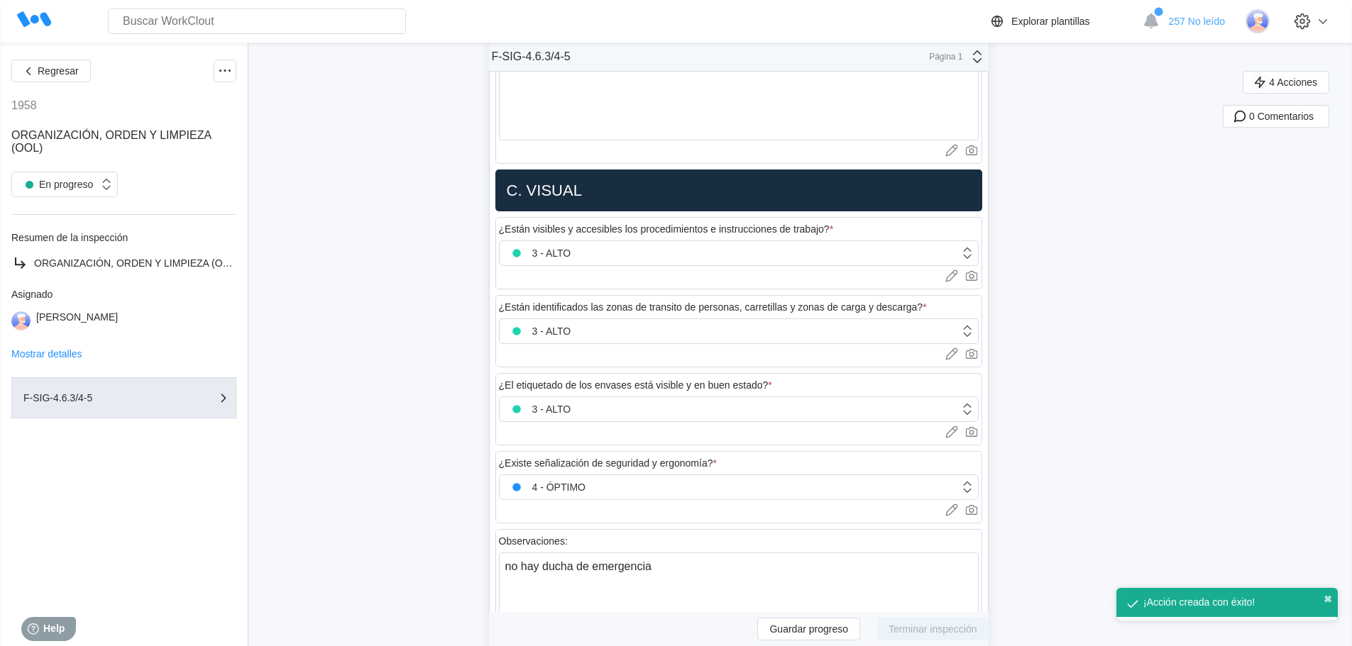
scroll to position [1632, 0]
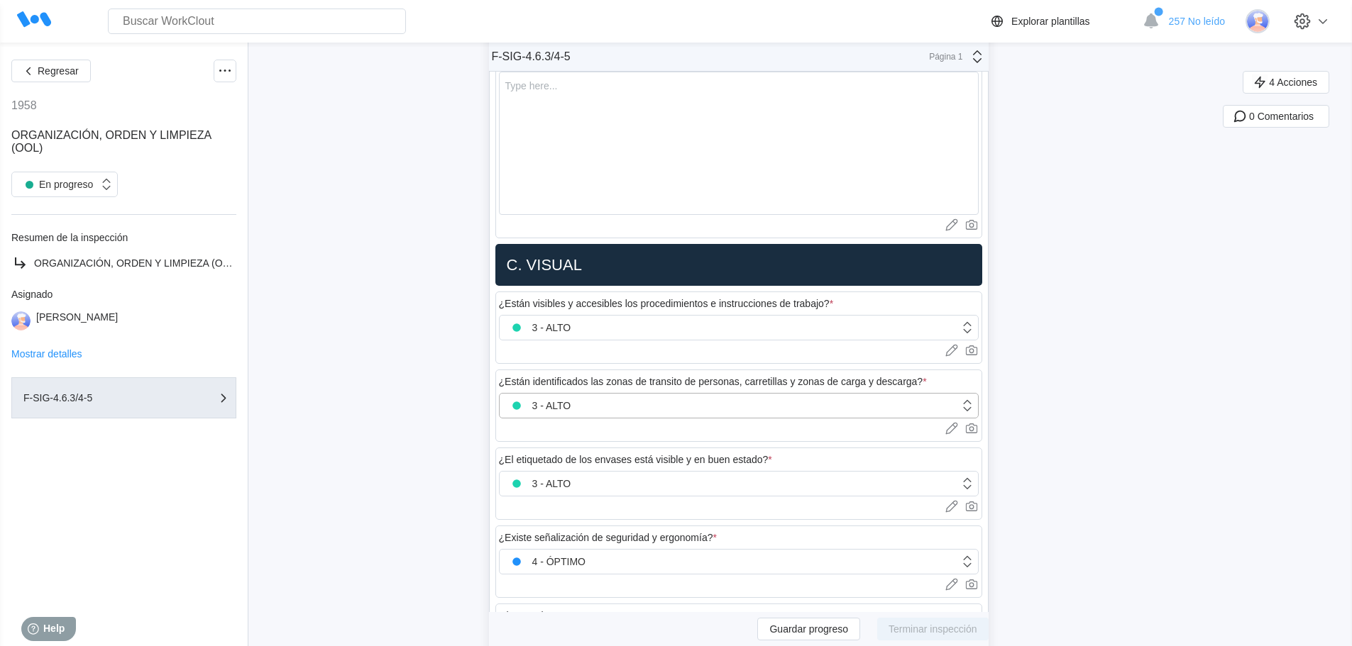
click at [582, 396] on div "3 - ALTO" at bounding box center [729, 406] width 460 height 20
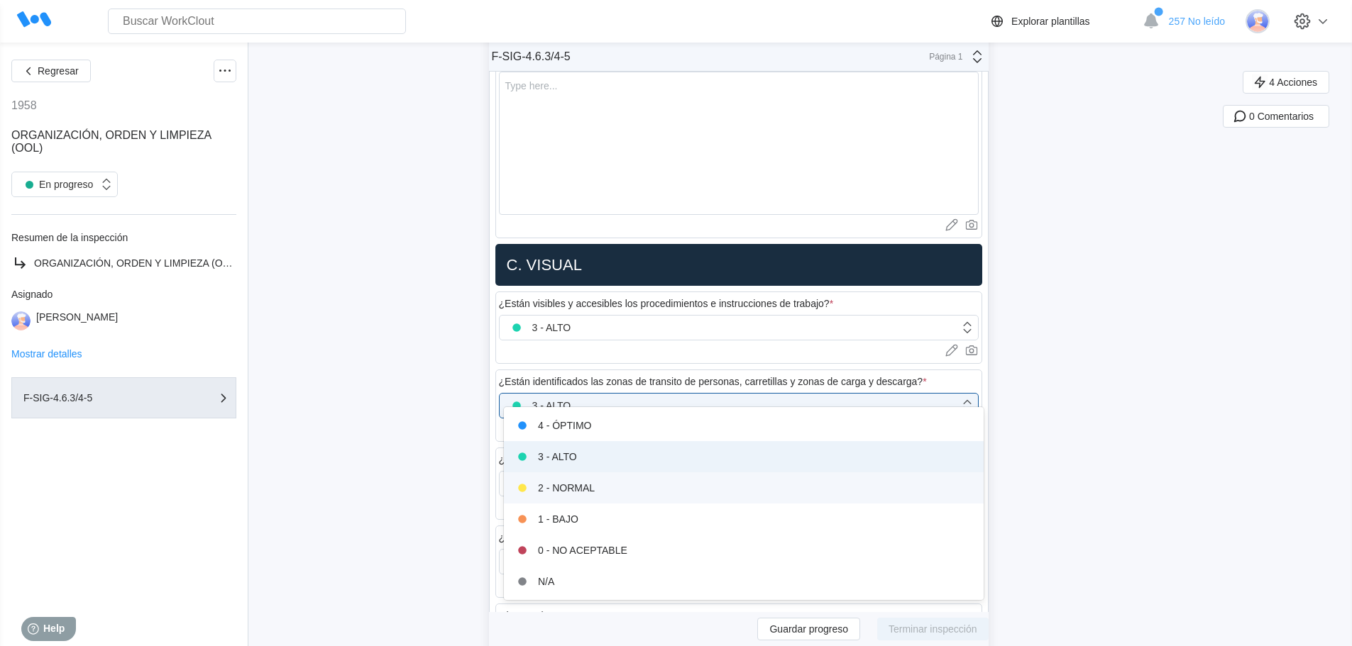
click at [577, 483] on div "2 - NORMAL" at bounding box center [743, 488] width 463 height 20
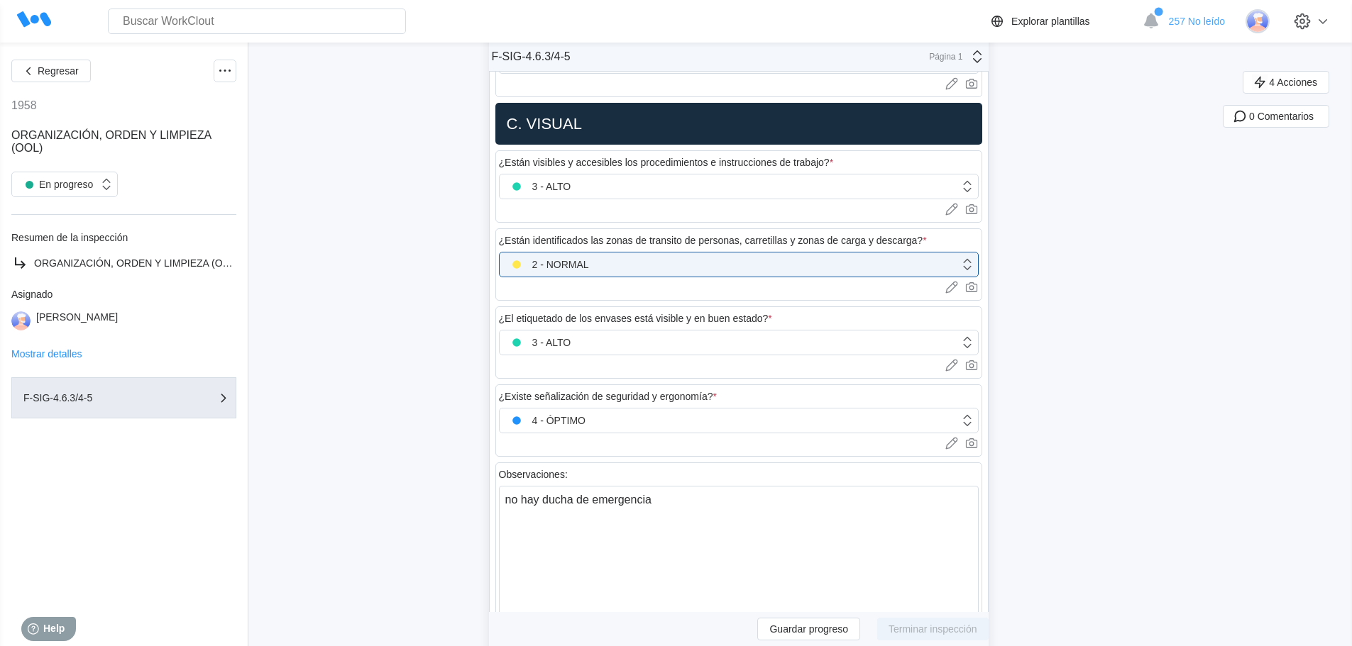
scroll to position [1774, 0]
click at [627, 410] on div "4 - ÓPTIMO" at bounding box center [729, 420] width 460 height 20
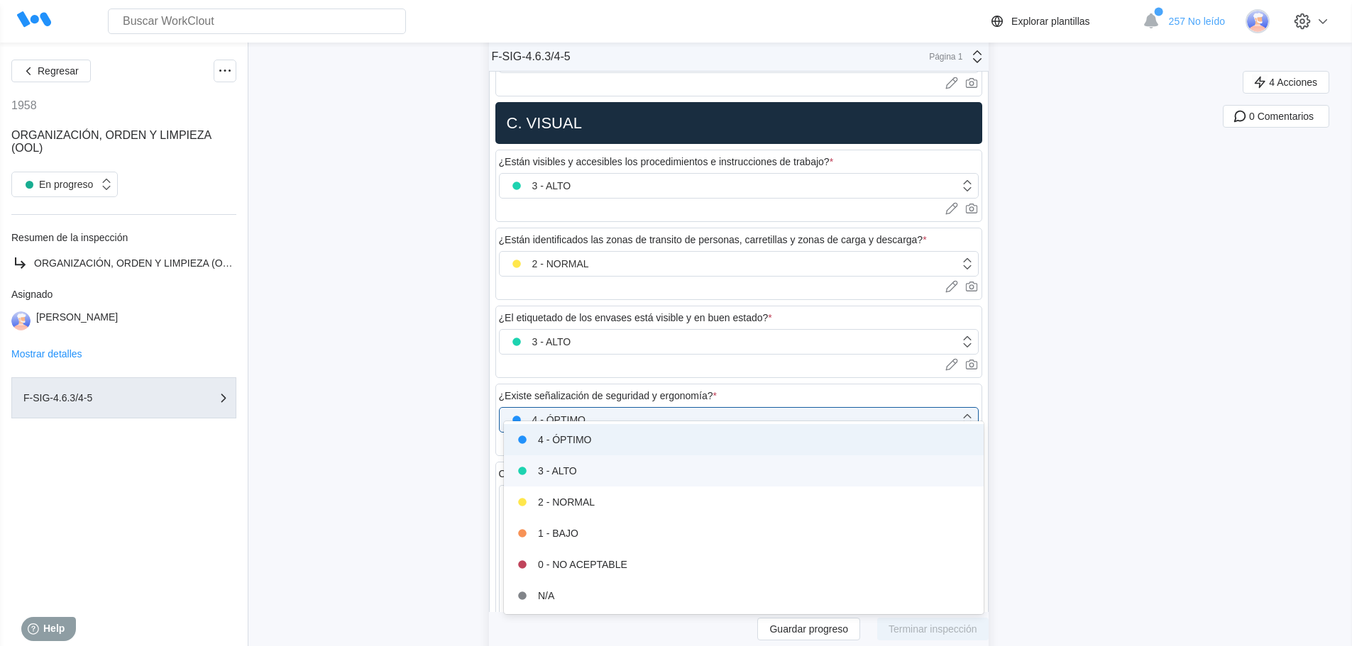
click at [595, 468] on div "3 - ALTO" at bounding box center [743, 471] width 463 height 20
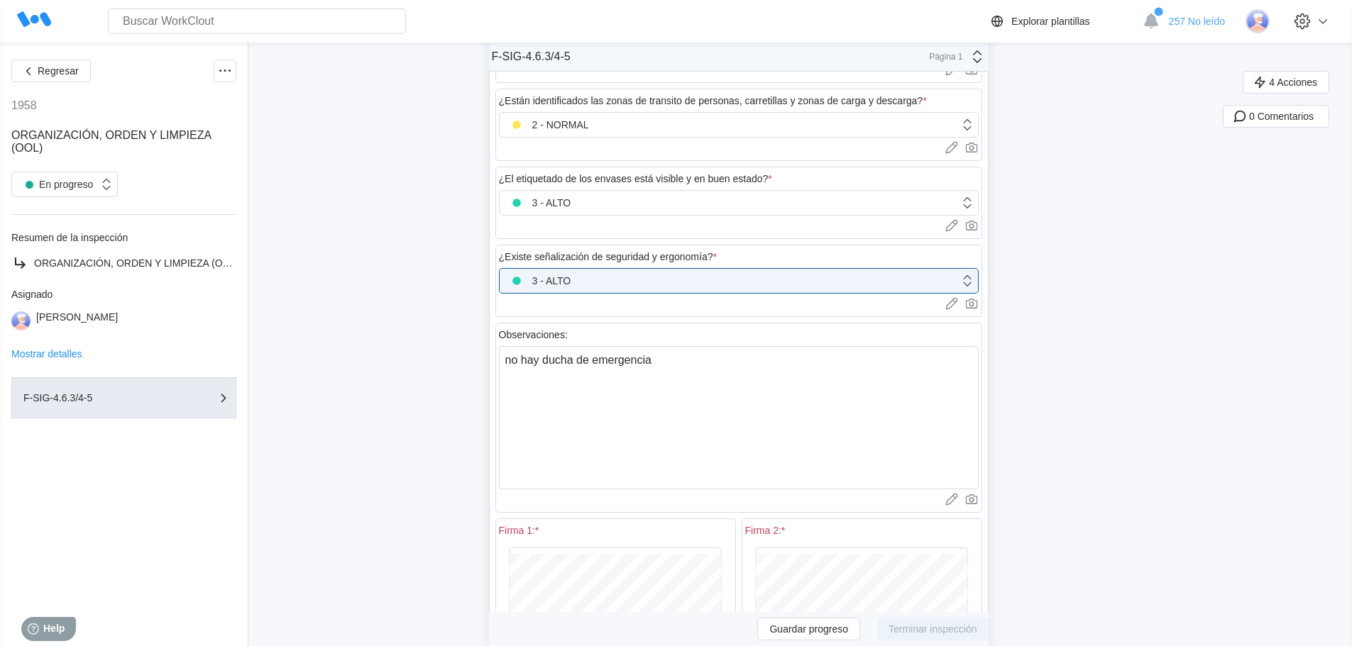
scroll to position [2057, 0]
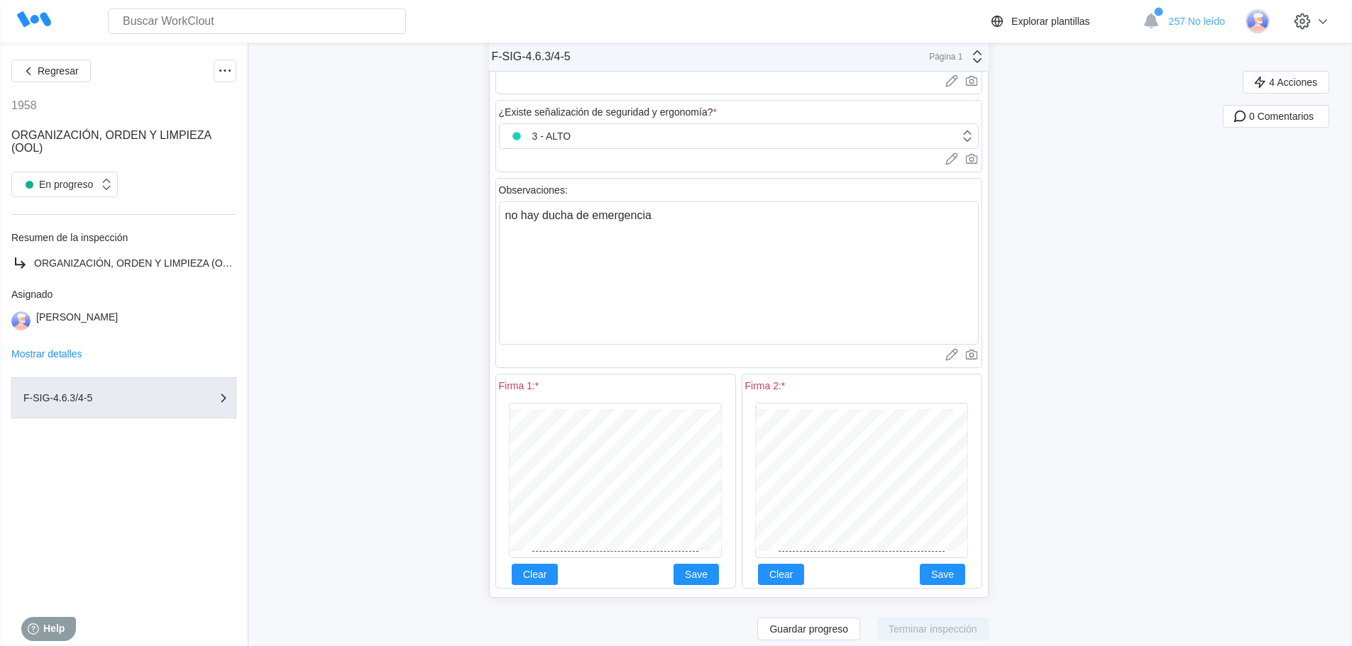
click at [978, 434] on div at bounding box center [861, 480] width 233 height 167
click at [702, 570] on span "Save" at bounding box center [696, 575] width 23 height 10
click at [941, 570] on span "Save" at bounding box center [942, 575] width 23 height 10
click at [936, 624] on span "Terminar inspección" at bounding box center [932, 629] width 89 height 10
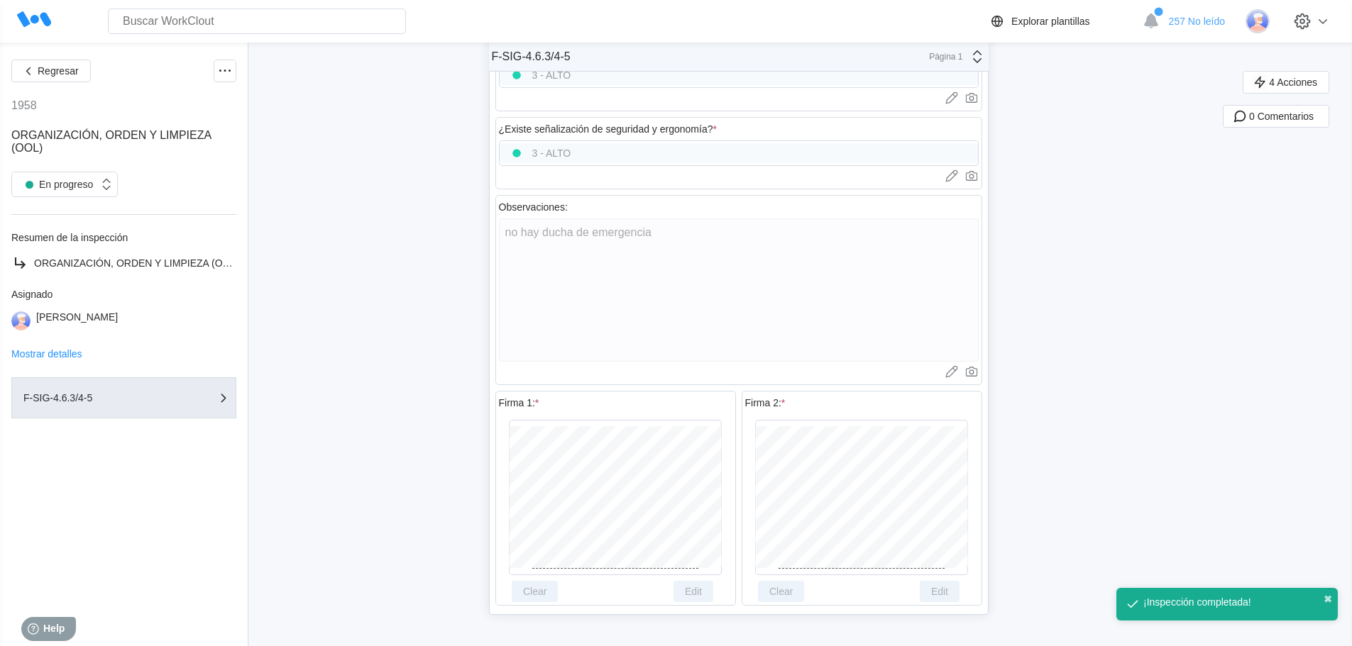
scroll to position [2023, 0]
